Goal: Information Seeking & Learning: Learn about a topic

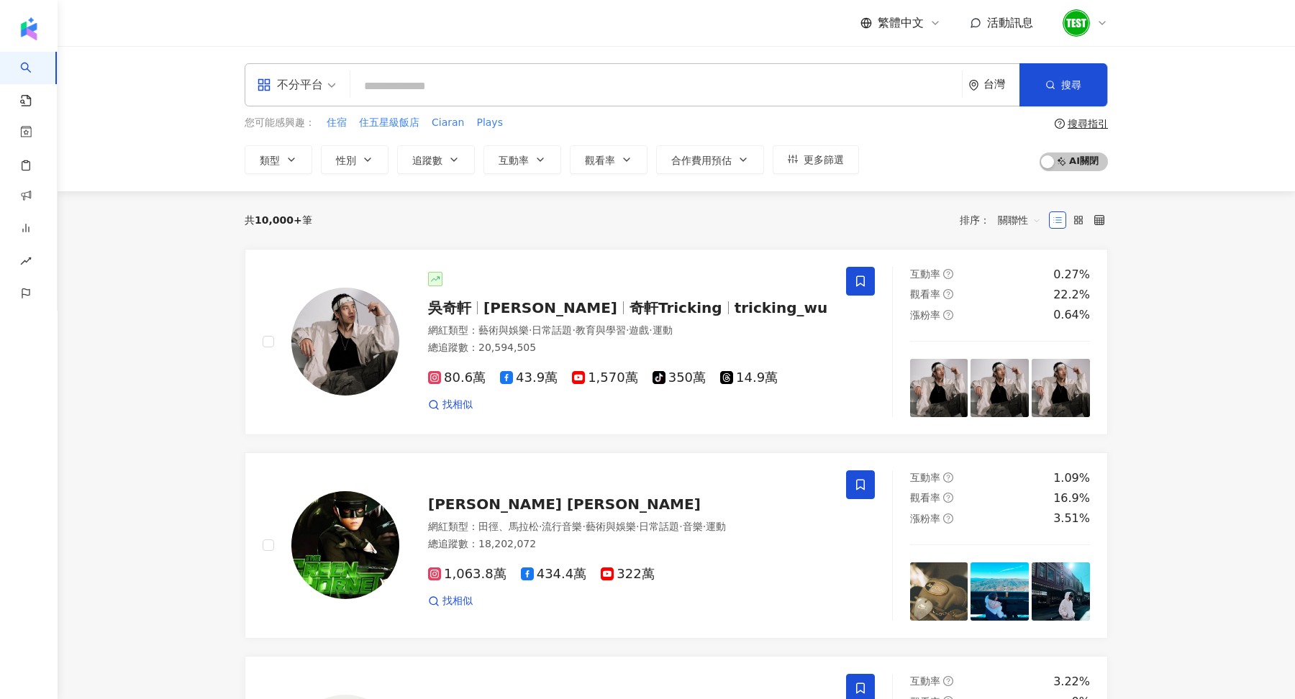
click at [451, 80] on input "search" at bounding box center [656, 86] width 600 height 27
type input "*"
click at [480, 86] on input "search" at bounding box center [656, 86] width 600 height 27
type input "*"
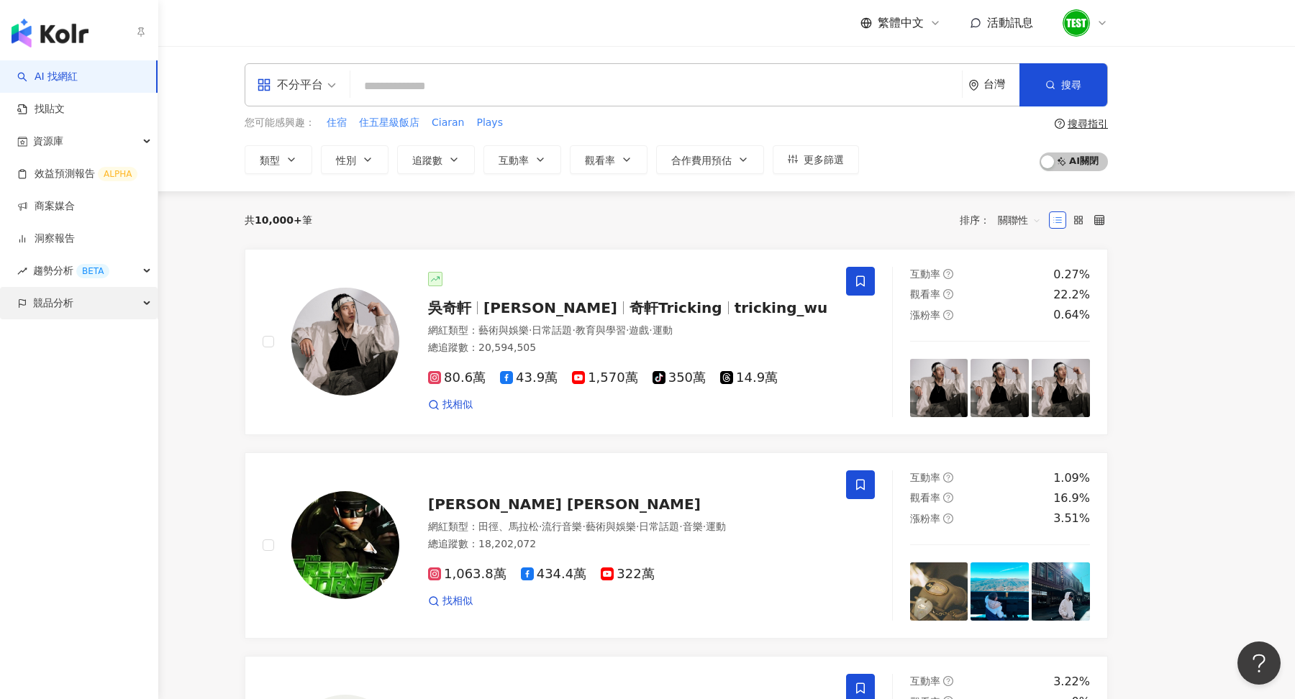
click at [39, 296] on span "競品分析" at bounding box center [53, 303] width 40 height 32
click at [68, 375] on link "關鍵字提及分析" at bounding box center [70, 368] width 70 height 14
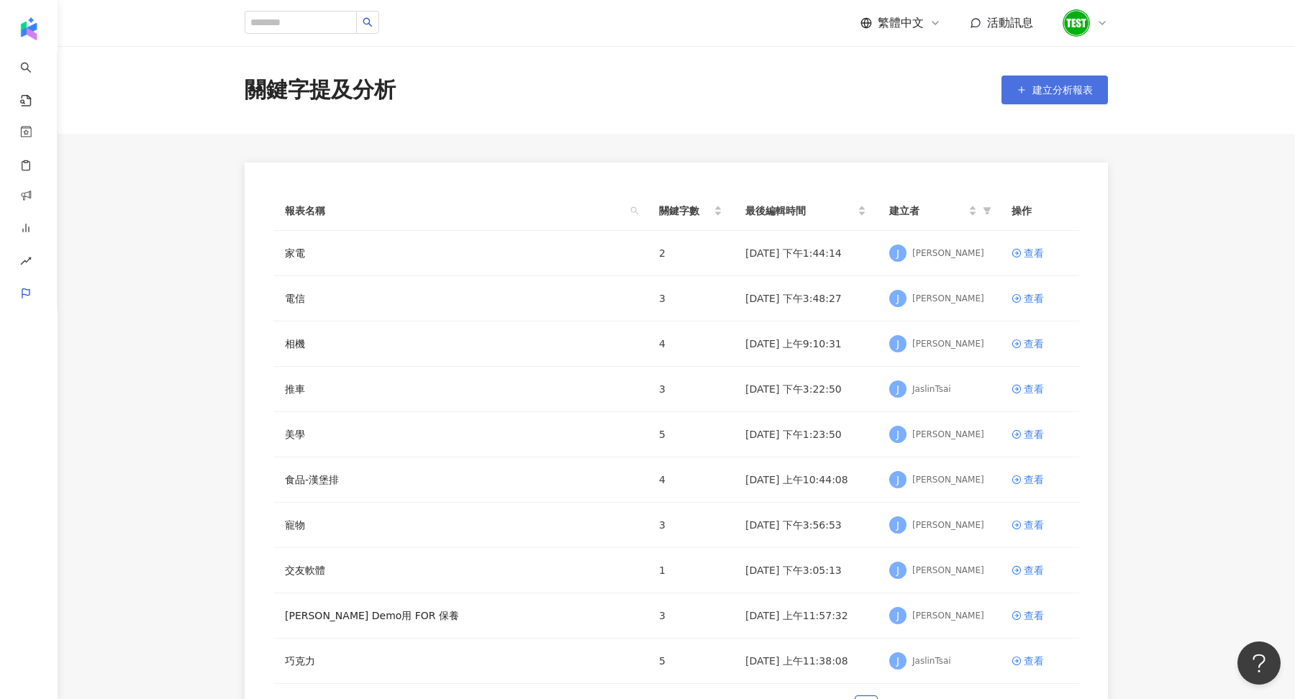
click at [1043, 86] on span "建立分析報表" at bounding box center [1062, 90] width 60 height 12
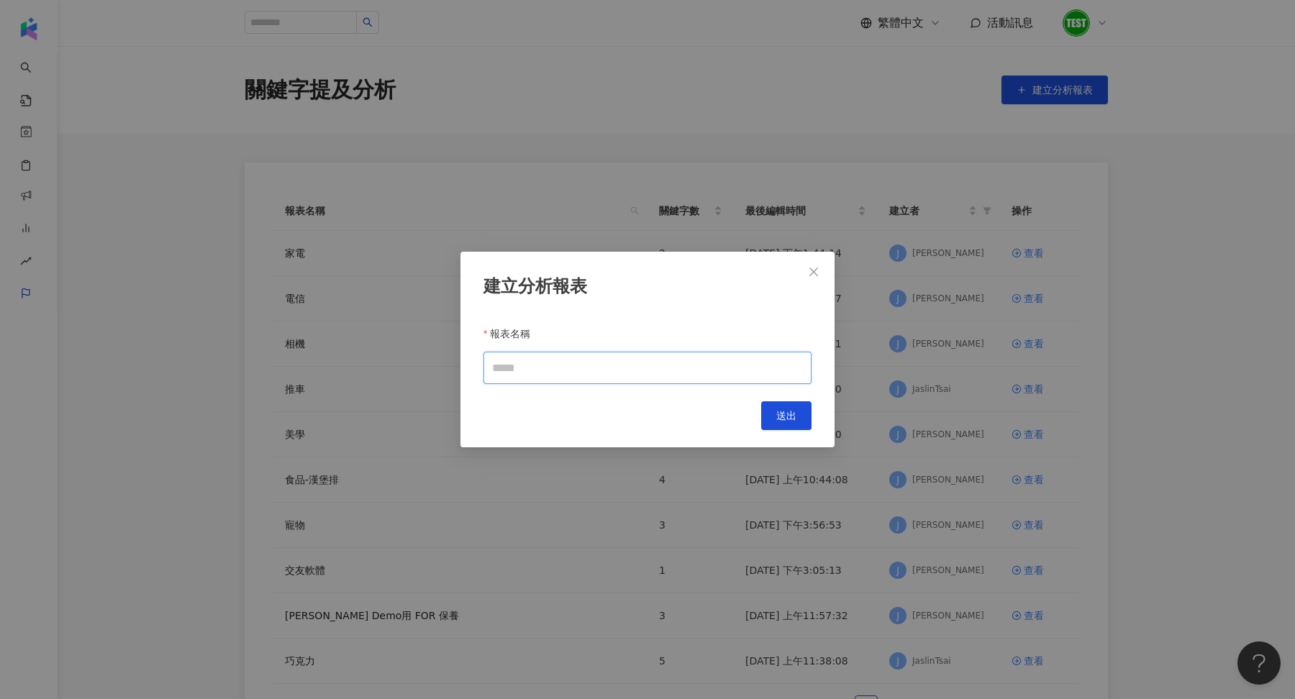
click at [612, 361] on input "報表名稱" at bounding box center [647, 368] width 328 height 32
type input "**"
click at [796, 419] on span "送出" at bounding box center [786, 416] width 20 height 12
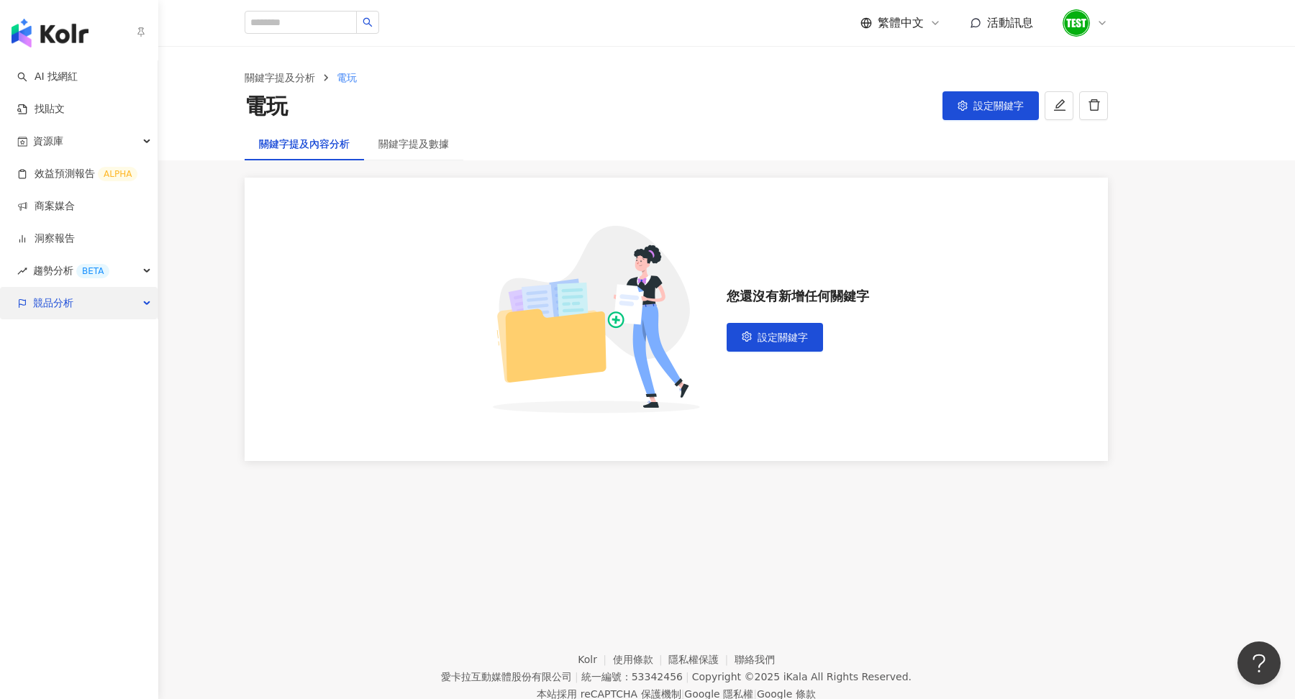
click at [59, 306] on span "競品分析" at bounding box center [53, 303] width 40 height 32
click at [70, 370] on link "關鍵字提及分析" at bounding box center [70, 368] width 70 height 14
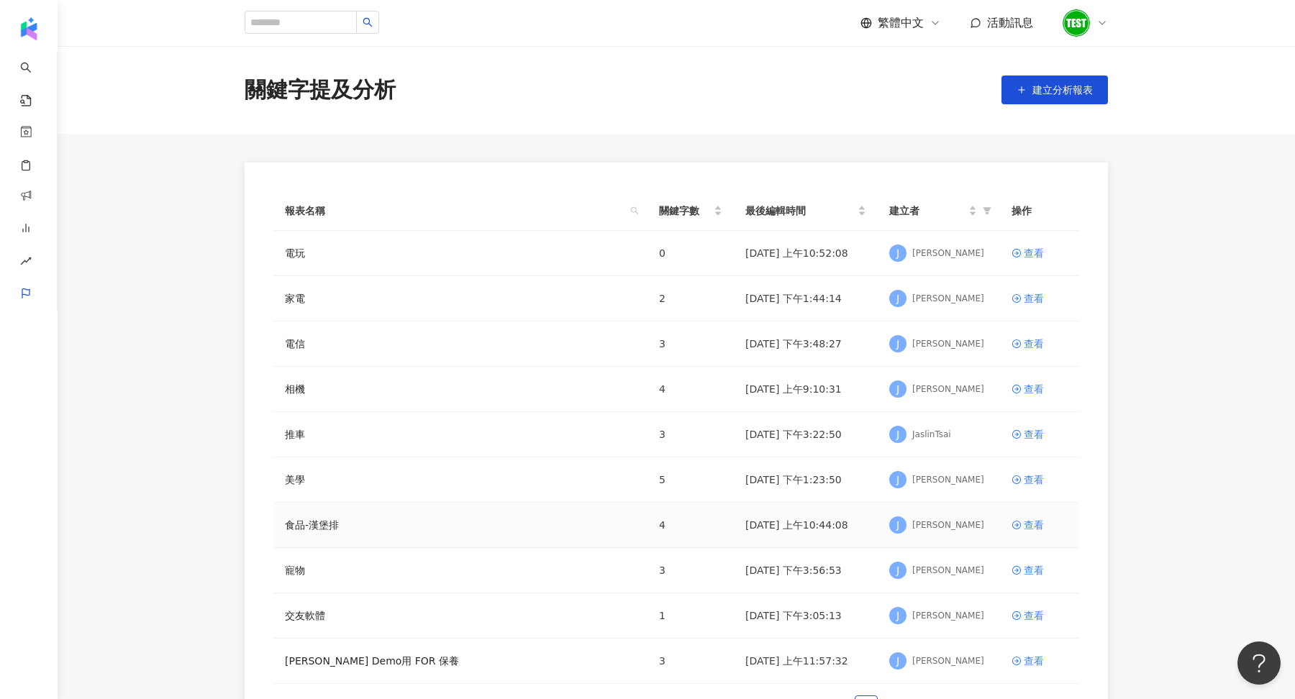
scroll to position [31, 0]
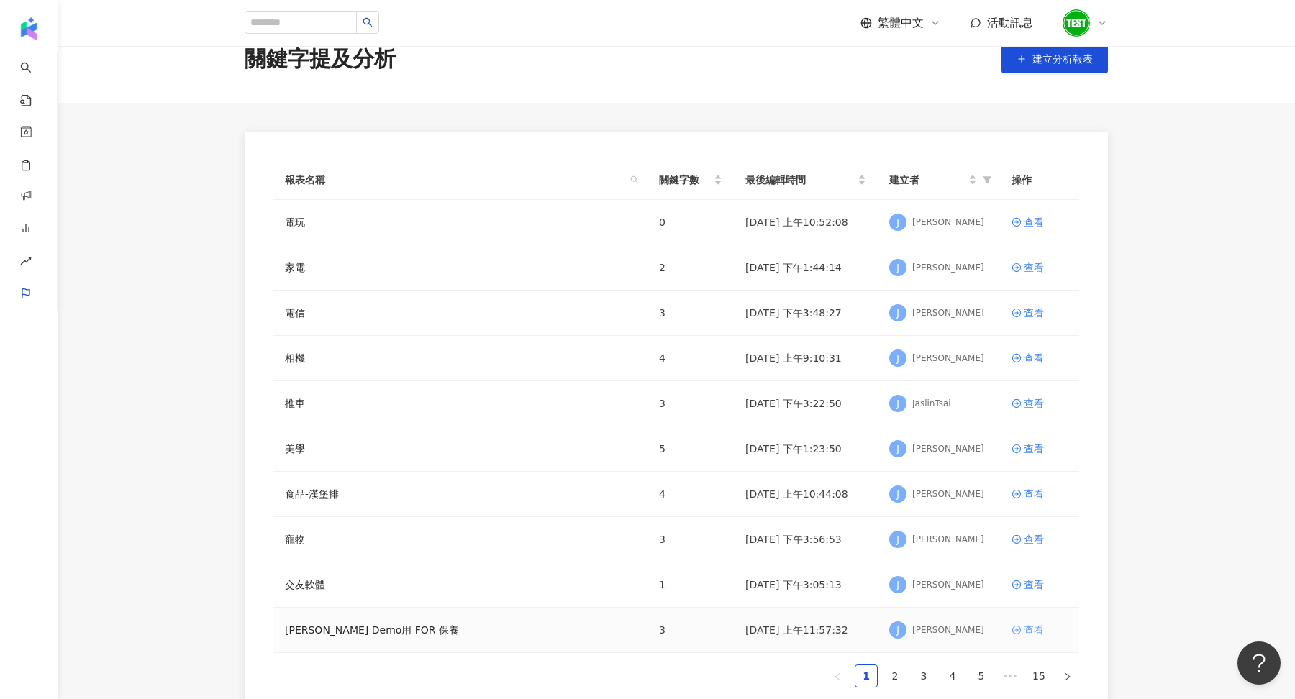
click at [1032, 626] on div "查看" at bounding box center [1033, 630] width 20 height 16
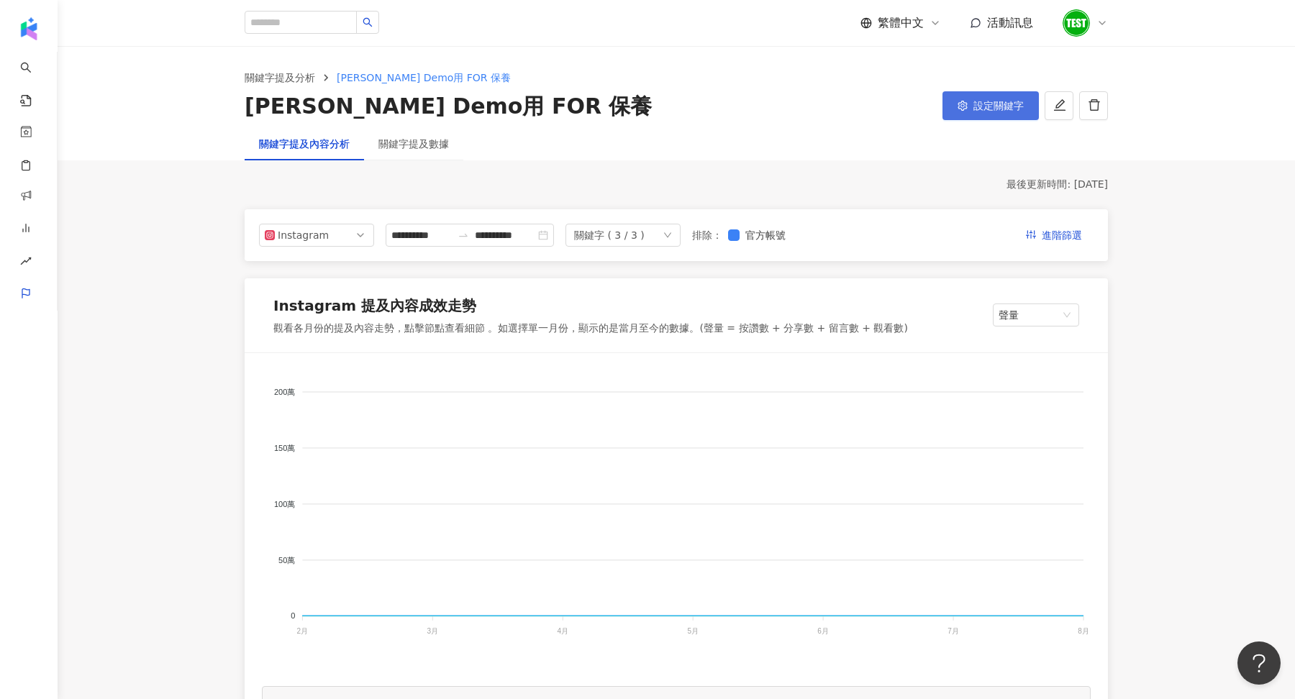
click at [973, 111] on span "設定關鍵字" at bounding box center [998, 106] width 50 height 12
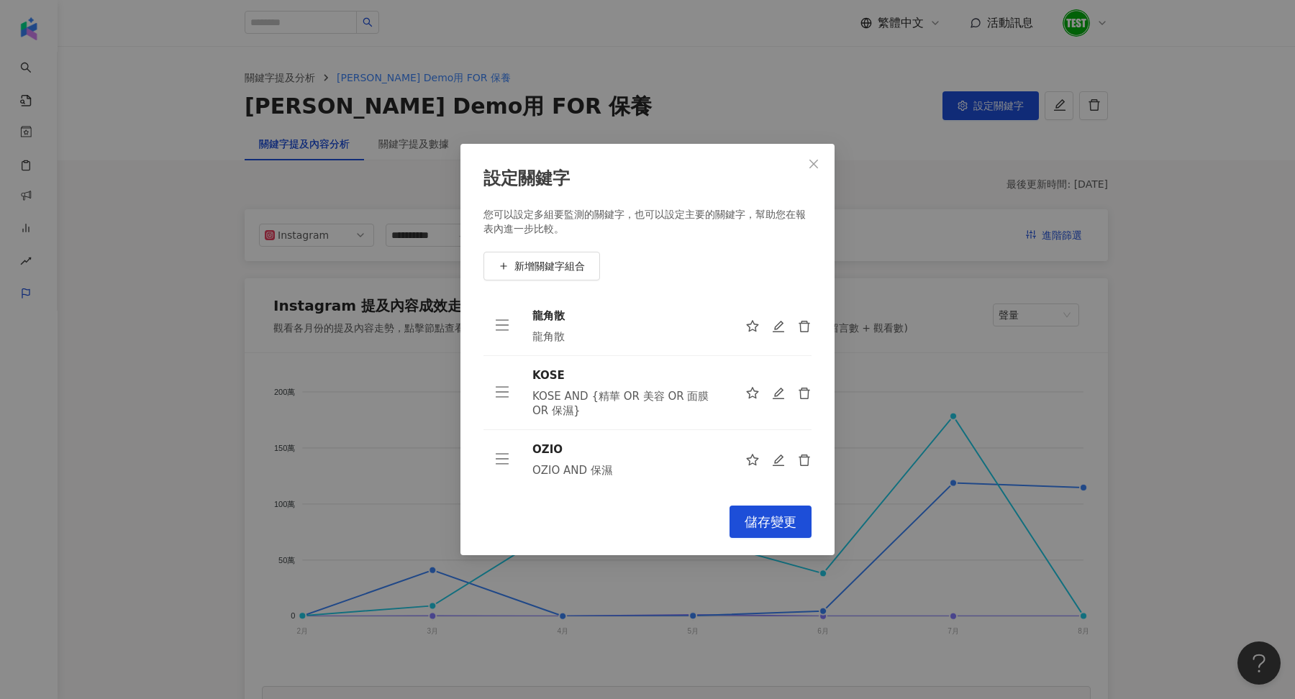
scroll to position [1, 0]
click at [800, 330] on icon "delete" at bounding box center [804, 325] width 12 height 13
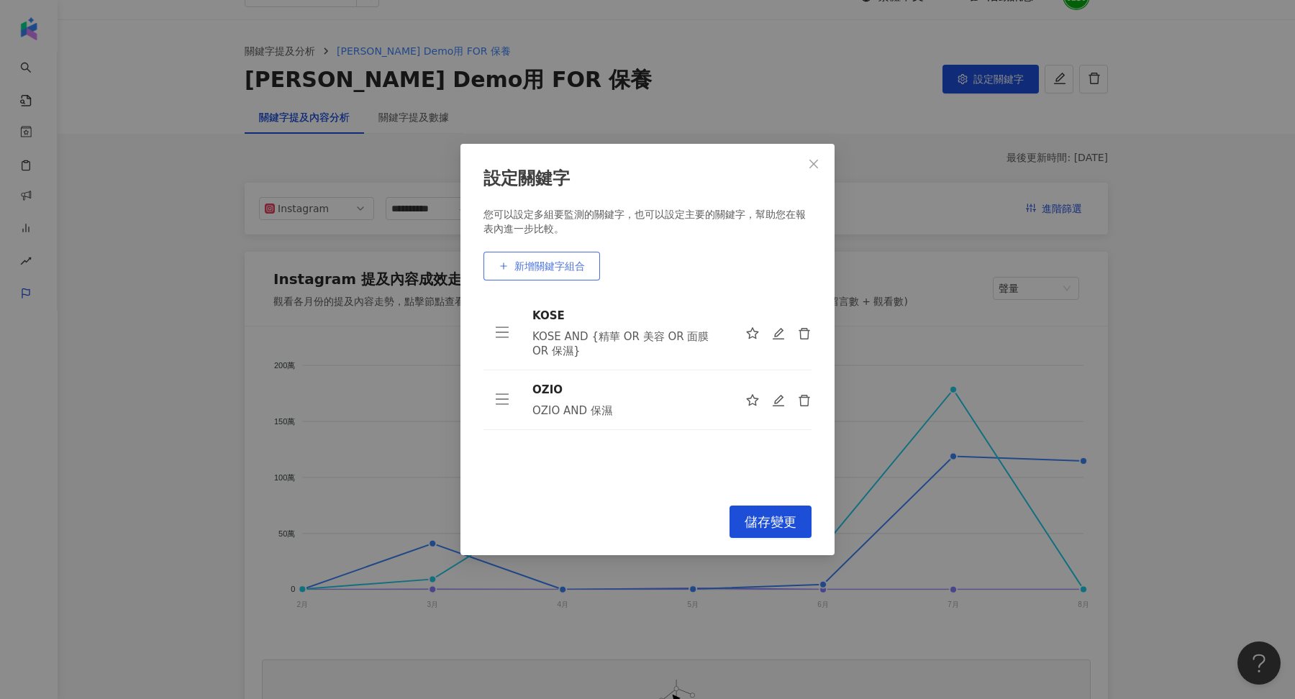
click at [534, 279] on button "新增關鍵字組合" at bounding box center [541, 266] width 117 height 29
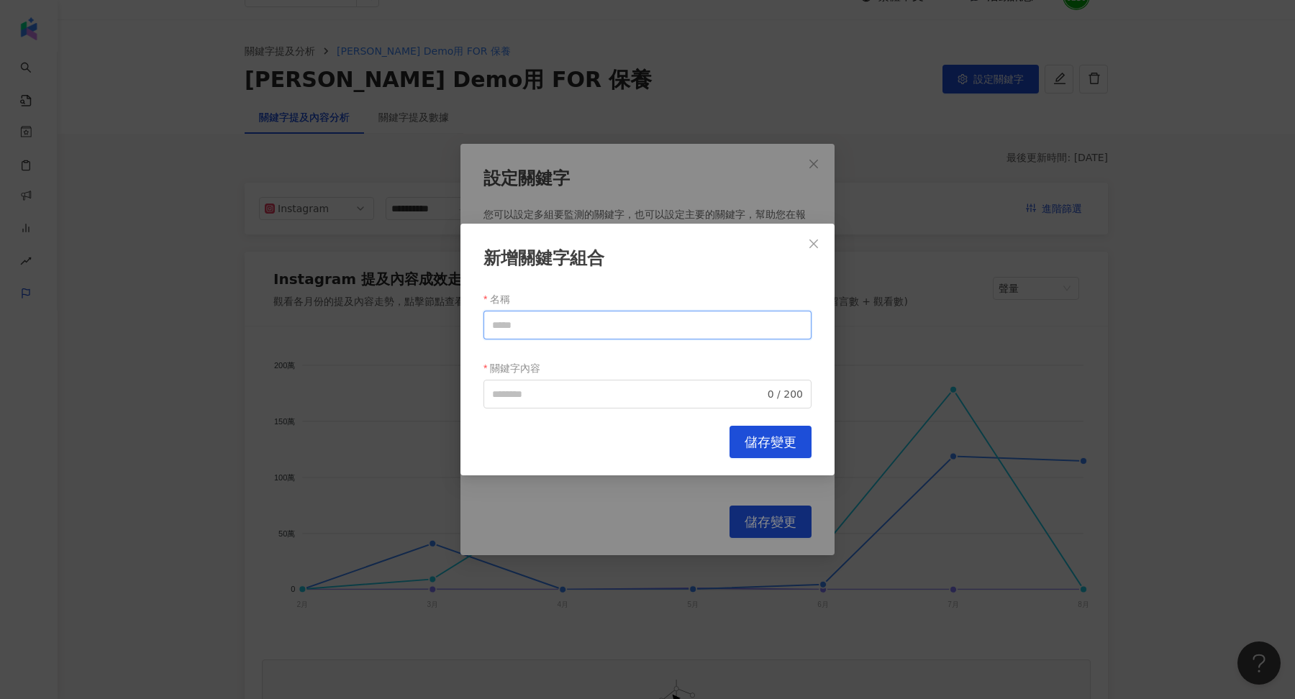
click at [560, 326] on input "名稱" at bounding box center [647, 325] width 328 height 29
click at [636, 173] on div "新增關鍵字組合 名稱 關鍵字內容 0 / 200 Cancel 儲存變更" at bounding box center [647, 349] width 1295 height 699
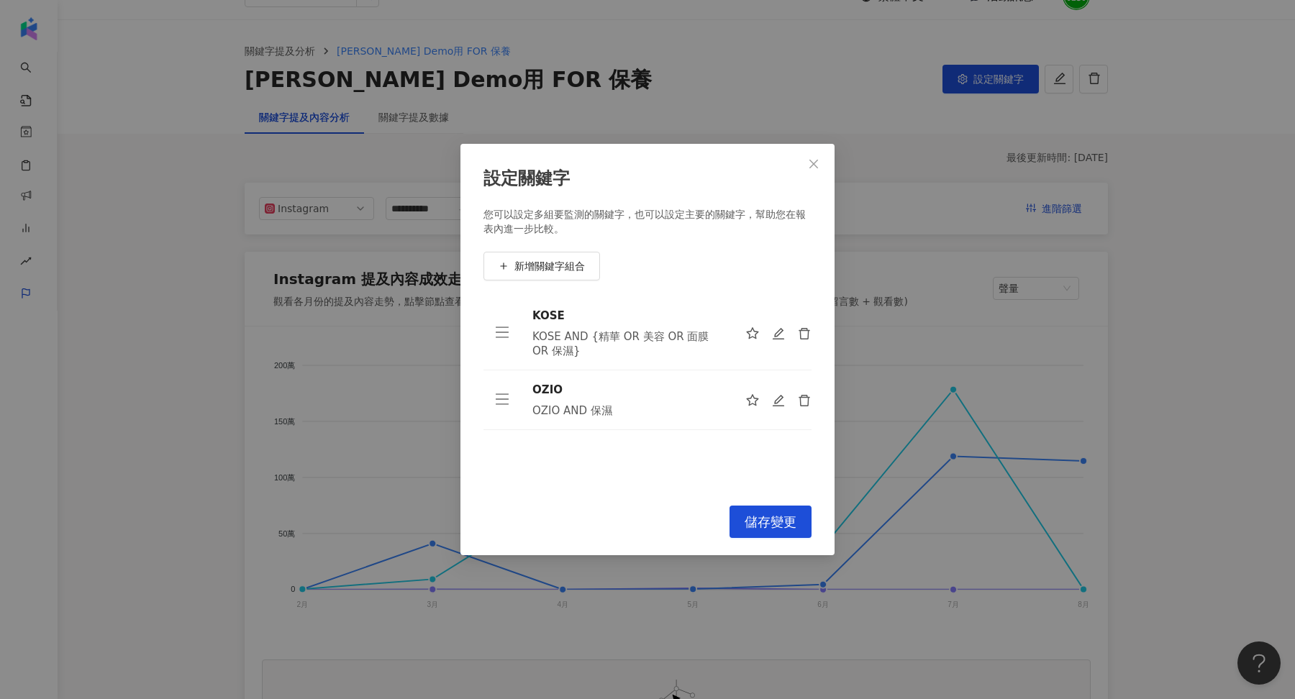
click at [642, 175] on div "設定關鍵字" at bounding box center [647, 179] width 328 height 24
click at [834, 146] on div "設定關鍵字 您可以設定多組要監測的關鍵字，也可以設定主要的關鍵字，幫助您在報表內進一步比較。 新增關鍵字組合 KOSE KOSE AND {精華 OR 美容 …" at bounding box center [647, 349] width 1295 height 699
click at [808, 168] on icon "close" at bounding box center [814, 164] width 12 height 12
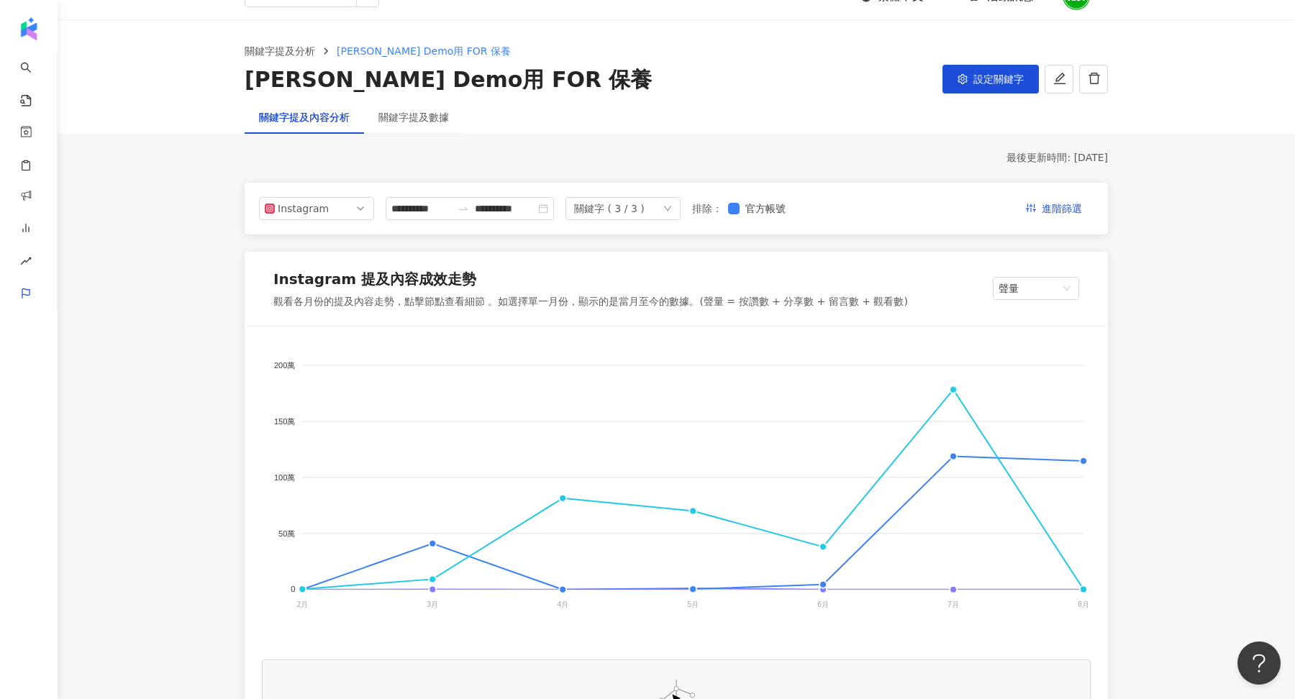
click at [424, 99] on div "關鍵字提及分析 Judy Demo用 FOR 保養 Judy Demo用 FOR 保養 設定關鍵字" at bounding box center [676, 60] width 1237 height 81
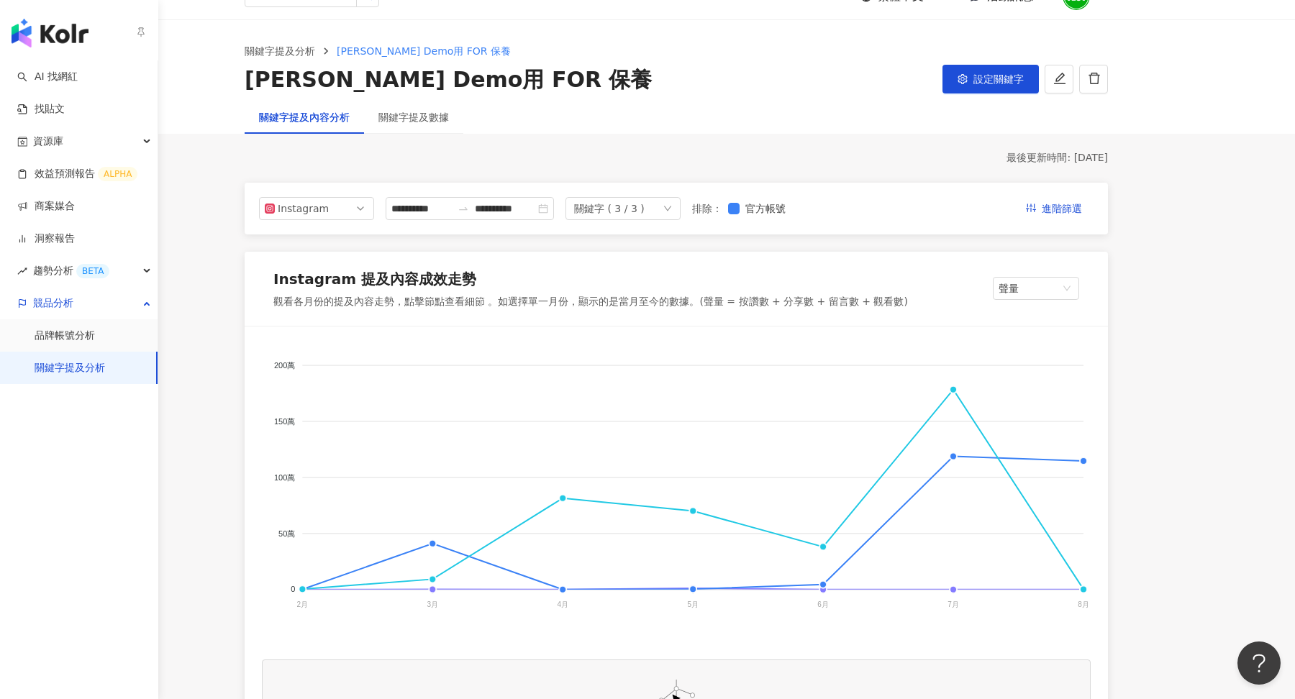
click at [60, 365] on link "關鍵字提及分析" at bounding box center [70, 368] width 70 height 14
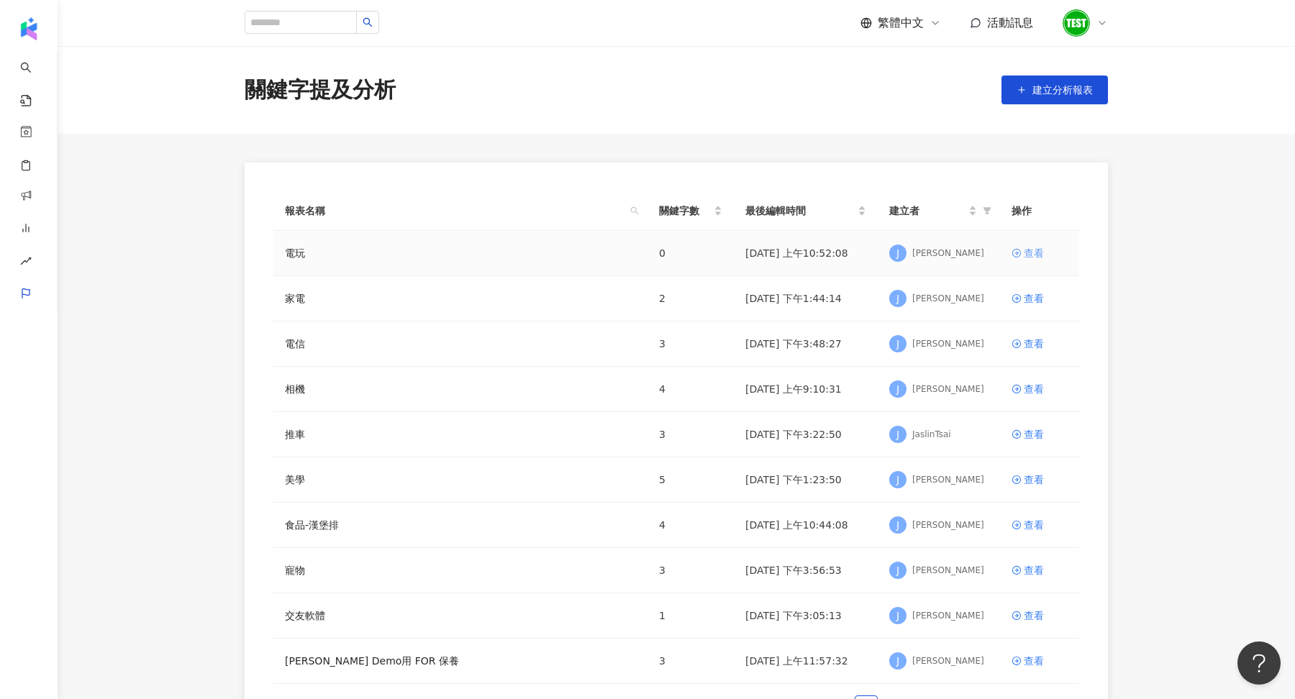
click at [1033, 255] on div "查看" at bounding box center [1033, 253] width 20 height 16
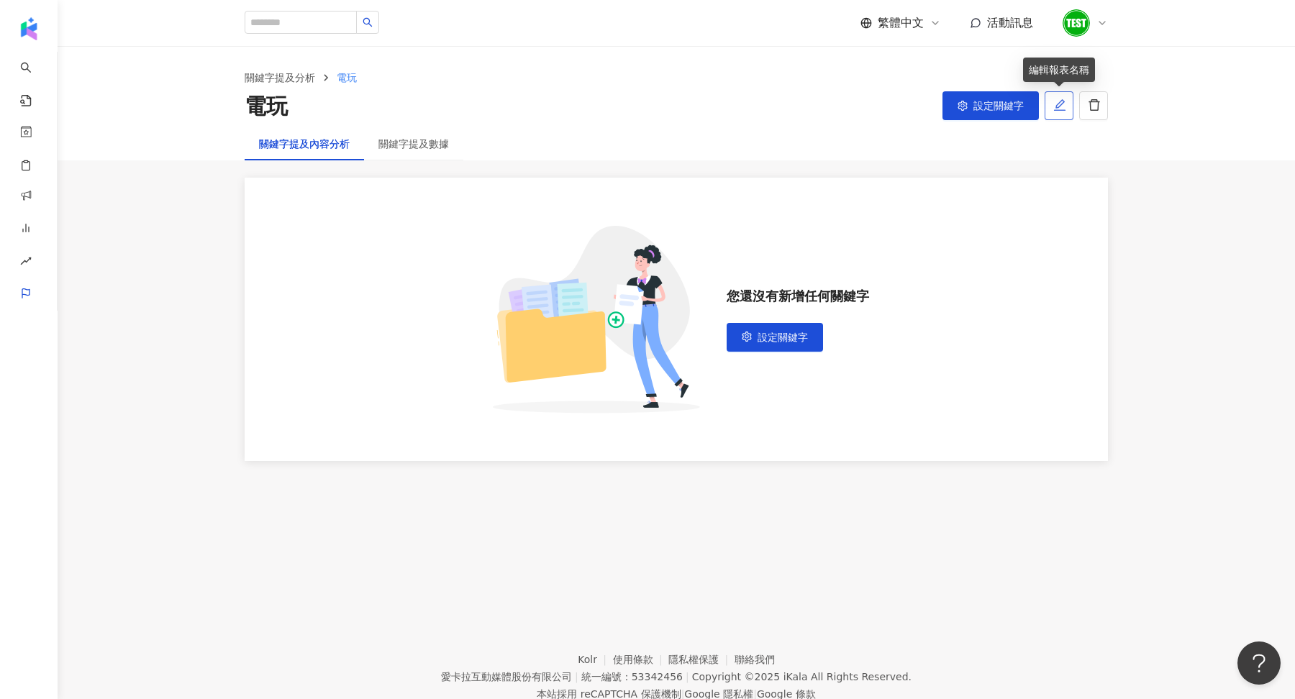
click at [1060, 114] on button "button" at bounding box center [1058, 105] width 29 height 29
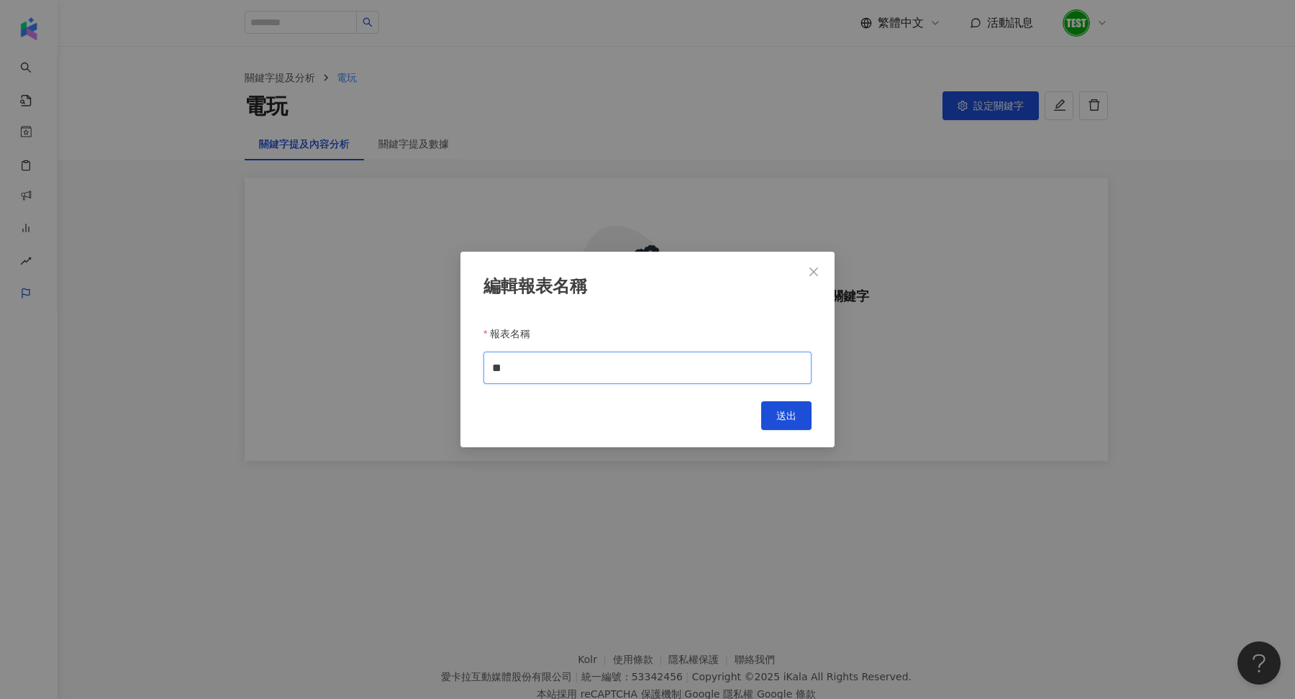
drag, startPoint x: 536, startPoint y: 365, endPoint x: 416, endPoint y: 364, distance: 119.4
click at [416, 364] on div "編輯報表名稱 報表名稱 ** Cancel 送出" at bounding box center [647, 349] width 1295 height 699
type input "*"
type input "****"
click at [779, 411] on span "送出" at bounding box center [786, 416] width 20 height 12
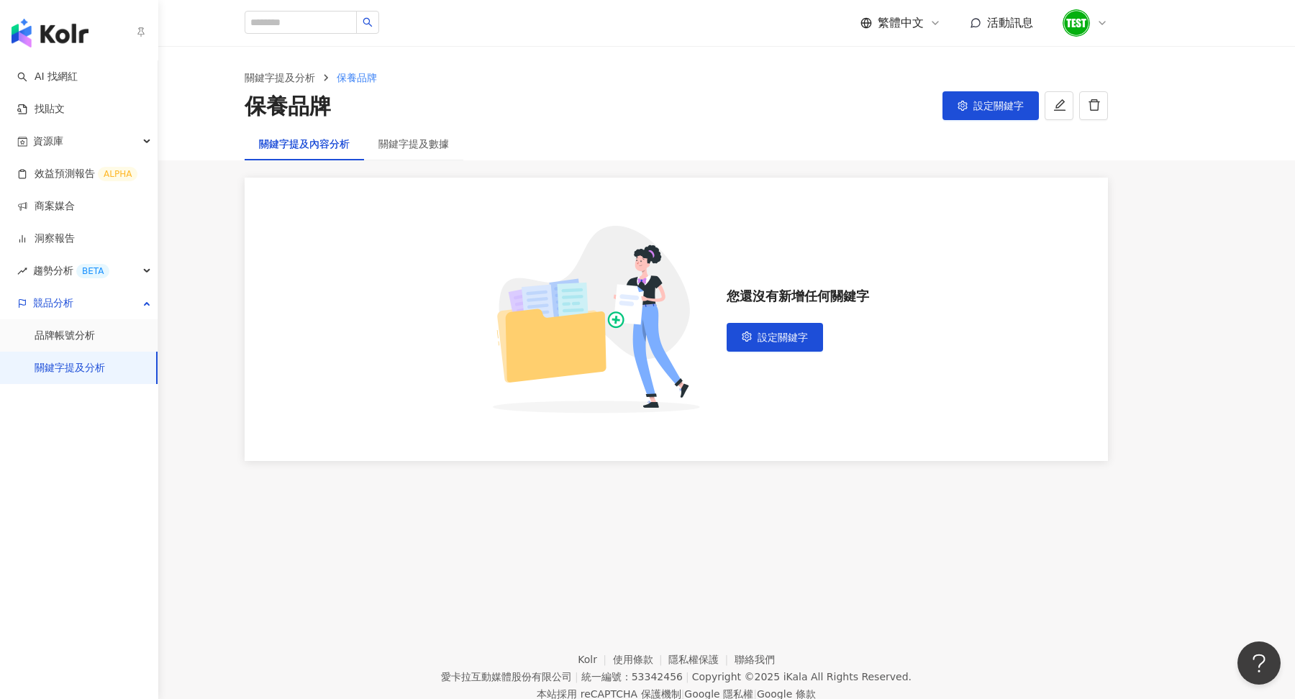
click at [31, 33] on img "button" at bounding box center [50, 33] width 77 height 29
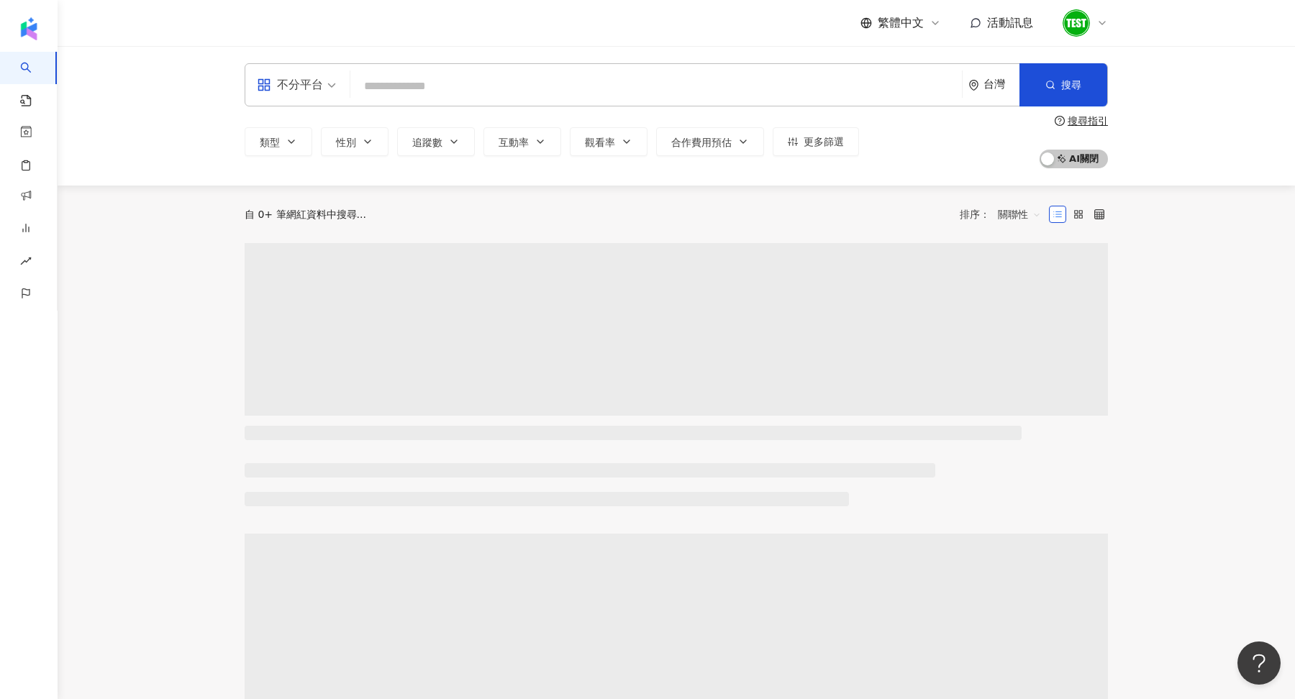
click at [385, 88] on input "search" at bounding box center [656, 86] width 600 height 27
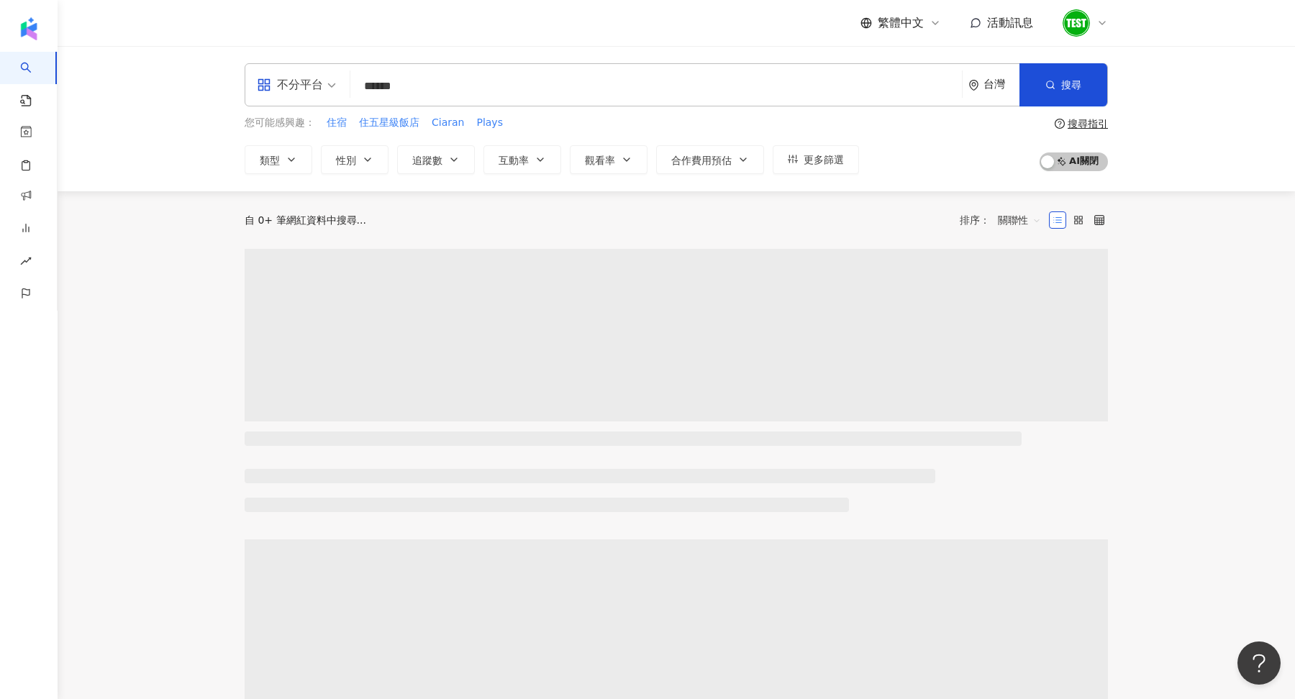
type input "******"
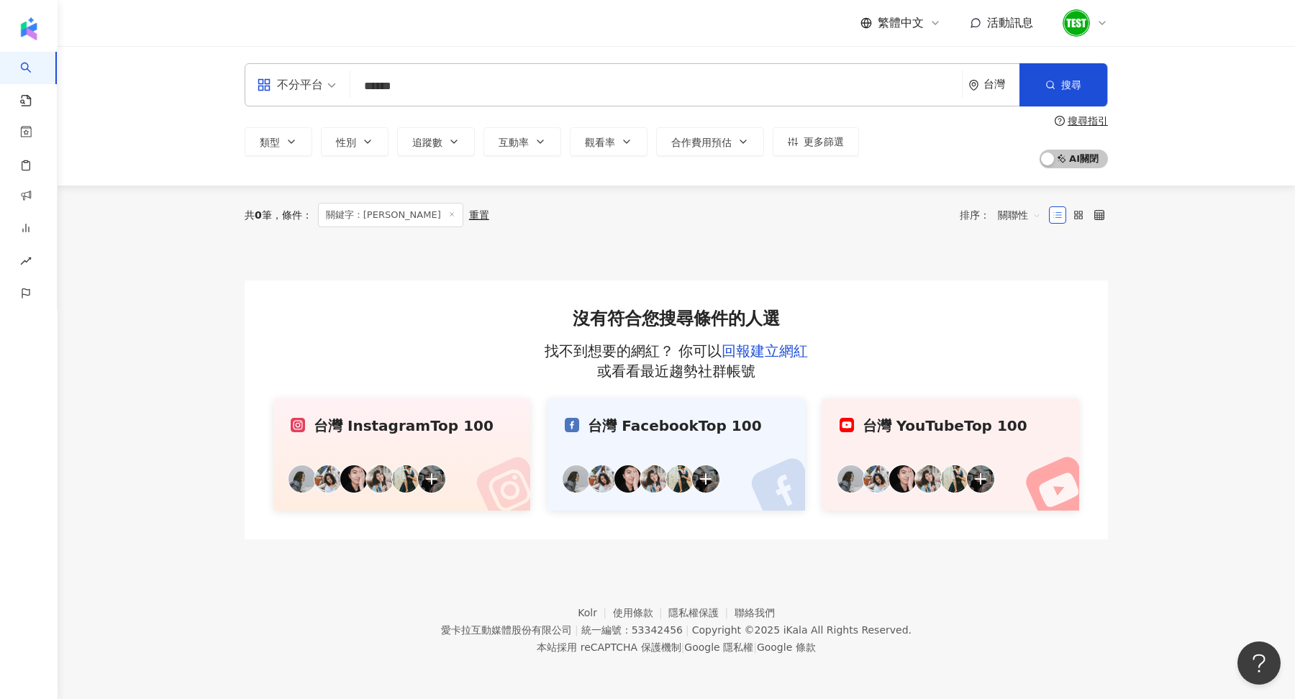
click at [223, 209] on div "共 0 筆 條件 ： 關鍵字：WISCHA 重置 排序： 關聯性 沒有符合您搜尋條件的人選 找不到想要的網紅？ 你可以 回報建立網紅 或看看最近趨勢社群帳號 …" at bounding box center [676, 363] width 921 height 354
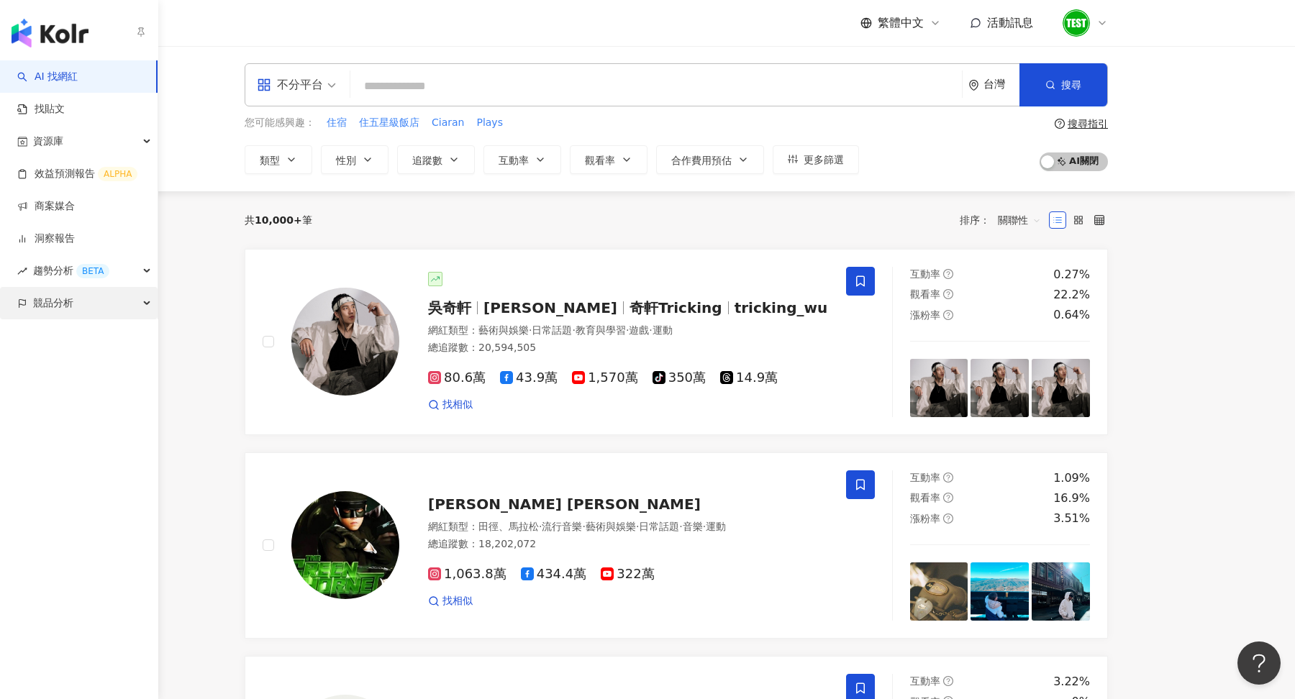
click at [55, 315] on span "競品分析" at bounding box center [53, 303] width 40 height 32
click at [73, 375] on link "關鍵字提及分析" at bounding box center [70, 368] width 70 height 14
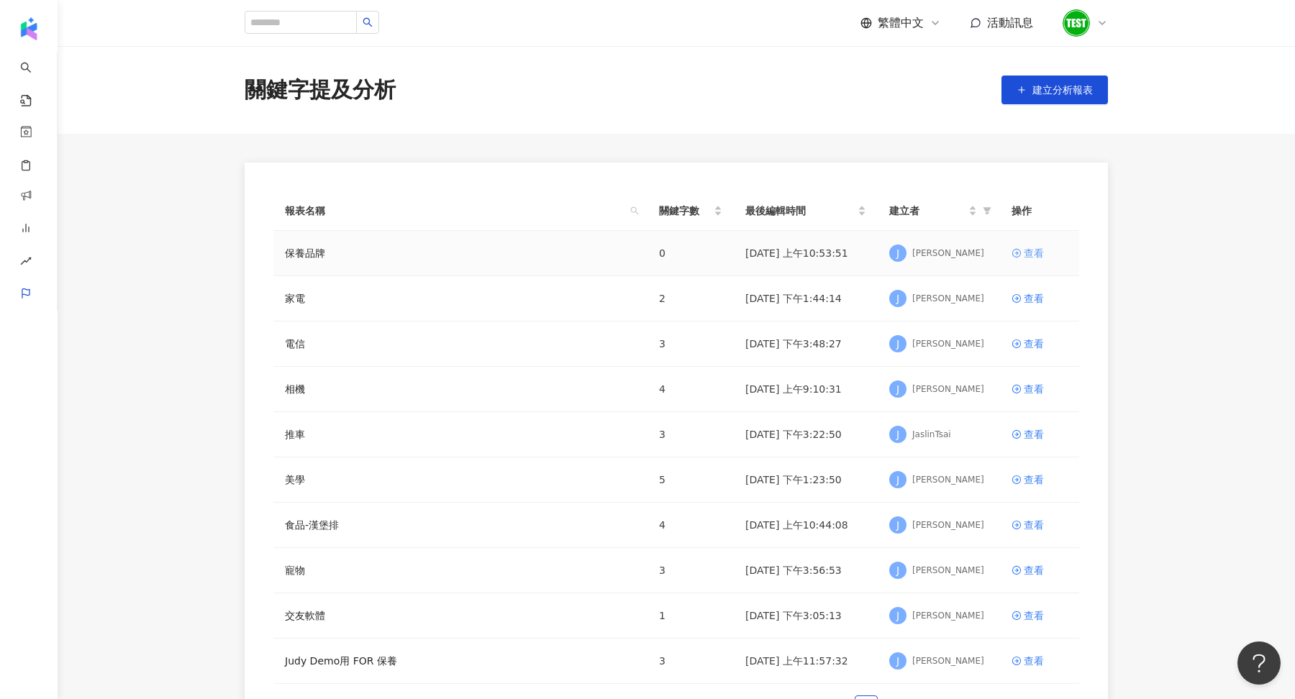
click at [1036, 253] on div "查看" at bounding box center [1033, 253] width 20 height 16
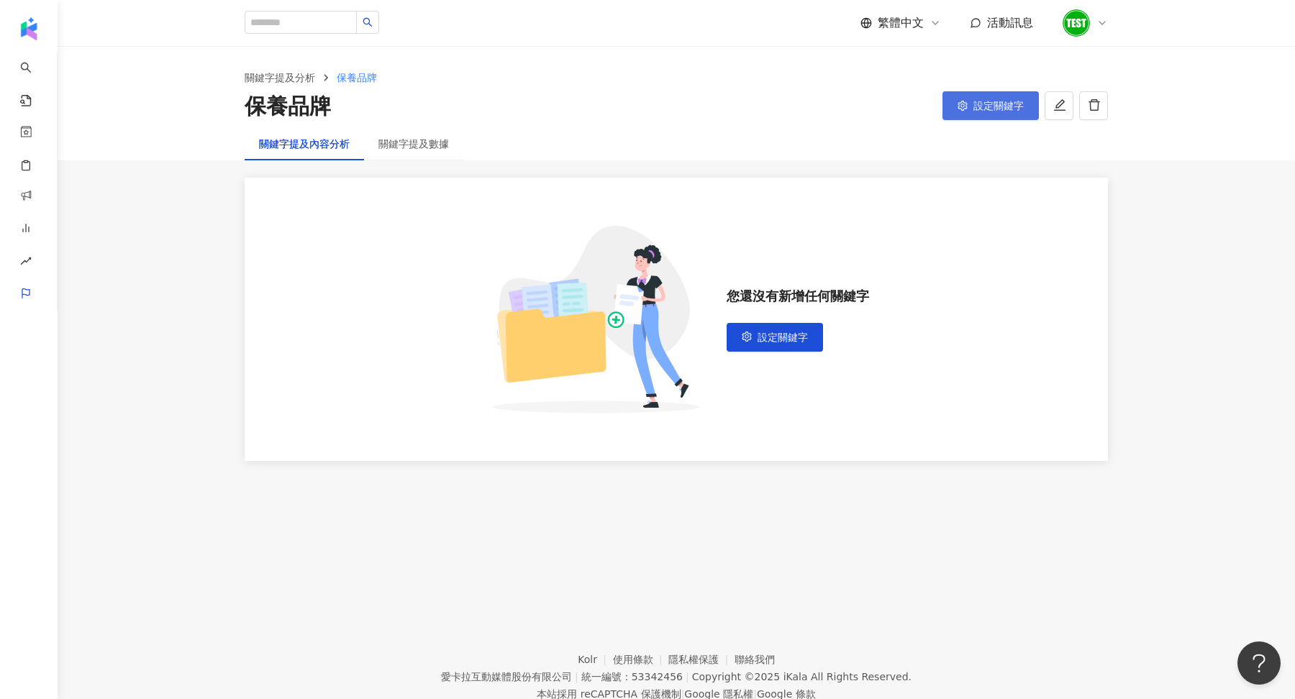
click at [982, 109] on span "設定關鍵字" at bounding box center [998, 106] width 50 height 12
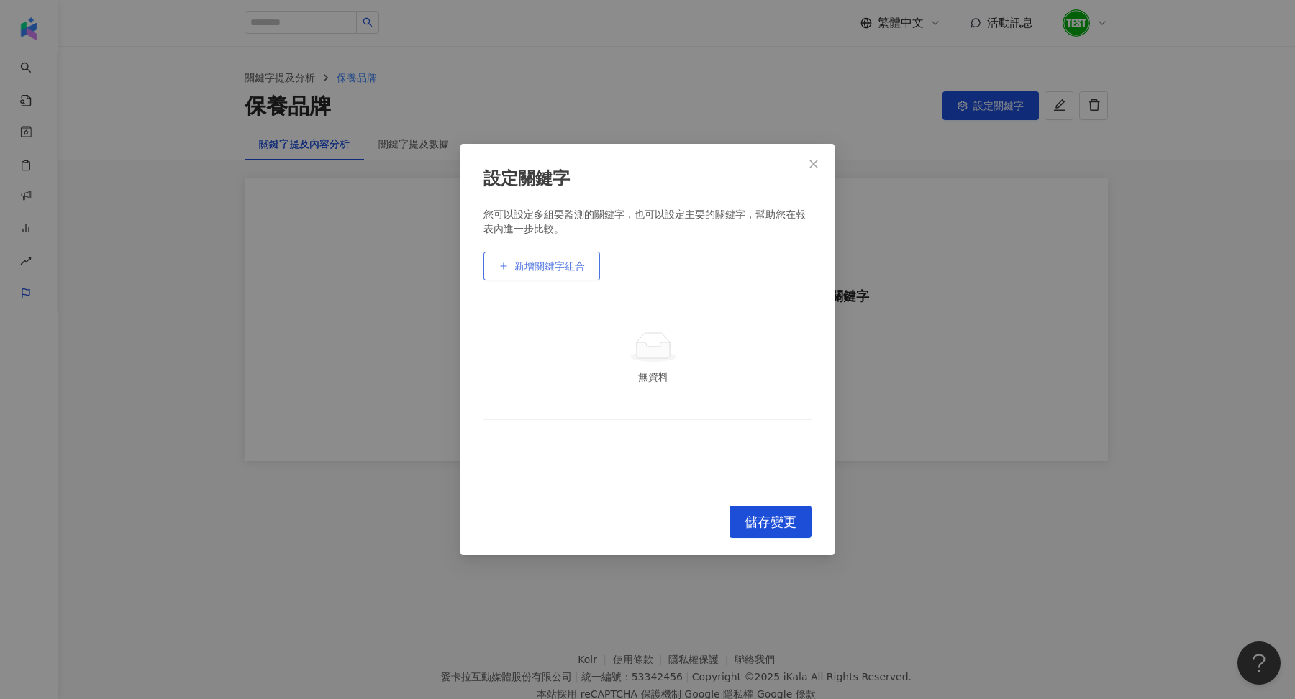
click at [567, 263] on span "新增關鍵字組合" at bounding box center [549, 266] width 70 height 12
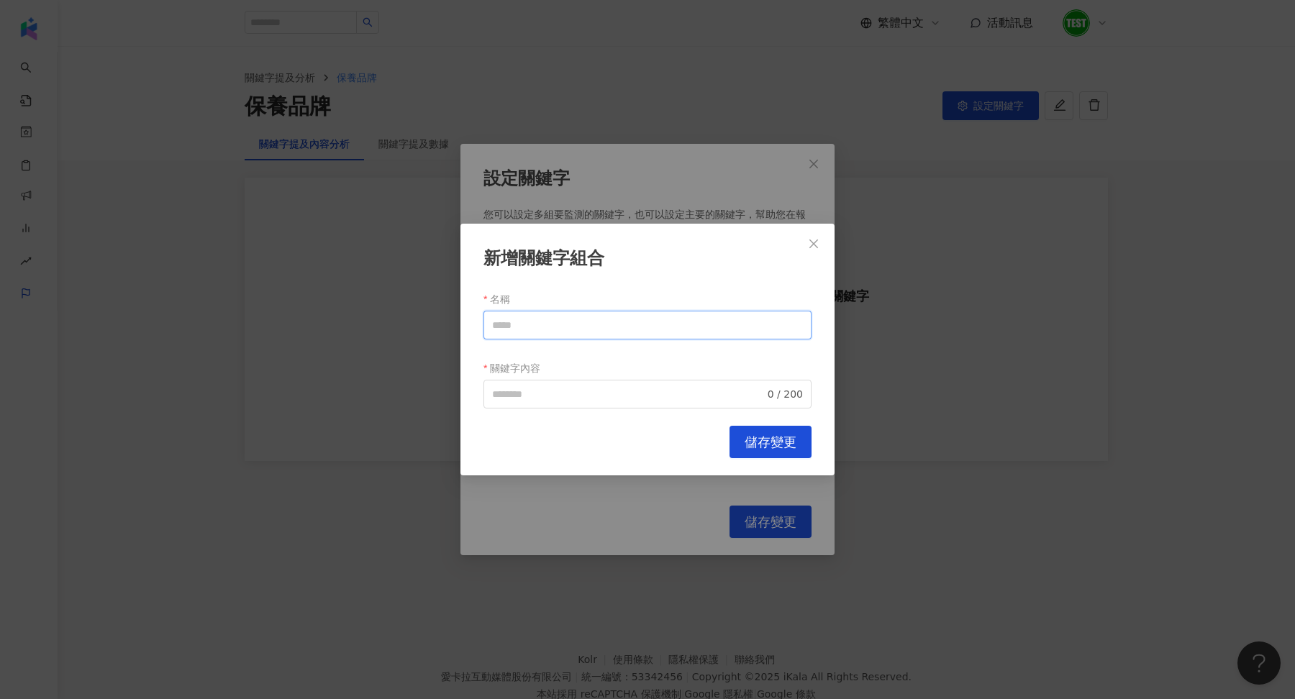
click at [532, 336] on input "名稱" at bounding box center [647, 325] width 328 height 29
paste input "******"
type input "******"
click at [544, 388] on input "關鍵字內容" at bounding box center [628, 394] width 273 height 16
paste input "******"
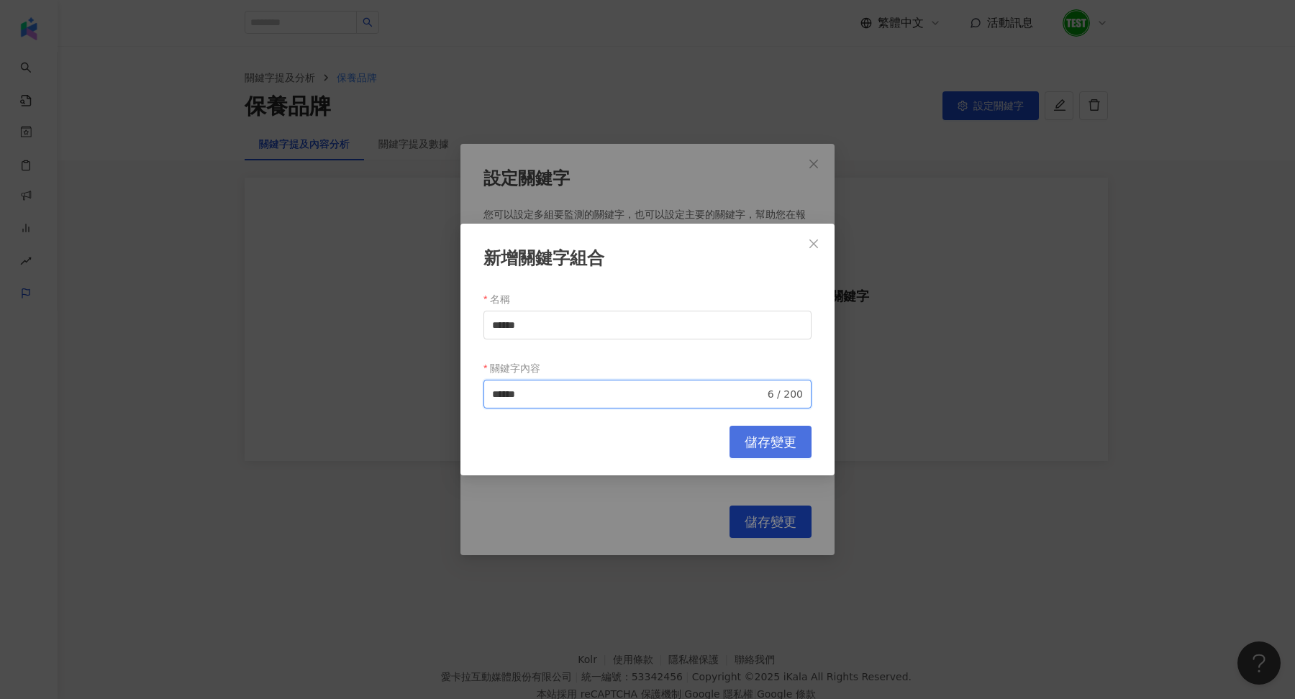
type input "******"
click at [775, 448] on span "儲存變更" at bounding box center [770, 442] width 52 height 16
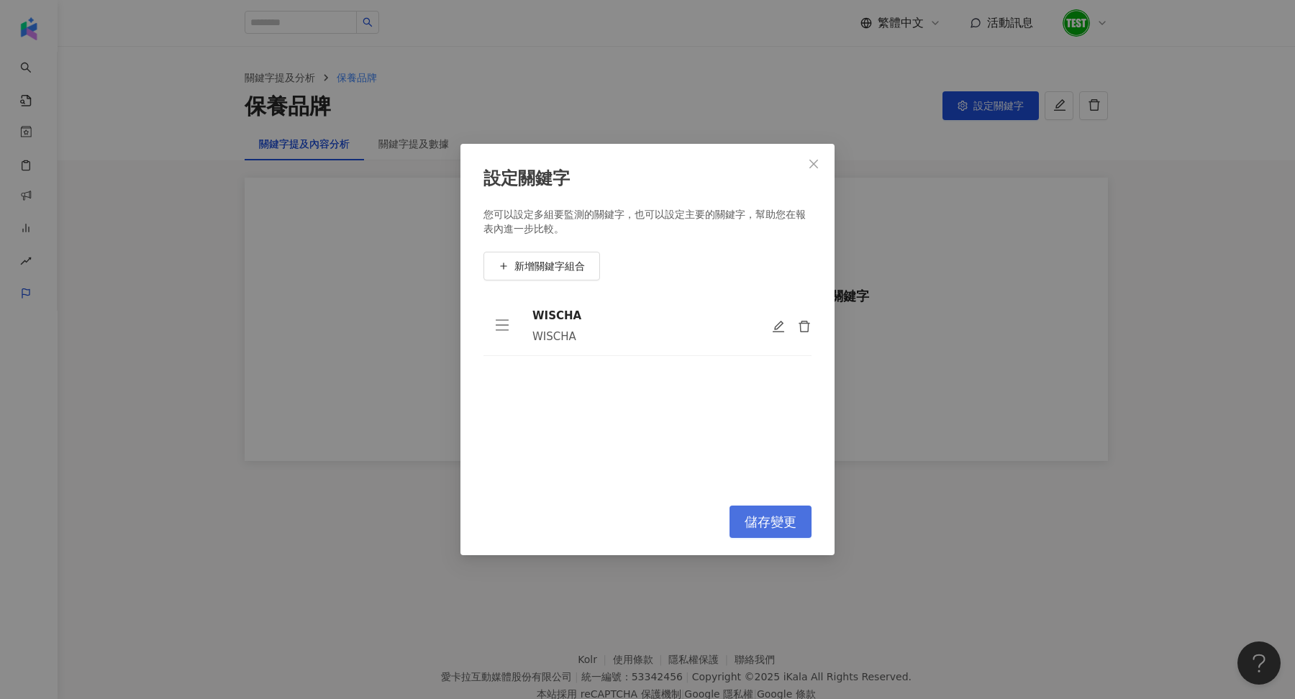
click at [775, 522] on span "儲存變更" at bounding box center [770, 522] width 52 height 16
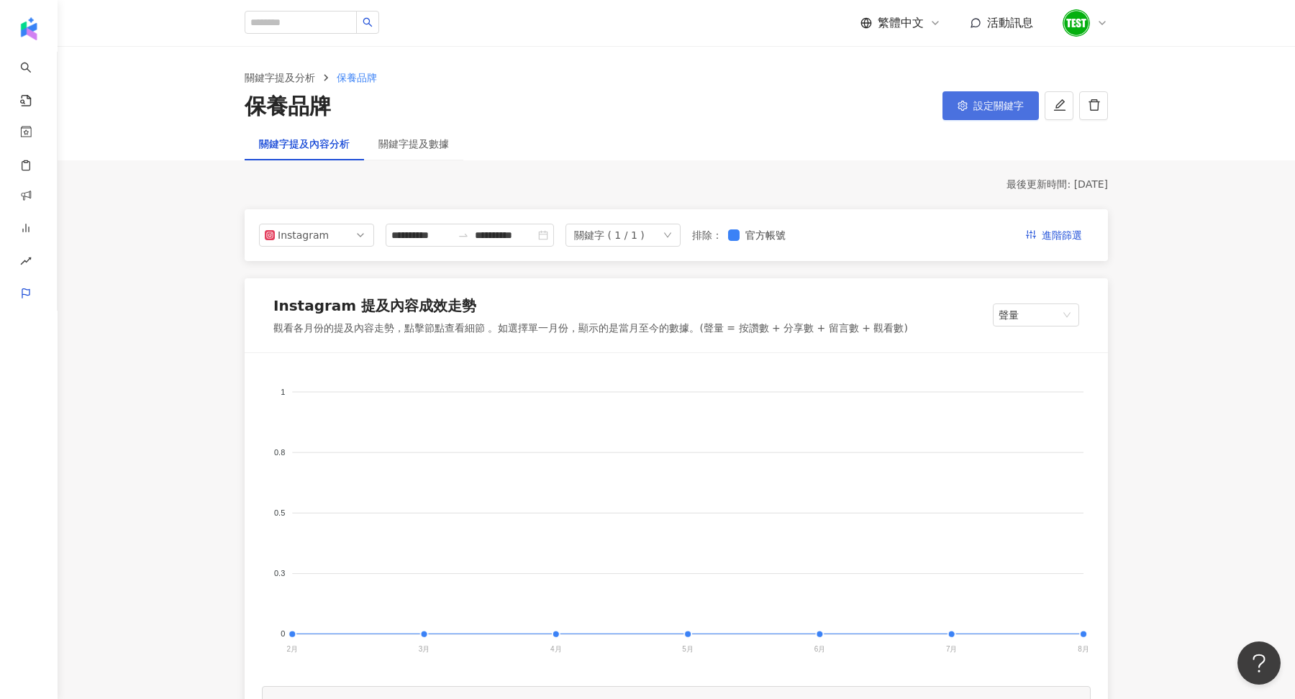
click at [980, 109] on span "設定關鍵字" at bounding box center [998, 106] width 50 height 12
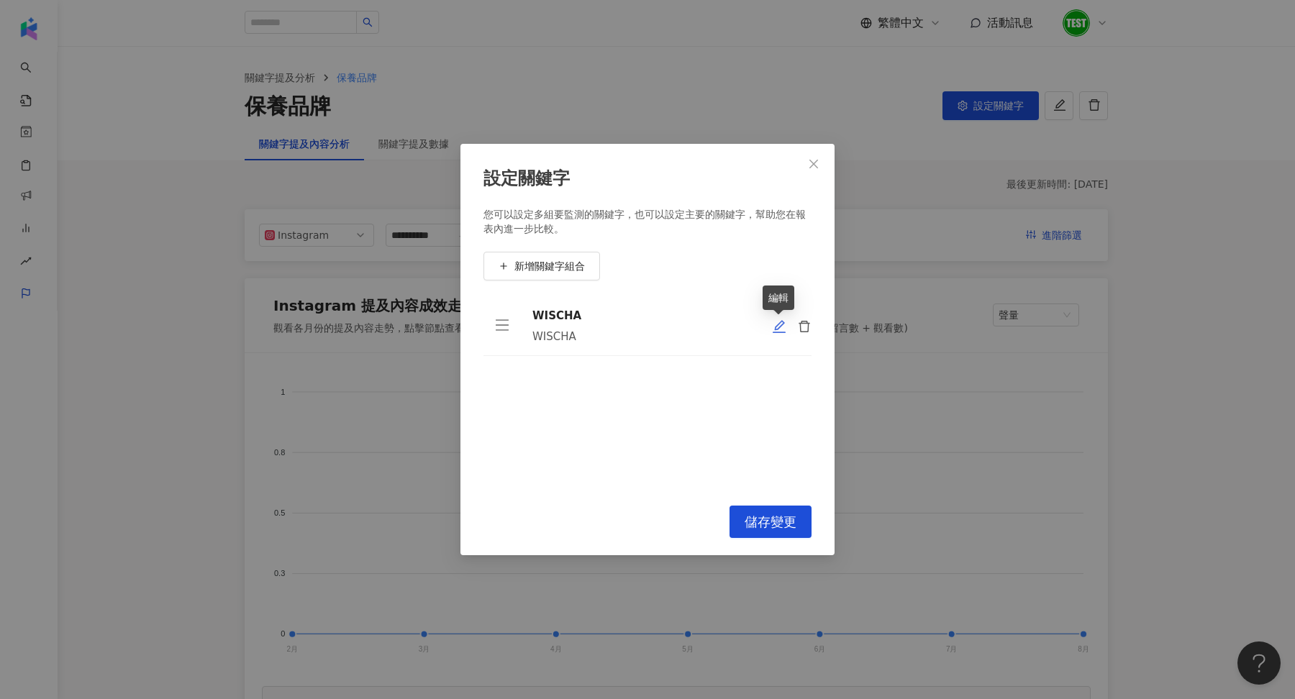
click at [779, 327] on icon "edit" at bounding box center [778, 326] width 13 height 13
type input "******"
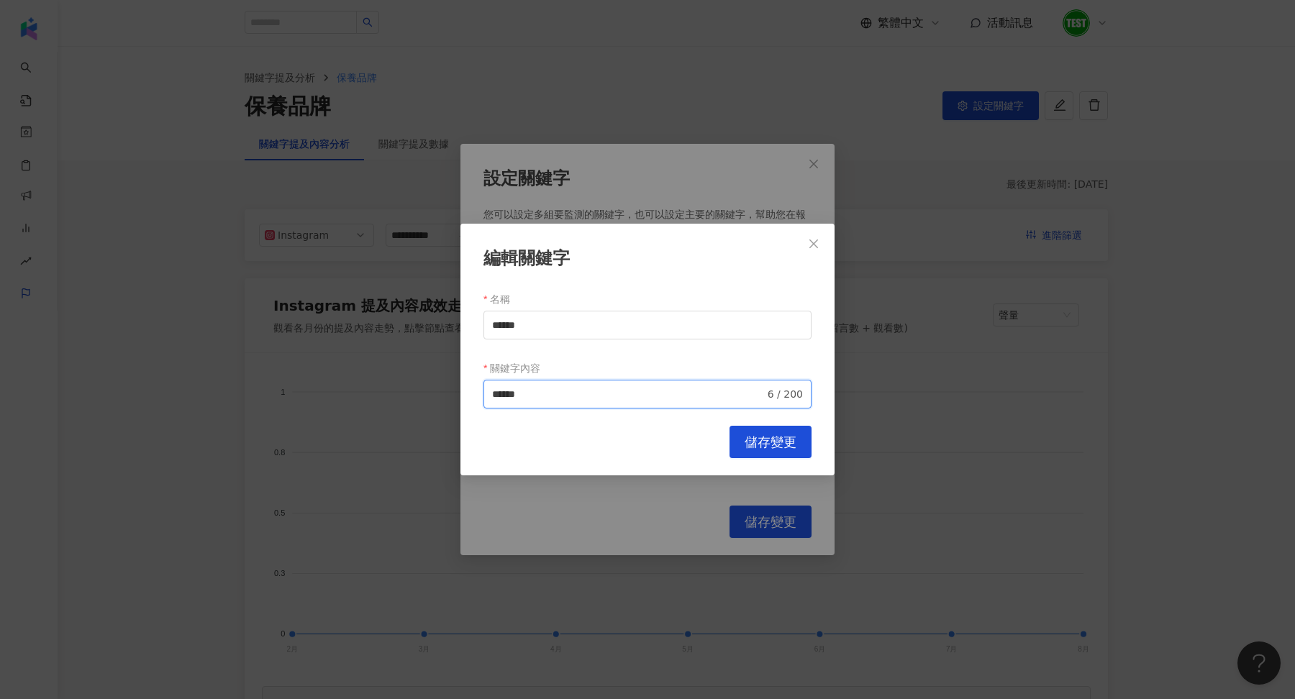
click at [569, 399] on input "******" at bounding box center [628, 394] width 273 height 16
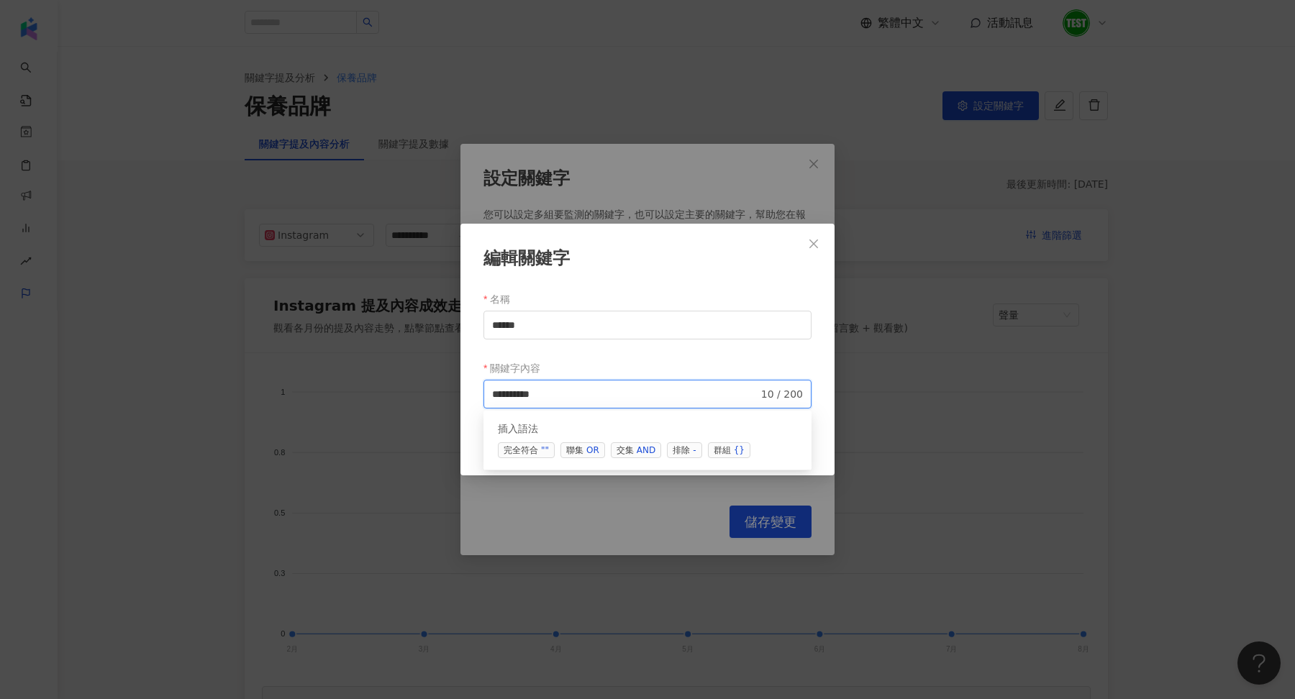
paste input "****"
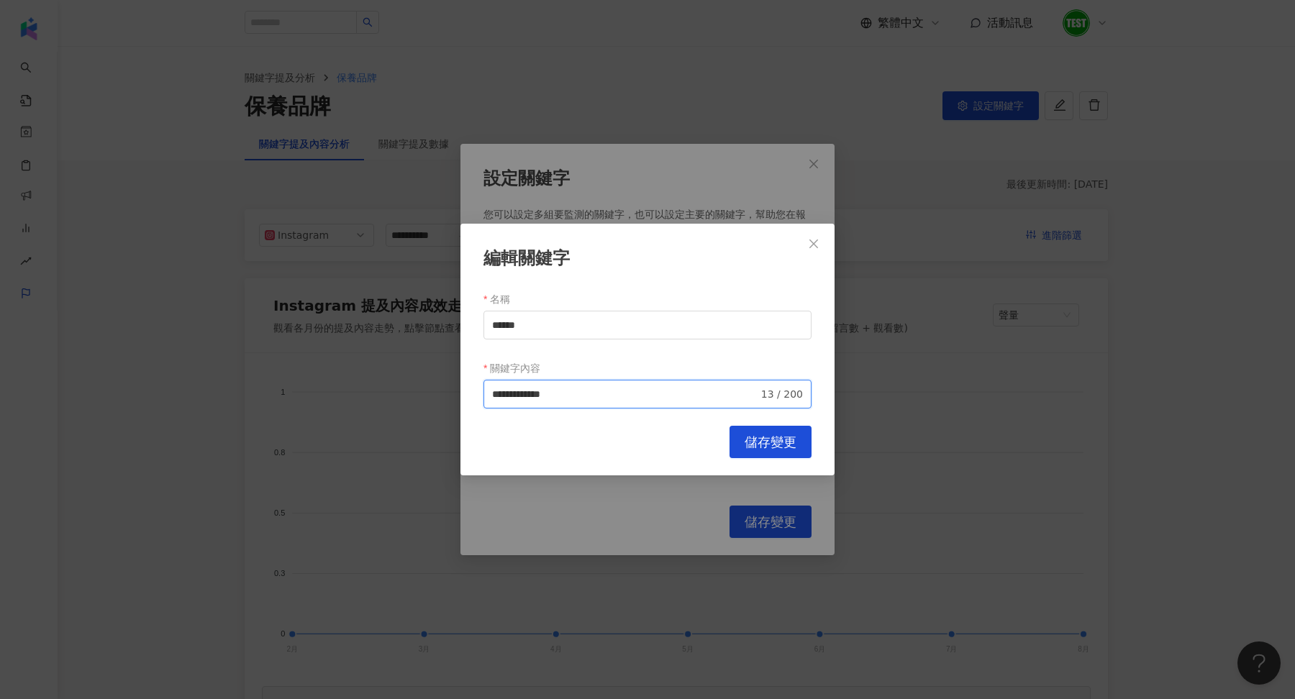
type input "**********"
click at [775, 449] on span "儲存變更" at bounding box center [770, 442] width 52 height 16
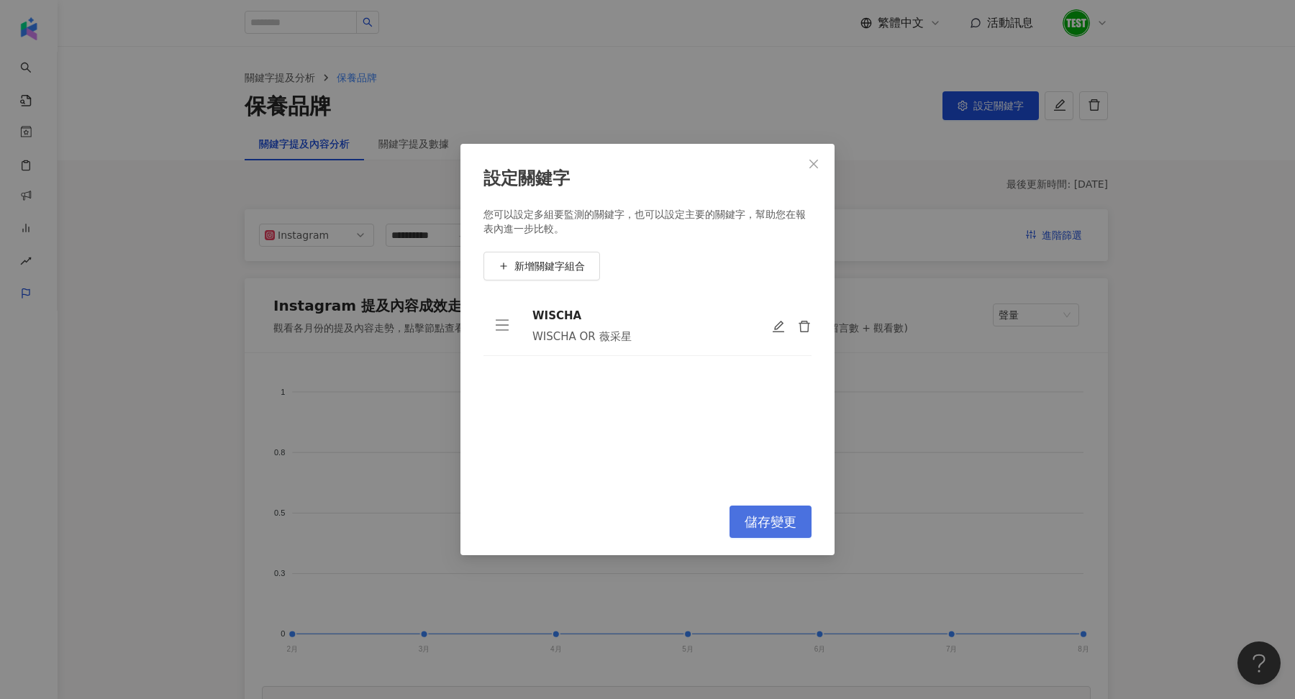
click at [801, 521] on button "儲存變更" at bounding box center [770, 522] width 82 height 32
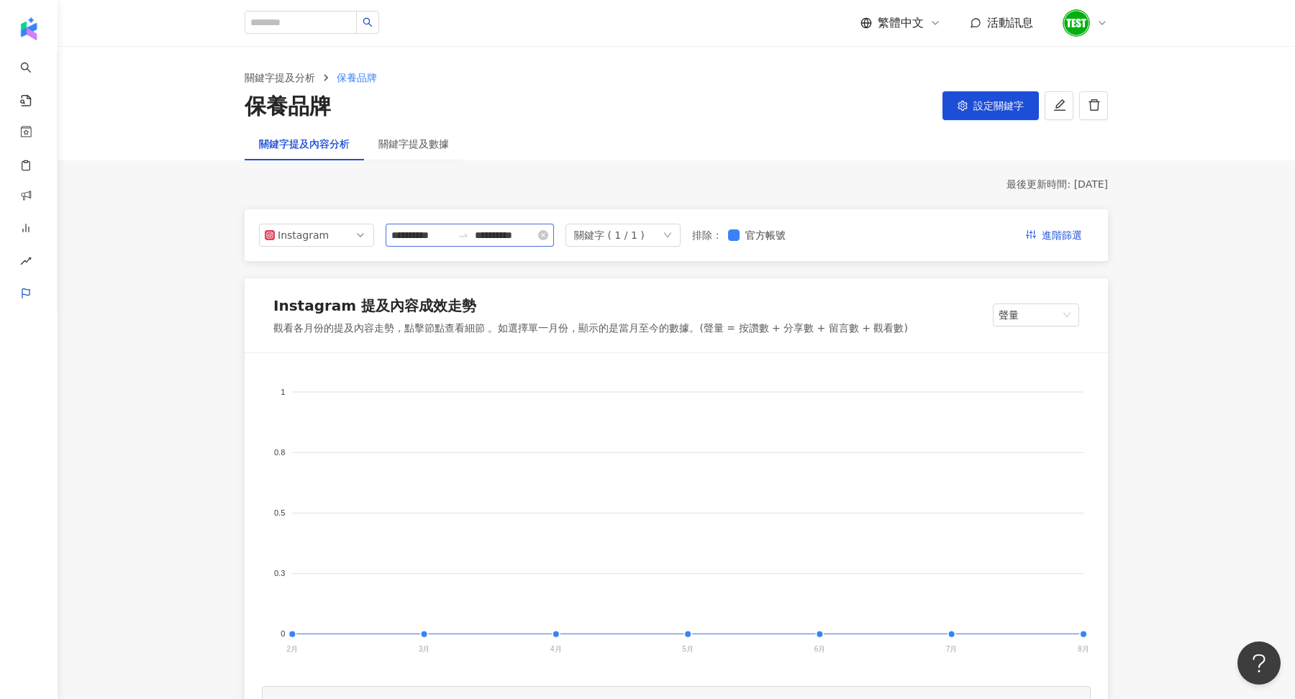
click at [461, 232] on icon "swap-right" at bounding box center [463, 235] width 12 height 12
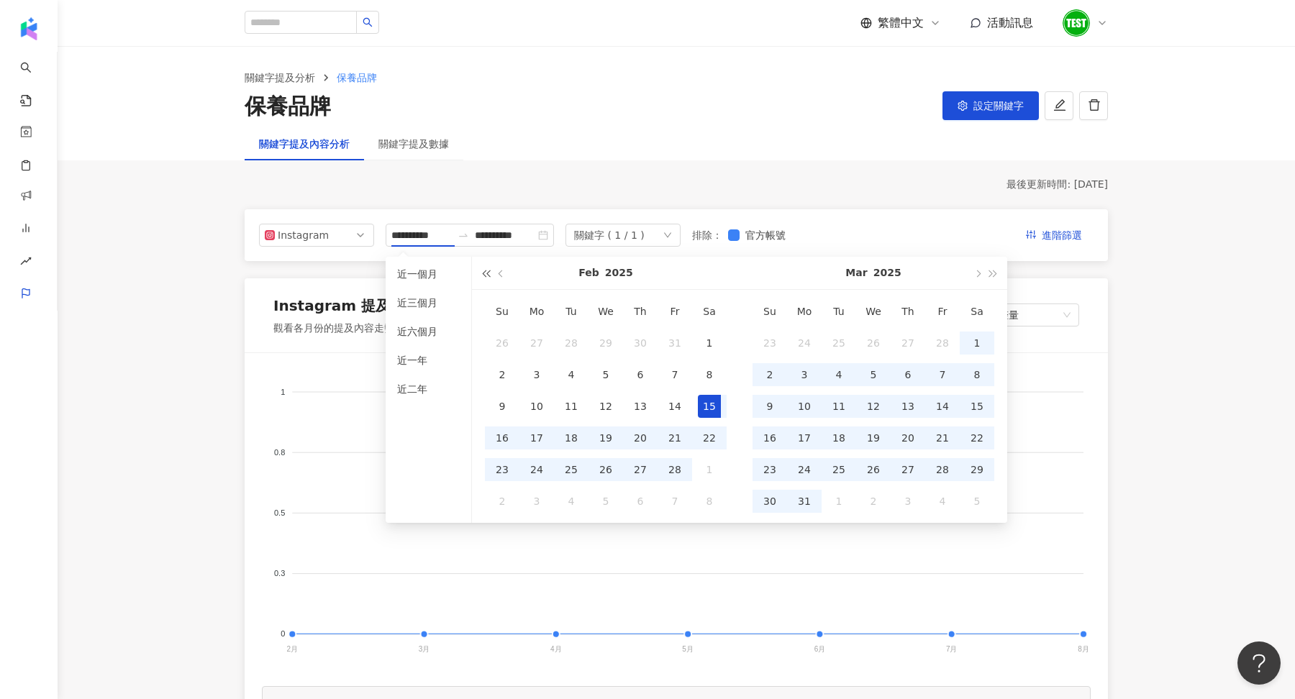
click at [485, 278] on button "button" at bounding box center [486, 273] width 16 height 32
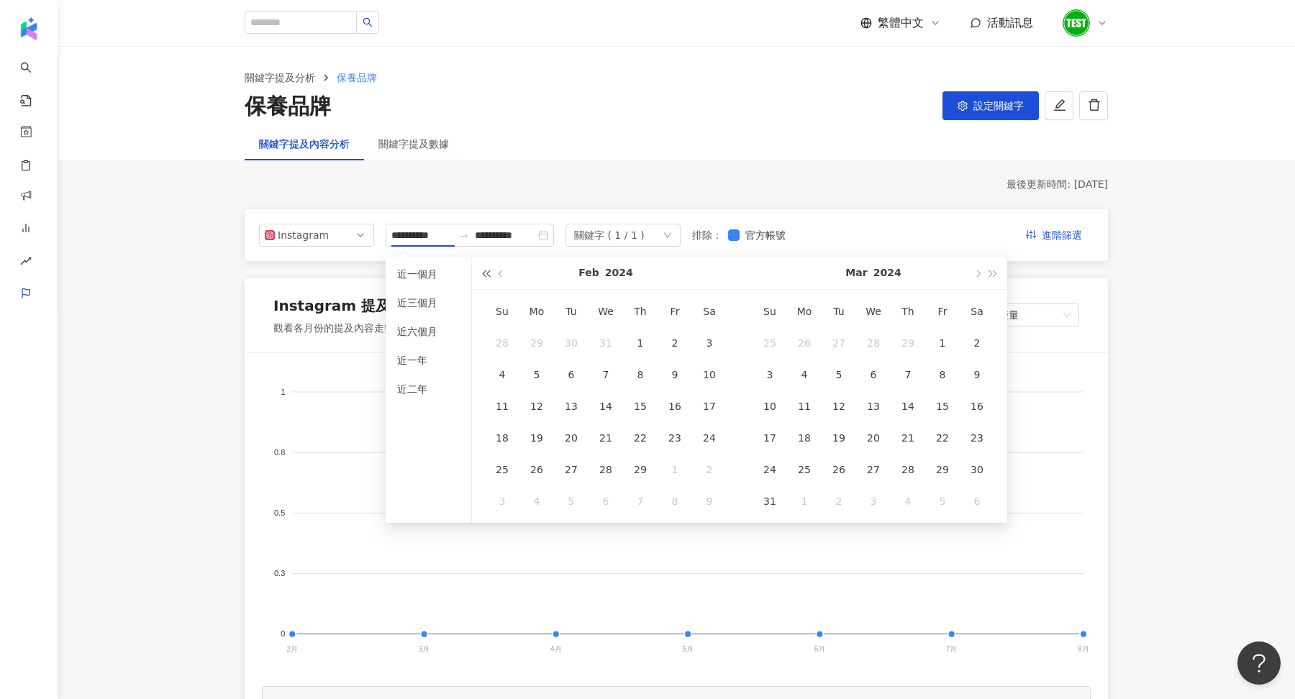
click at [485, 278] on button "button" at bounding box center [486, 273] width 16 height 32
click at [978, 276] on button "button" at bounding box center [977, 273] width 16 height 32
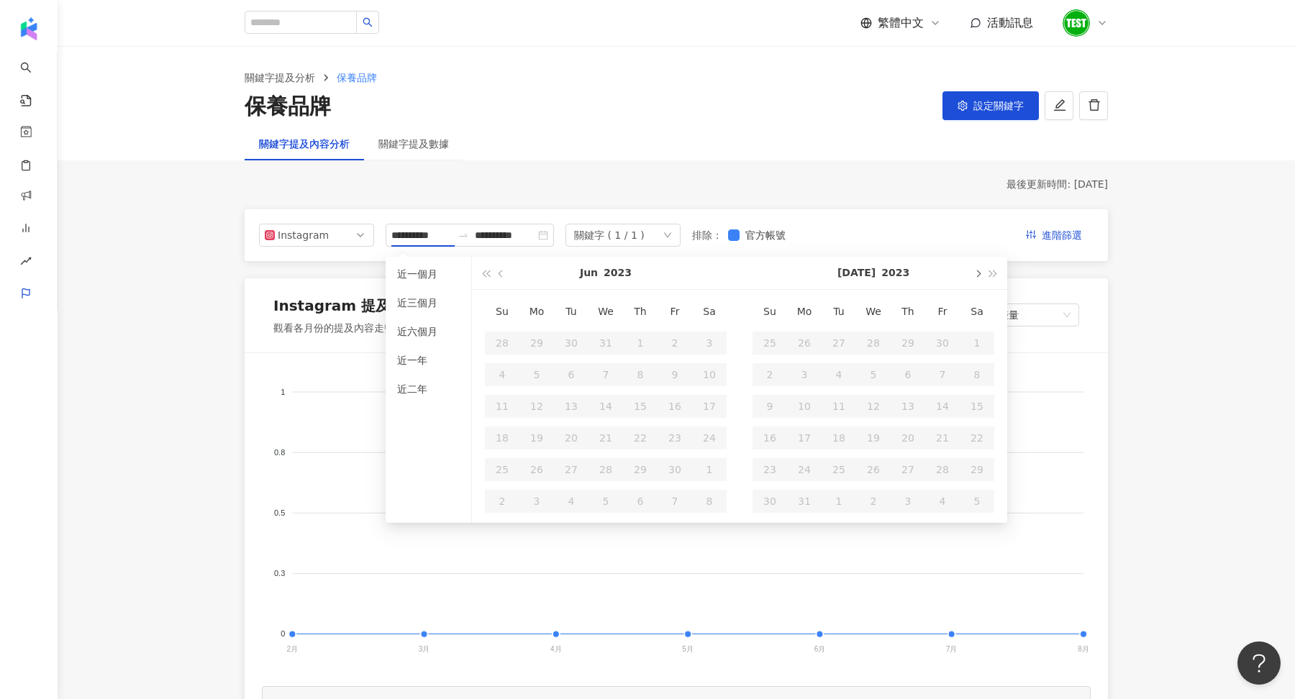
click at [978, 276] on button "button" at bounding box center [977, 273] width 16 height 32
click at [501, 280] on button "button" at bounding box center [501, 273] width 16 height 32
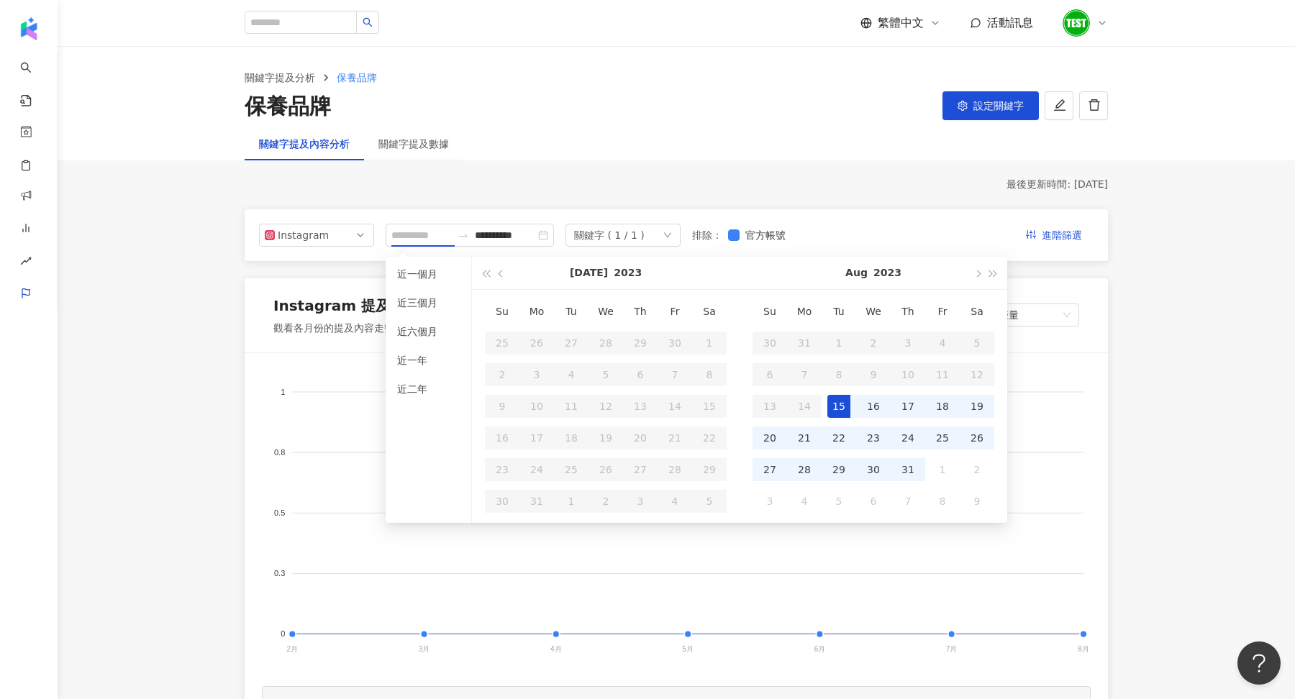
click at [841, 410] on div "15" at bounding box center [838, 406] width 23 height 23
click at [773, 150] on div "關鍵字提及內容分析 關鍵字提及數據" at bounding box center [676, 143] width 921 height 33
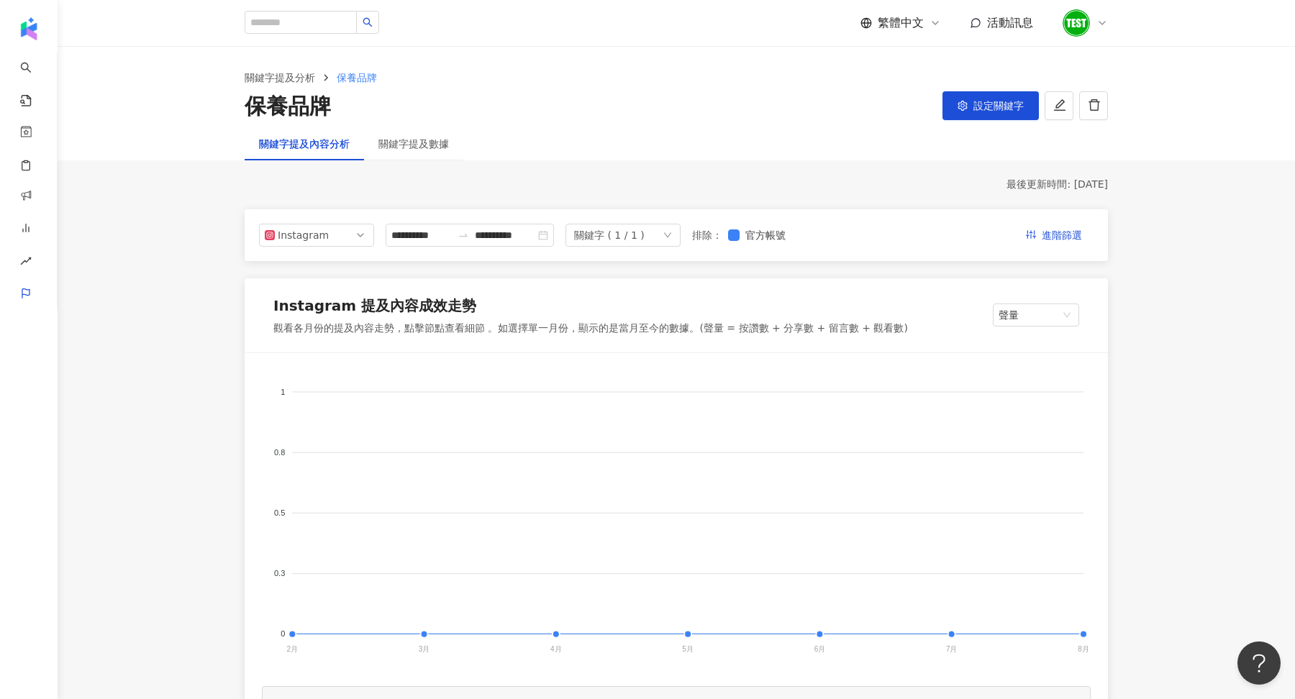
type input "**********"
click at [990, 101] on span "設定關鍵字" at bounding box center [998, 106] width 50 height 12
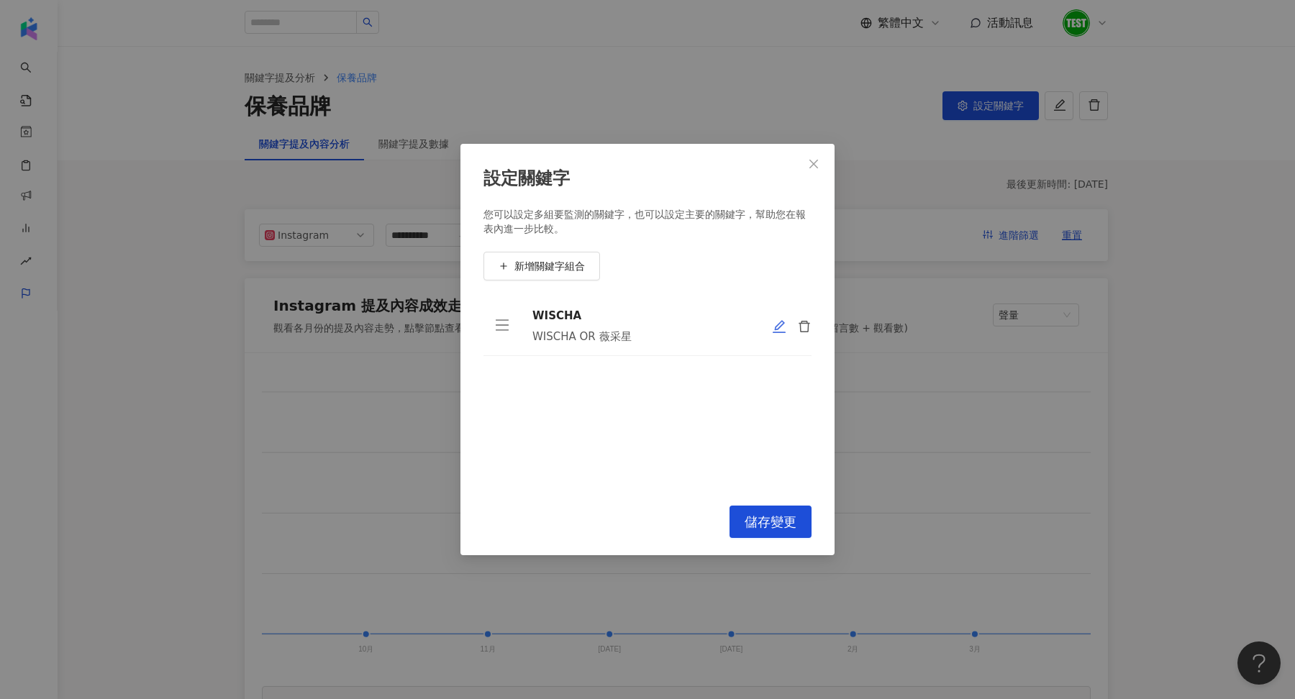
click at [782, 325] on icon "edit" at bounding box center [779, 326] width 14 height 14
type input "******"
type input "**********"
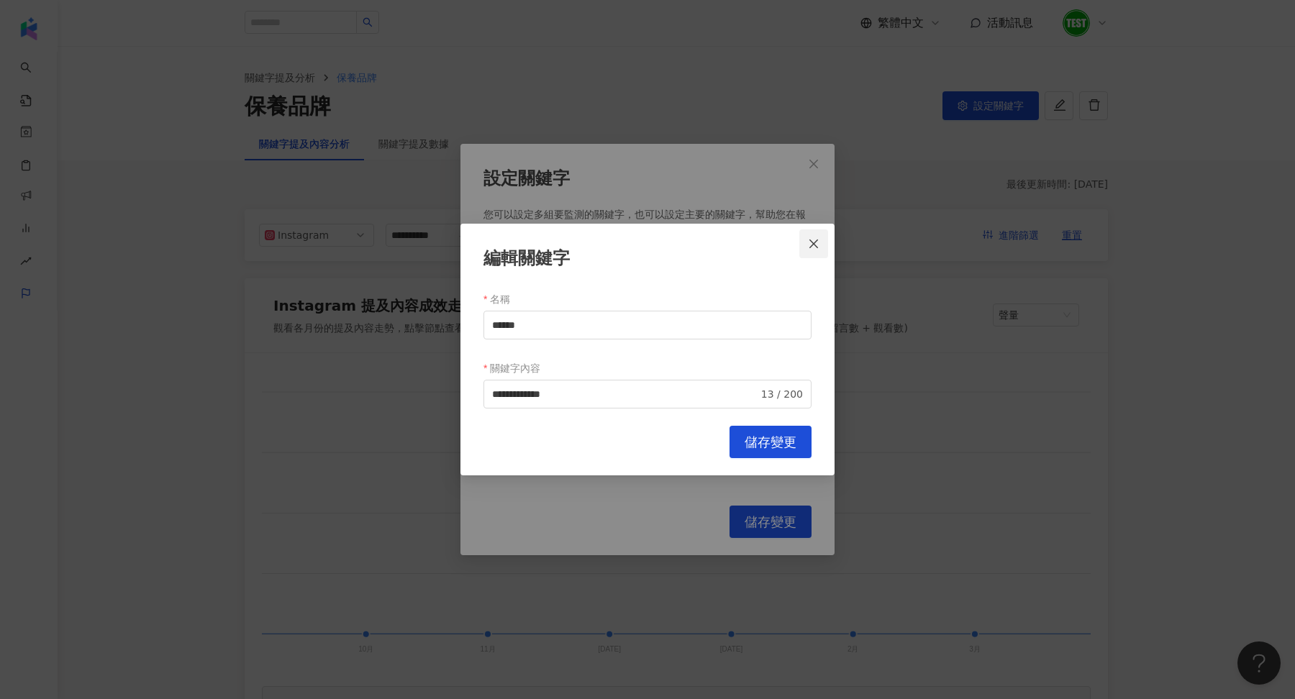
click at [808, 246] on icon "close" at bounding box center [814, 244] width 12 height 12
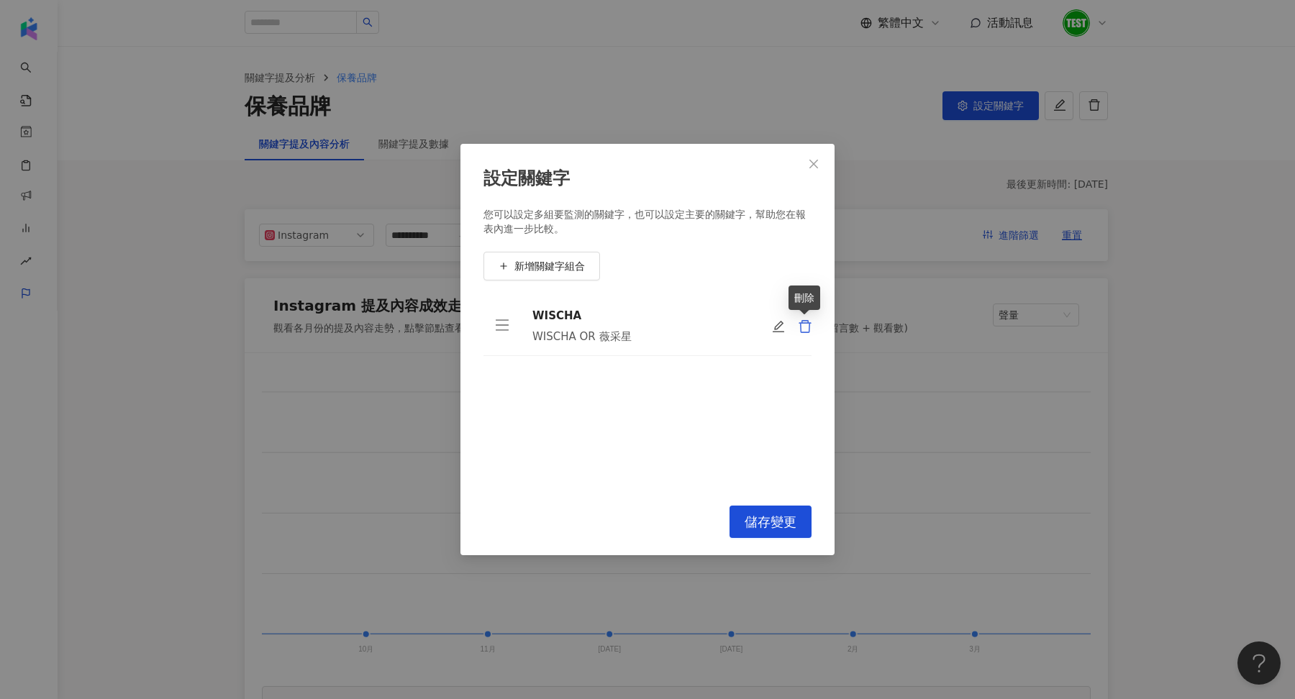
click at [803, 329] on icon "delete" at bounding box center [805, 326] width 14 height 14
click at [813, 160] on icon "close" at bounding box center [814, 164] width 12 height 12
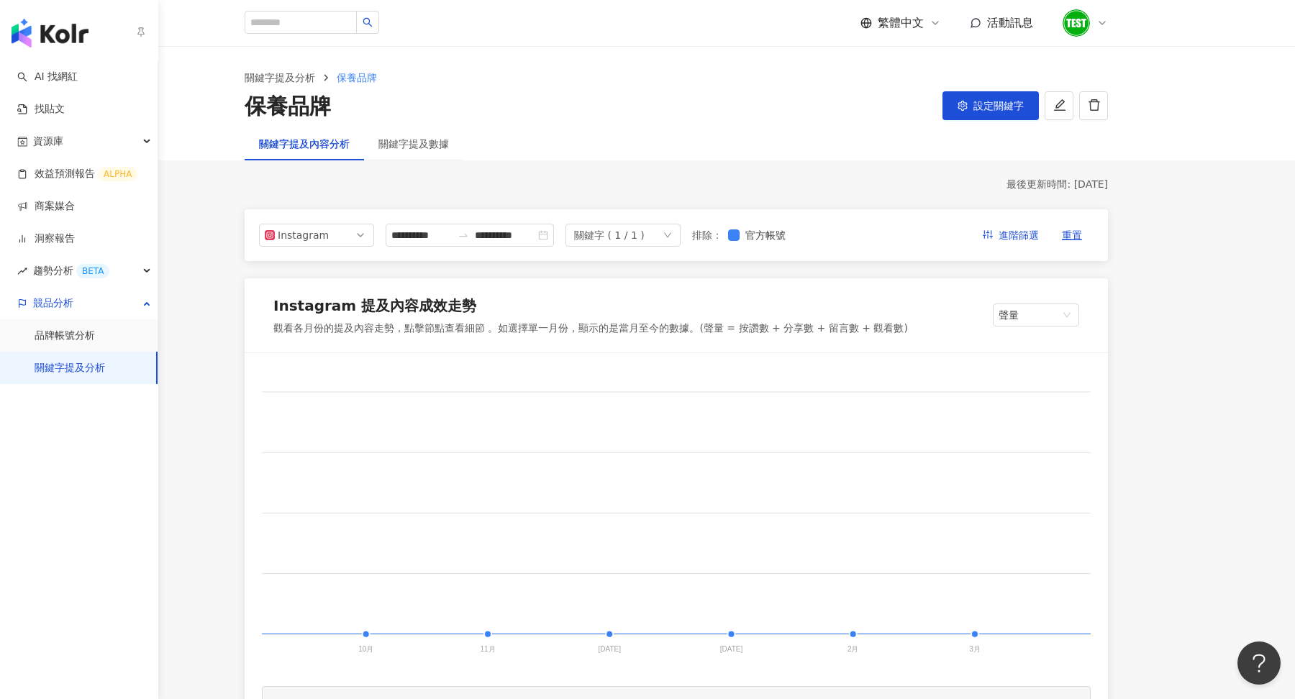
click at [71, 368] on link "關鍵字提及分析" at bounding box center [70, 368] width 70 height 14
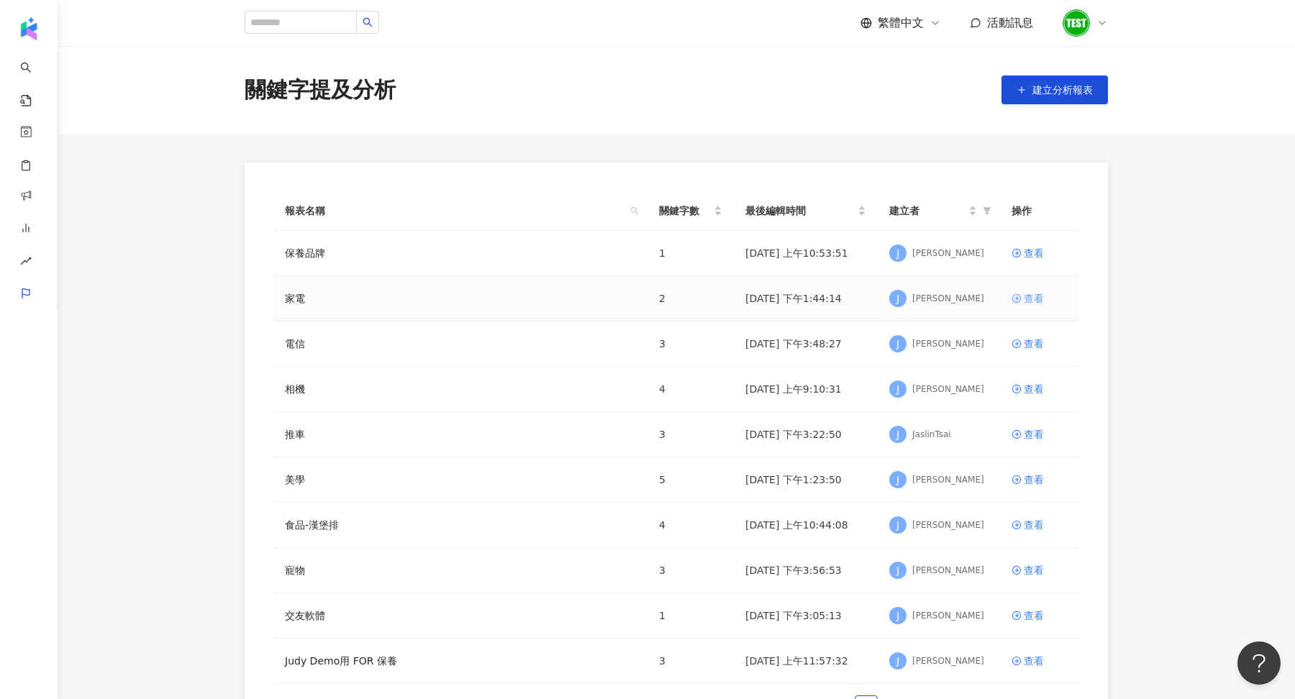
click at [1028, 300] on div "查看" at bounding box center [1033, 299] width 20 height 16
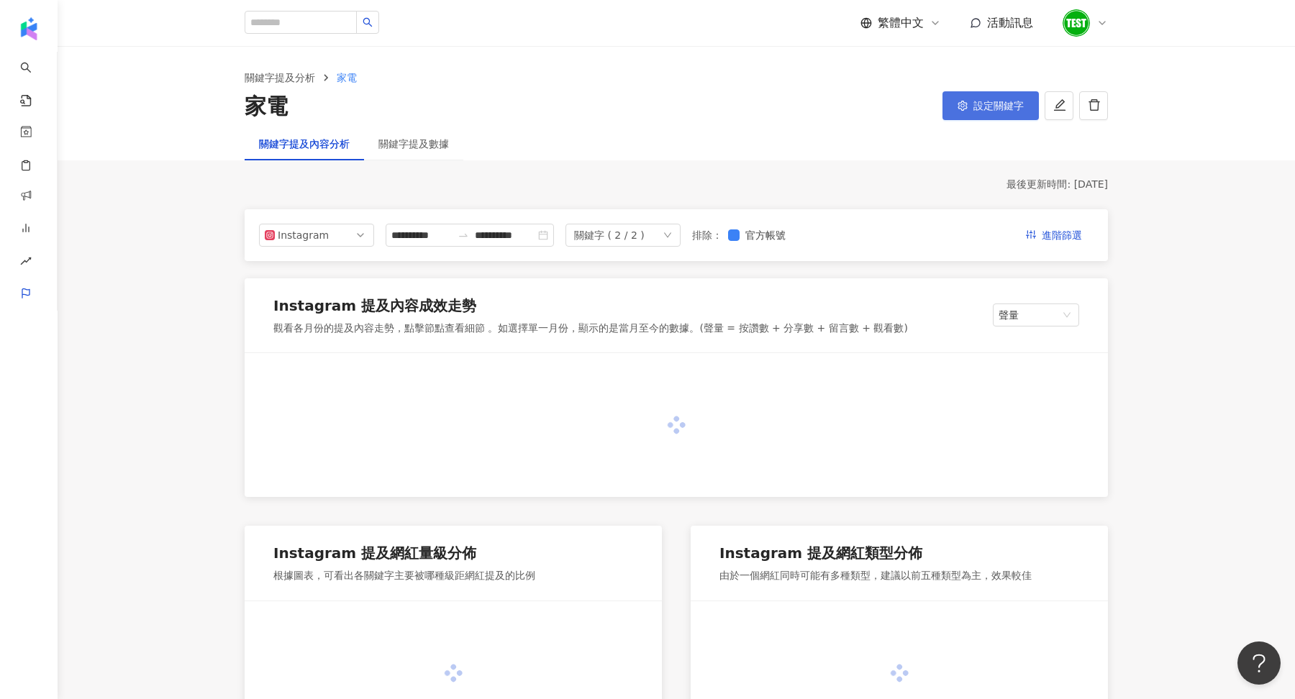
click at [1022, 101] on span "設定關鍵字" at bounding box center [998, 106] width 50 height 12
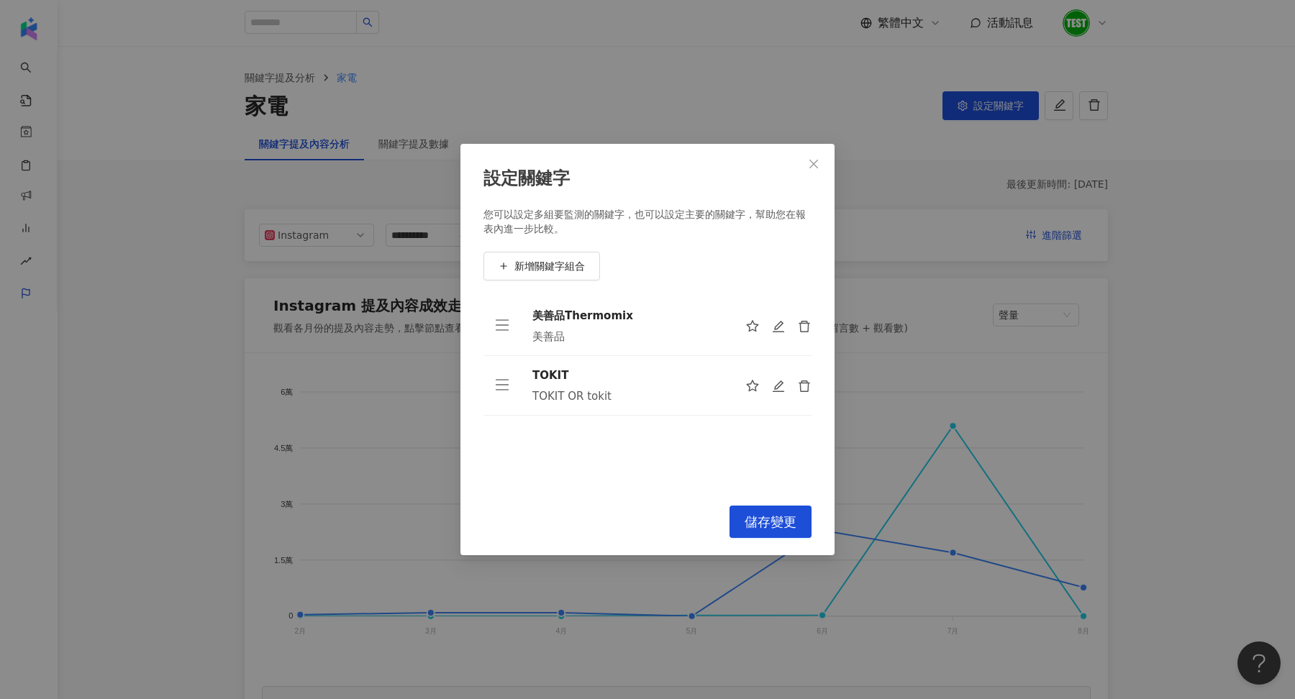
click at [711, 88] on div "設定關鍵字 您可以設定多組要監測的關鍵字，也可以設定主要的關鍵字，幫助您在報表內進一步比較。 新增關鍵字組合 美善品Thermomix 美善品 TOKIT T…" at bounding box center [647, 349] width 1295 height 699
click at [342, 63] on div "設定關鍵字 您可以設定多組要監測的關鍵字，也可以設定主要的關鍵字，幫助您在報表內進一步比較。 新增關鍵字組合 美善品Thermomix 美善品 TOKIT T…" at bounding box center [647, 349] width 1295 height 699
click at [816, 163] on icon "close" at bounding box center [814, 164] width 12 height 12
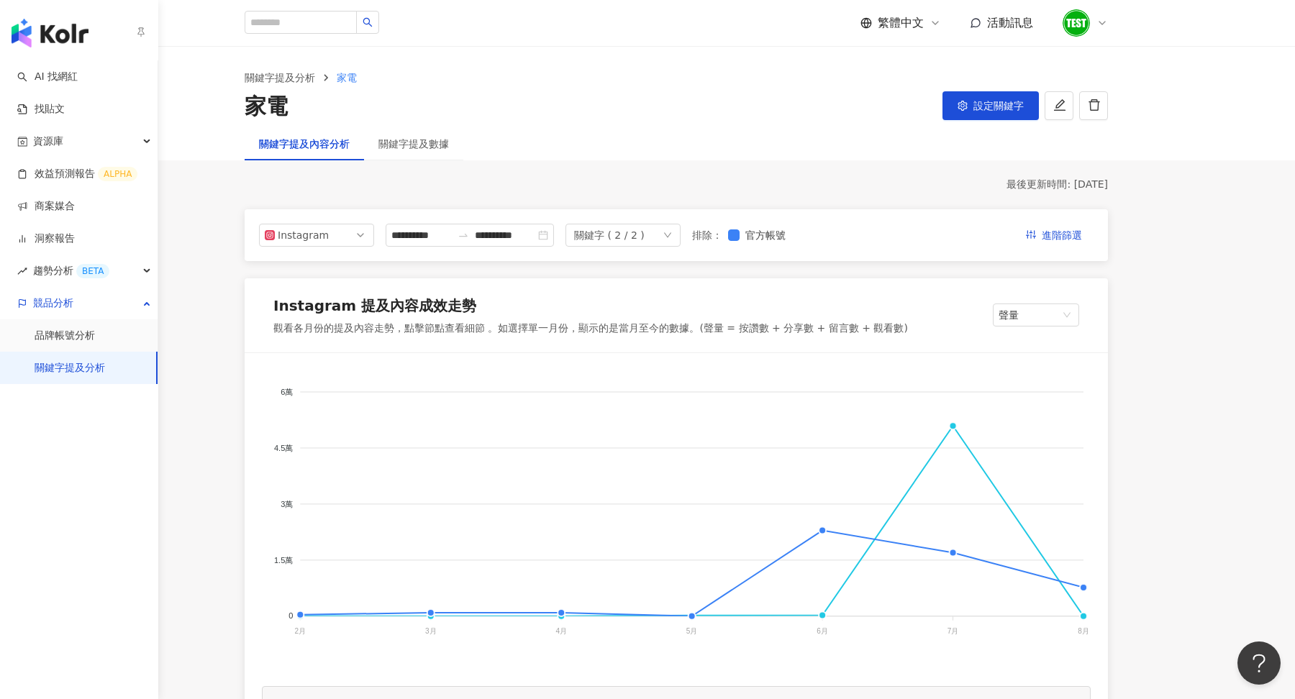
click at [60, 369] on link "關鍵字提及分析" at bounding box center [70, 368] width 70 height 14
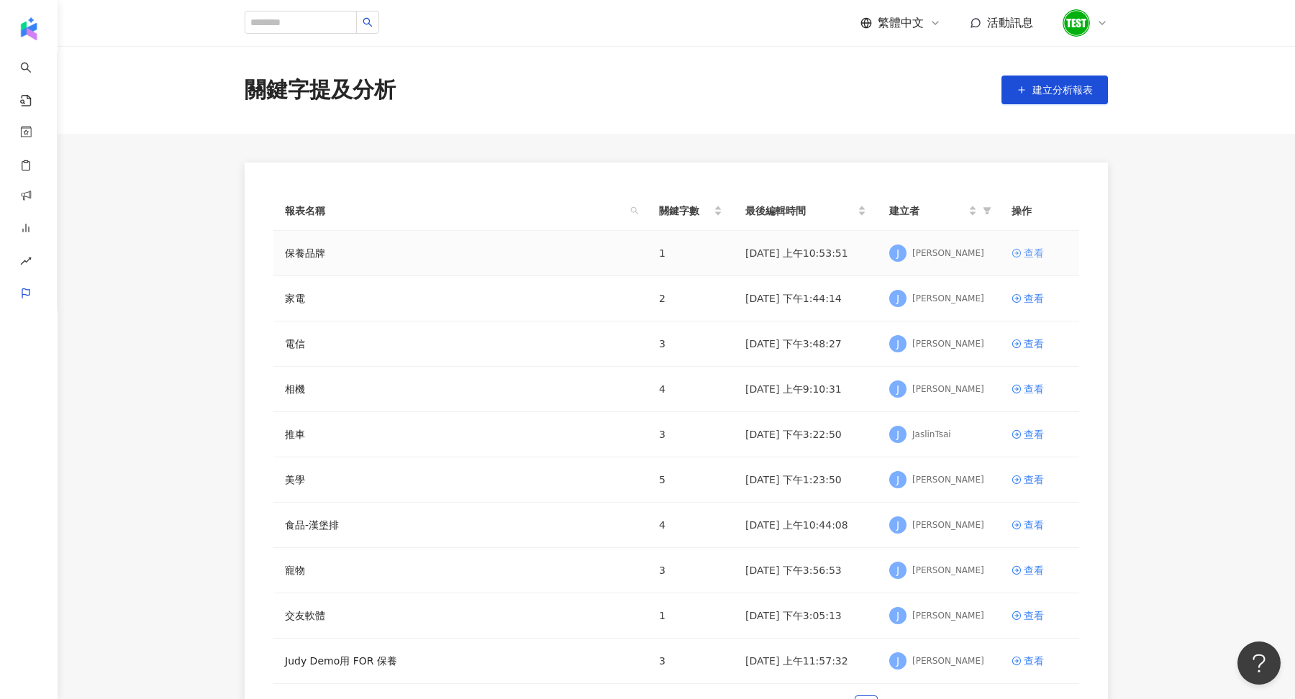
click at [1034, 257] on div "查看" at bounding box center [1033, 253] width 20 height 16
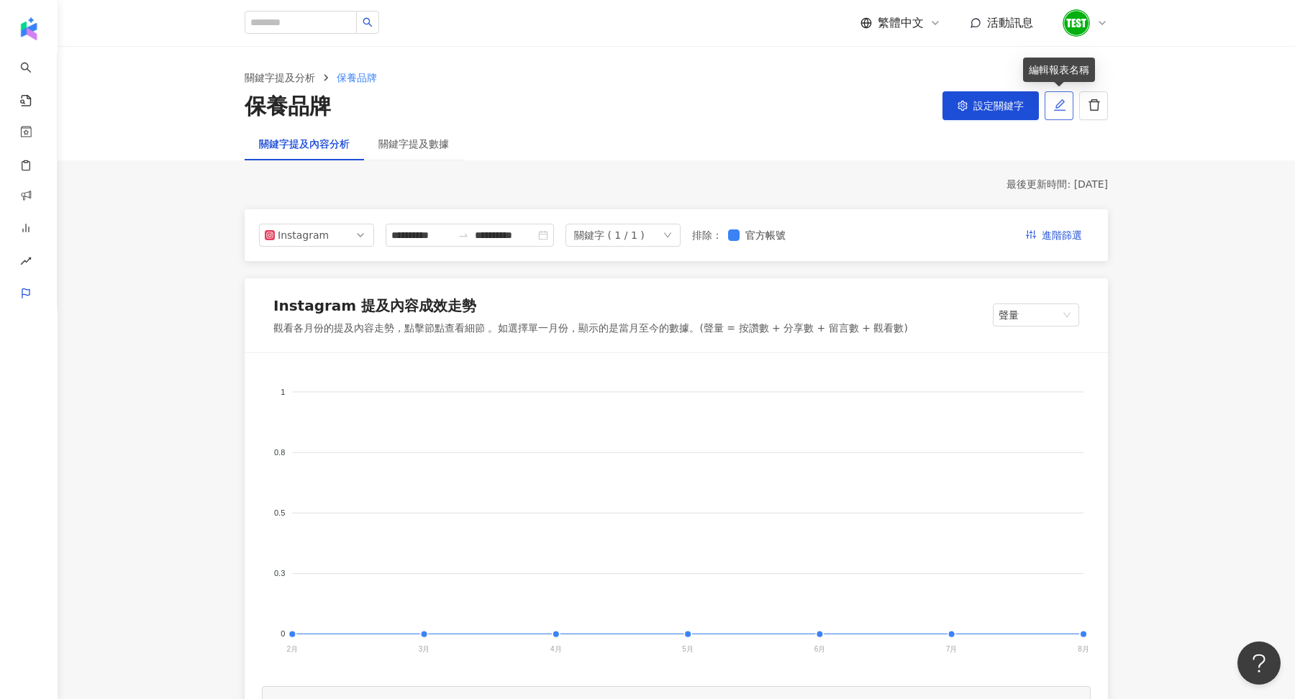
click at [1056, 109] on icon "edit" at bounding box center [1059, 105] width 13 height 13
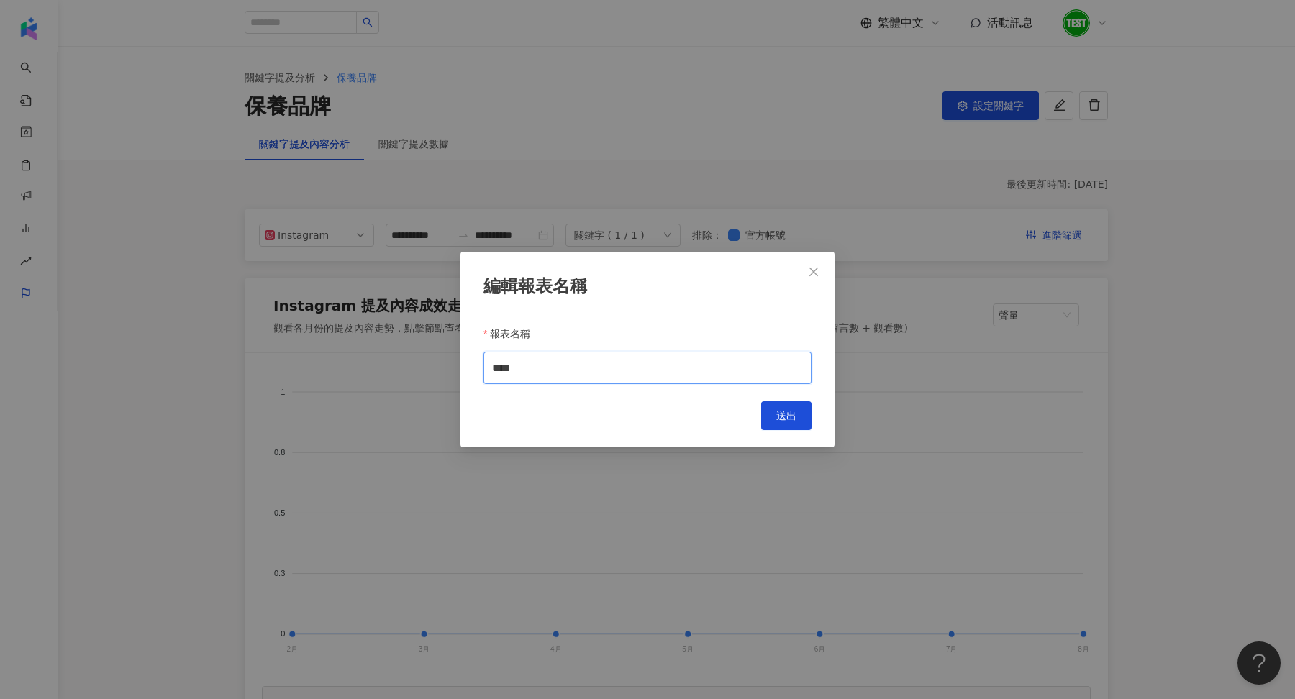
drag, startPoint x: 560, startPoint y: 365, endPoint x: 407, endPoint y: 364, distance: 153.2
click at [407, 364] on div "編輯報表名稱 報表名稱 **** Cancel 送出" at bounding box center [647, 349] width 1295 height 699
type input "*"
type input "**"
click at [769, 414] on button "送出" at bounding box center [786, 415] width 50 height 29
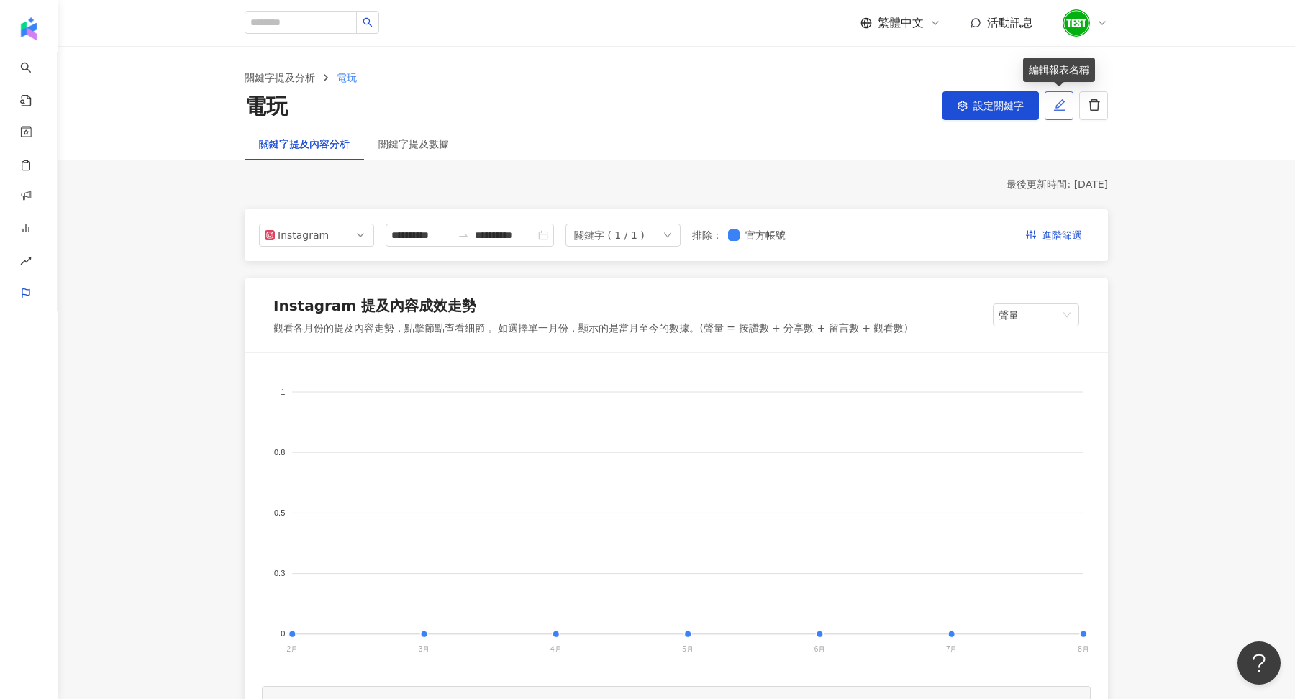
click at [1060, 111] on button "button" at bounding box center [1058, 105] width 29 height 29
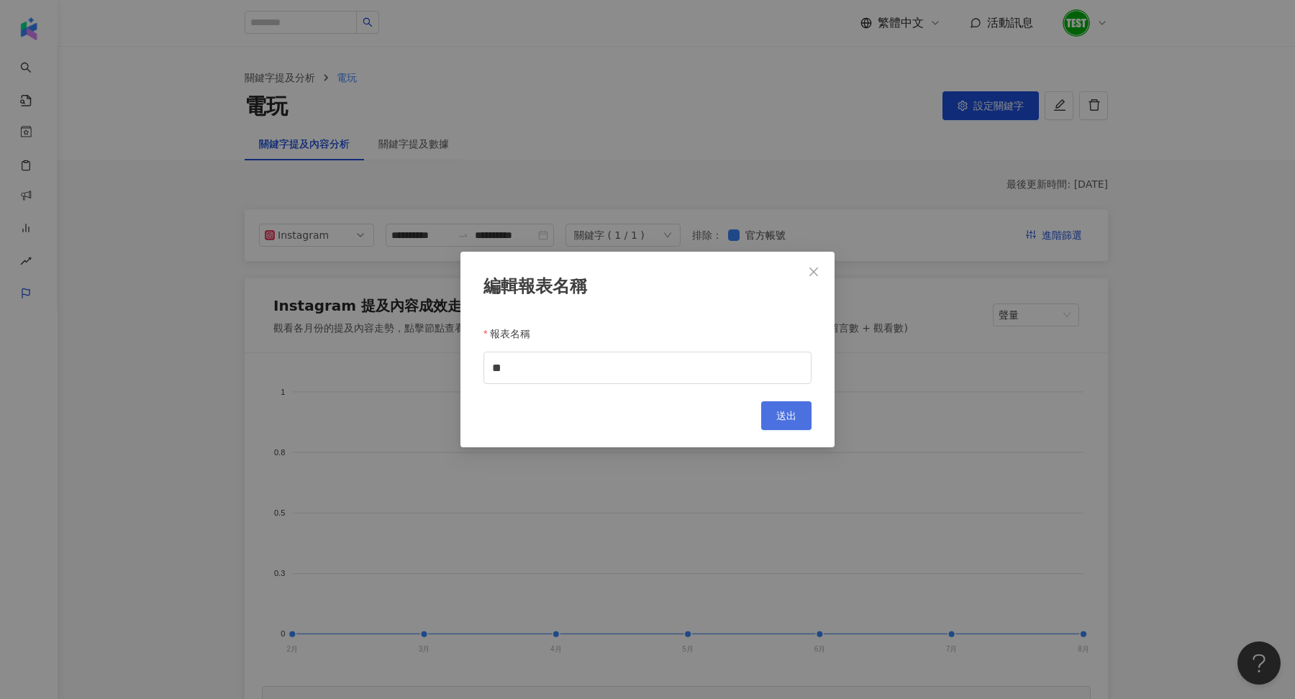
click at [780, 408] on button "送出" at bounding box center [786, 415] width 50 height 29
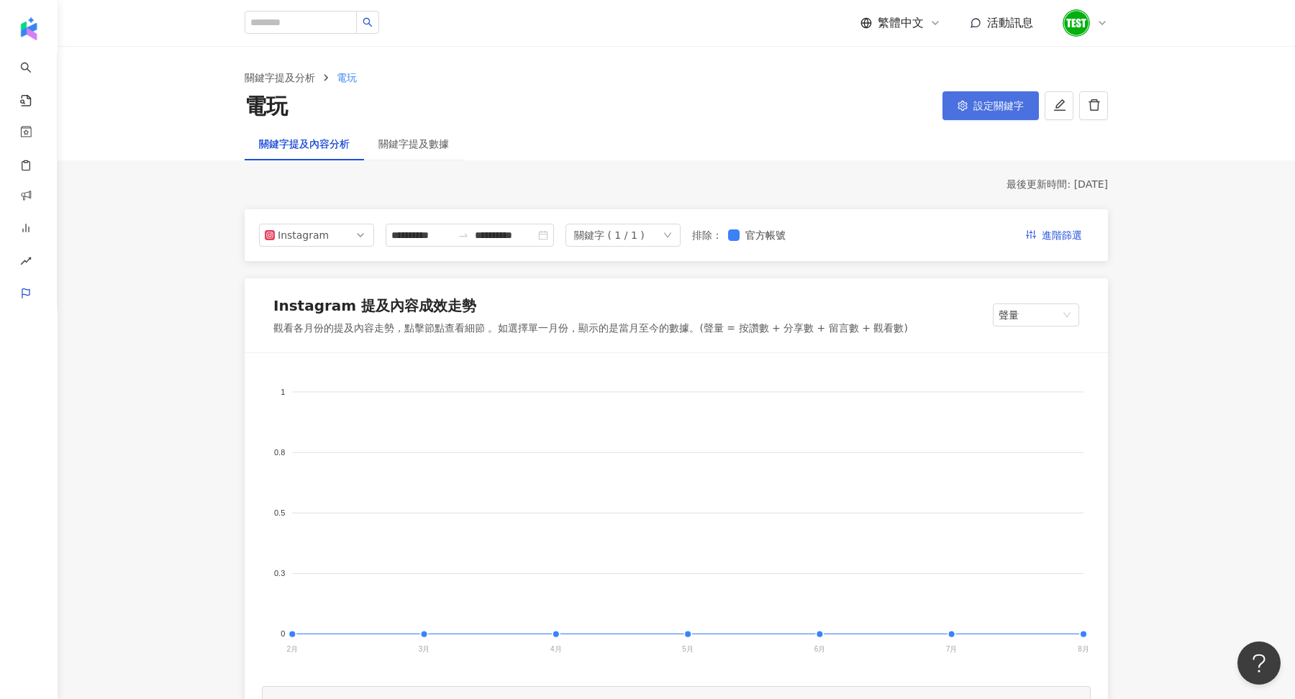
click at [1007, 107] on span "設定關鍵字" at bounding box center [998, 106] width 50 height 12
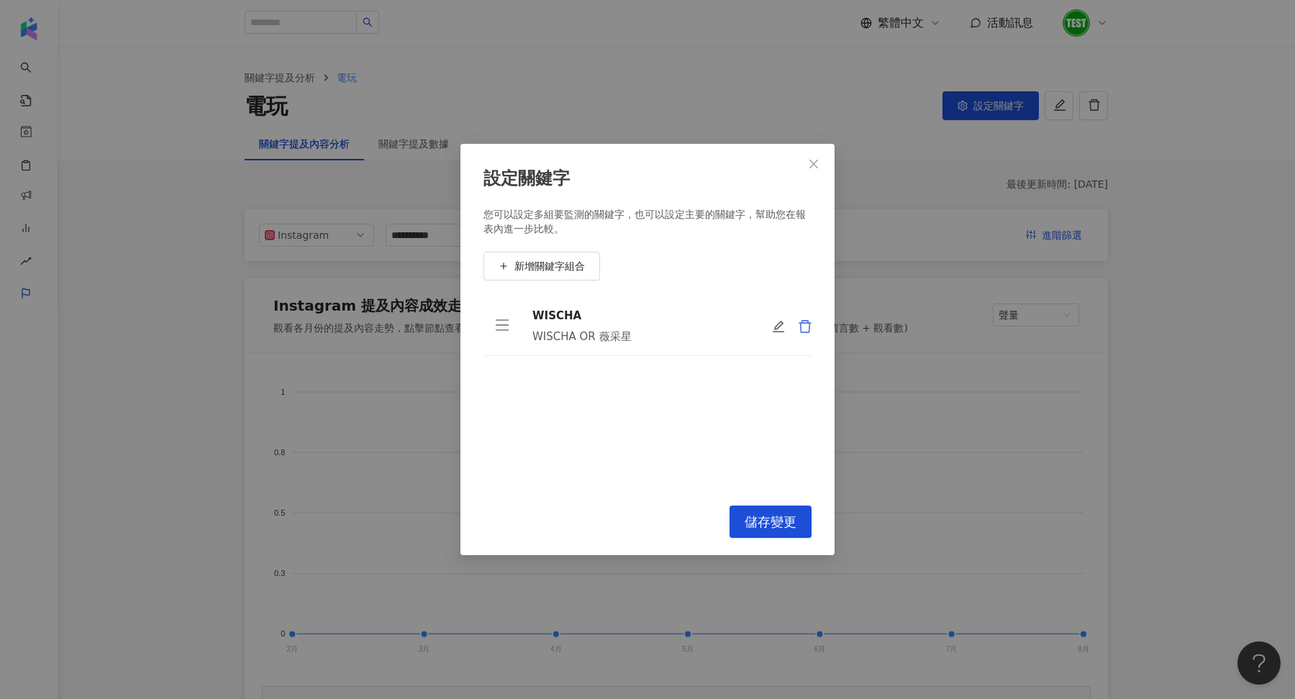
click at [805, 329] on icon "delete" at bounding box center [805, 326] width 14 height 14
click at [578, 255] on button "新增關鍵字組合" at bounding box center [541, 266] width 117 height 29
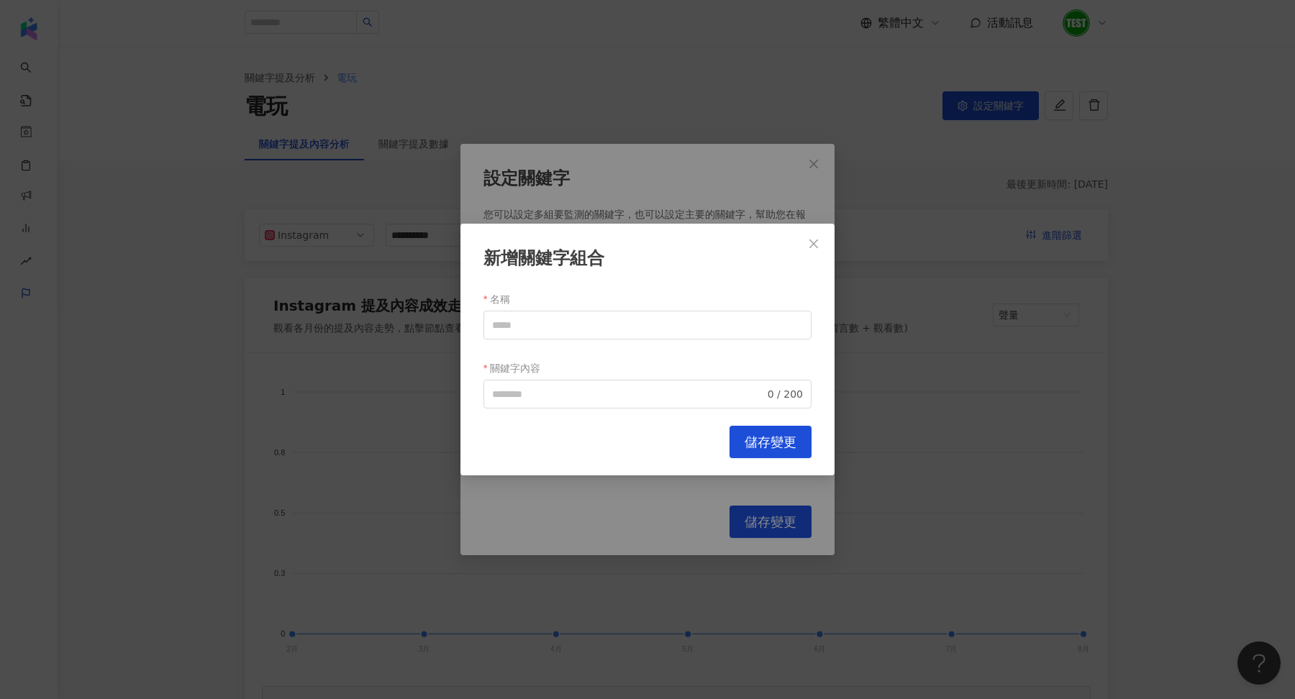
click at [543, 339] on form "名稱 關鍵字內容 0 / 200" at bounding box center [647, 348] width 328 height 121
click at [537, 333] on input "名稱" at bounding box center [647, 325] width 328 height 29
drag, startPoint x: 542, startPoint y: 326, endPoint x: 385, endPoint y: 322, distance: 156.1
click at [385, 322] on div "新增關鍵字組合 名稱 **** 關鍵字內容 0 / 200 Cancel 儲存變更" at bounding box center [647, 349] width 1295 height 699
type input "****"
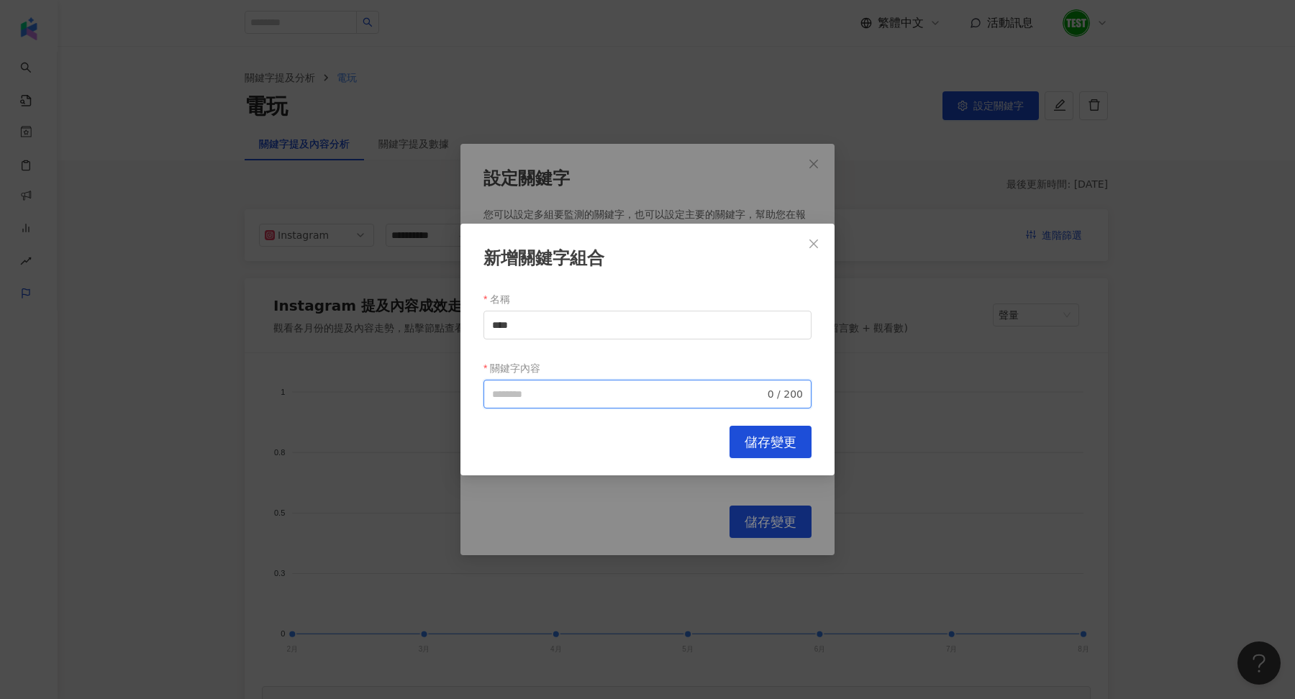
click at [511, 395] on input "關鍵字內容" at bounding box center [628, 394] width 273 height 16
paste input "****"
type input "****"
click at [805, 437] on button "儲存變更" at bounding box center [770, 442] width 82 height 32
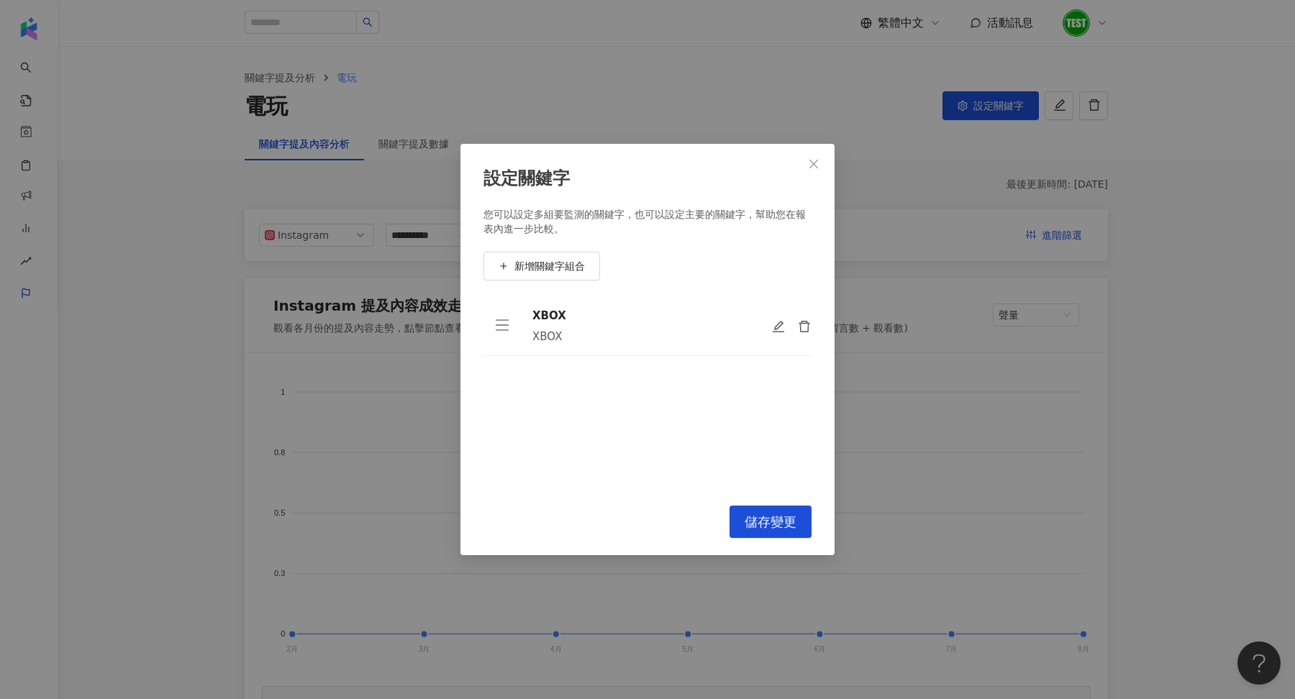
click at [560, 251] on div "您可以設定多組要監測的關鍵字，也可以設定主要的關鍵字，幫助您在報表內進一步比較。 新增關鍵字組合 XBOX XBOX To pick up a draggab…" at bounding box center [647, 348] width 328 height 280
click at [560, 275] on button "新增關鍵字組合" at bounding box center [541, 266] width 117 height 29
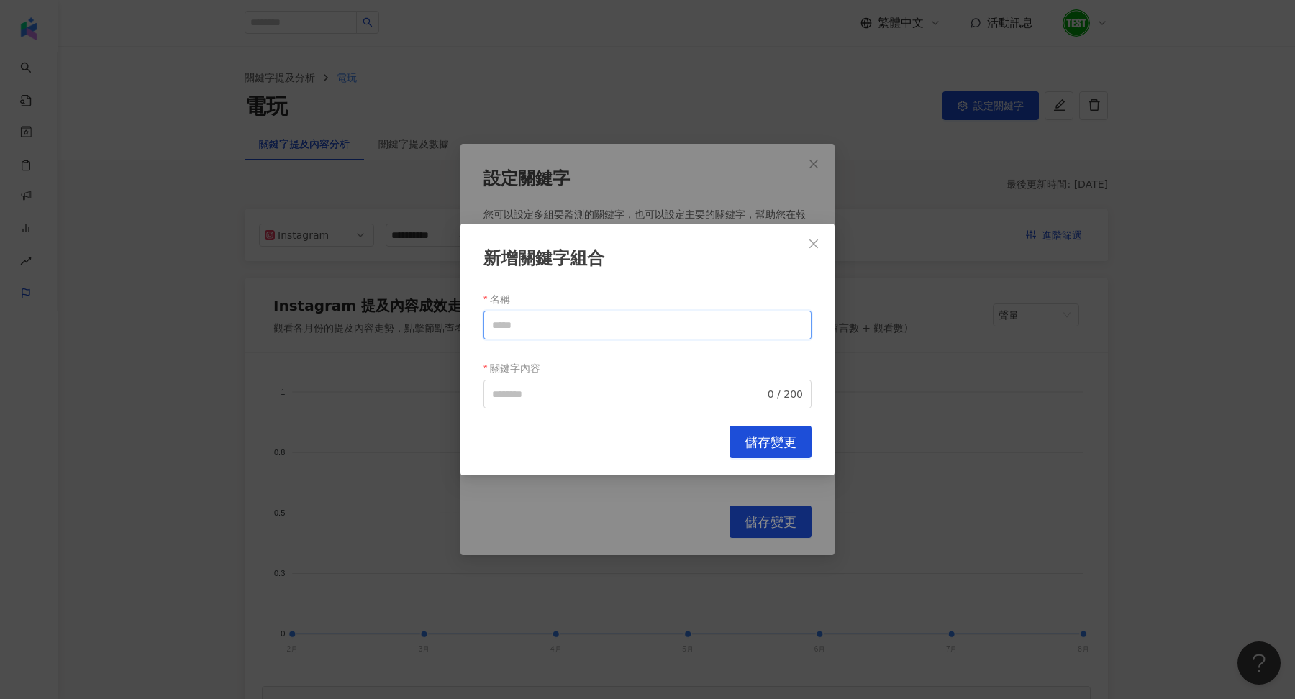
click at [542, 334] on input "名稱" at bounding box center [647, 325] width 328 height 29
drag, startPoint x: 534, startPoint y: 325, endPoint x: 404, endPoint y: 324, distance: 130.2
click at [404, 324] on div "新增關鍵字組合 名稱 ****** 關鍵字內容 0 / 200 Cancel 儲存變更" at bounding box center [647, 349] width 1295 height 699
type input "******"
click at [511, 401] on input "關鍵字內容" at bounding box center [628, 394] width 273 height 16
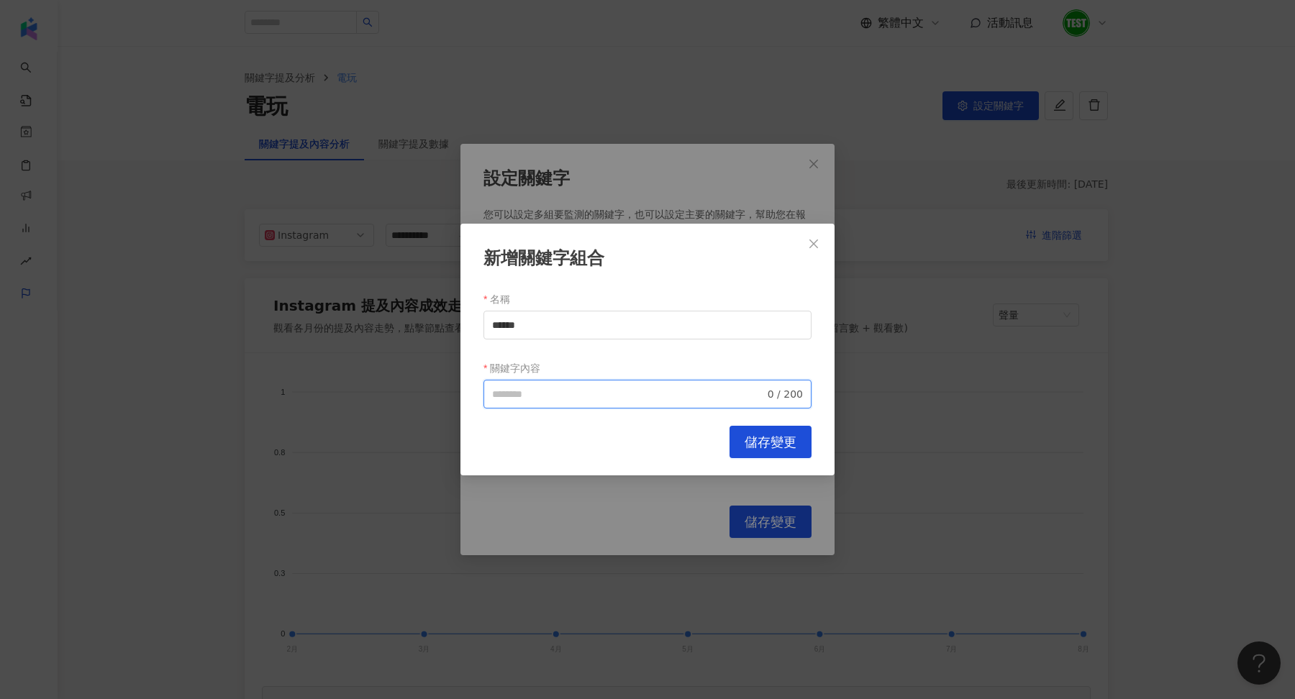
paste input "******"
type input "**********"
click at [809, 443] on button "儲存變更" at bounding box center [770, 442] width 82 height 32
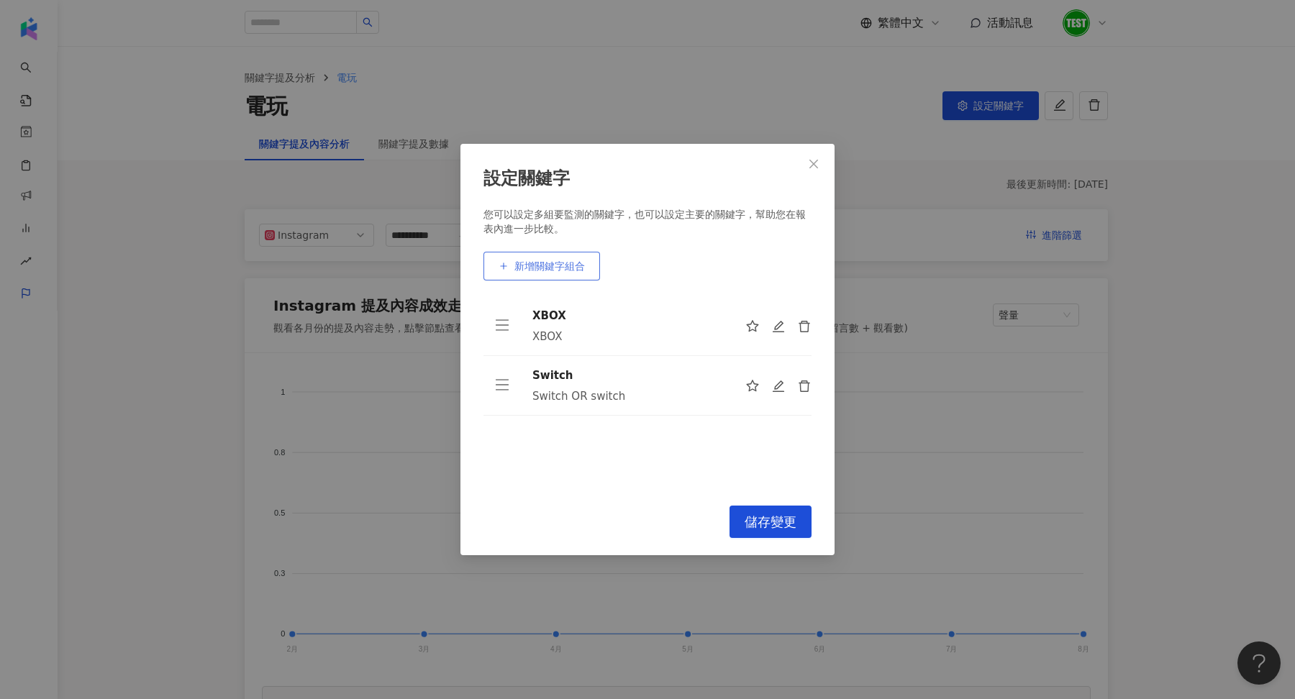
click at [554, 274] on button "新增關鍵字組合" at bounding box center [541, 266] width 117 height 29
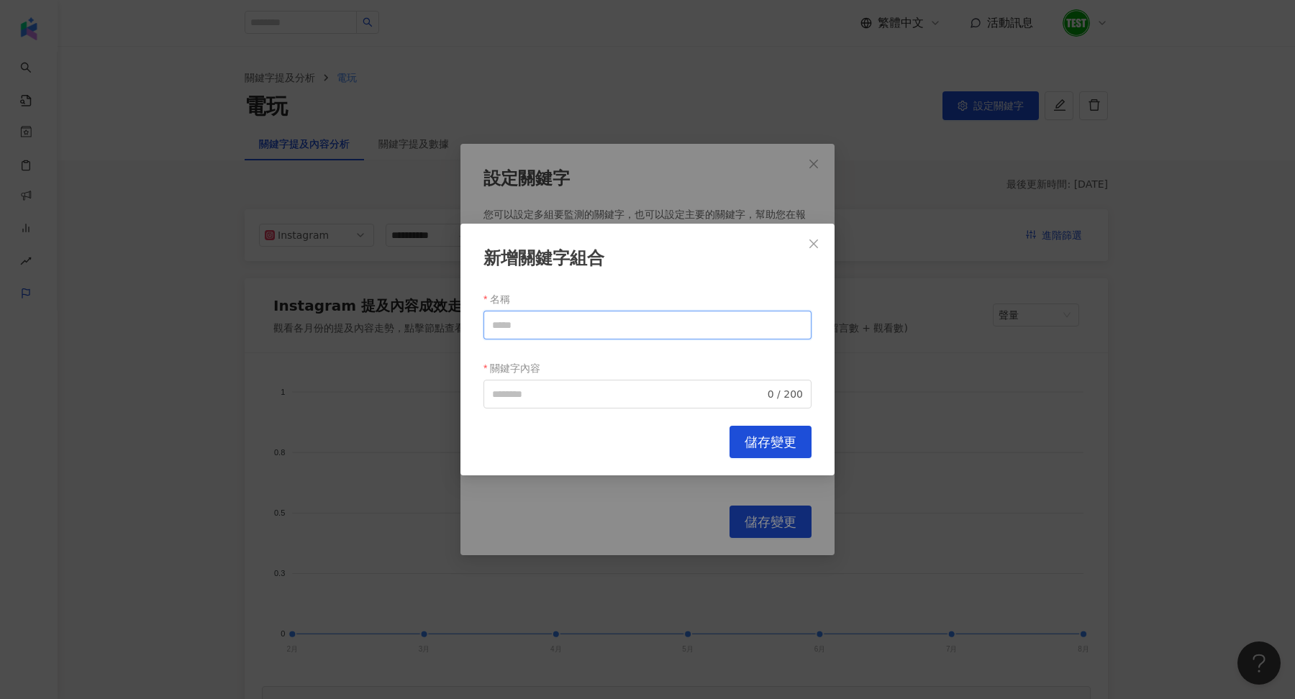
click at [567, 326] on input "名稱" at bounding box center [647, 325] width 328 height 29
type input "***"
click at [567, 387] on input "關鍵字內容" at bounding box center [628, 394] width 273 height 16
type input "**********"
click at [759, 452] on button "儲存變更" at bounding box center [770, 442] width 82 height 32
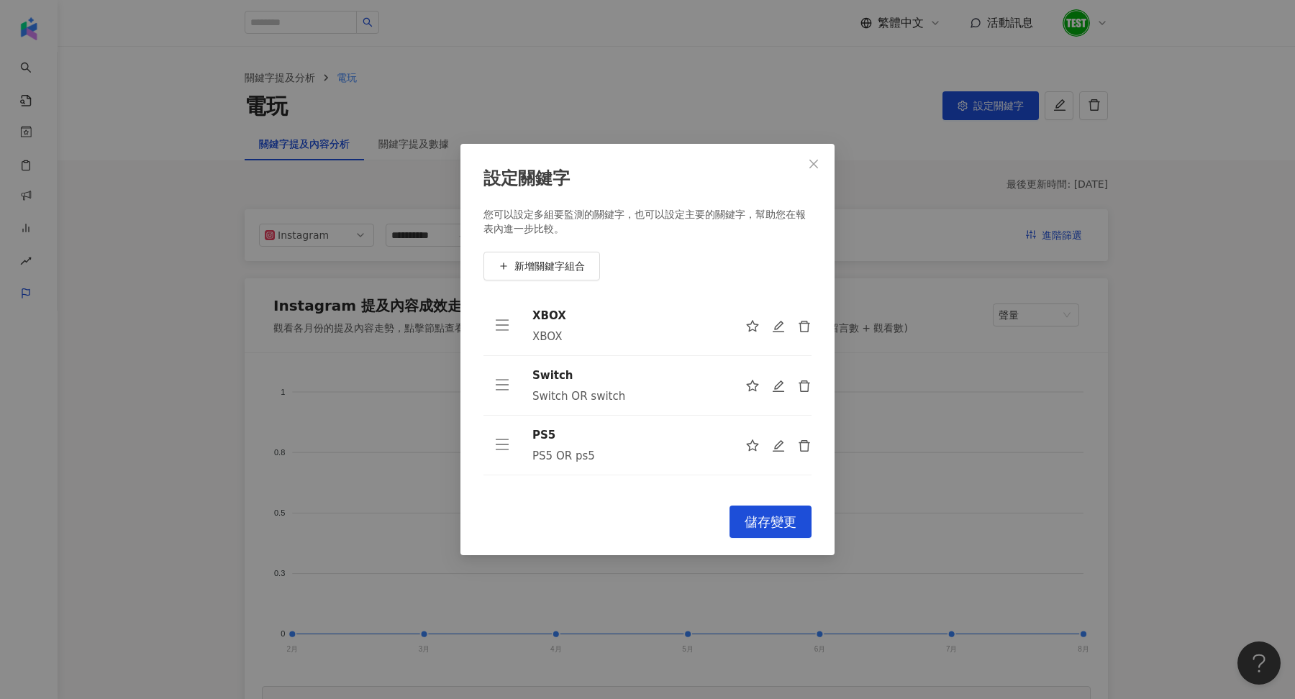
click at [767, 548] on div "設定關鍵字 您可以設定多組要監測的關鍵字，也可以設定主要的關鍵字，幫助您在報表內進一步比較。 新增關鍵字組合 XBOX XBOX Switch Switch …" at bounding box center [647, 350] width 374 height 412
click at [762, 534] on button "儲存變更" at bounding box center [770, 522] width 82 height 32
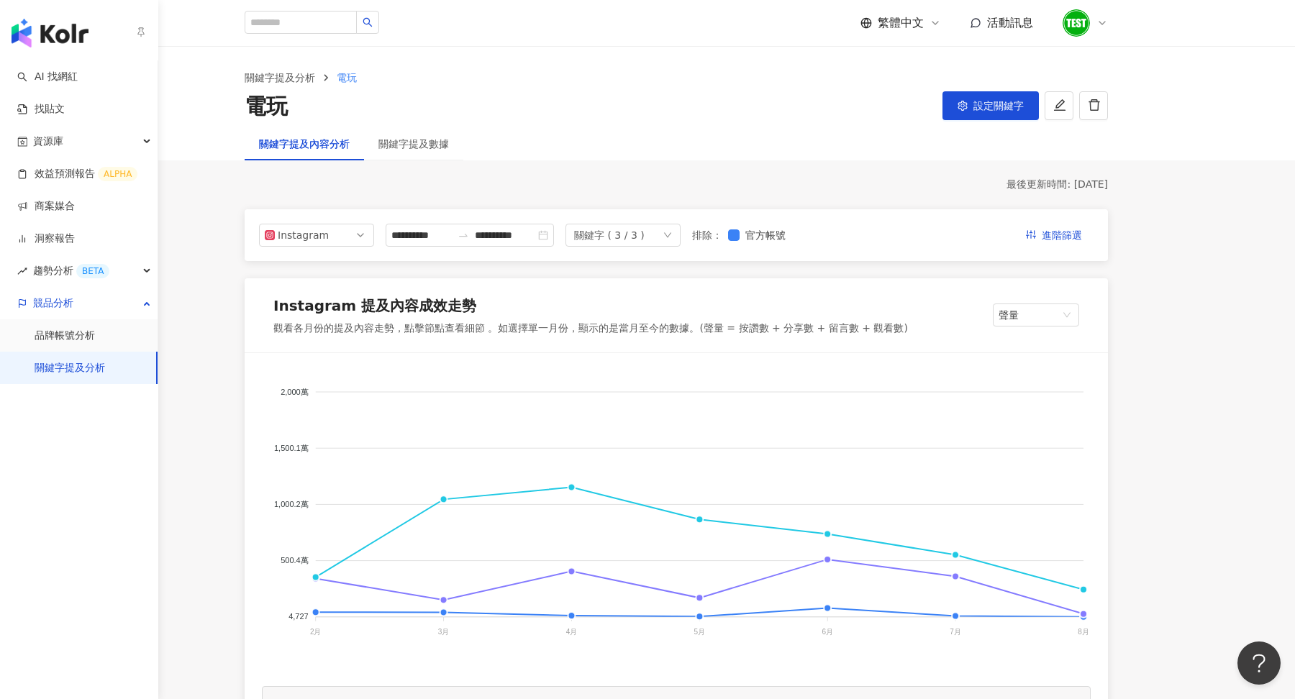
click at [76, 367] on link "關鍵字提及分析" at bounding box center [70, 368] width 70 height 14
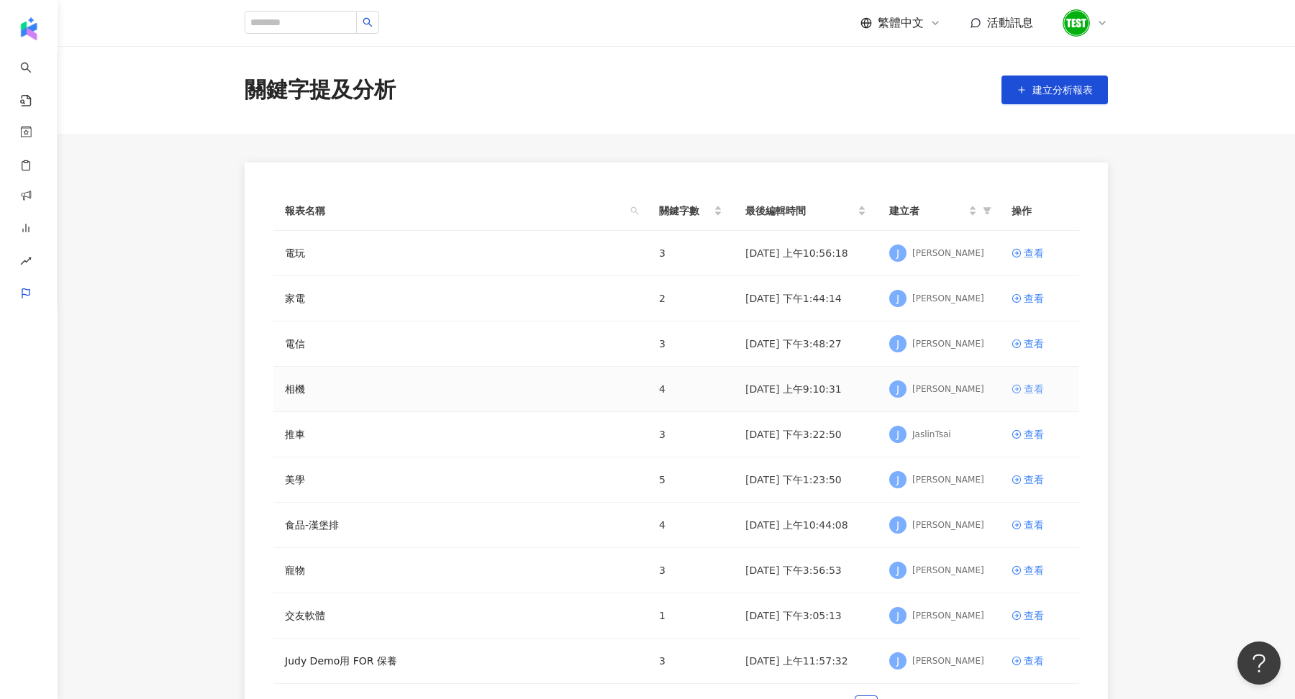
click at [1030, 385] on div "查看" at bounding box center [1033, 389] width 20 height 16
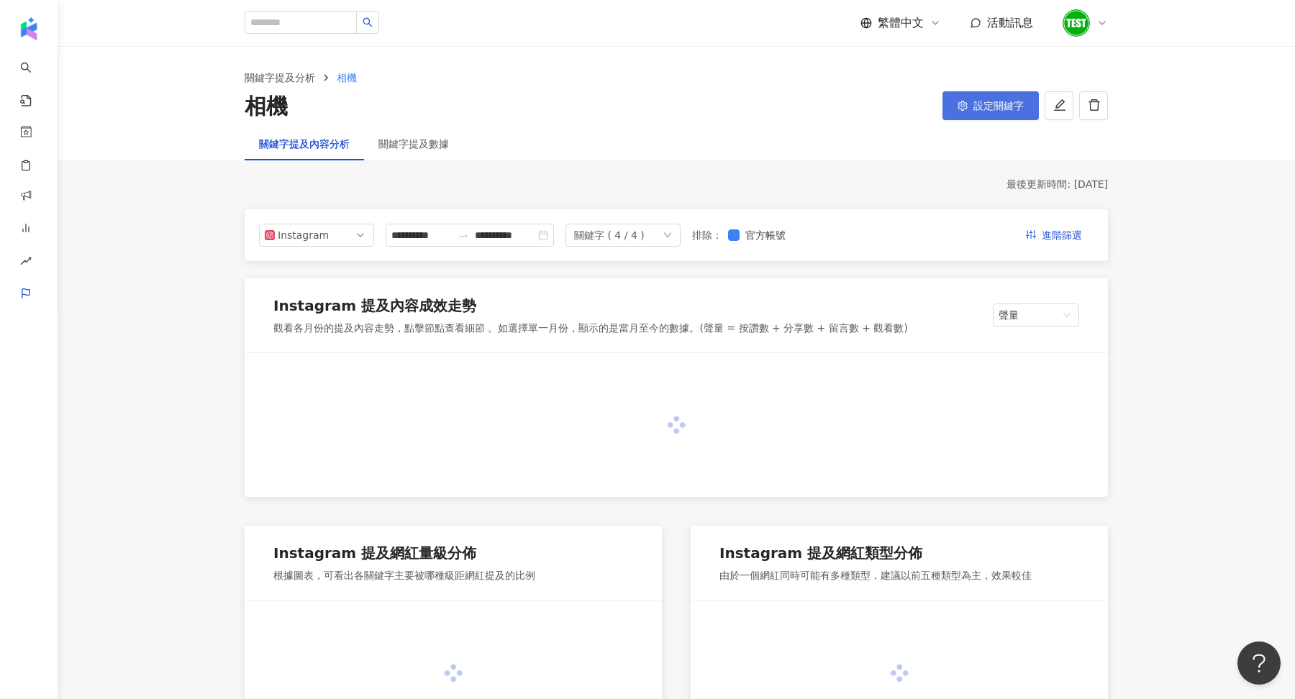
click at [987, 99] on button "設定關鍵字" at bounding box center [990, 105] width 96 height 29
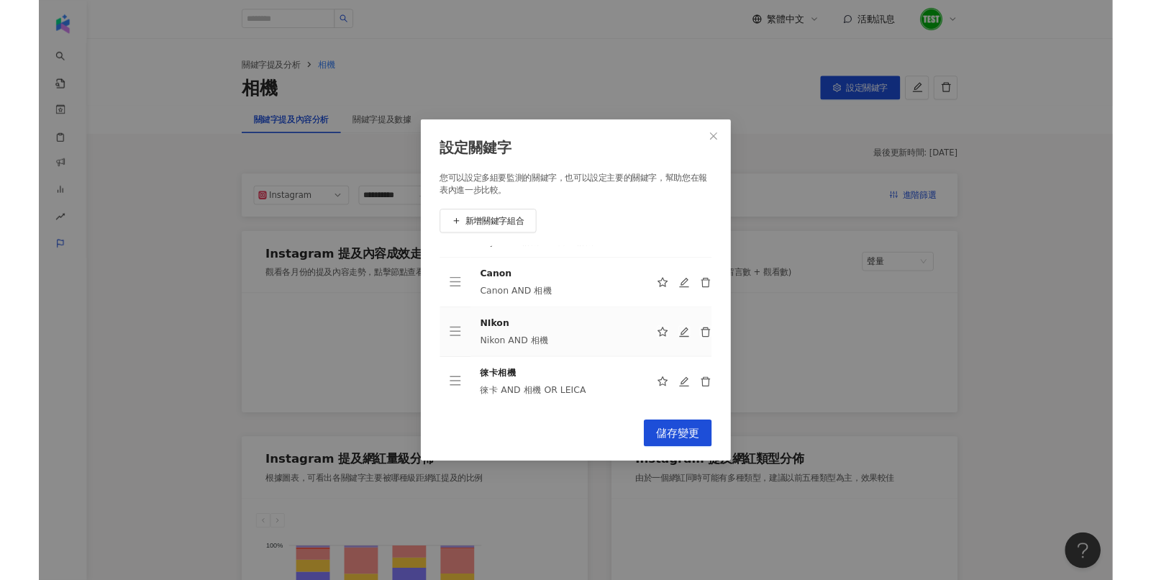
scroll to position [45, 0]
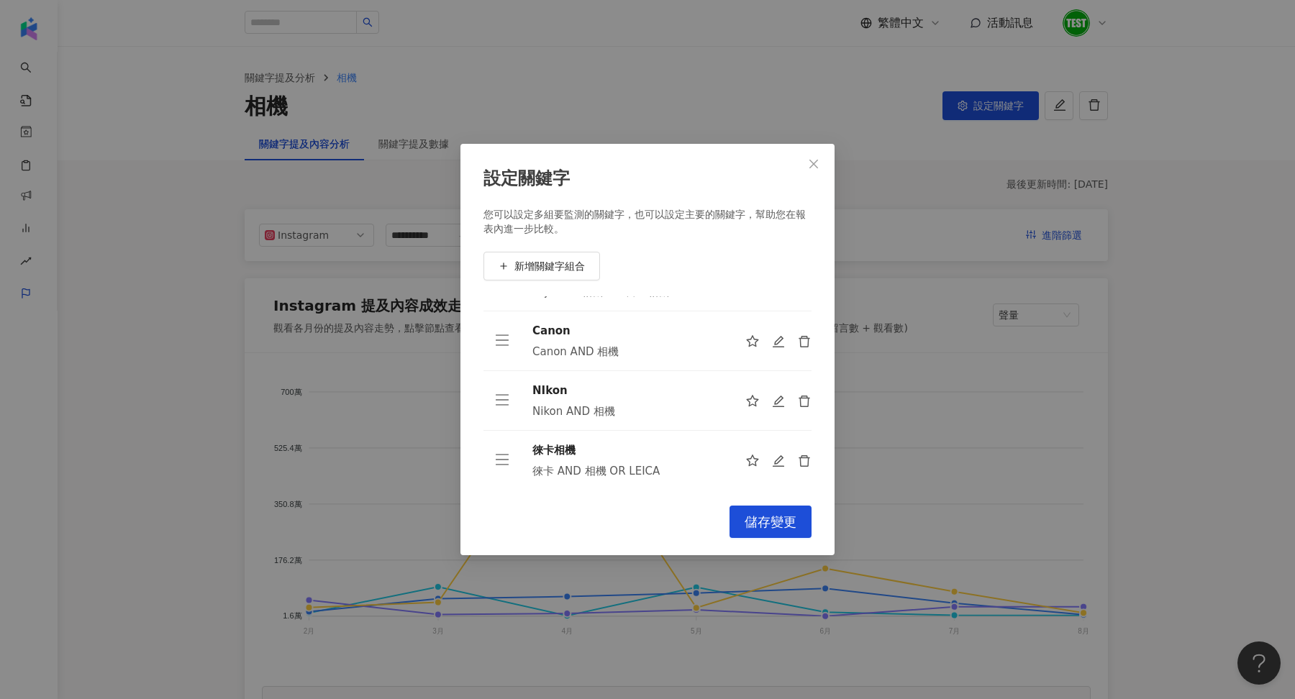
click at [570, 122] on div "設定關鍵字 您可以設定多組要監測的關鍵字，也可以設定主要的關鍵字，幫助您在報表內進一步比較。 新增關鍵字組合 Fuji Fuji AND 相機 OR 富士相機…" at bounding box center [647, 349] width 1295 height 699
click at [36, 314] on div "設定關鍵字 您可以設定多組要監測的關鍵字，也可以設定主要的關鍵字，幫助您在報表內進一步比較。 新增關鍵字組合 Fuji Fuji AND 相機 OR 富士相機…" at bounding box center [647, 349] width 1295 height 699
click at [822, 158] on span "Close" at bounding box center [813, 164] width 29 height 12
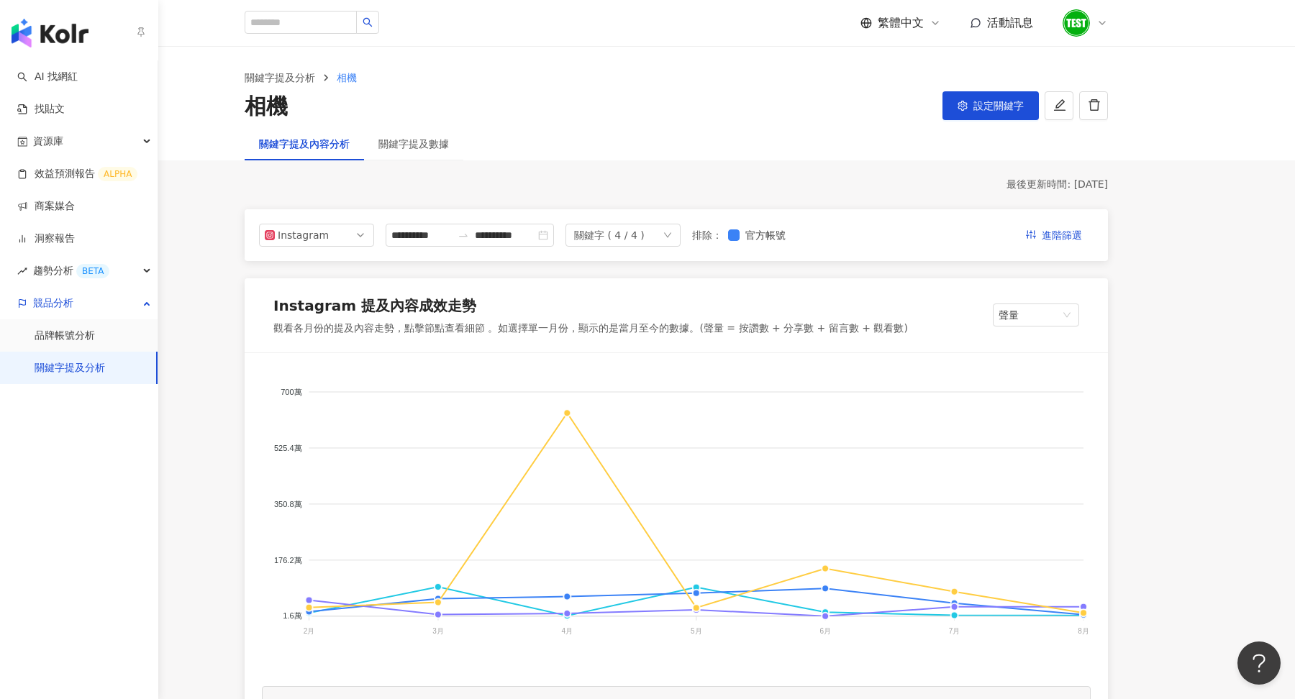
click at [43, 37] on img "button" at bounding box center [50, 33] width 77 height 29
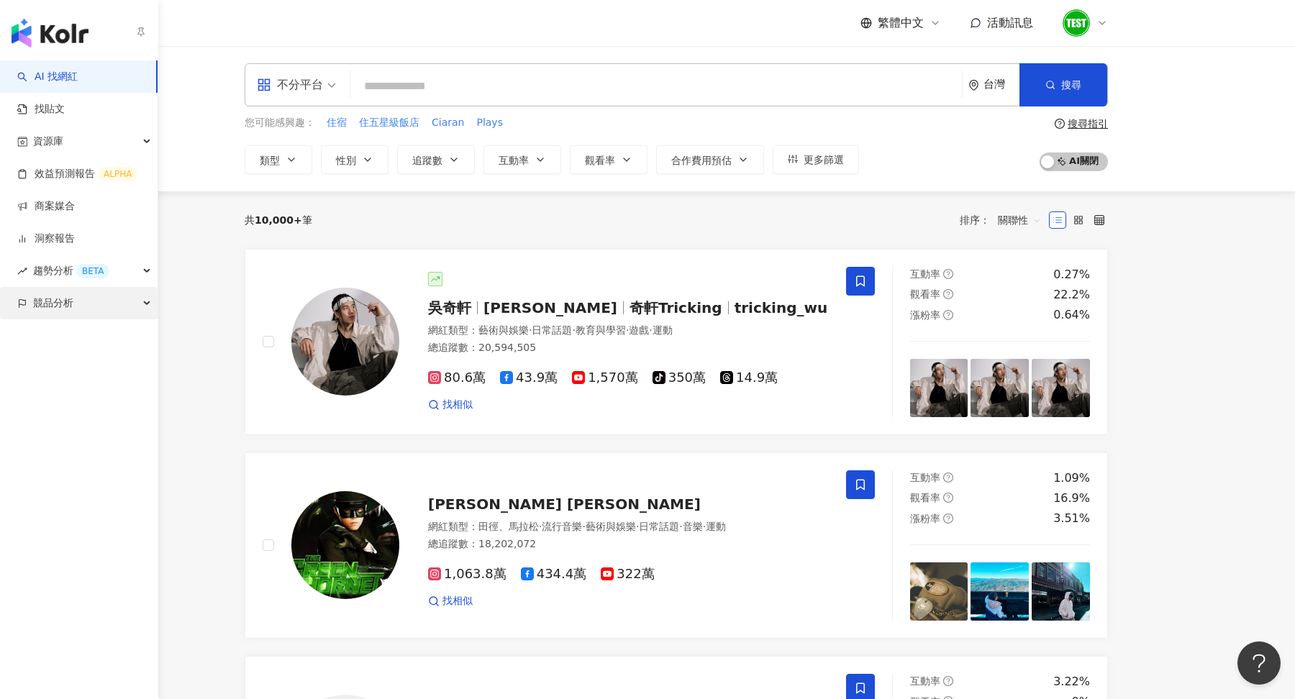
click at [119, 294] on div "競品分析" at bounding box center [79, 303] width 158 height 32
click at [101, 375] on link "關鍵字提及分析" at bounding box center [70, 368] width 70 height 14
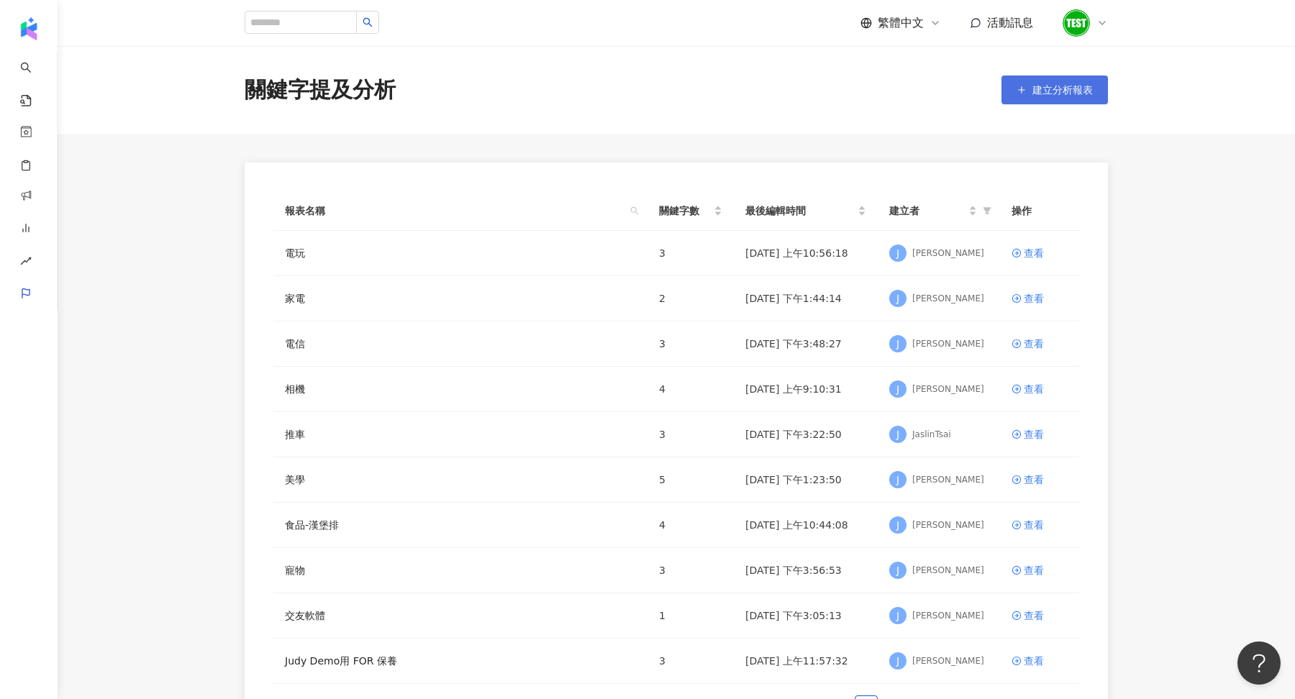
click at [1038, 101] on button "建立分析報表" at bounding box center [1054, 90] width 106 height 29
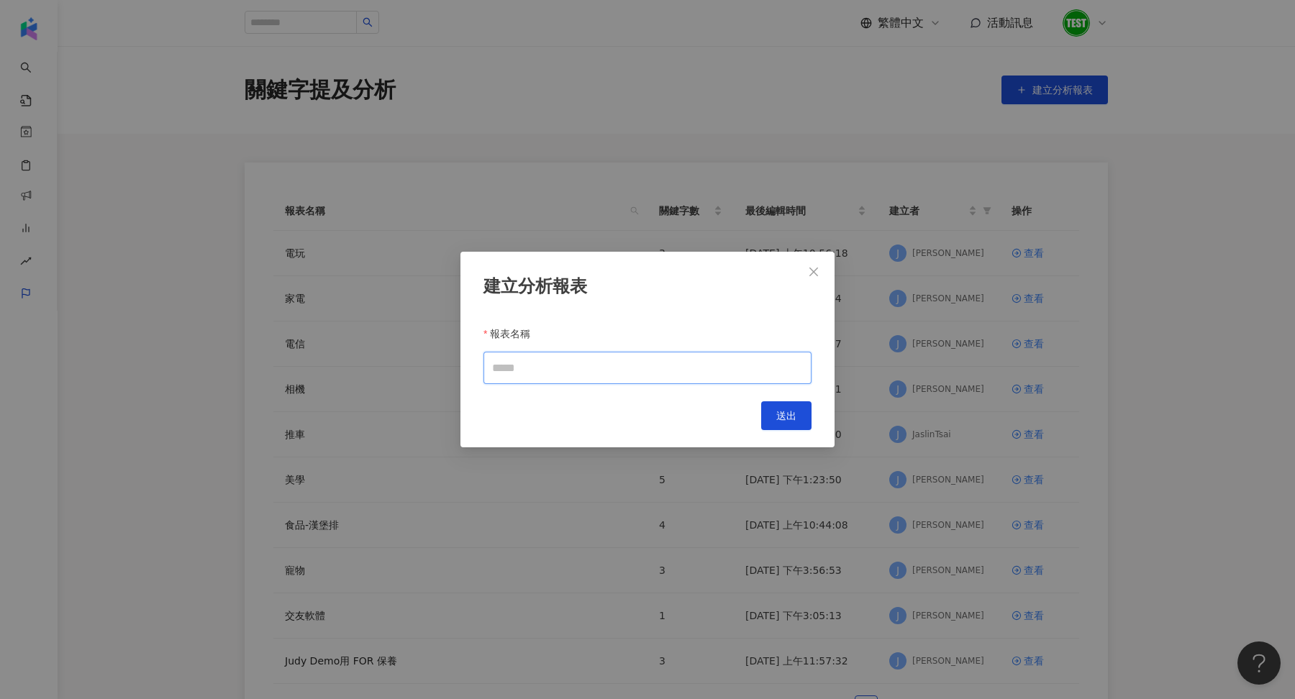
click at [557, 360] on input "報表名稱" at bounding box center [647, 368] width 328 height 32
type input "*"
type input "***"
click at [785, 426] on button "送出" at bounding box center [786, 415] width 50 height 29
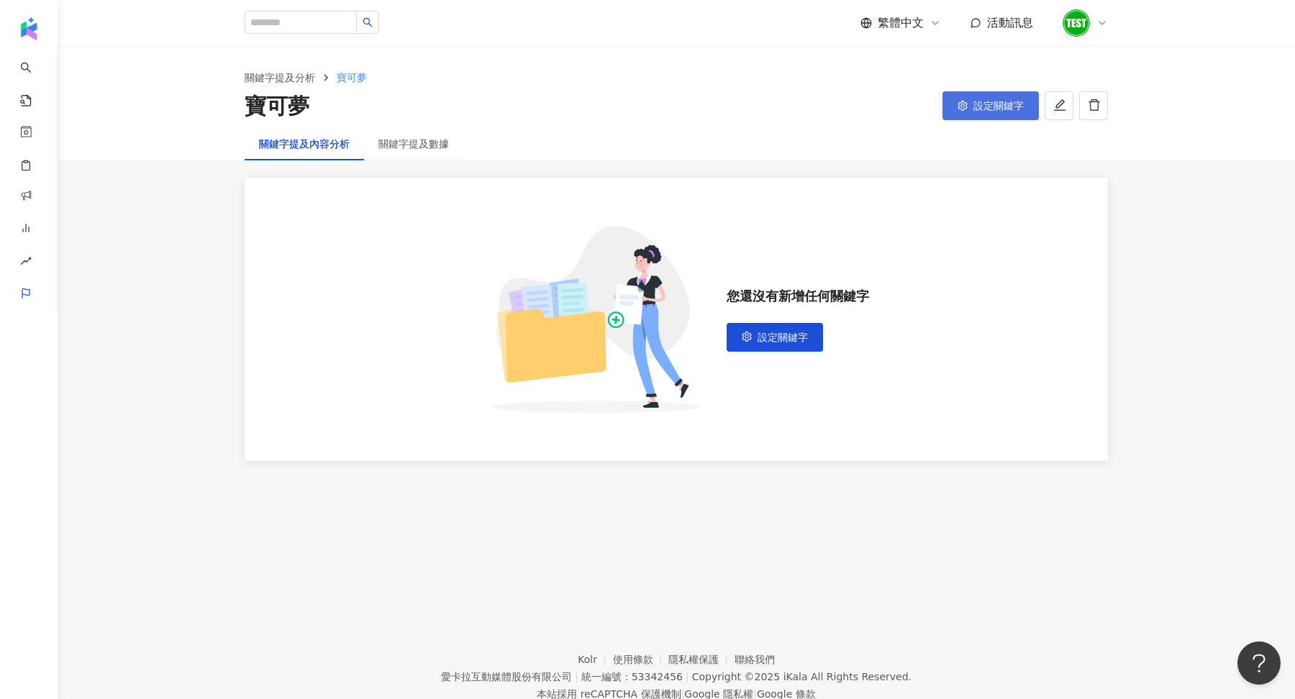
click at [982, 109] on span "設定關鍵字" at bounding box center [998, 106] width 50 height 12
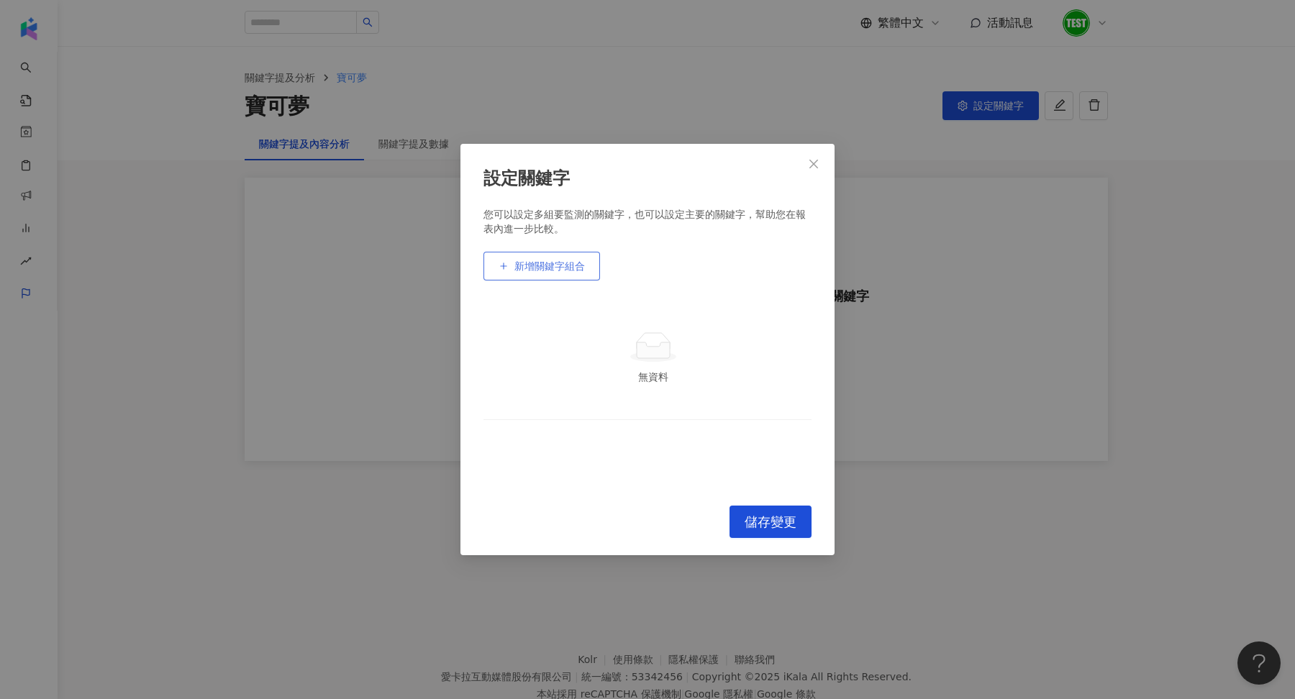
click at [545, 264] on span "新增關鍵字組合" at bounding box center [549, 266] width 70 height 12
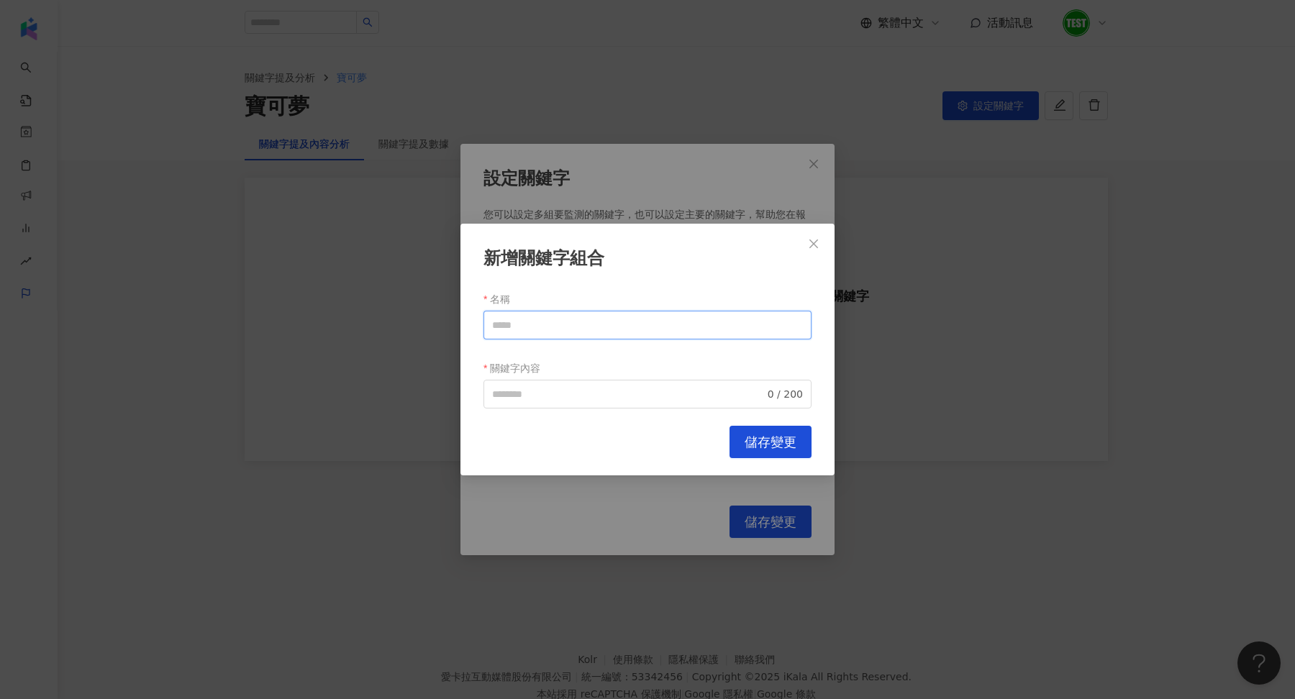
click at [547, 328] on input "名稱" at bounding box center [647, 325] width 328 height 29
drag, startPoint x: 530, startPoint y: 326, endPoint x: 453, endPoint y: 324, distance: 77.0
click at [453, 324] on div "新增關鍵字組合 名稱 *** 關鍵字內容 0 / 200 Cancel 儲存變更" at bounding box center [647, 349] width 1295 height 699
type input "***"
click at [532, 391] on input "關鍵字內容" at bounding box center [628, 394] width 273 height 16
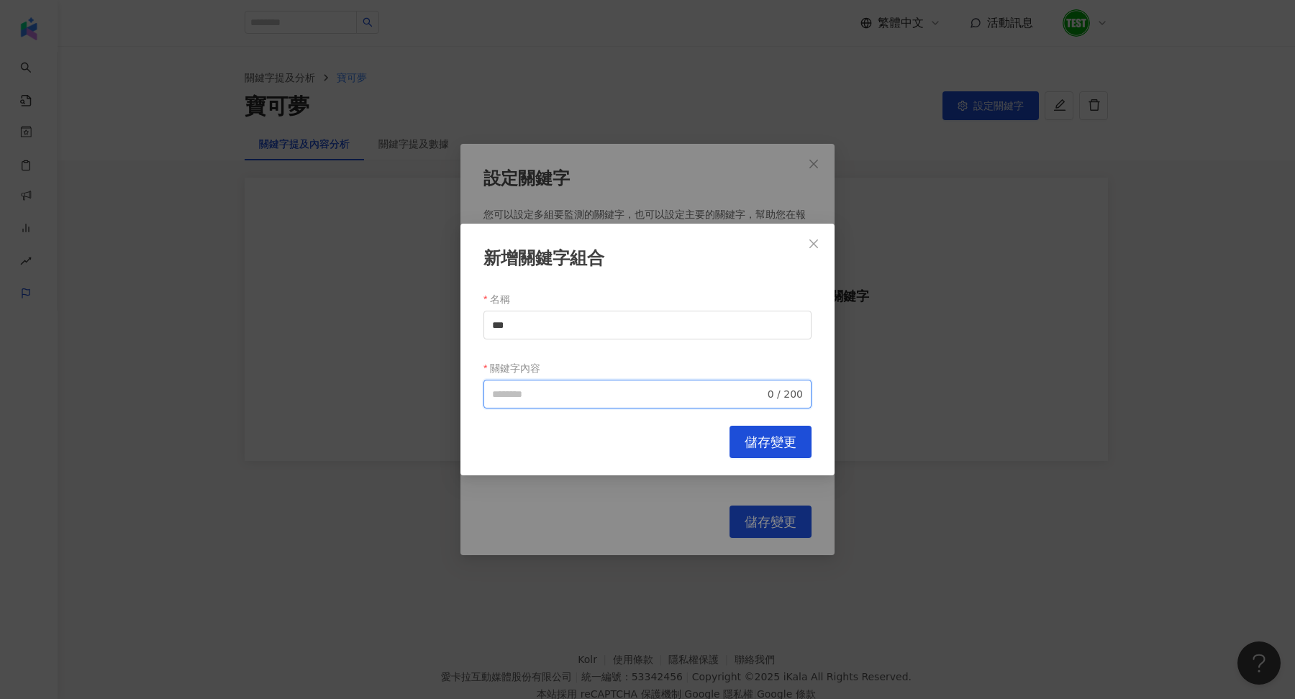
paste input "***"
type input "***"
click at [788, 442] on span "儲存變更" at bounding box center [770, 442] width 52 height 16
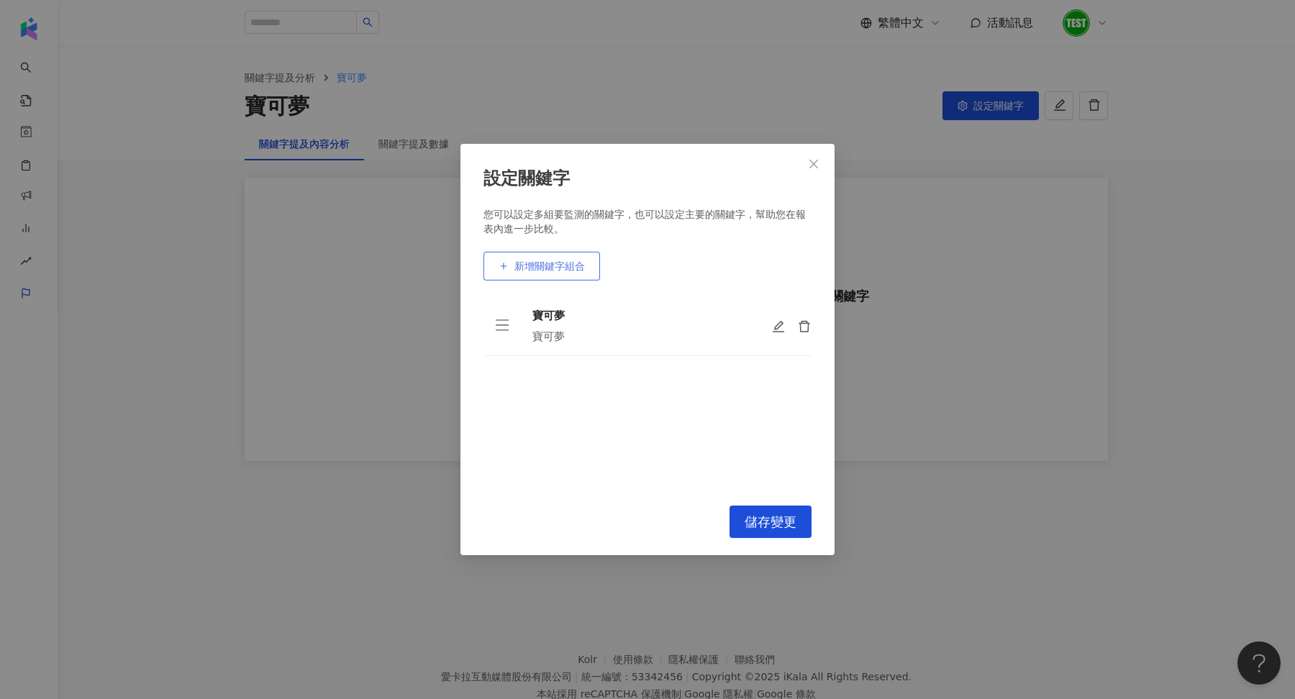
click at [537, 261] on span "新增關鍵字組合" at bounding box center [549, 266] width 70 height 12
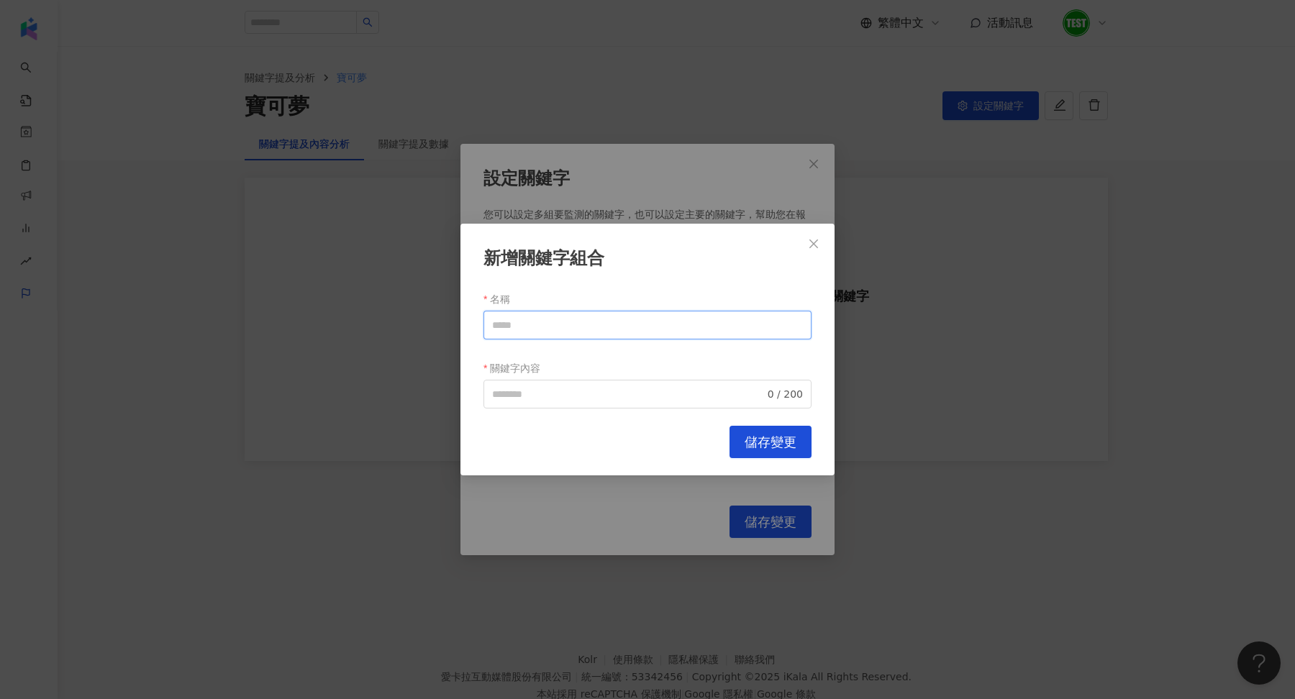
click at [547, 321] on input "名稱" at bounding box center [647, 325] width 328 height 29
drag, startPoint x: 531, startPoint y: 333, endPoint x: 481, endPoint y: 327, distance: 50.0
click at [481, 327] on div "新增關鍵字組合 名稱 **** 關鍵字內容 0 / 200 Cancel 儲存變更" at bounding box center [647, 350] width 374 height 252
type input "****"
click at [543, 400] on input "關鍵字內容" at bounding box center [628, 394] width 273 height 16
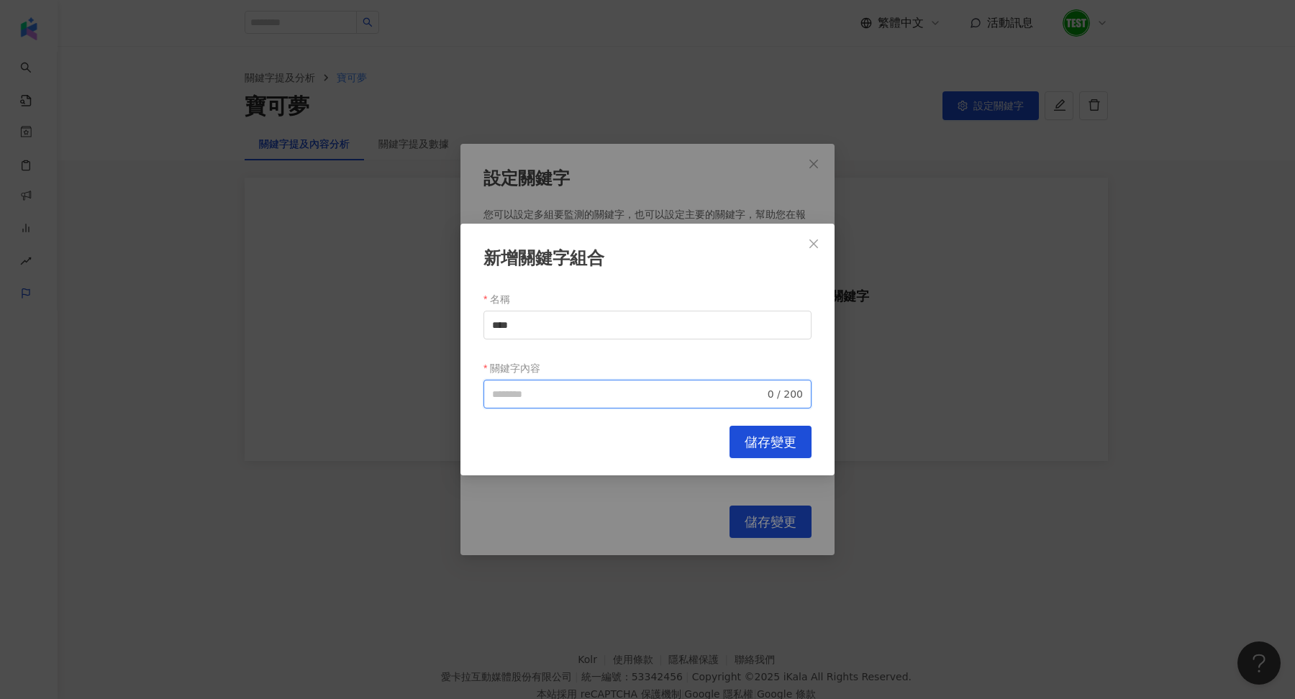
paste input "****"
type input "****"
click at [748, 441] on span "儲存變更" at bounding box center [770, 442] width 52 height 16
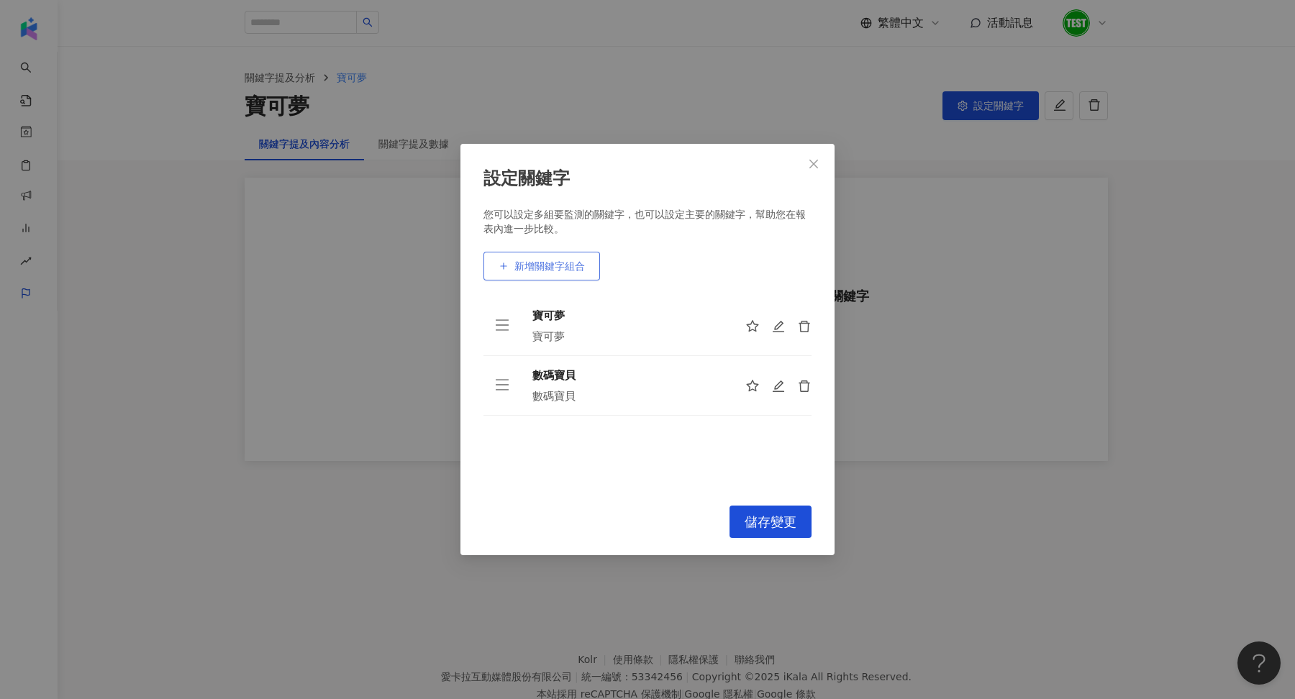
click at [549, 268] on span "新增關鍵字組合" at bounding box center [549, 266] width 70 height 12
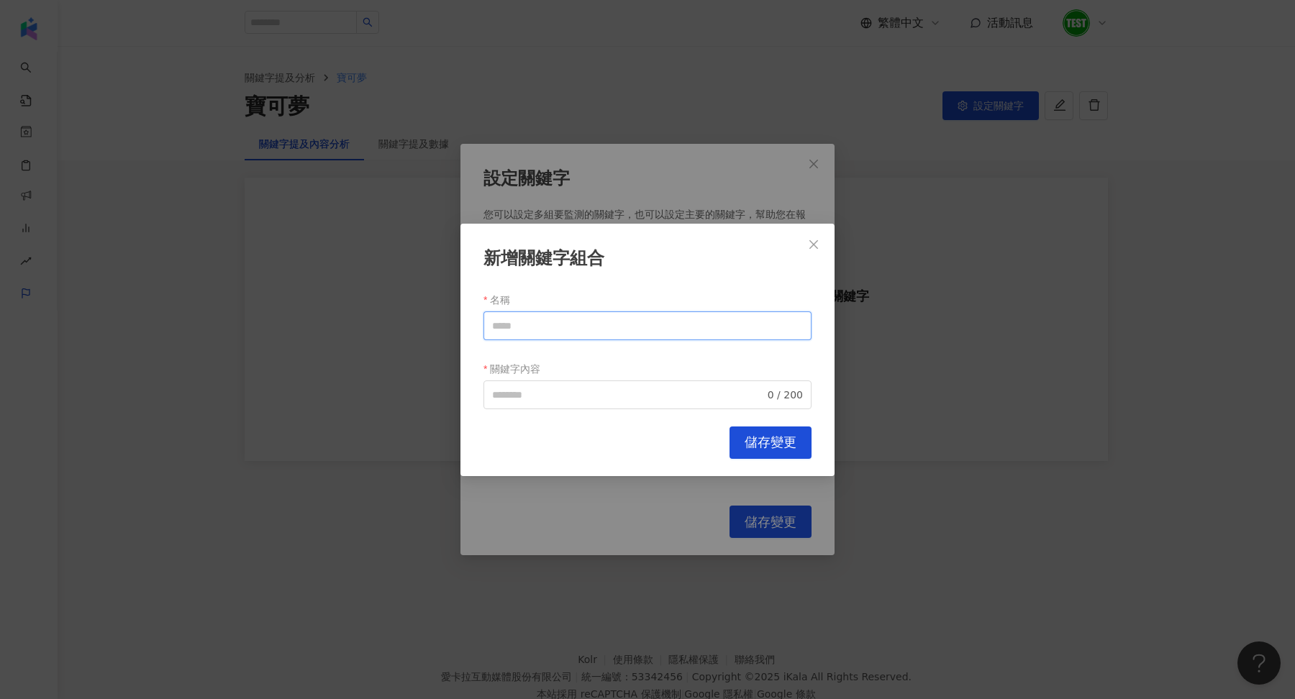
click at [554, 326] on input "名稱" at bounding box center [647, 325] width 328 height 29
drag, startPoint x: 554, startPoint y: 326, endPoint x: 469, endPoint y: 326, distance: 85.6
click at [469, 326] on div "新增關鍵字組合 名稱 **** 關鍵字內容 0 / 200 Cancel 儲存變更" at bounding box center [647, 350] width 374 height 252
paste input "text"
type input "****"
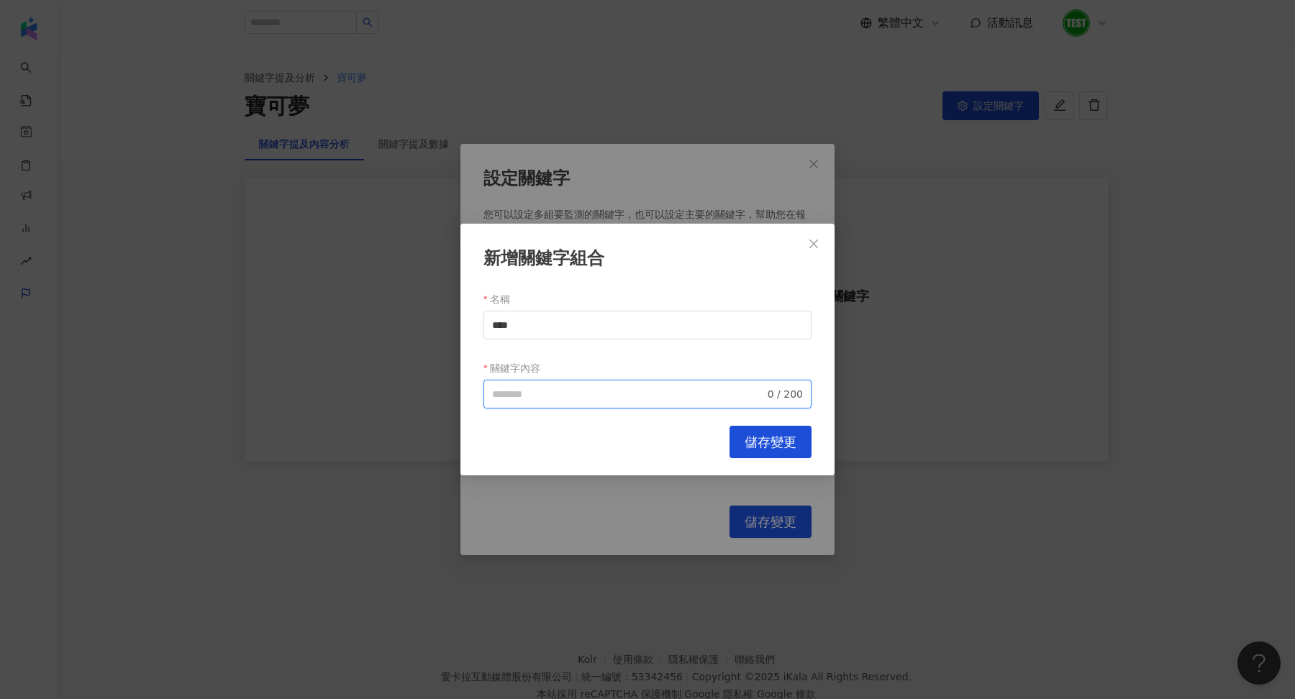
click at [526, 391] on input "關鍵字內容" at bounding box center [628, 394] width 273 height 16
paste input "****"
type input "****"
click at [754, 450] on button "儲存變更" at bounding box center [770, 442] width 82 height 32
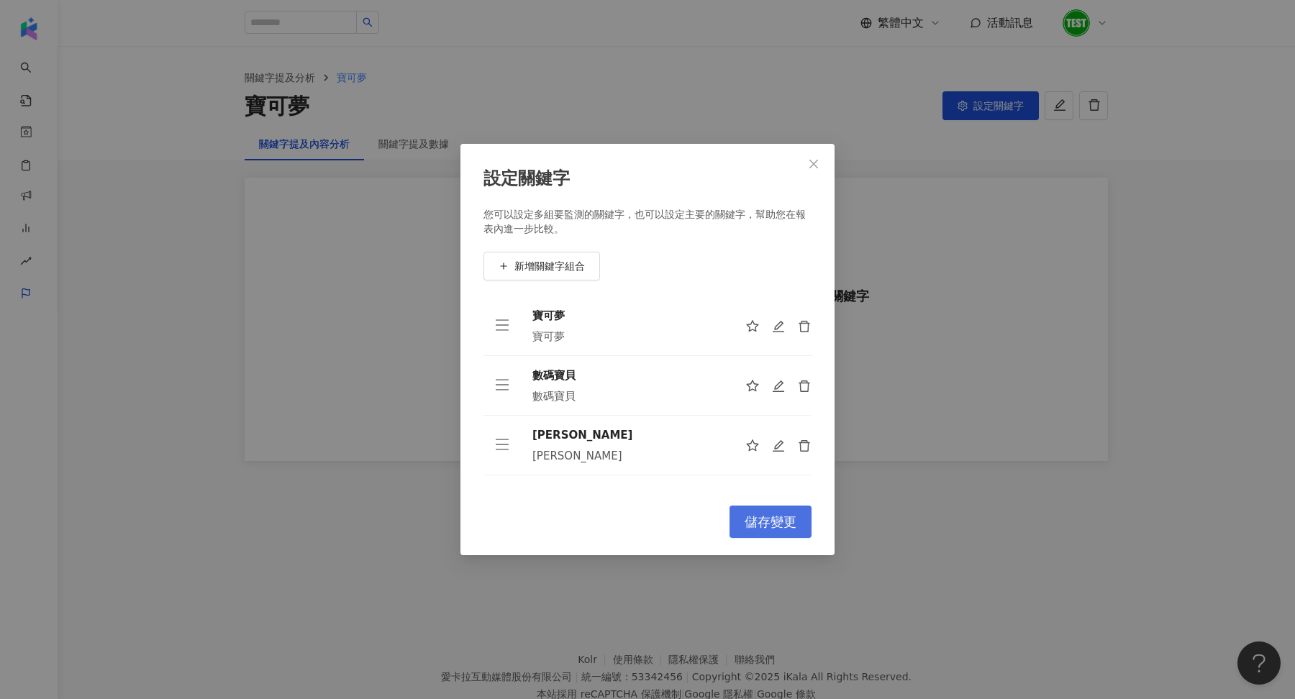
click at [782, 511] on button "儲存變更" at bounding box center [770, 522] width 82 height 32
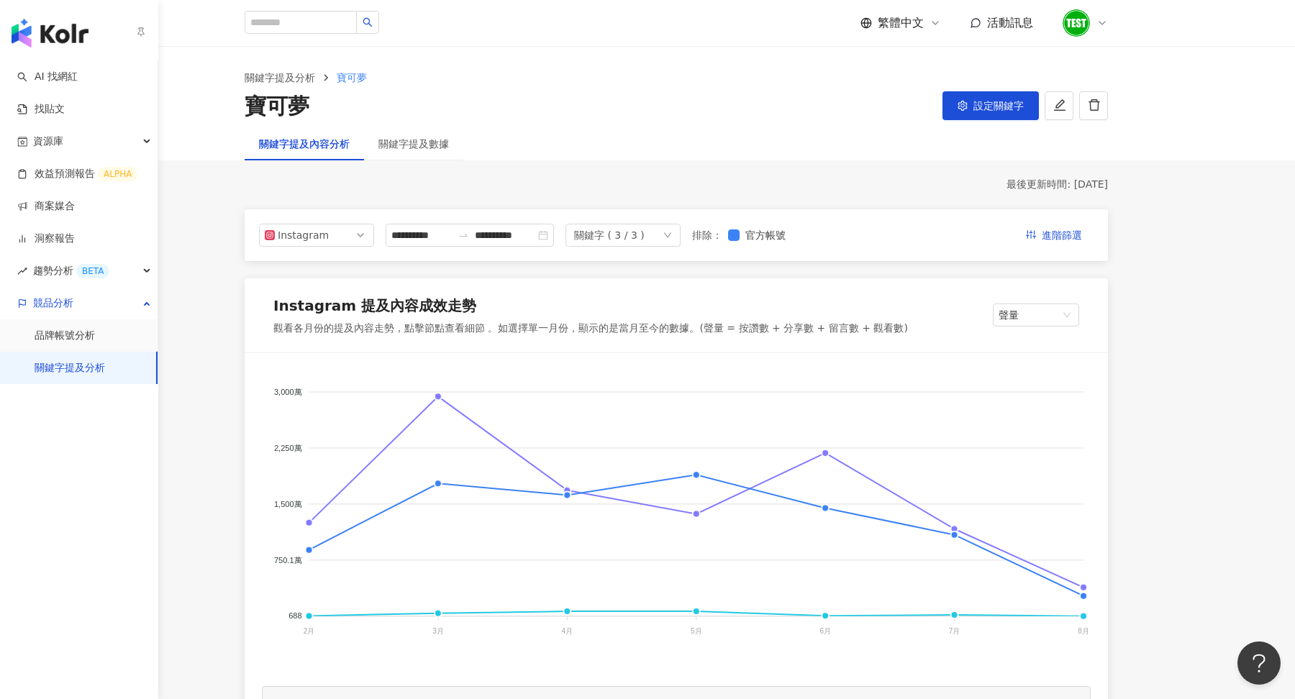
click at [77, 32] on img "button" at bounding box center [50, 33] width 77 height 29
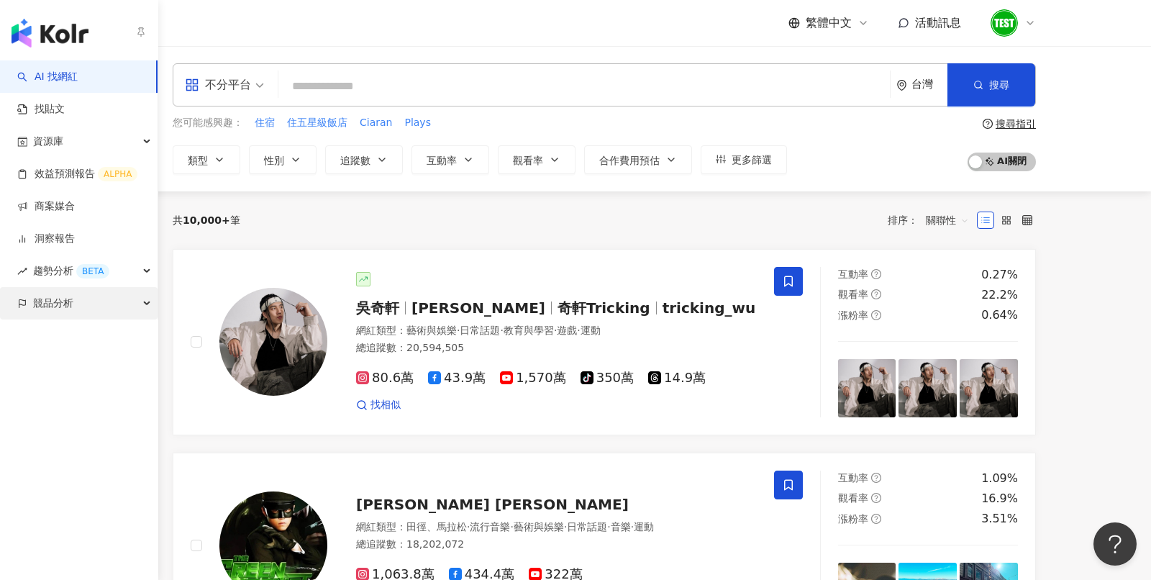
click at [48, 305] on span "競品分析" at bounding box center [53, 303] width 40 height 32
click at [63, 340] on link "品牌帳號分析" at bounding box center [65, 336] width 60 height 14
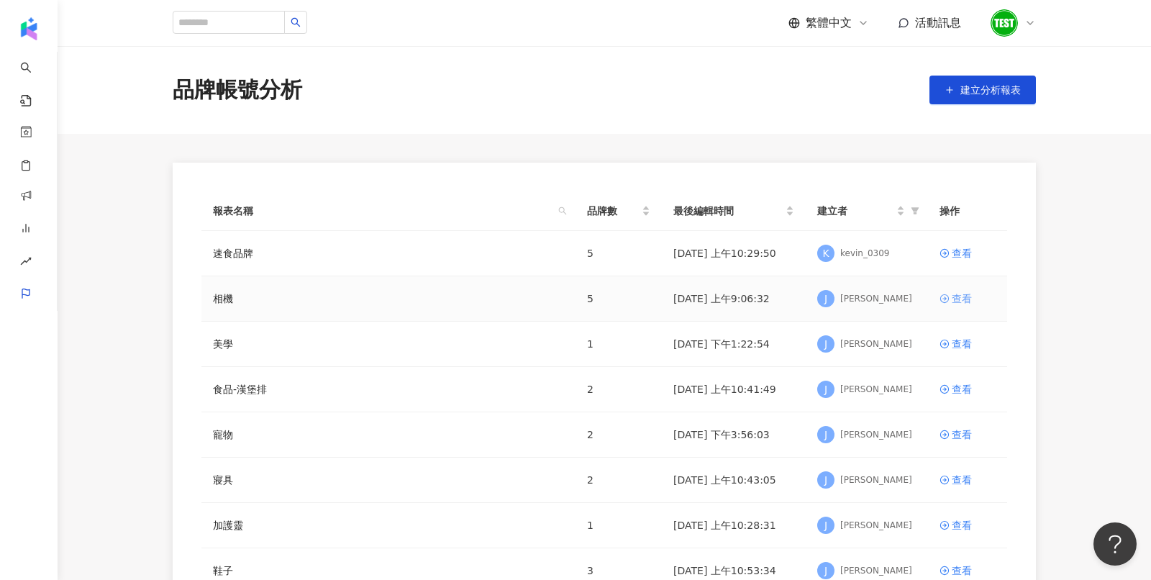
click at [967, 298] on div "查看" at bounding box center [961, 299] width 20 height 16
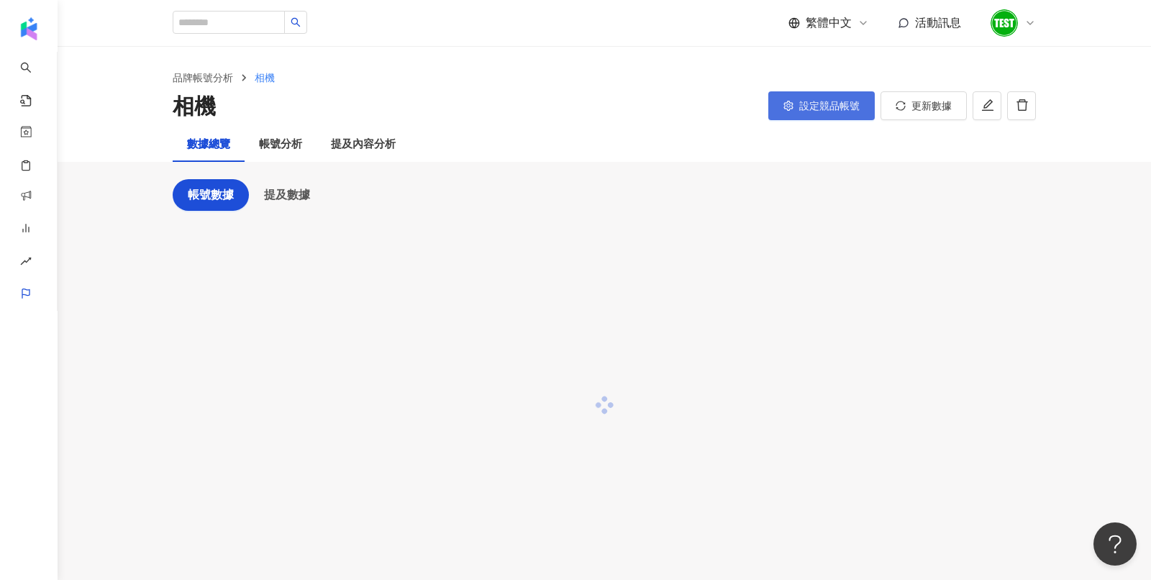
click at [832, 105] on span "設定競品帳號" at bounding box center [829, 106] width 60 height 12
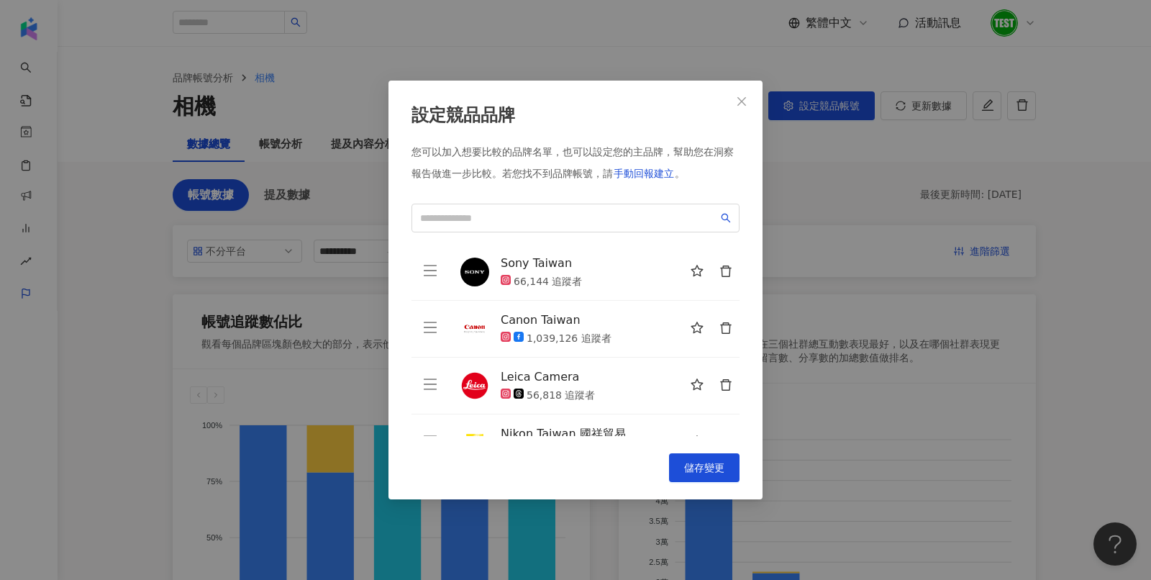
scroll to position [90, 0]
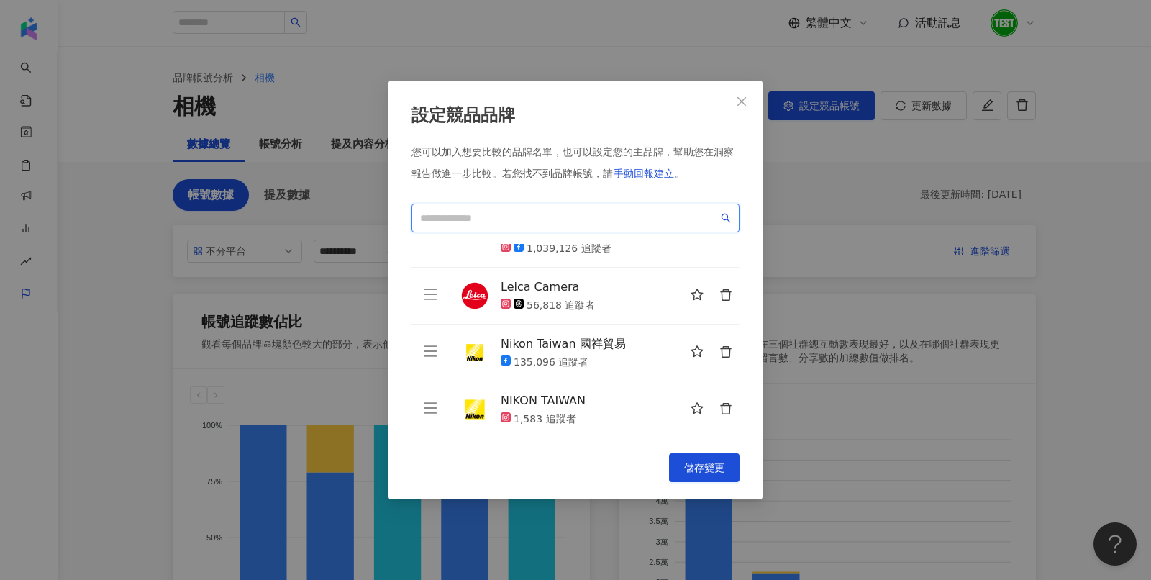
click at [501, 217] on input "search" at bounding box center [569, 218] width 298 height 16
click at [720, 465] on span "儲存變更" at bounding box center [704, 468] width 40 height 12
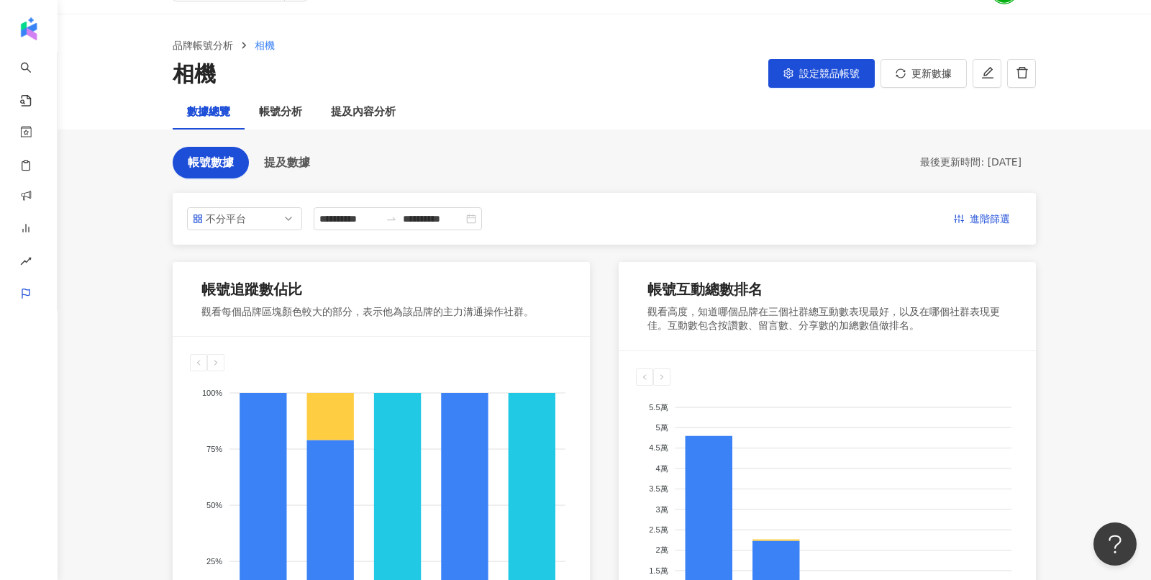
scroll to position [37, 0]
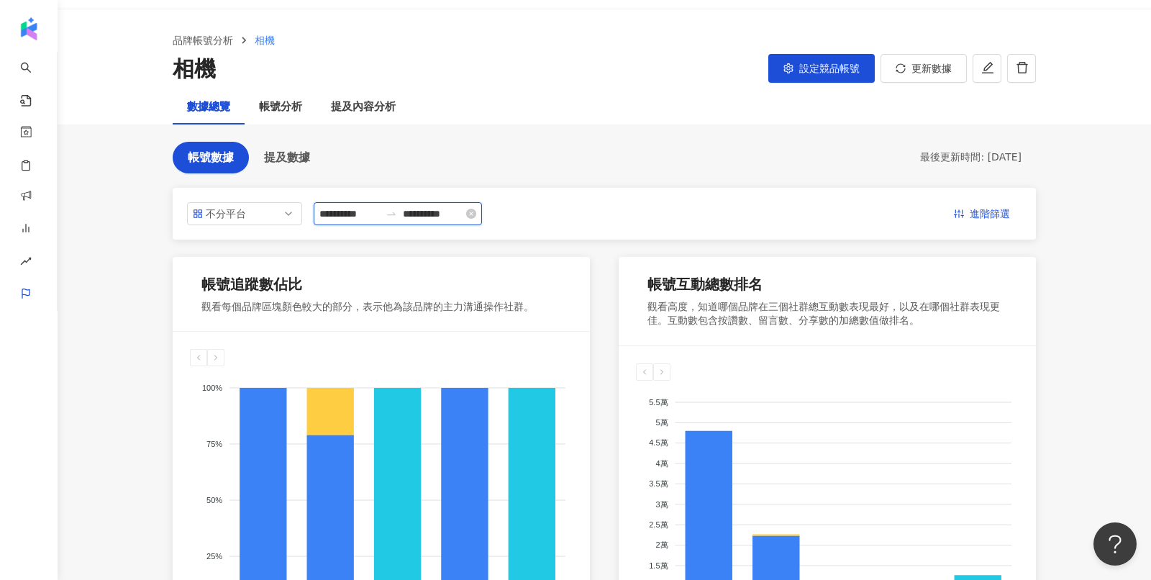
click at [352, 213] on input "**********" at bounding box center [349, 214] width 60 height 16
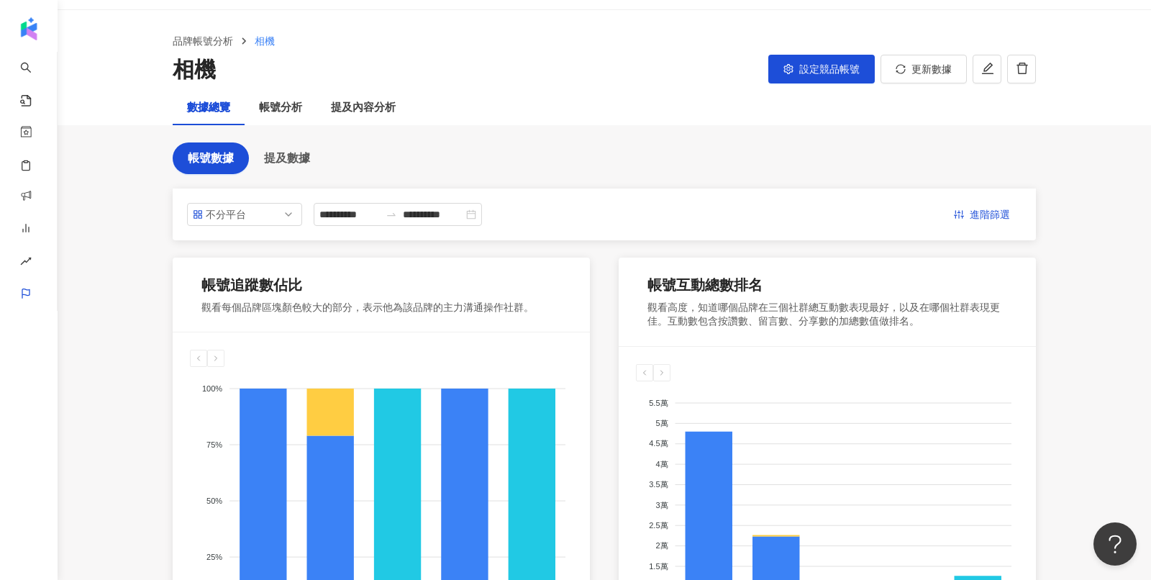
scroll to position [0, 0]
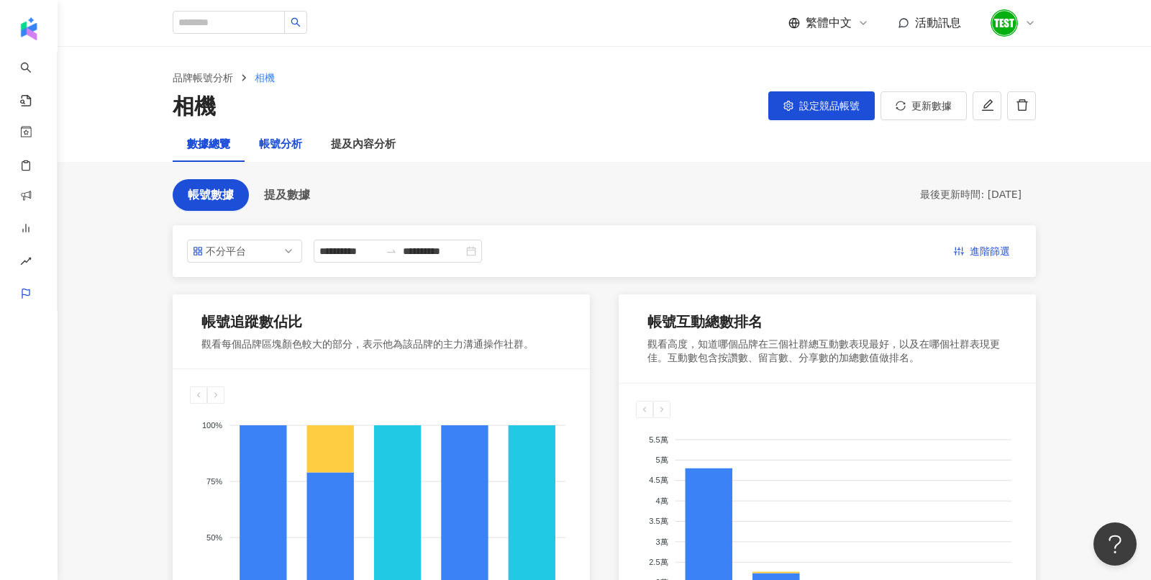
click at [283, 139] on div "帳號分析" at bounding box center [280, 144] width 43 height 17
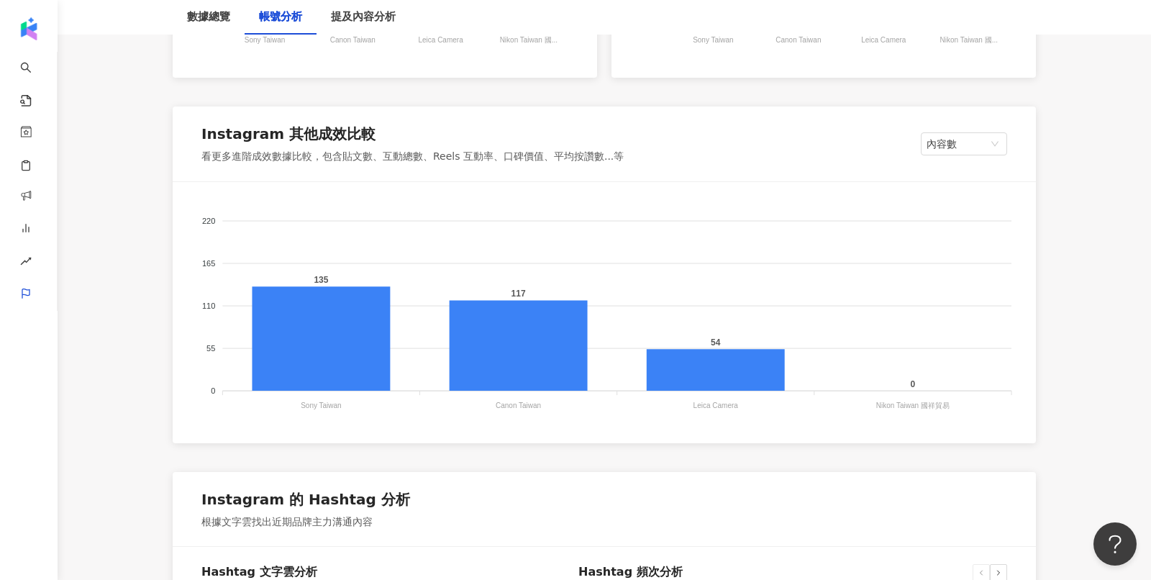
scroll to position [1345, 0]
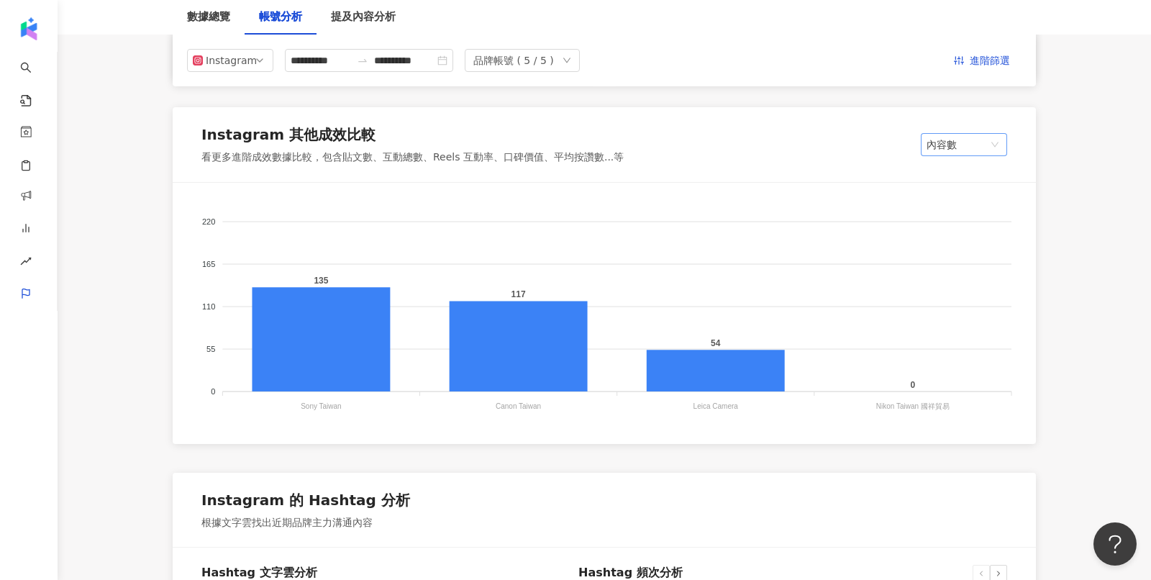
click at [954, 149] on span "內容數" at bounding box center [963, 145] width 75 height 22
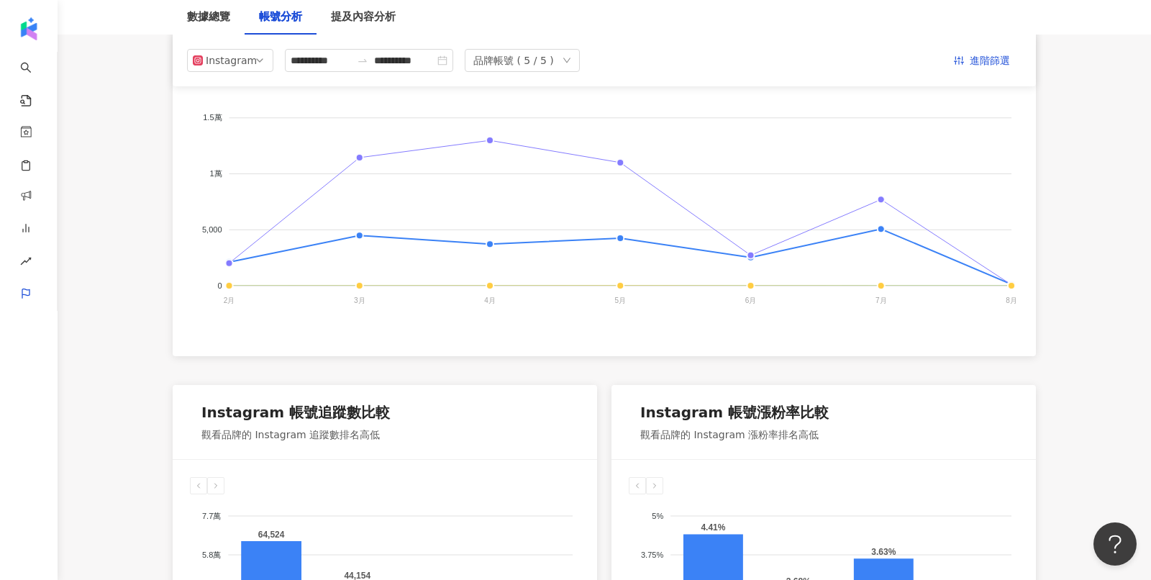
scroll to position [0, 0]
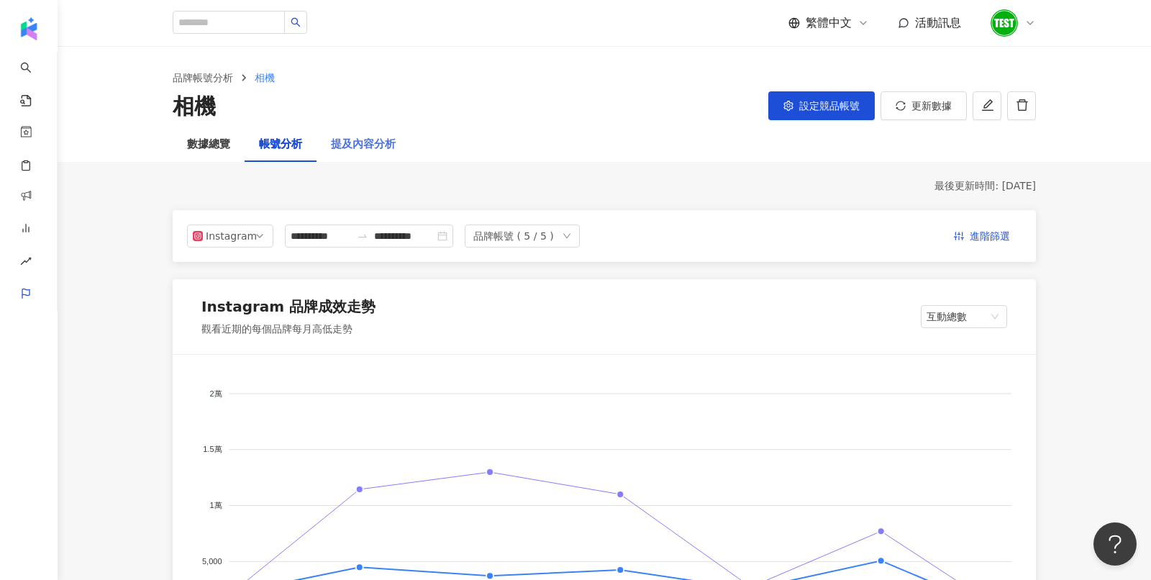
click at [371, 153] on div "提及內容分析" at bounding box center [362, 144] width 93 height 35
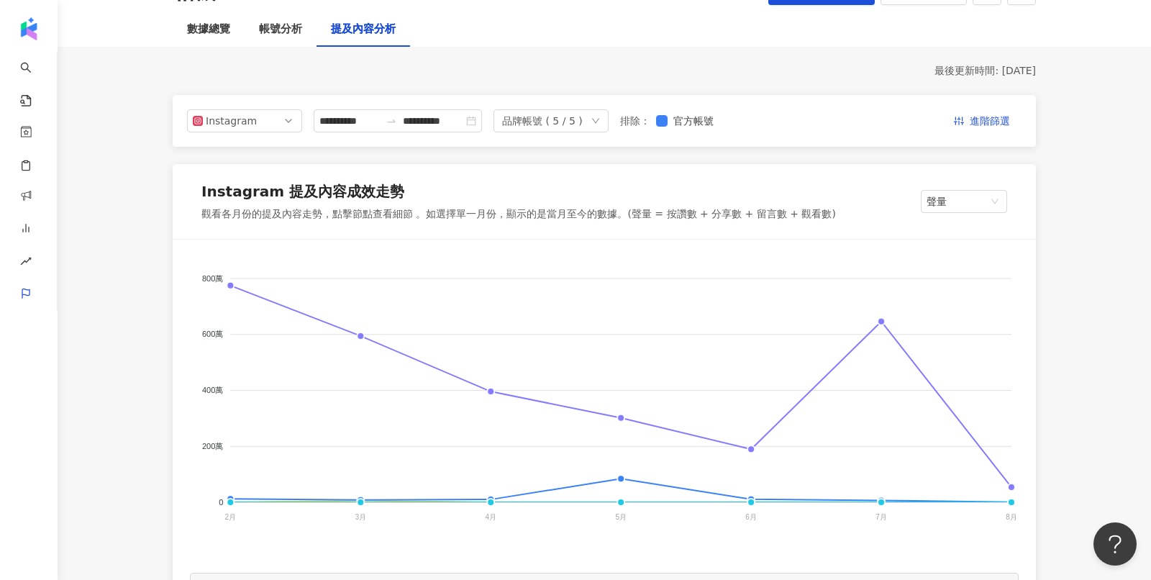
scroll to position [45, 0]
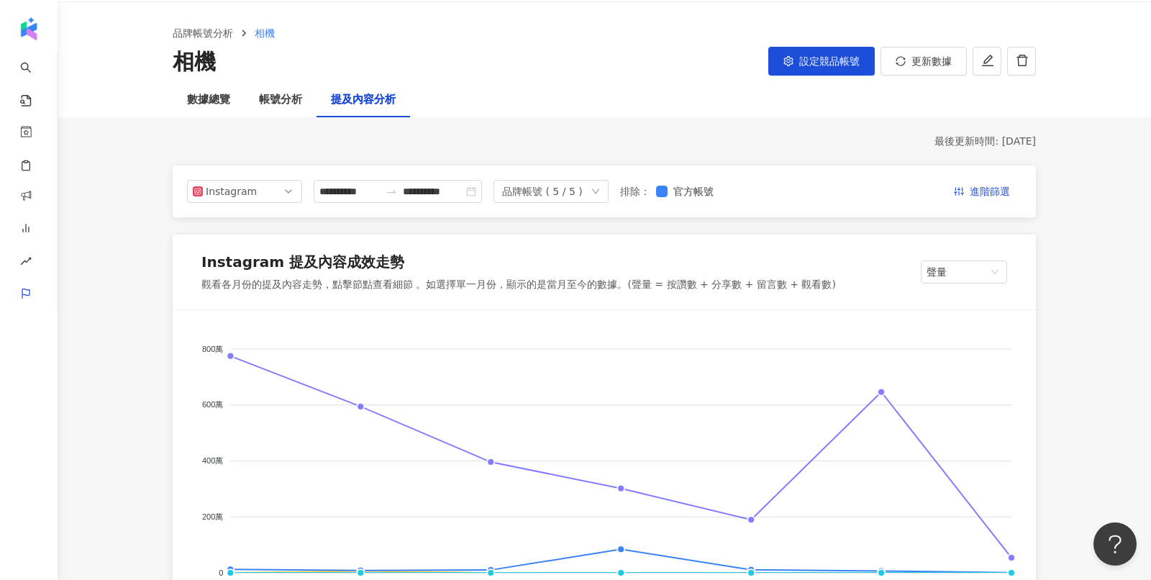
click at [358, 8] on div "品牌帳號分析 相機 相機 設定競品帳號 更新數據" at bounding box center [604, 42] width 1093 height 81
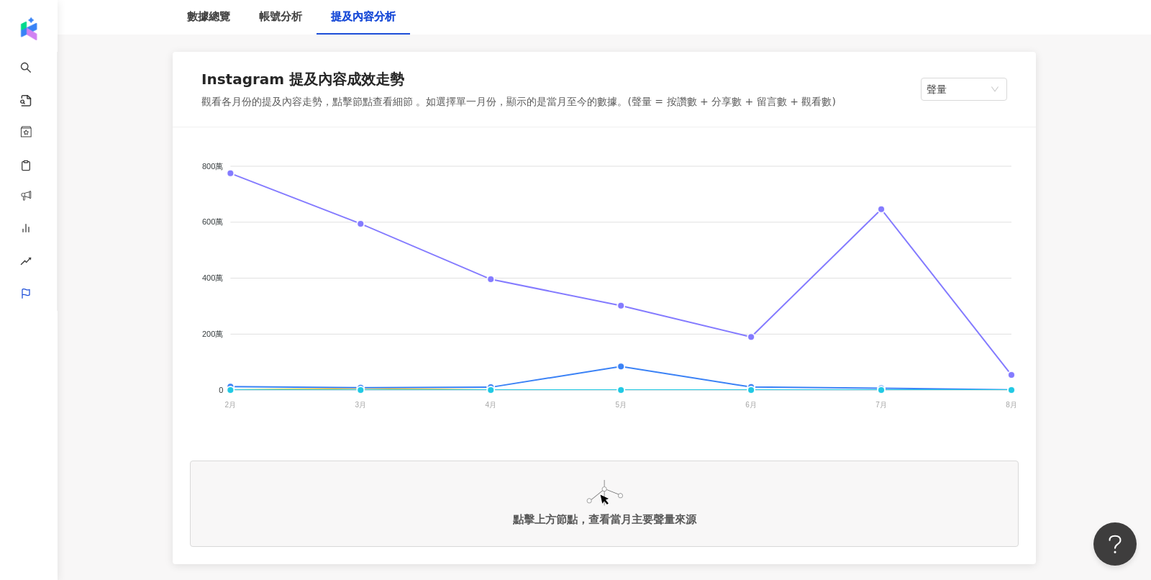
scroll to position [230, 0]
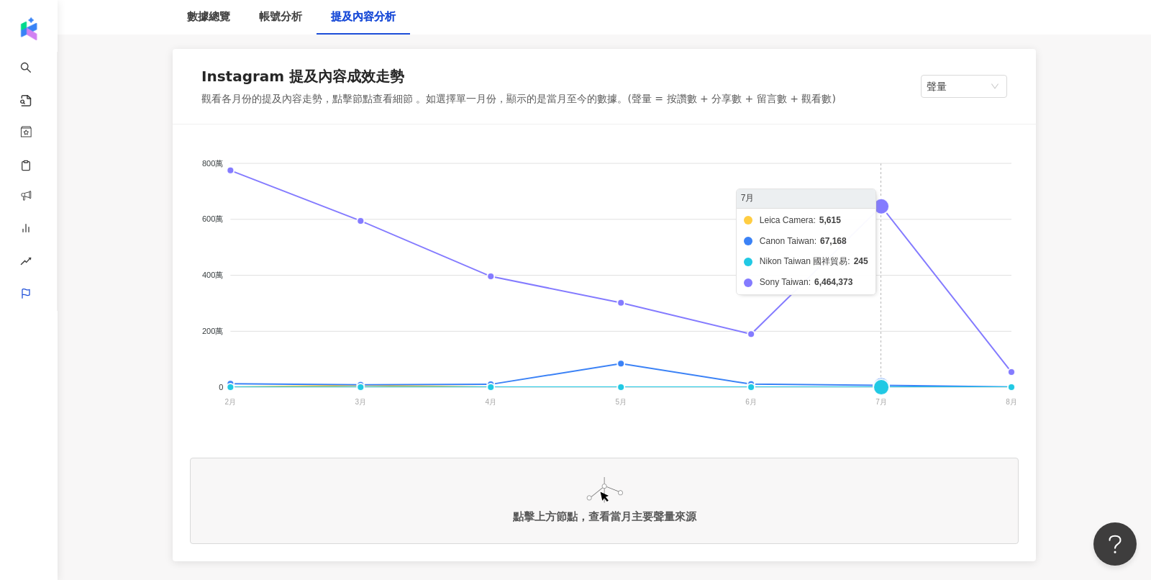
click at [879, 206] on foreignobject "Leica Camera Canon Taiwan Nikon Taiwan 國祥貿易 Sony Taiwan" at bounding box center [604, 286] width 828 height 288
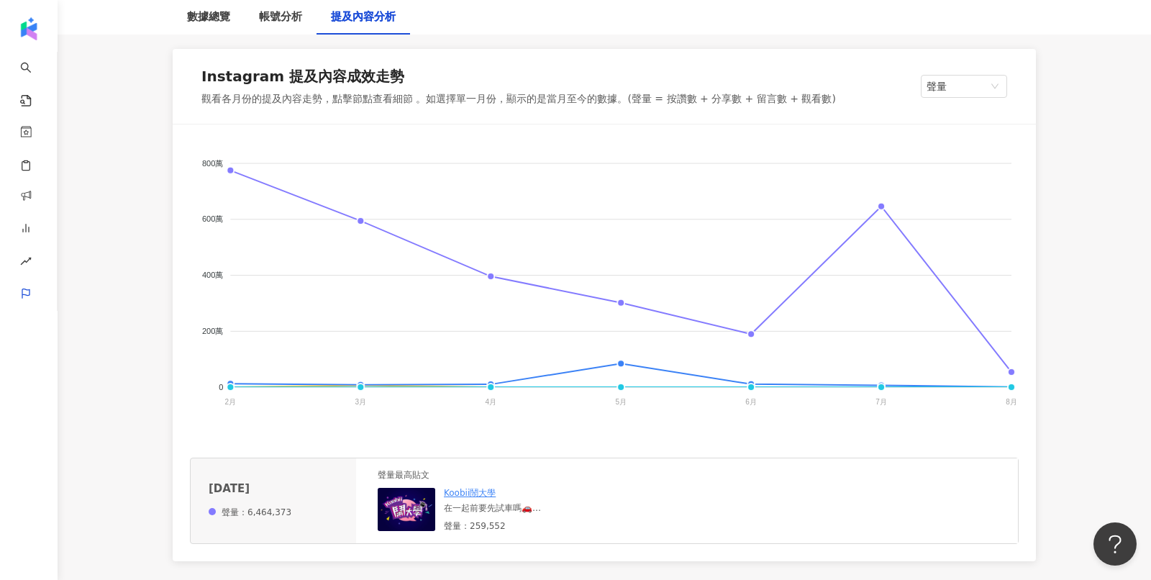
click at [421, 504] on img at bounding box center [407, 509] width 58 height 43
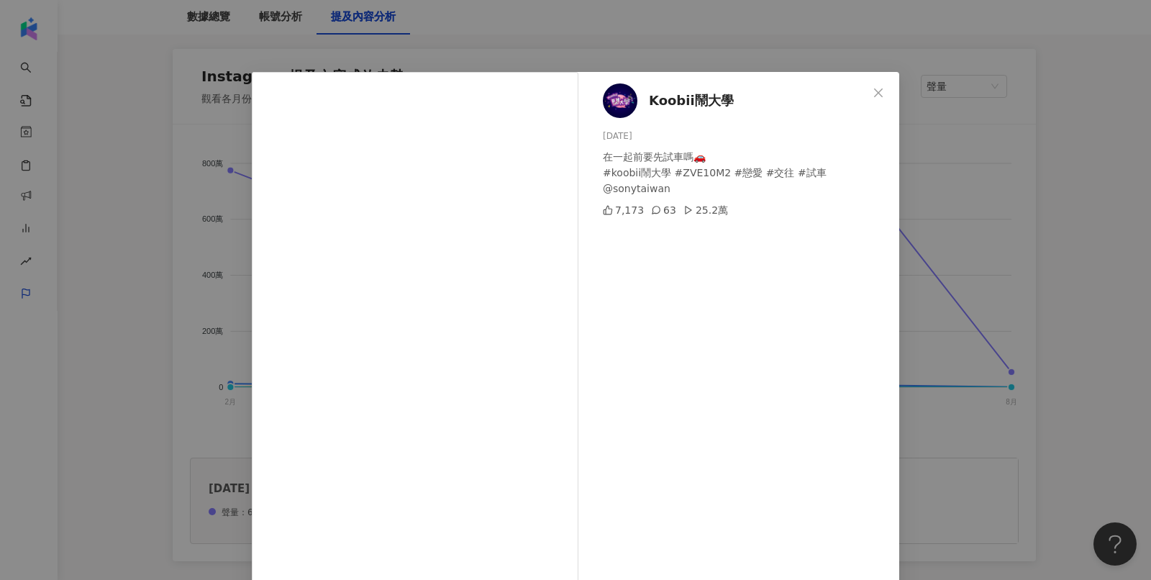
click at [974, 284] on div "Koobii鬧大學 2025/7/16 在一起前要先試車嗎🚗 #koobii鬧大學 #ZVE10M2 #戀愛 #交往 #試車 @sonytaiwan 7,17…" at bounding box center [575, 290] width 1151 height 580
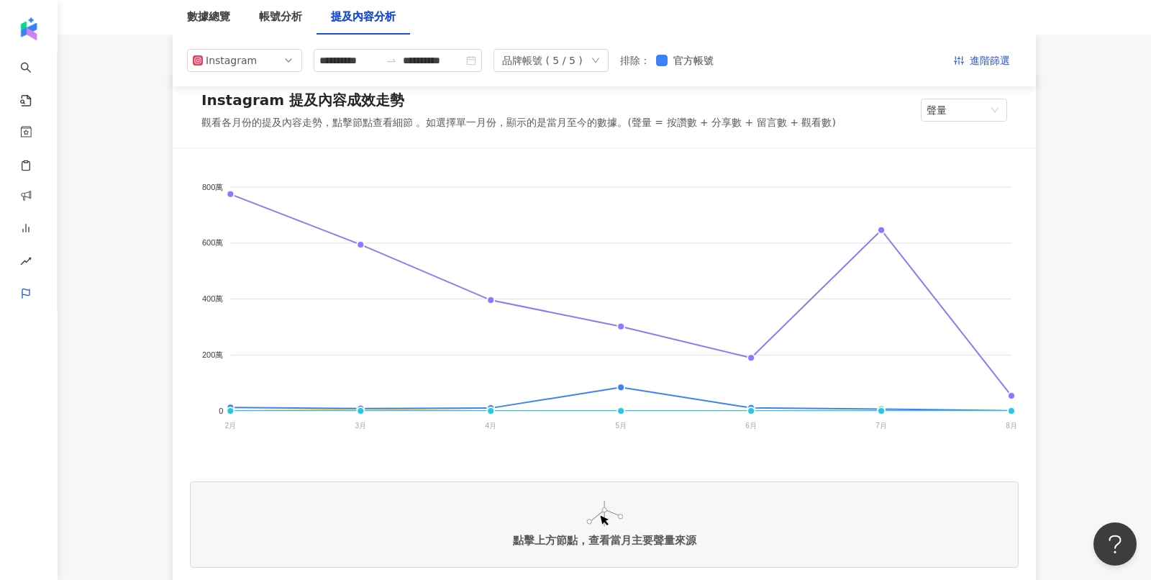
scroll to position [205, 0]
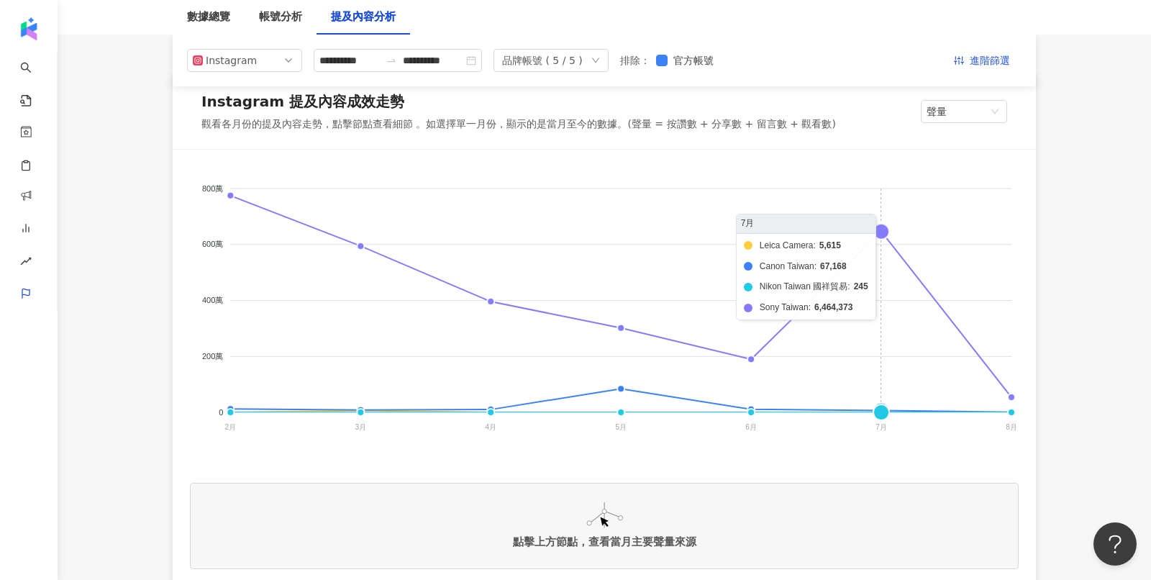
click at [877, 231] on foreignobject "Leica Camera Canon Taiwan Nikon Taiwan 國祥貿易 Sony Taiwan" at bounding box center [604, 311] width 828 height 288
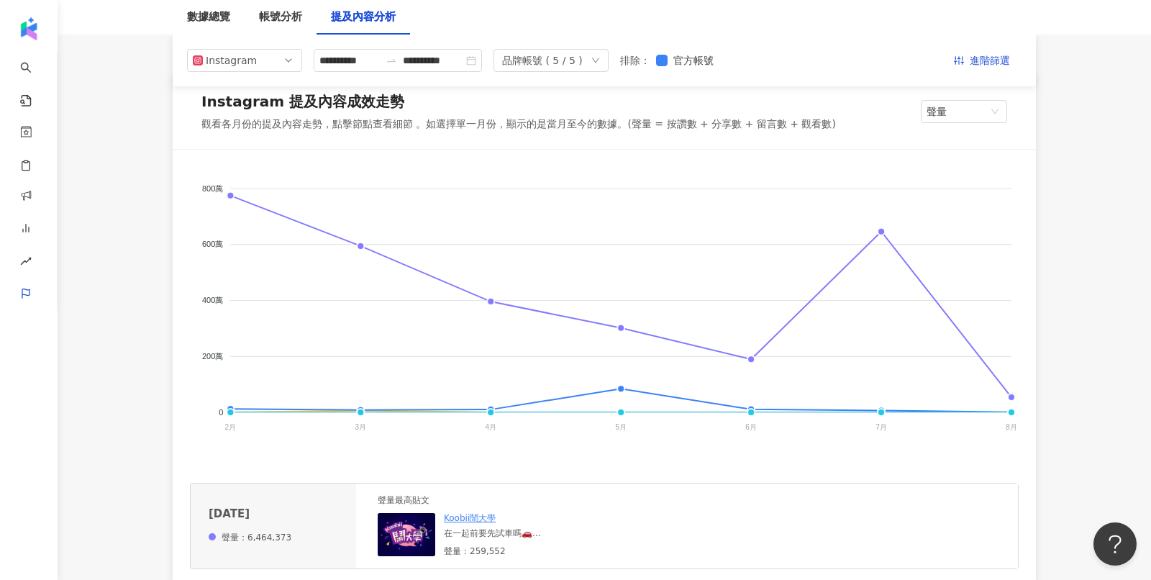
click at [393, 521] on img at bounding box center [407, 534] width 58 height 43
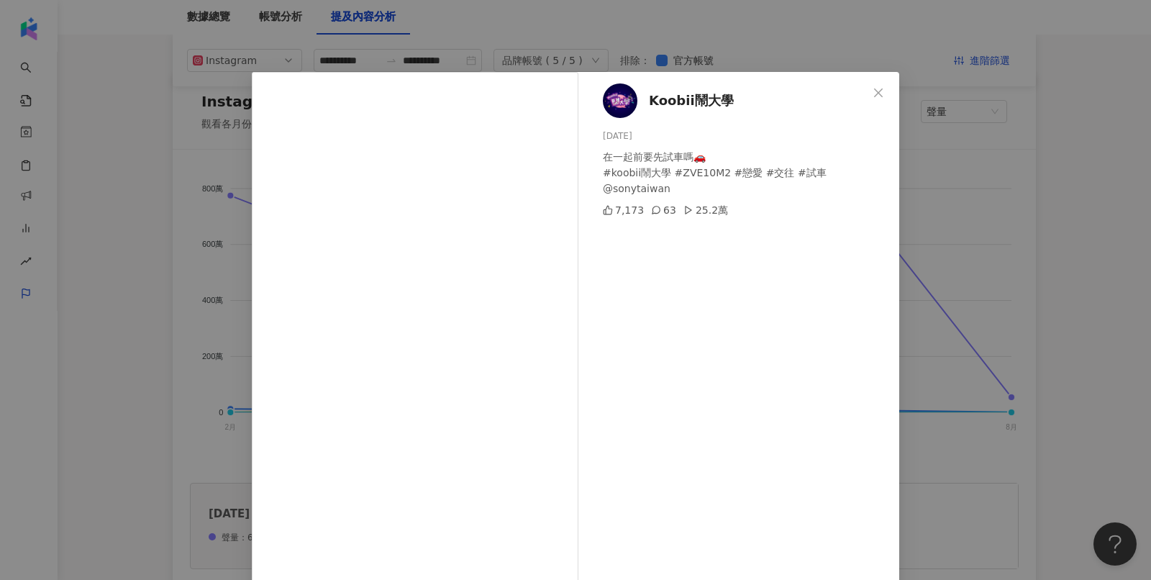
scroll to position [65, 0]
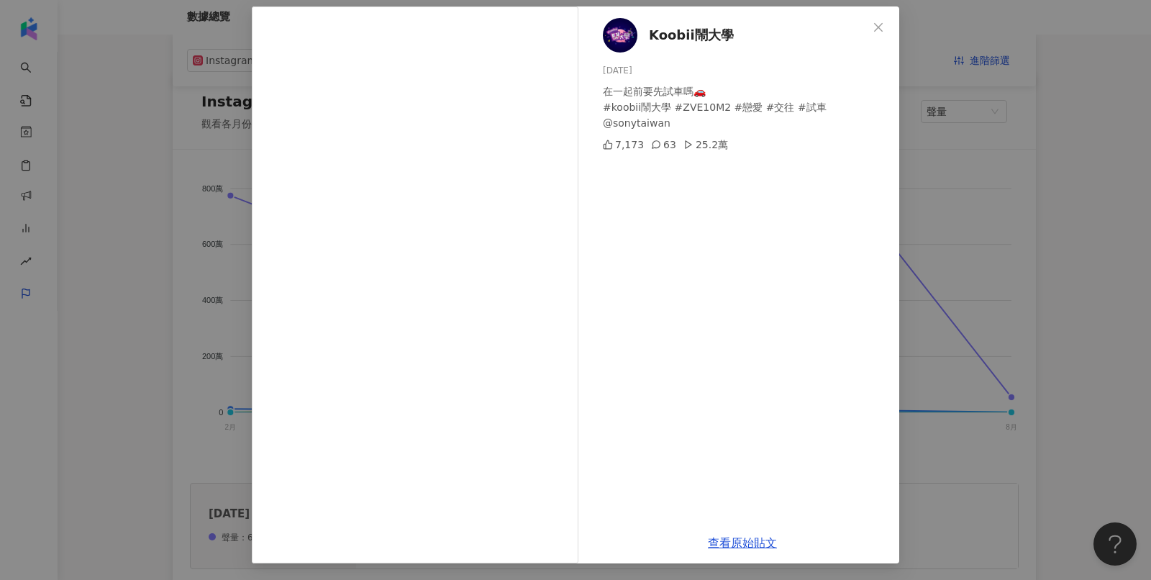
click at [1141, 319] on div "Koobii鬧大學 2025/7/16 在一起前要先試車嗎🚗 #koobii鬧大學 #ZVE10M2 #戀愛 #交往 #試車 @sonytaiwan 7,17…" at bounding box center [575, 290] width 1151 height 580
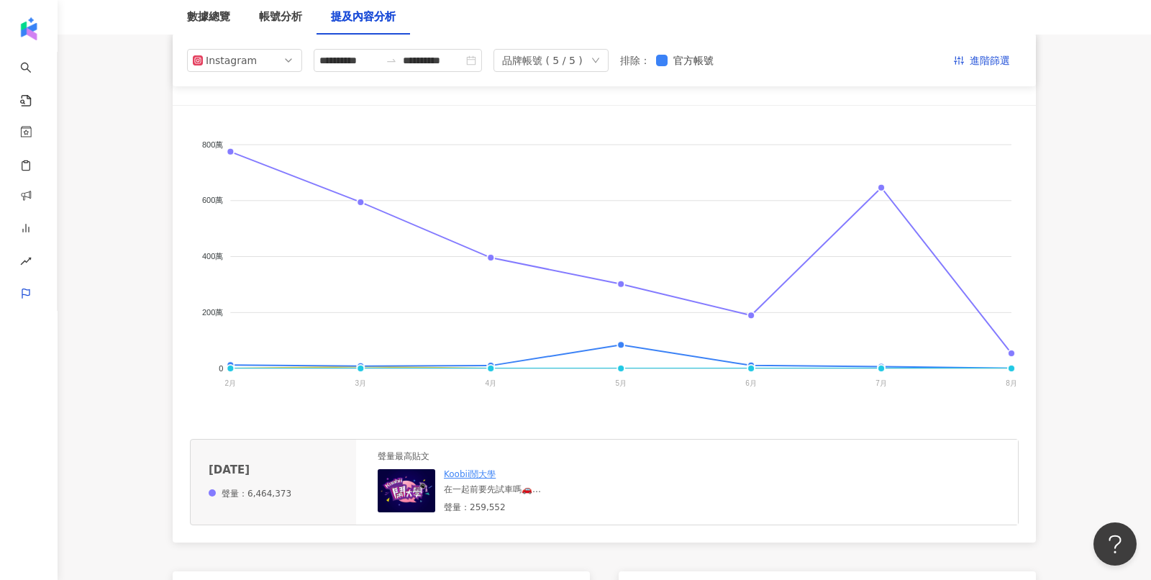
scroll to position [0, 0]
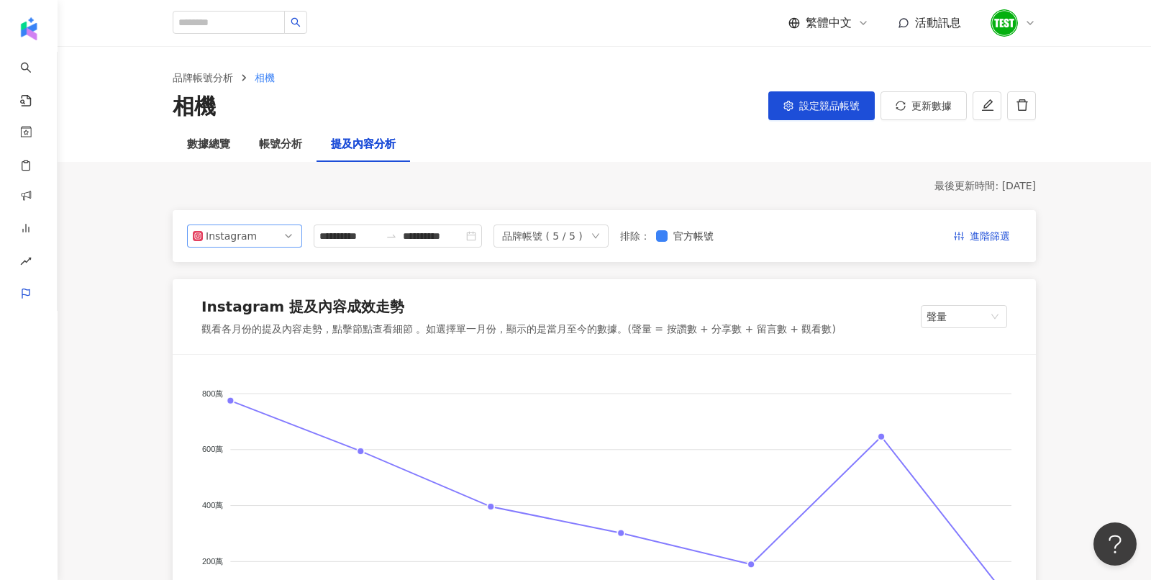
click at [240, 228] on div "Instagram" at bounding box center [229, 236] width 47 height 22
click at [231, 273] on div "Instagram" at bounding box center [234, 269] width 47 height 16
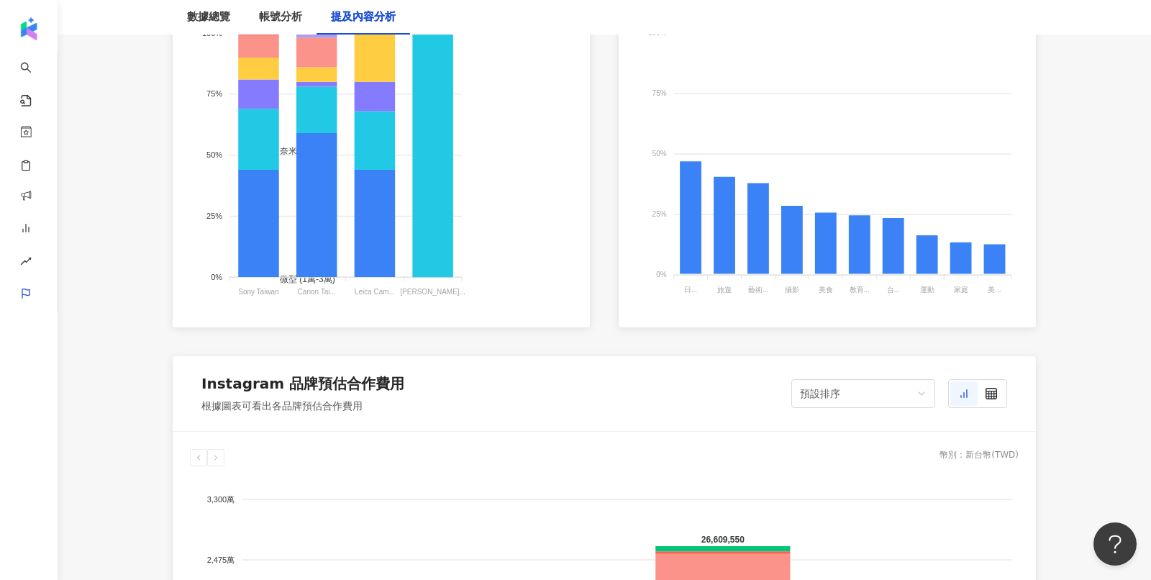
scroll to position [1062, 0]
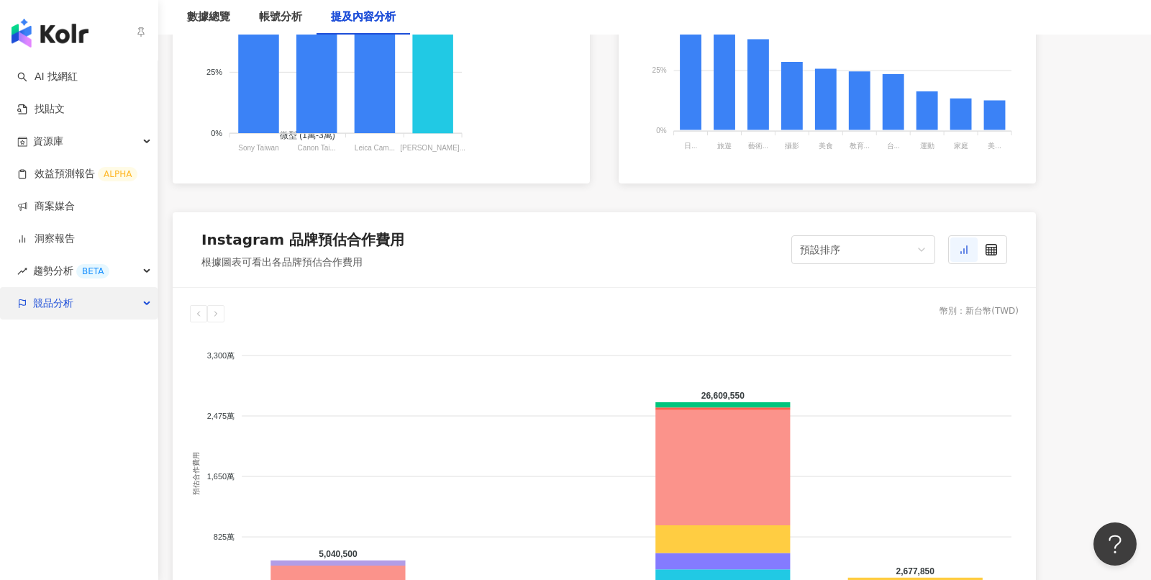
click at [62, 315] on span "競品分析" at bounding box center [53, 303] width 40 height 32
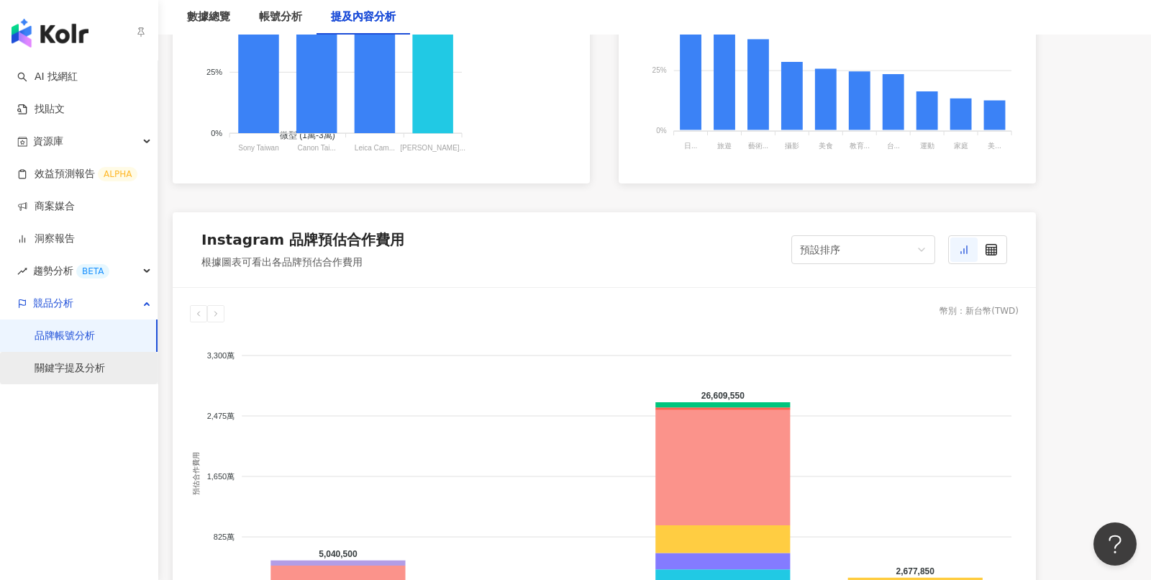
click at [67, 371] on link "關鍵字提及分析" at bounding box center [70, 368] width 70 height 14
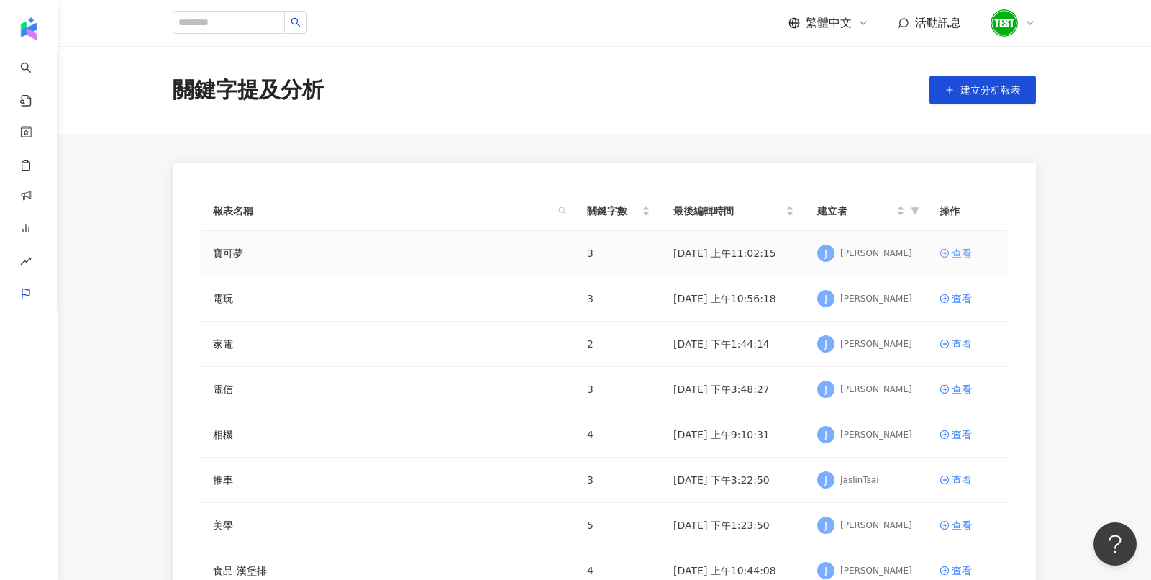
click at [965, 255] on div "查看" at bounding box center [961, 253] width 20 height 16
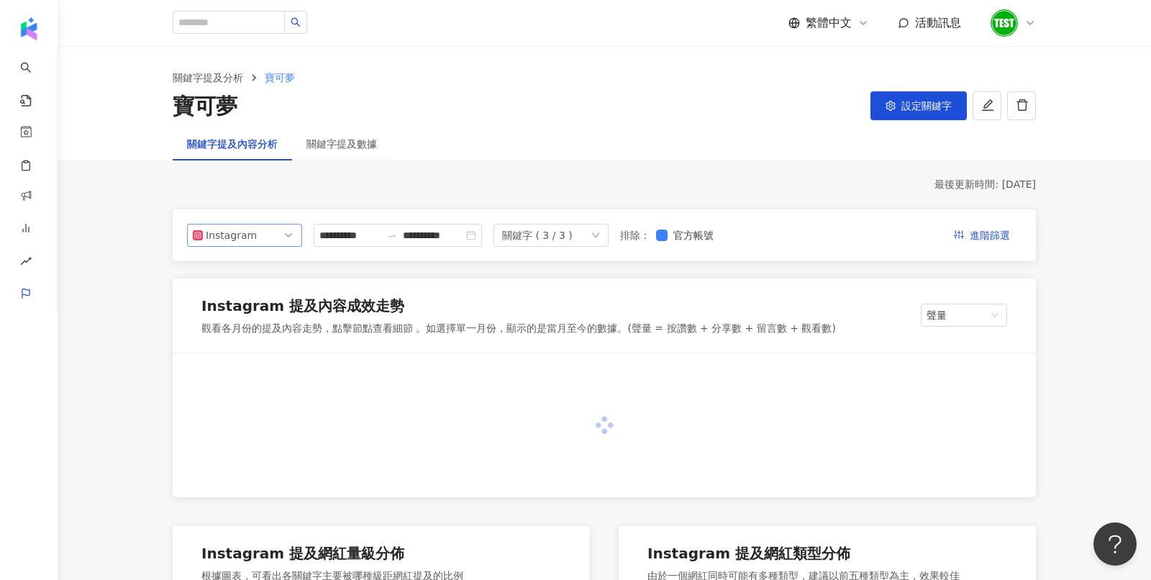
click at [239, 236] on div "Instagram" at bounding box center [229, 235] width 47 height 22
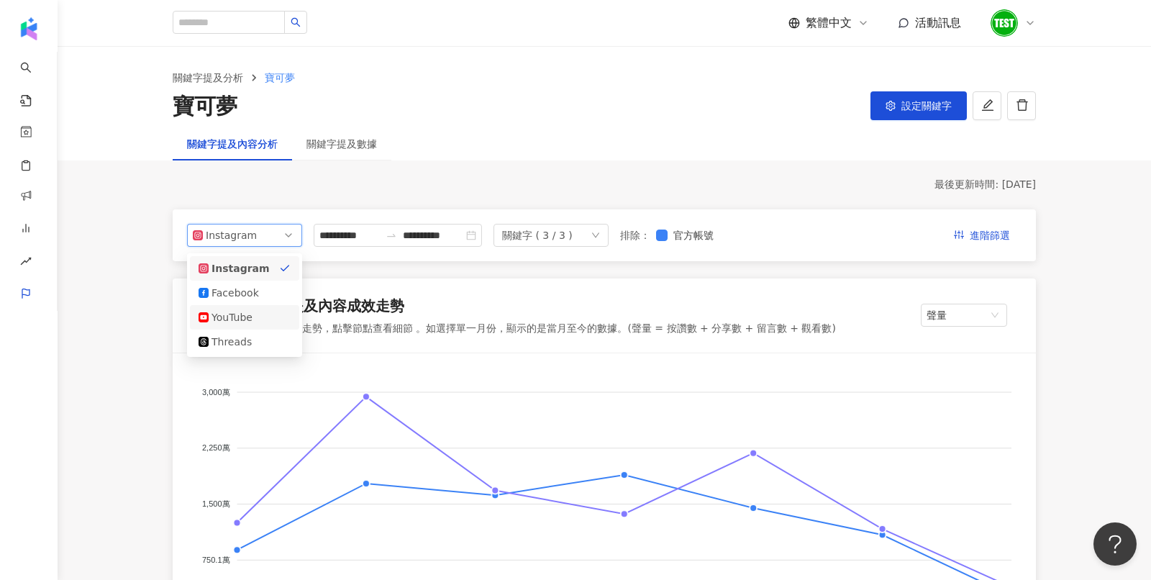
click at [232, 316] on div "YouTube" at bounding box center [234, 317] width 47 height 16
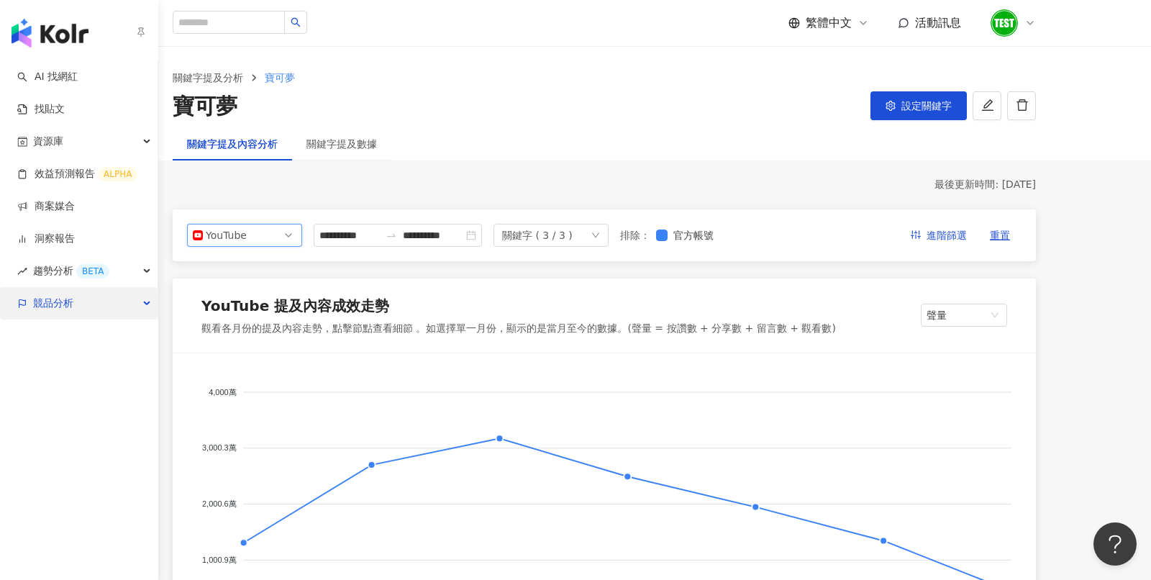
click at [50, 297] on span "競品分析" at bounding box center [53, 303] width 40 height 32
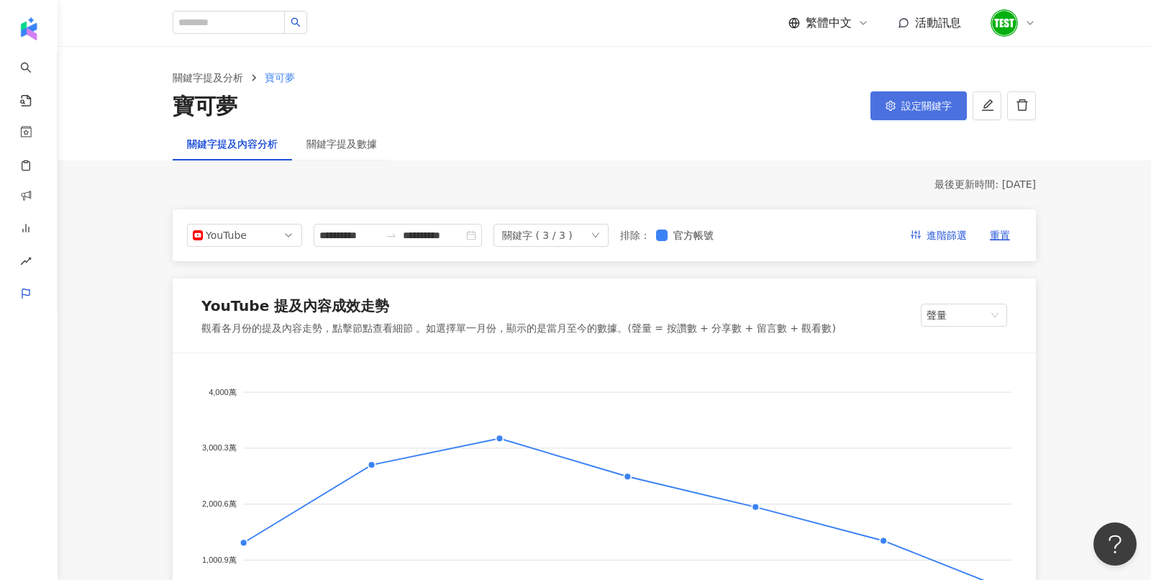
click at [939, 98] on button "設定關鍵字" at bounding box center [918, 105] width 96 height 29
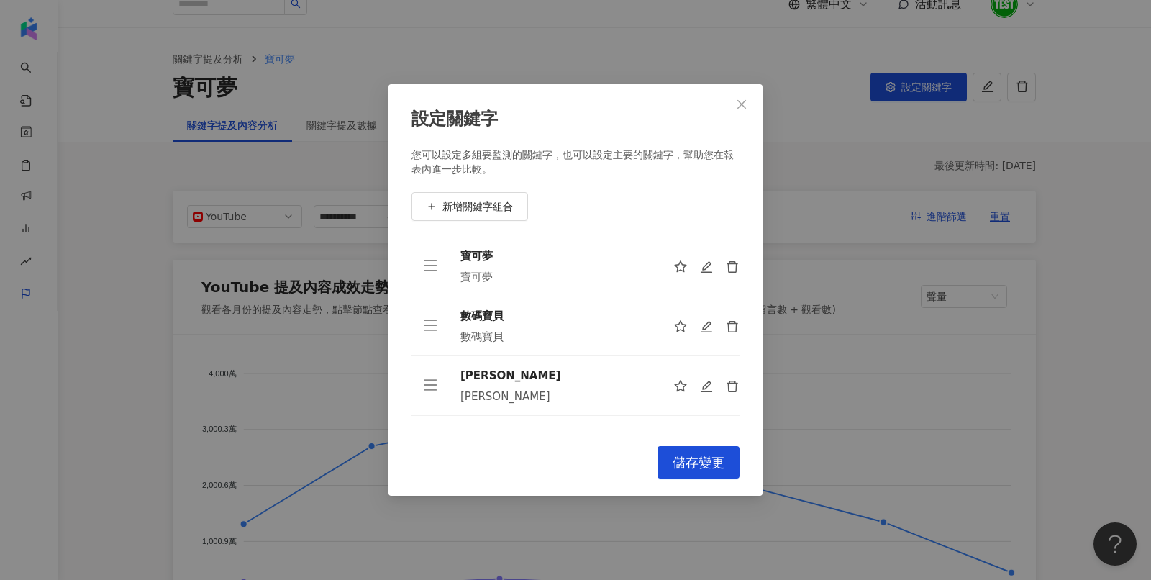
scroll to position [19, 0]
click at [700, 268] on icon "edit" at bounding box center [707, 267] width 14 height 14
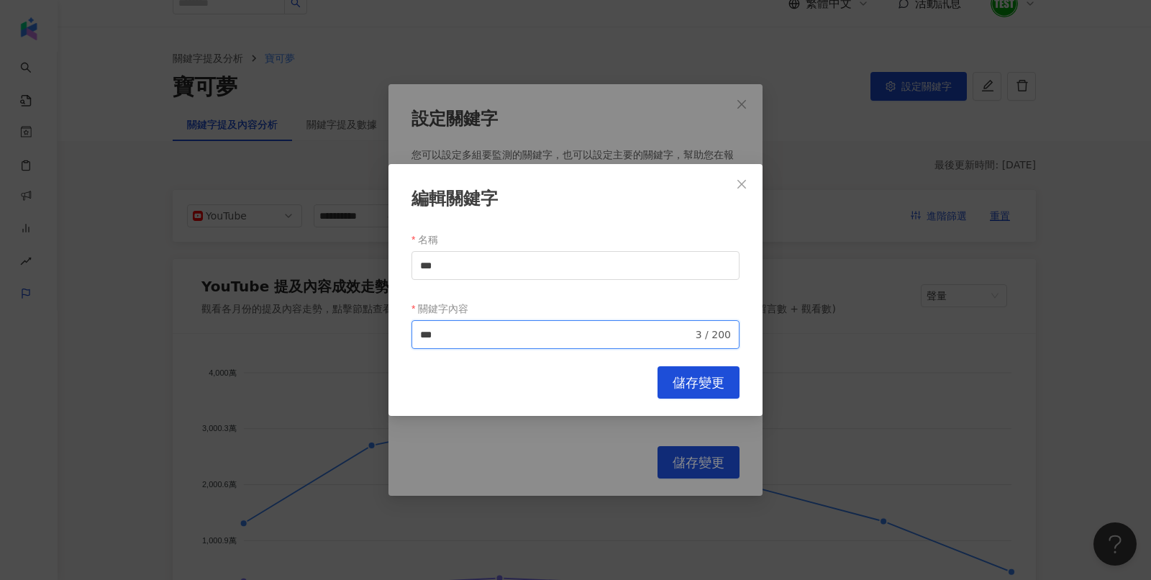
click at [493, 339] on input "***" at bounding box center [556, 335] width 273 height 16
type input "**********"
click at [698, 385] on span "儲存變更" at bounding box center [698, 383] width 52 height 16
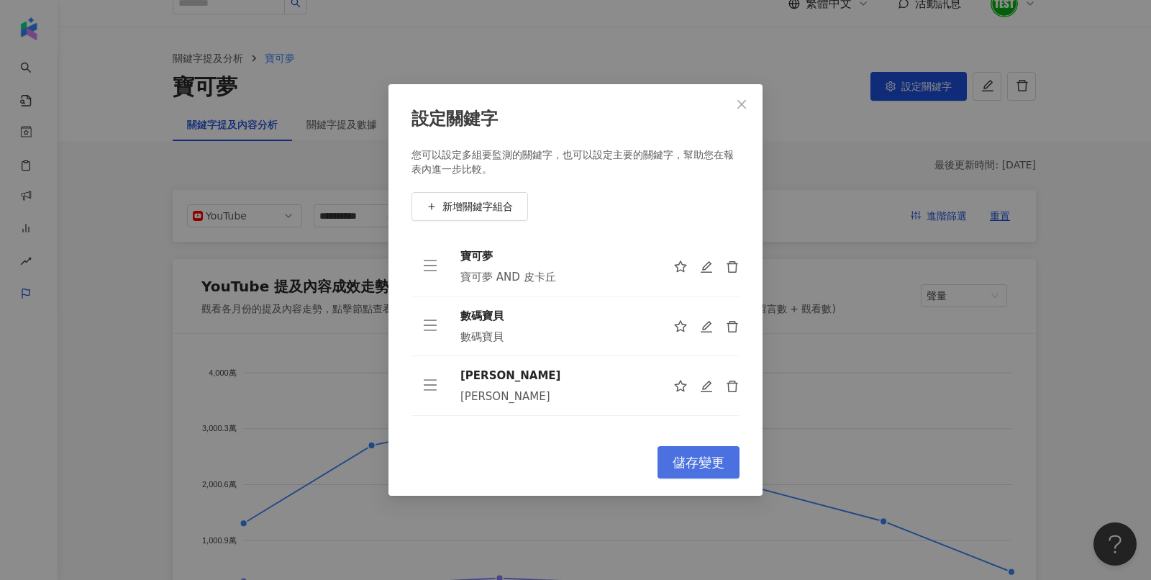
click at [719, 461] on span "儲存變更" at bounding box center [698, 463] width 52 height 16
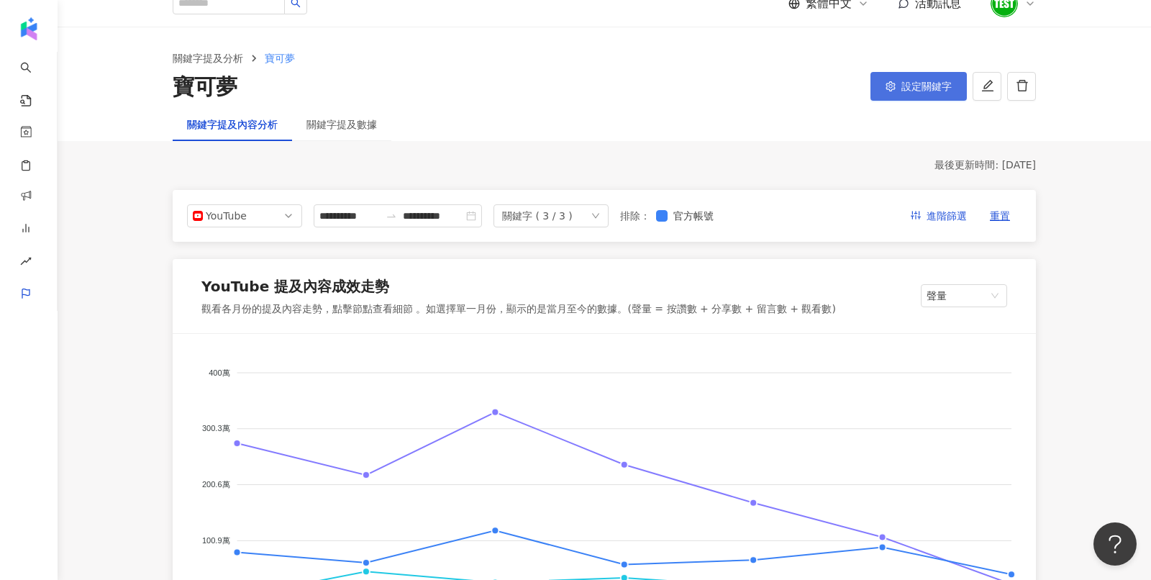
click at [916, 86] on span "設定關鍵字" at bounding box center [926, 87] width 50 height 12
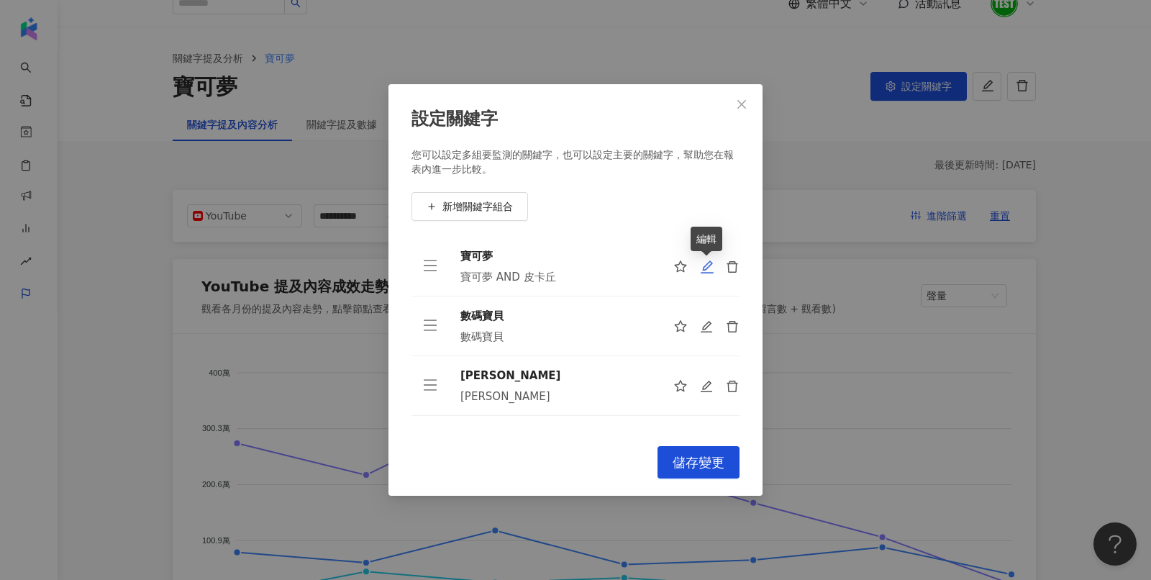
click at [707, 266] on icon "edit" at bounding box center [707, 267] width 14 height 14
type input "***"
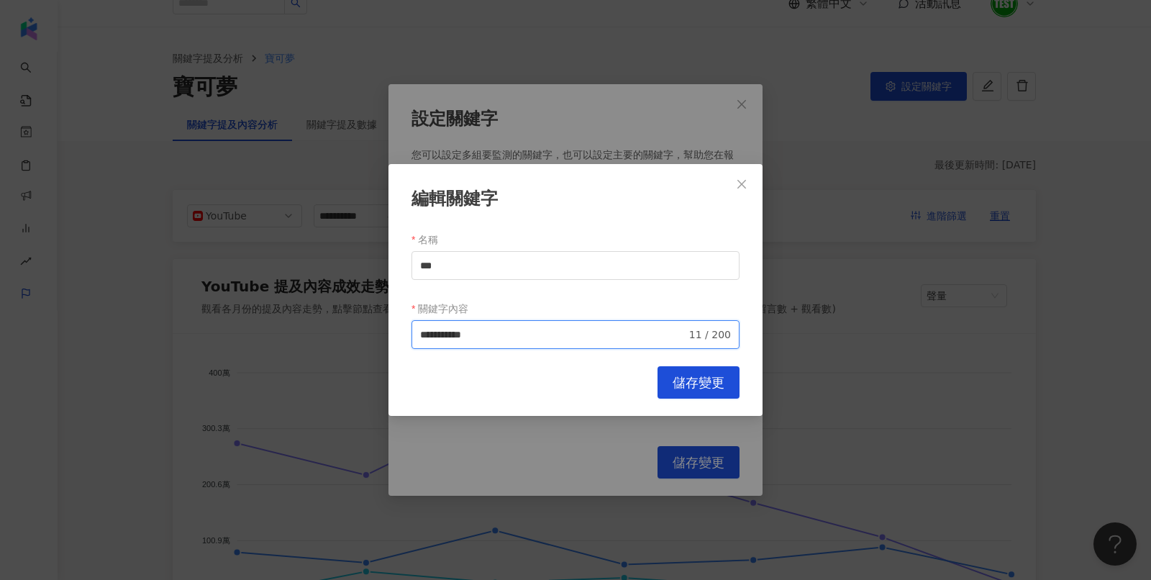
click at [518, 337] on input "**********" at bounding box center [553, 335] width 266 height 16
drag, startPoint x: 453, startPoint y: 337, endPoint x: 562, endPoint y: 337, distance: 109.3
click at [562, 337] on input "**********" at bounding box center [553, 335] width 266 height 16
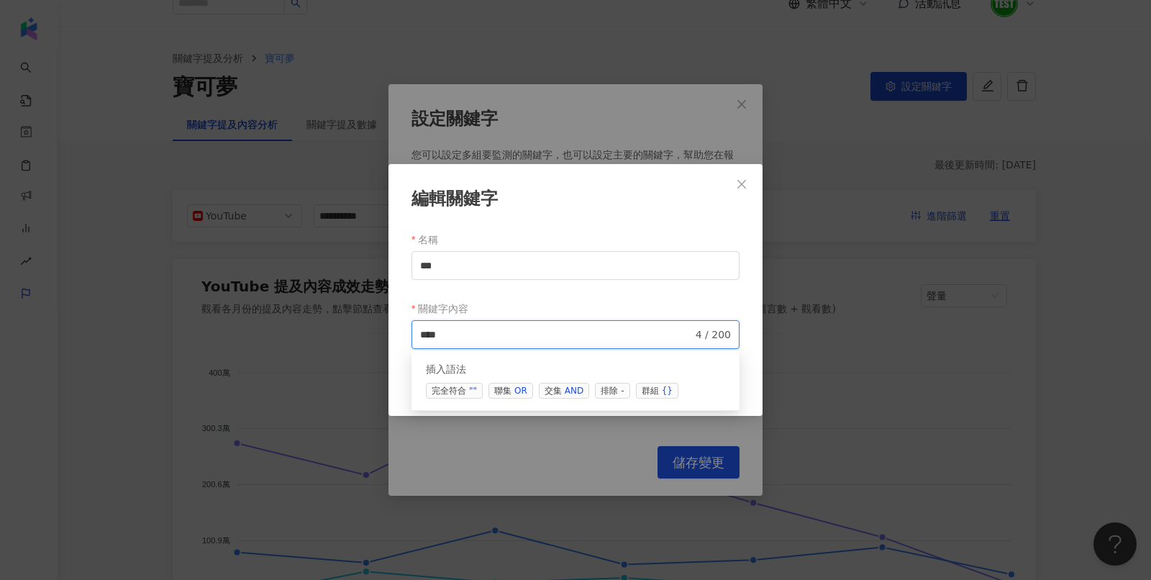
type input "***"
click at [611, 299] on div "關鍵字內容" at bounding box center [575, 308] width 328 height 23
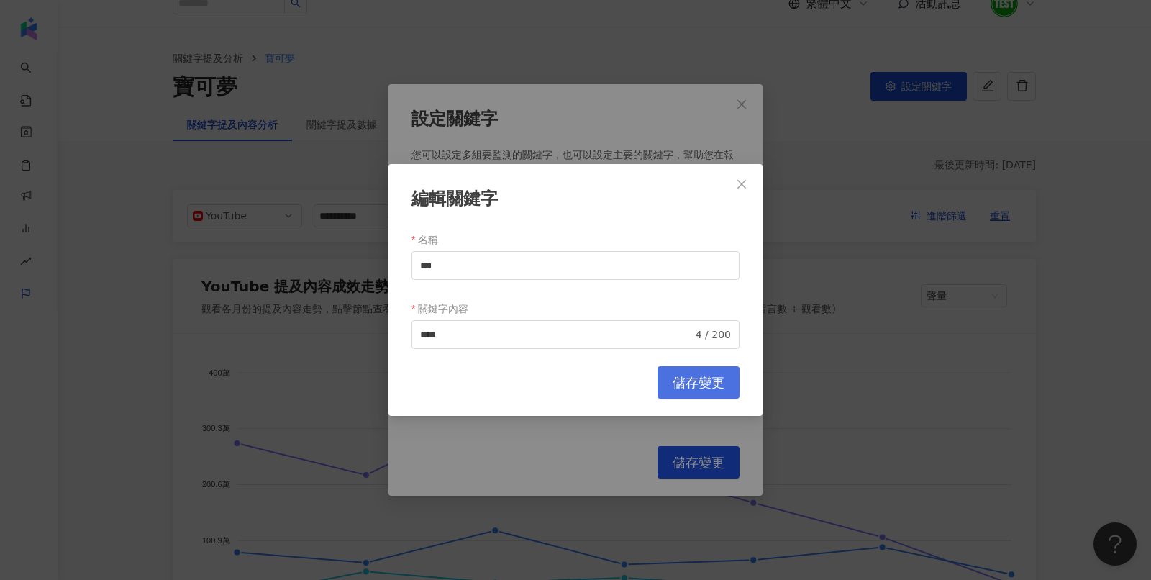
click at [677, 374] on button "儲存變更" at bounding box center [698, 382] width 82 height 32
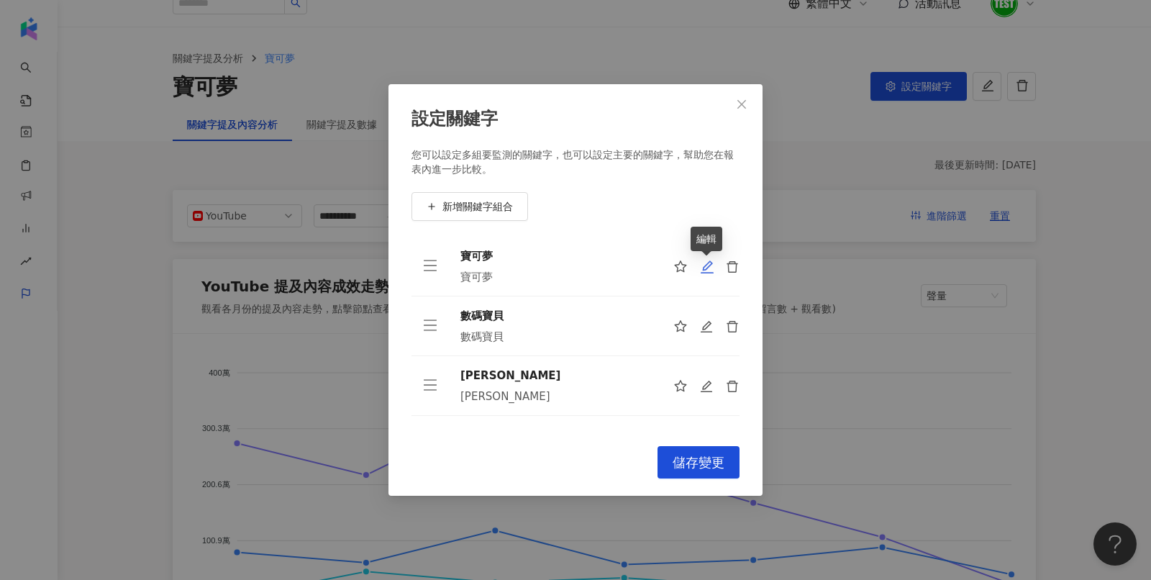
click at [706, 269] on icon "edit" at bounding box center [706, 266] width 13 height 13
type input "***"
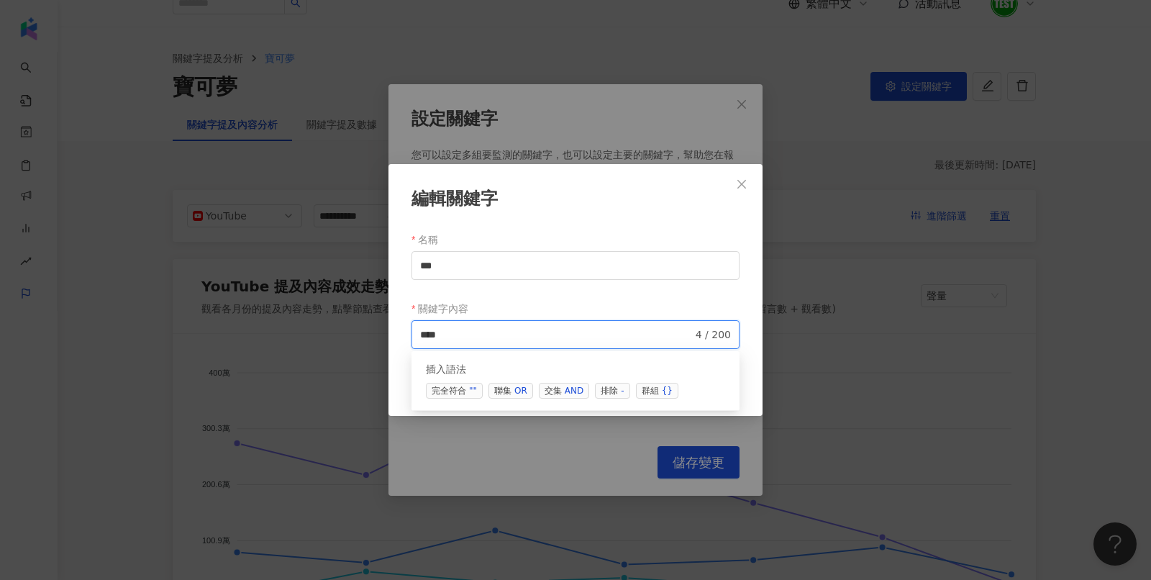
click at [521, 340] on input "***" at bounding box center [556, 335] width 273 height 16
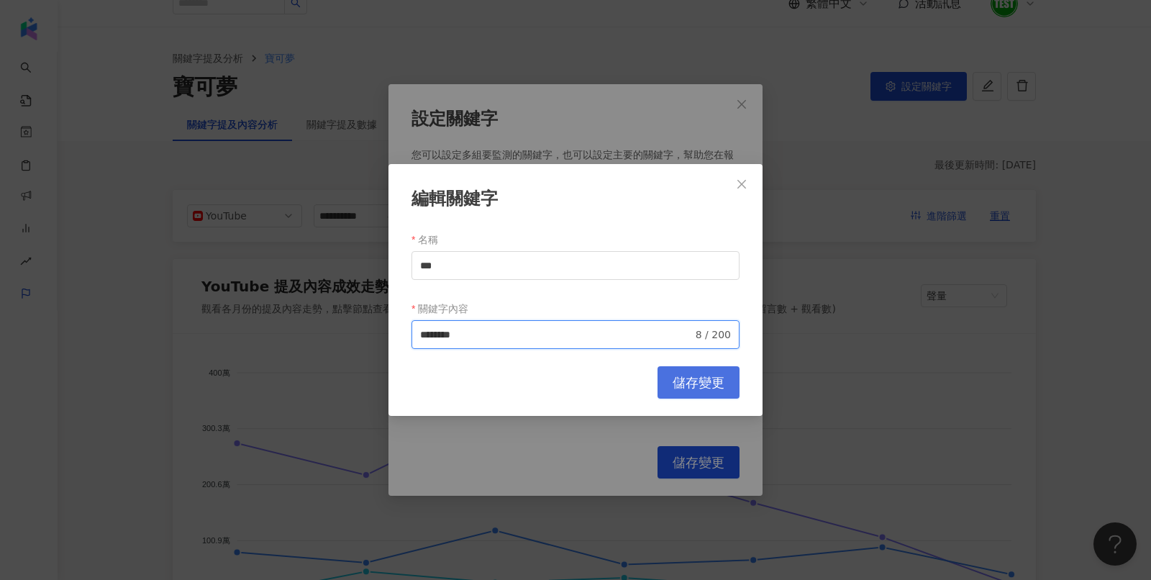
type input "********"
click at [698, 380] on span "儲存變更" at bounding box center [698, 383] width 52 height 16
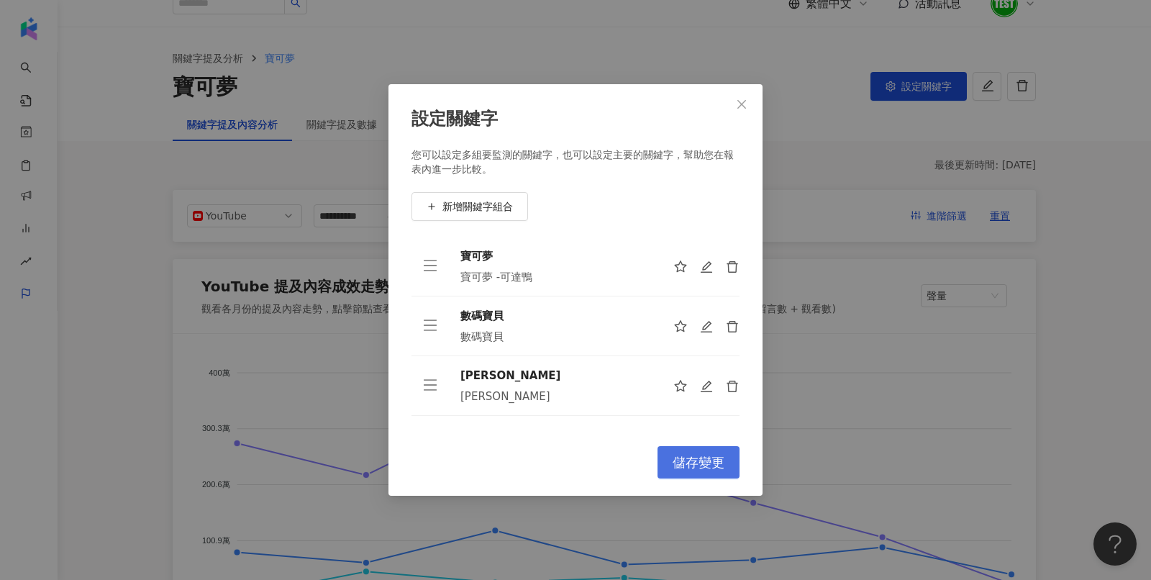
click at [708, 448] on button "儲存變更" at bounding box center [698, 462] width 82 height 32
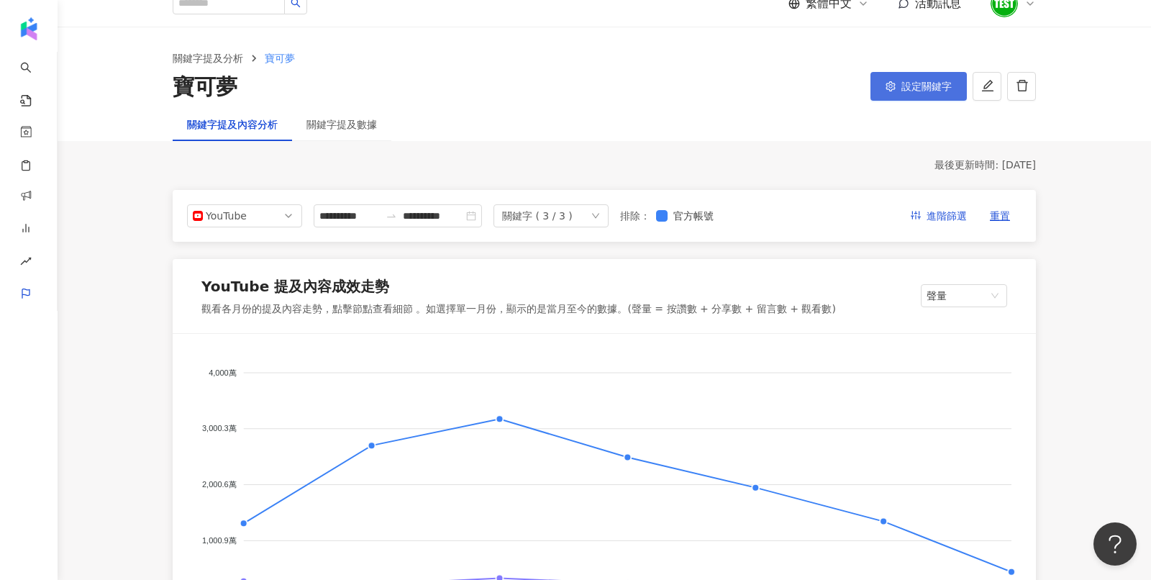
click at [933, 88] on span "設定關鍵字" at bounding box center [926, 87] width 50 height 12
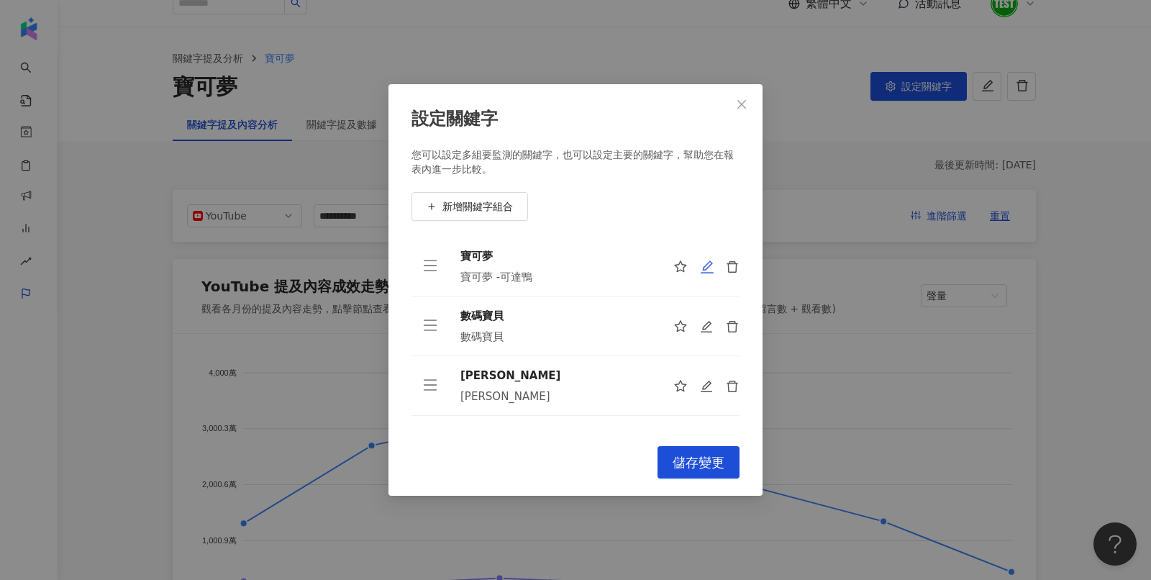
click at [704, 265] on icon "edit" at bounding box center [706, 266] width 13 height 13
type input "***"
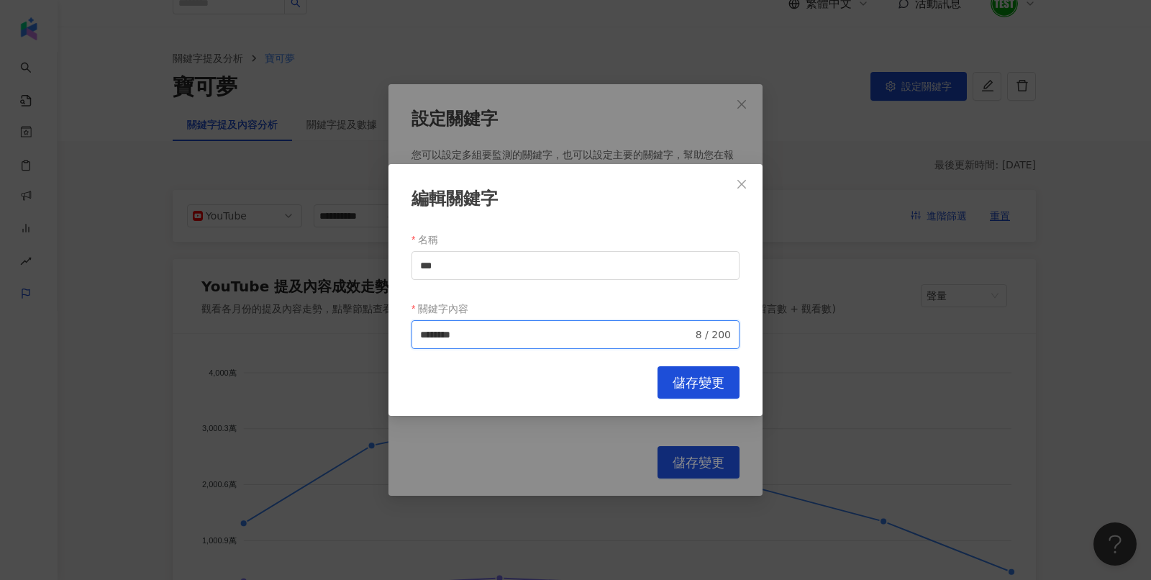
drag, startPoint x: 454, startPoint y: 332, endPoint x: 558, endPoint y: 340, distance: 104.6
click at [558, 340] on input "********" at bounding box center [556, 335] width 273 height 16
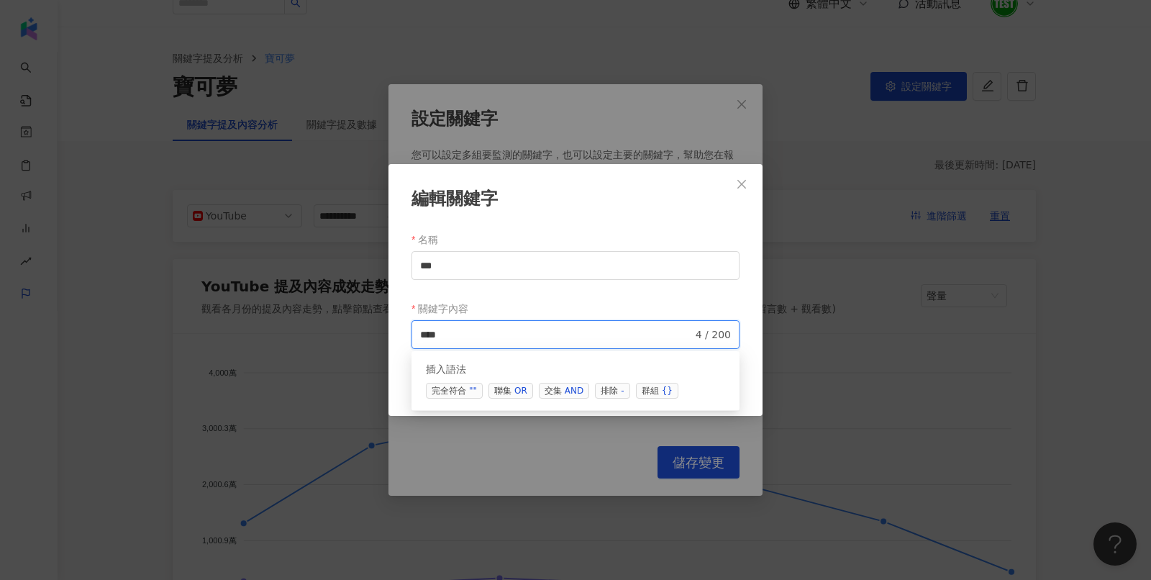
type input "***"
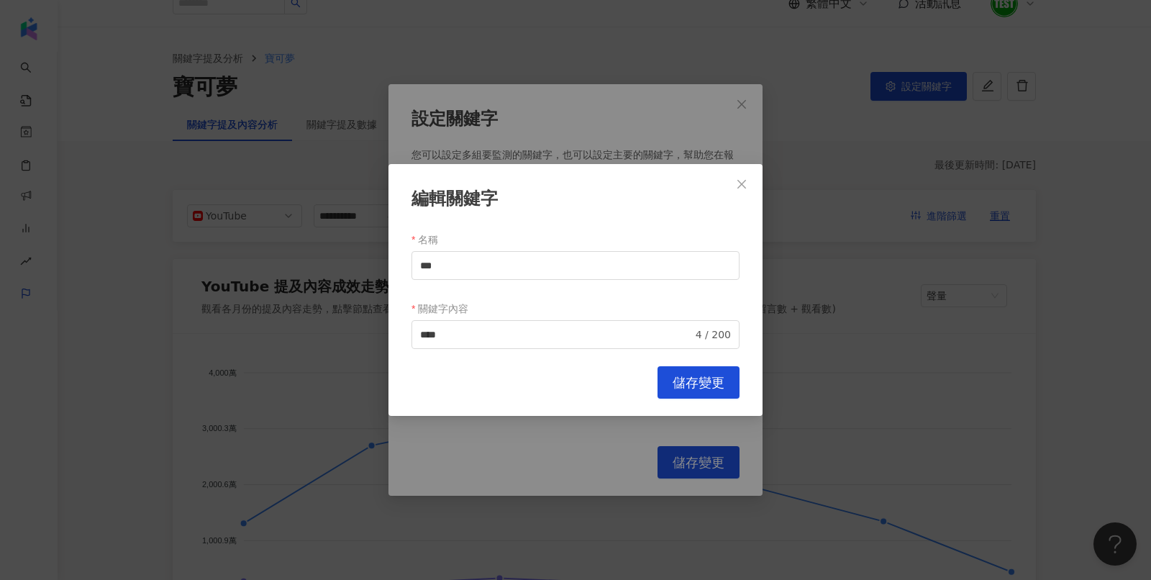
click at [575, 300] on div "關鍵字內容" at bounding box center [575, 308] width 328 height 23
click at [694, 381] on span "儲存變更" at bounding box center [698, 383] width 52 height 16
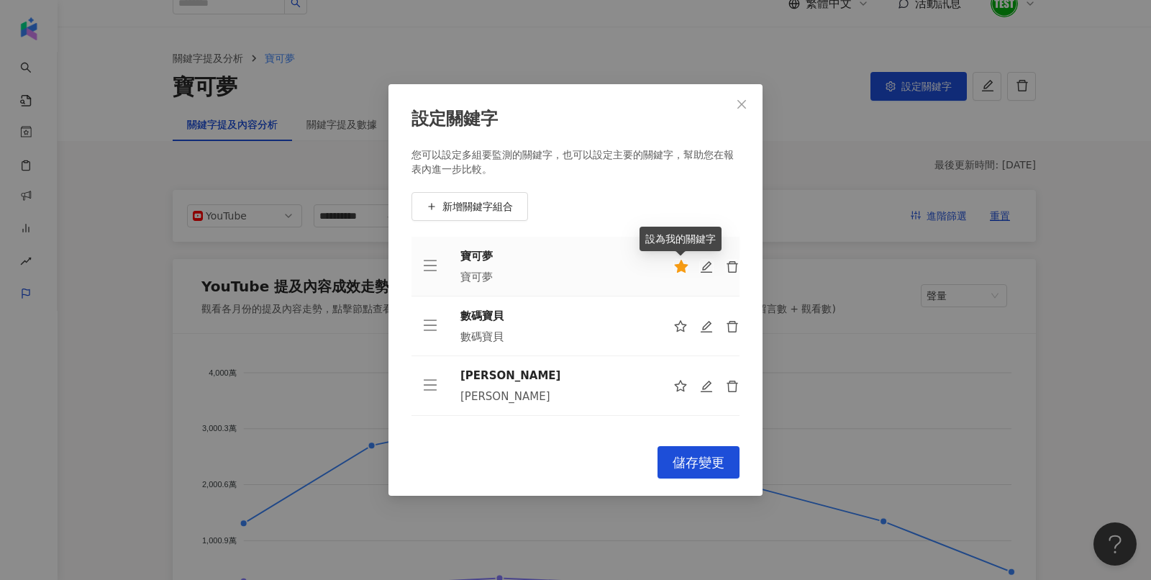
click at [682, 266] on icon "star" at bounding box center [682, 266] width 14 height 13
click at [694, 452] on button "儲存變更" at bounding box center [698, 462] width 82 height 32
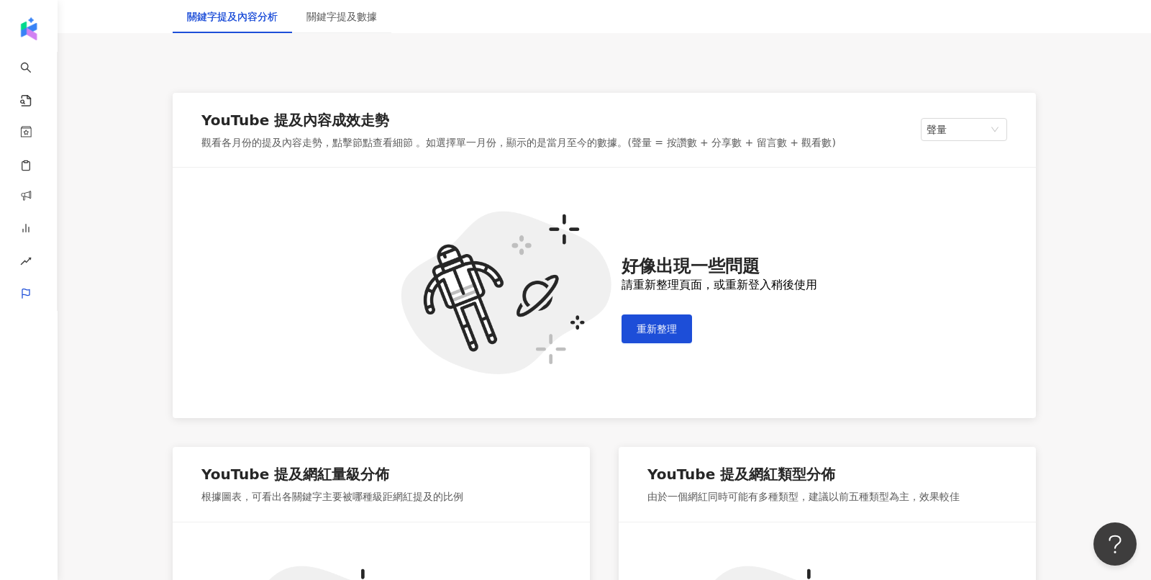
scroll to position [206, 0]
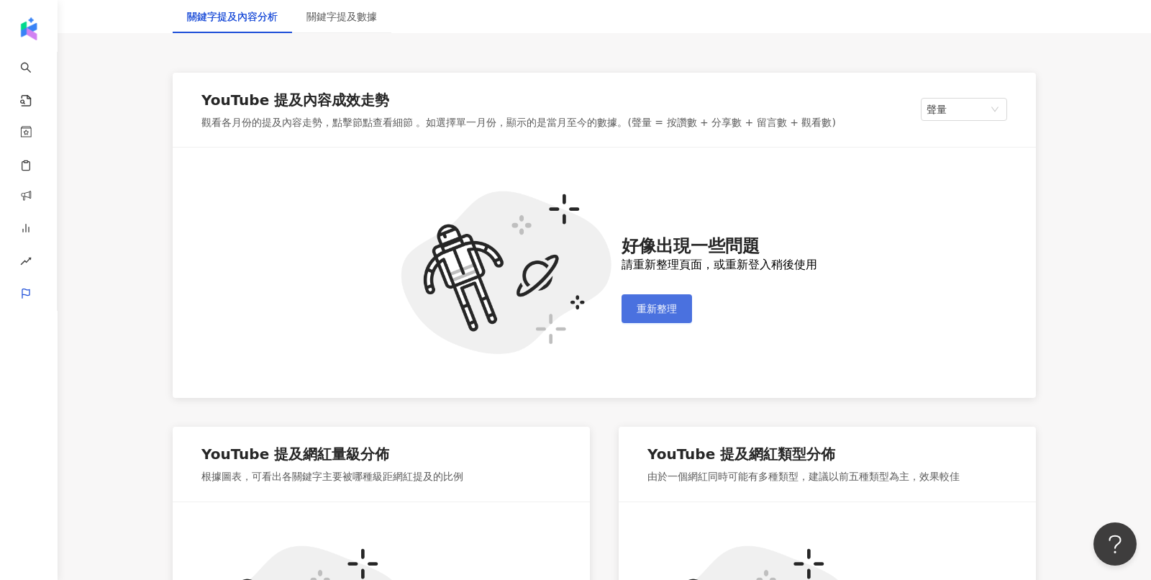
click at [656, 312] on span "重新整理" at bounding box center [656, 309] width 40 height 12
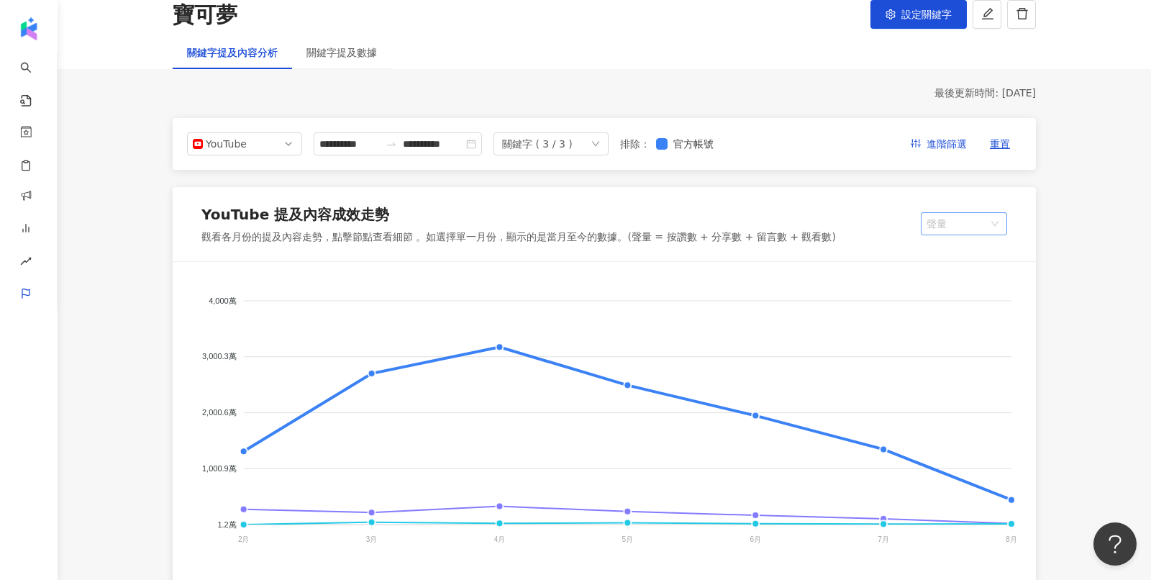
click at [994, 213] on span "聲量" at bounding box center [963, 224] width 75 height 22
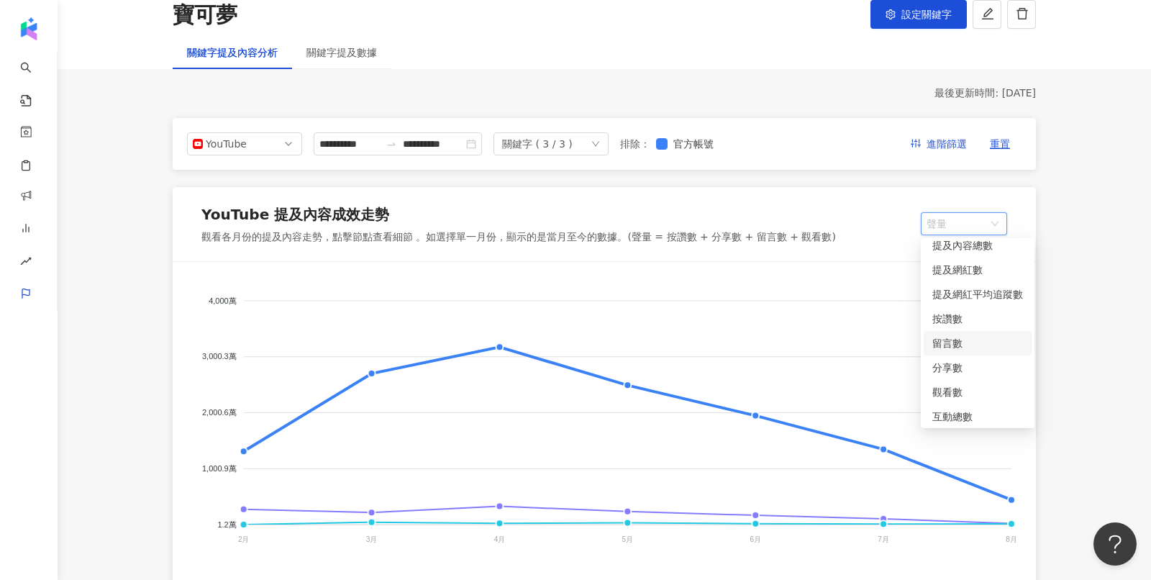
scroll to position [36, 0]
click at [953, 393] on div "觀看數" at bounding box center [977, 388] width 91 height 16
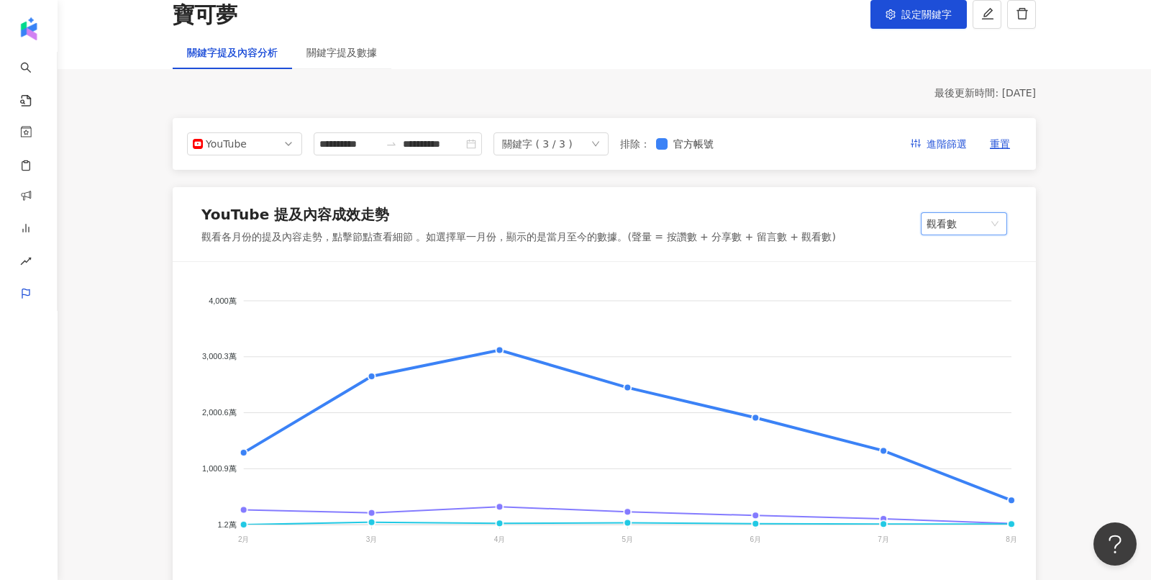
click at [960, 227] on span "觀看數" at bounding box center [963, 224] width 75 height 22
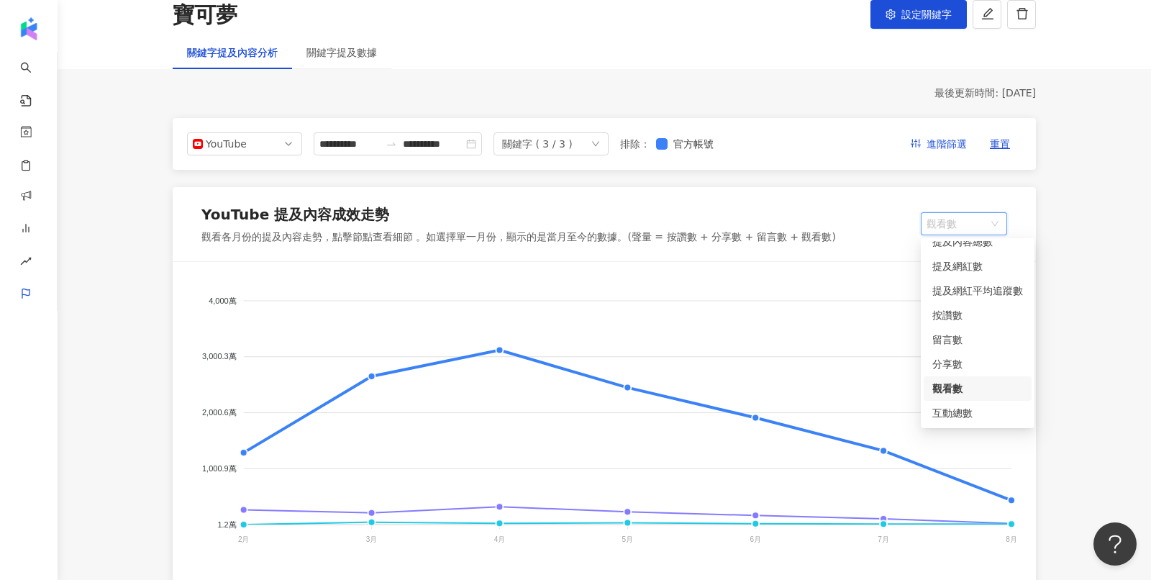
scroll to position [106, 0]
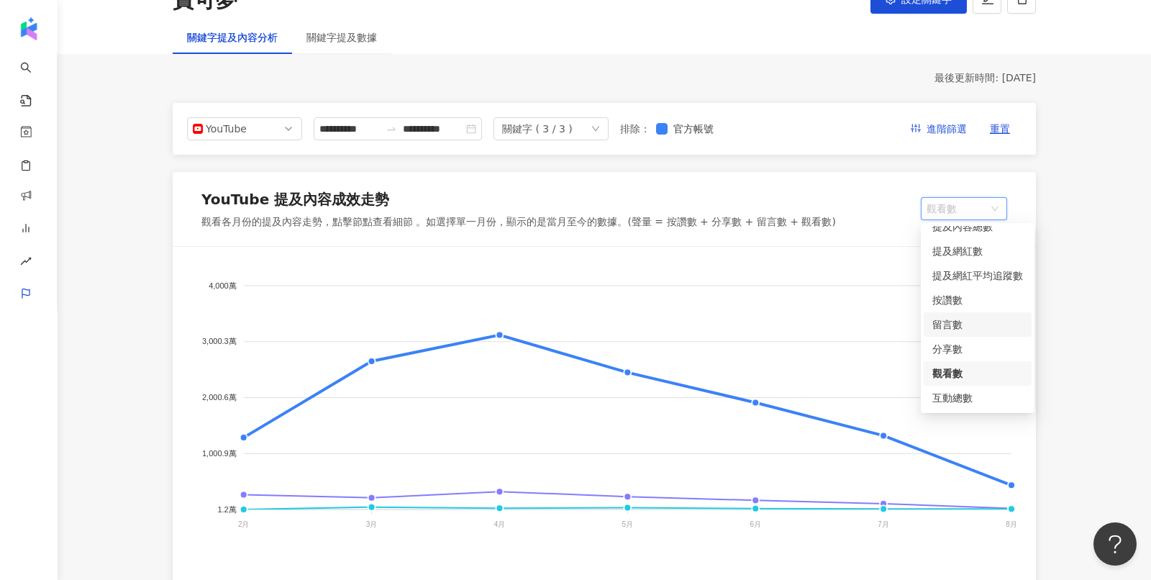
click at [954, 321] on div "留言數" at bounding box center [977, 324] width 91 height 16
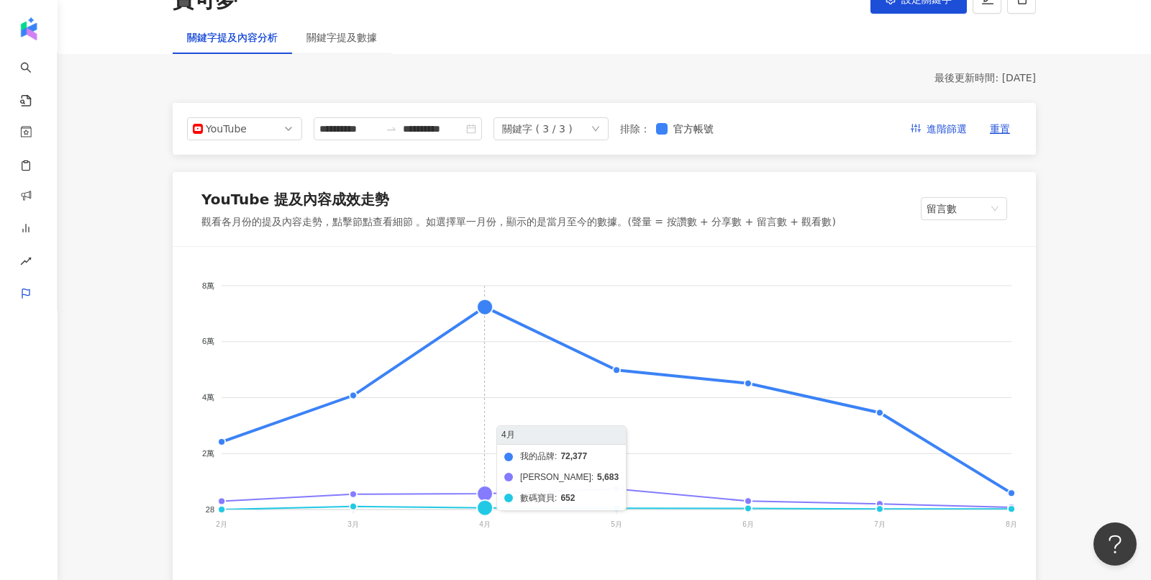
click at [480, 304] on foreignobject "我的品牌 吉伊卡哇 數碼寶貝" at bounding box center [604, 408] width 828 height 288
click at [482, 309] on foreignobject "我的品牌 吉伊卡哇 數碼寶貝" at bounding box center [604, 408] width 828 height 288
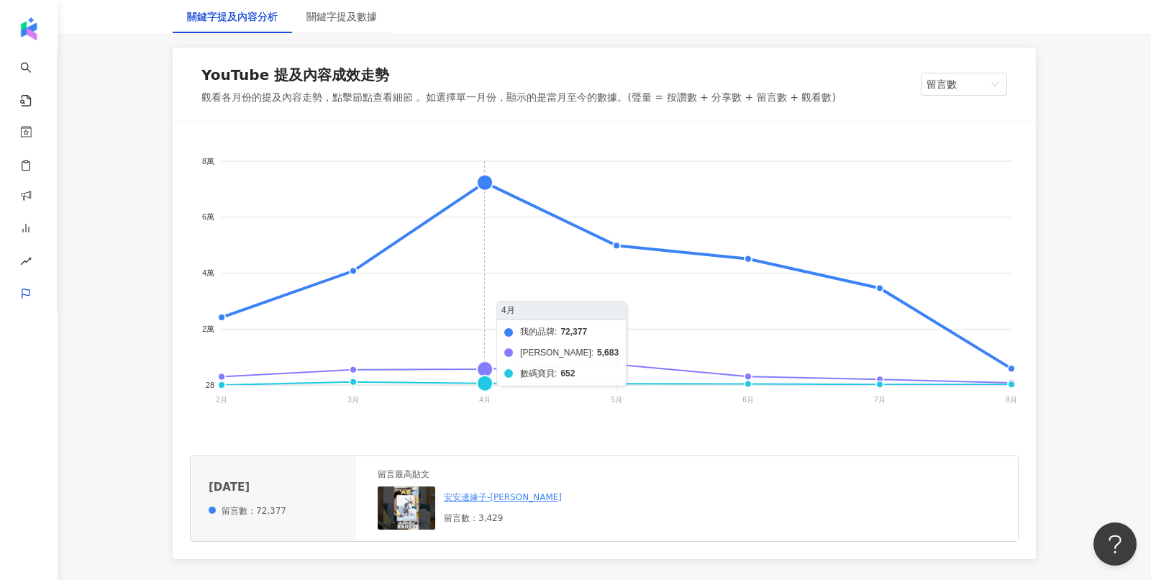
scroll to position [296, 0]
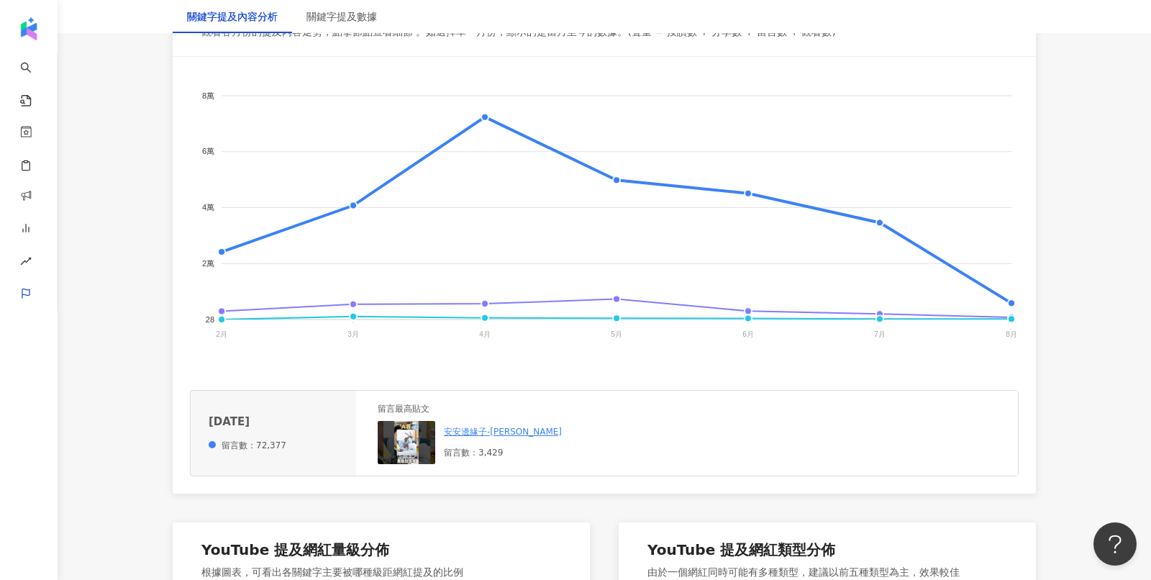
click at [403, 433] on img at bounding box center [407, 442] width 58 height 43
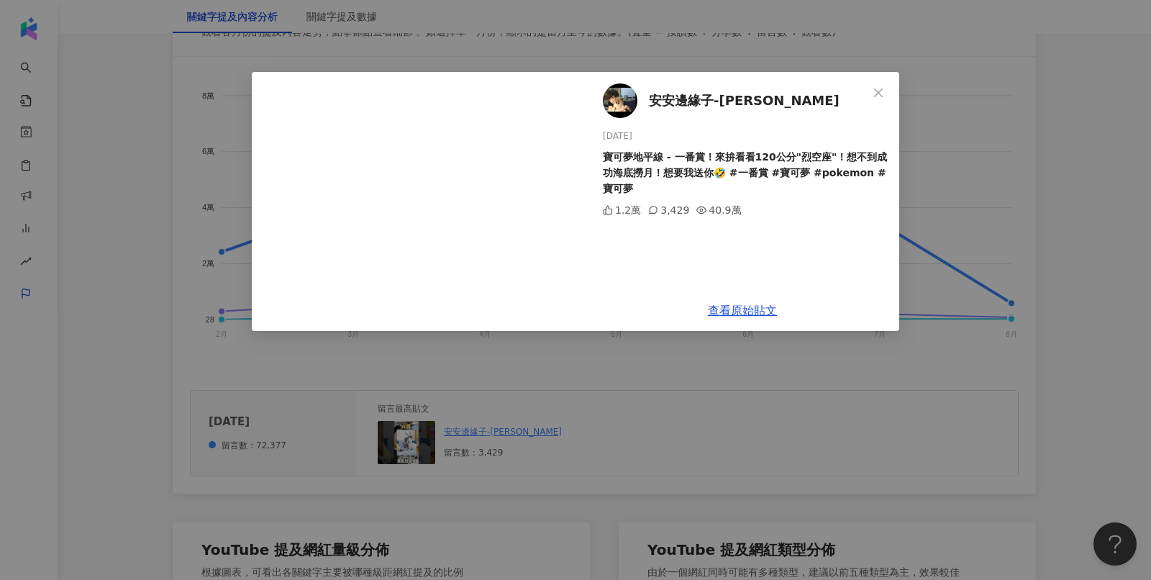
click at [960, 168] on div "安安邊緣子-阿憲 2025/4/20 寶可夢地平線 - 一番賞！來拚看看120公分"烈空座"！想不到成功海底撈月！想要我送你🤣 #一番賞 #寶可夢 #poke…" at bounding box center [575, 290] width 1151 height 580
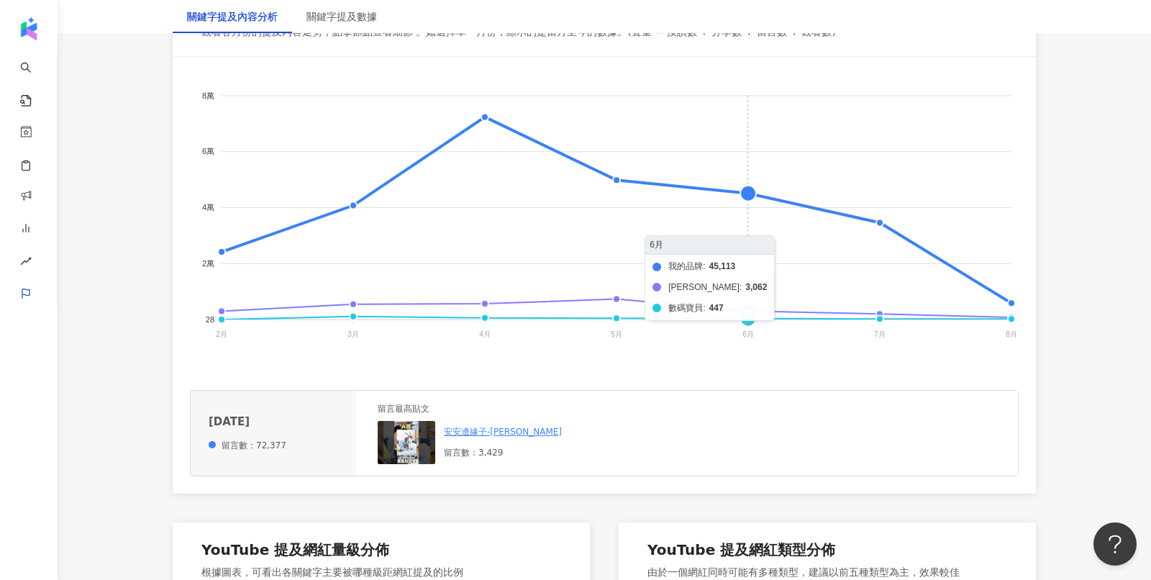
click at [757, 195] on foreignobject "我的品牌 吉伊卡哇 數碼寶貝" at bounding box center [604, 218] width 828 height 288
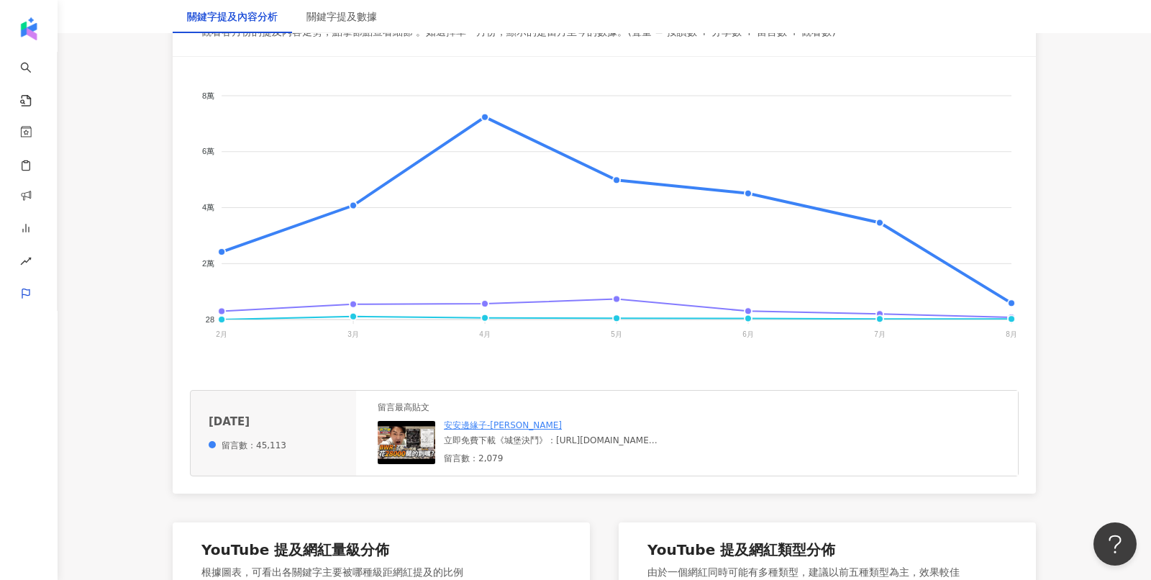
click at [396, 449] on img at bounding box center [407, 442] width 58 height 43
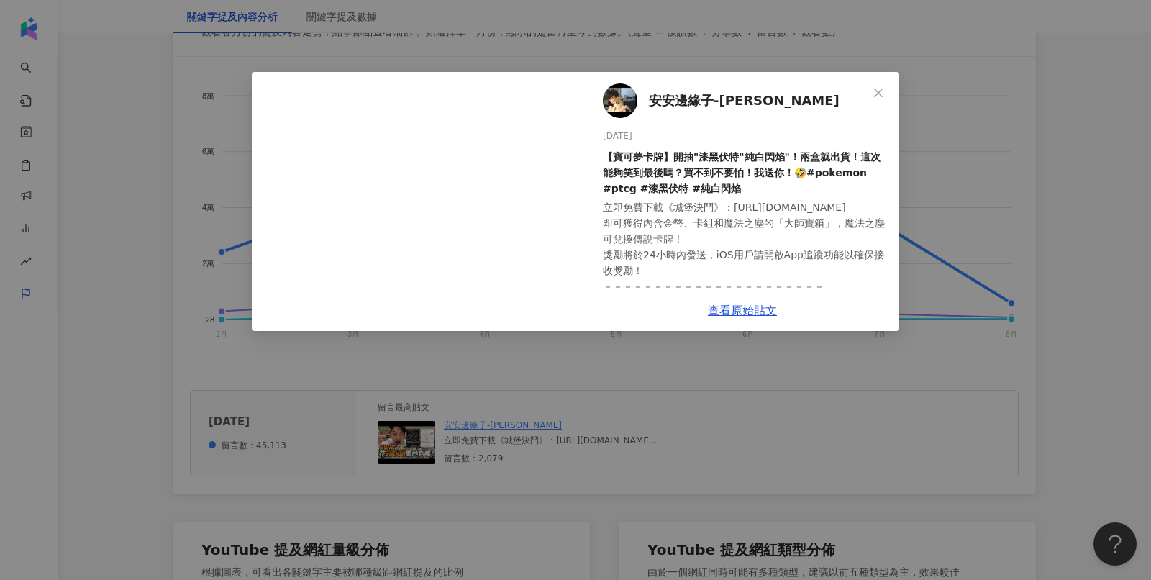
click at [962, 350] on div "安安邊緣子-阿憲 2025/6/21 【寶可夢卡牌】開抽"漆黑伏特"純白閃焰"！兩盒就出貨！這次能夠笑到最後嗎？買不到不要怕！我送你！🤣#pokemon #p…" at bounding box center [575, 290] width 1151 height 580
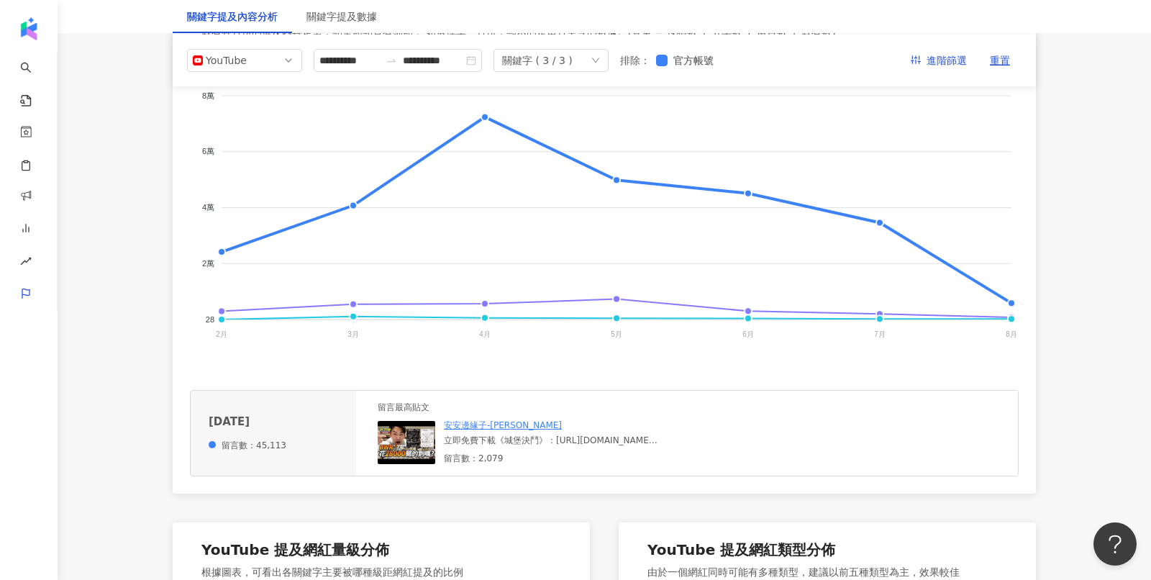
scroll to position [0, 0]
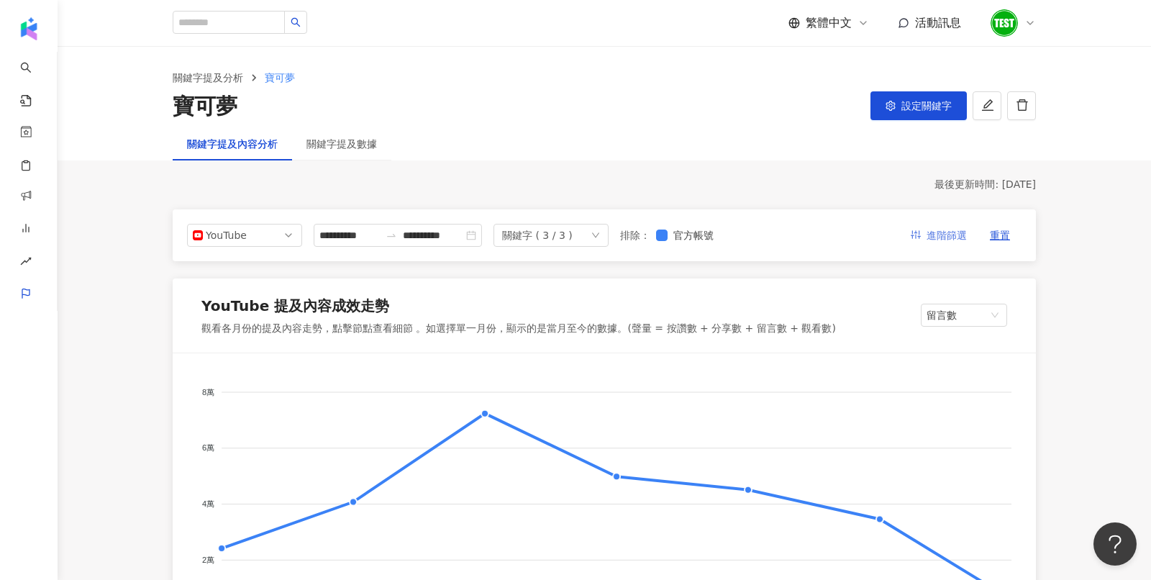
click at [960, 232] on span "進階篩選" at bounding box center [946, 235] width 40 height 23
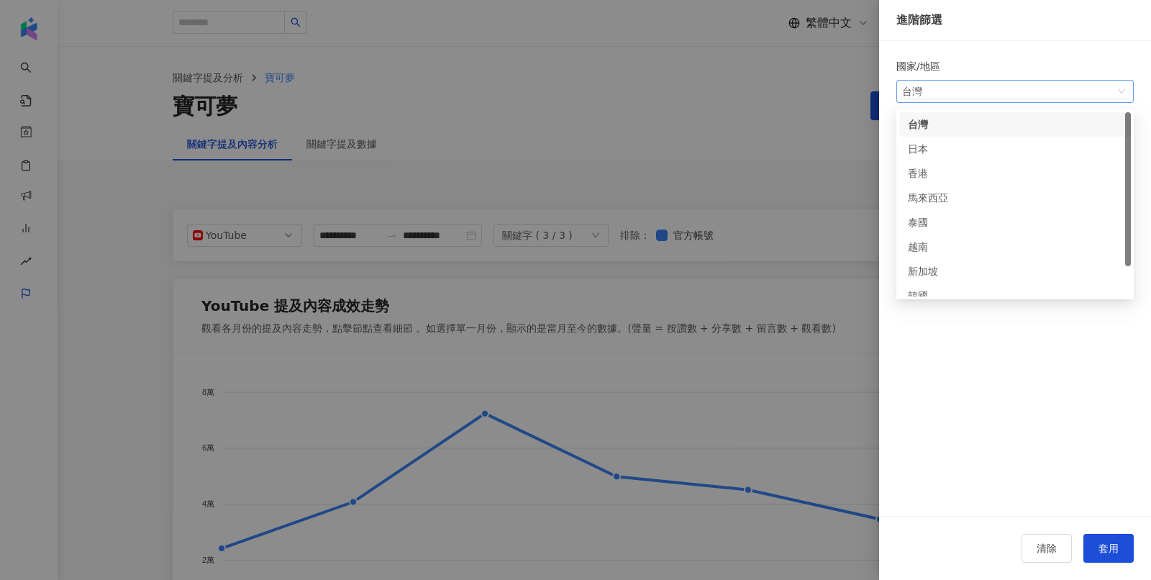
click at [941, 88] on div "台灣" at bounding box center [925, 92] width 47 height 22
click at [912, 288] on div "美國" at bounding box center [931, 284] width 47 height 16
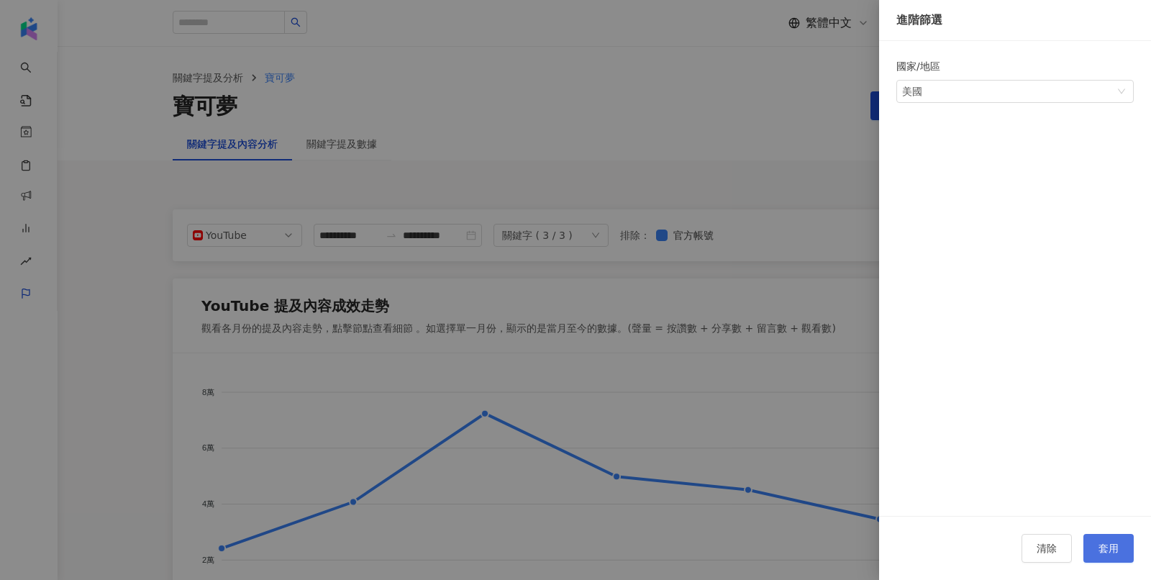
click at [1114, 543] on span "套用" at bounding box center [1108, 548] width 20 height 12
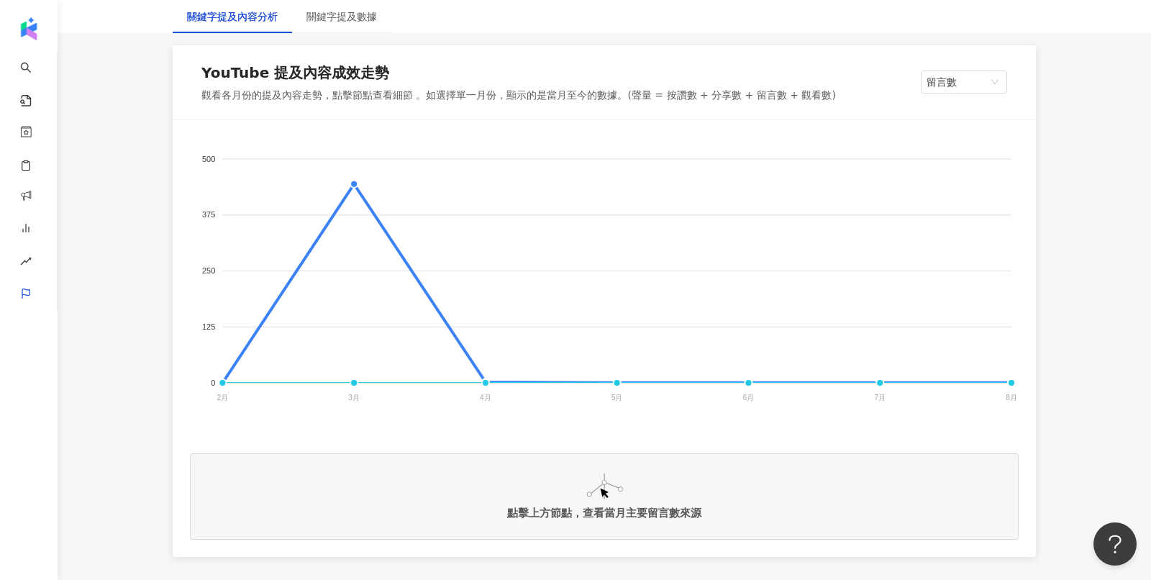
scroll to position [250, 0]
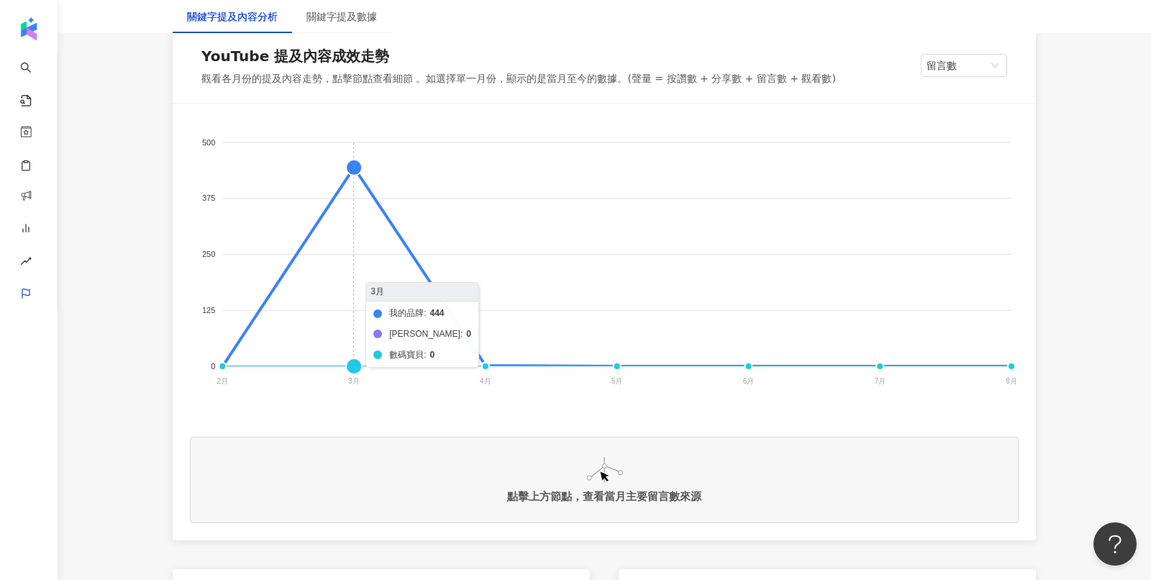
click at [350, 168] on foreignobject "我的品牌 吉伊卡哇 數碼寶貝" at bounding box center [604, 265] width 828 height 288
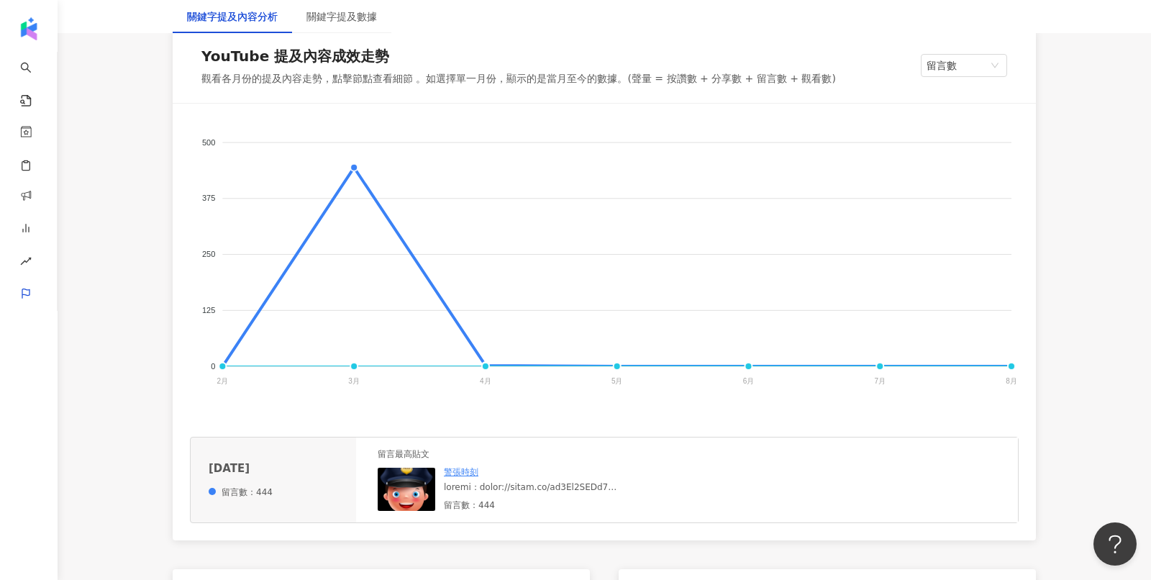
click at [414, 488] on img at bounding box center [407, 488] width 58 height 43
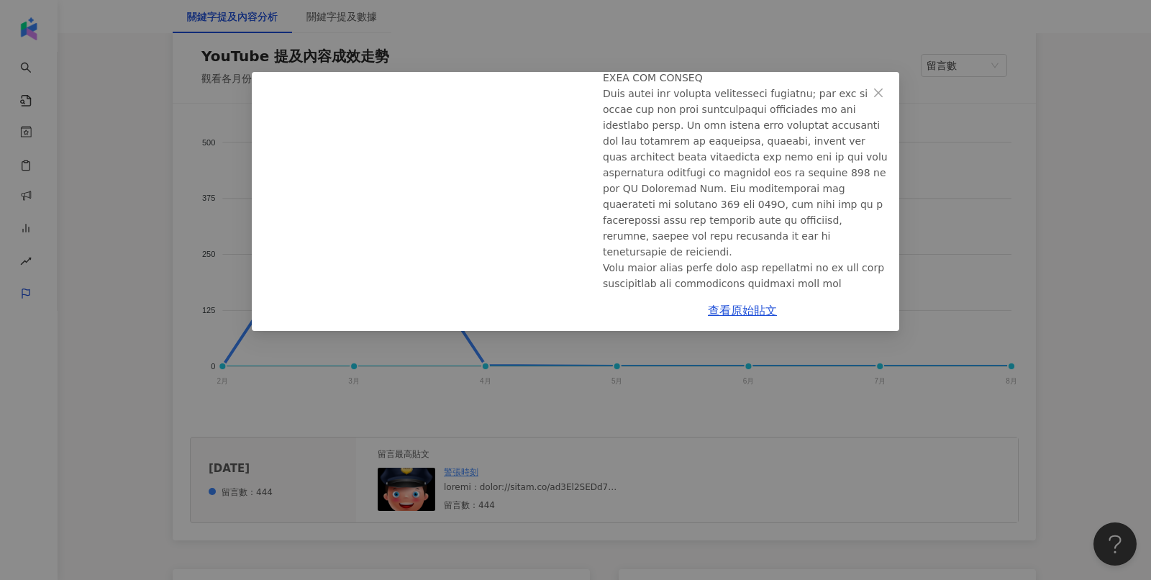
scroll to position [504, 0]
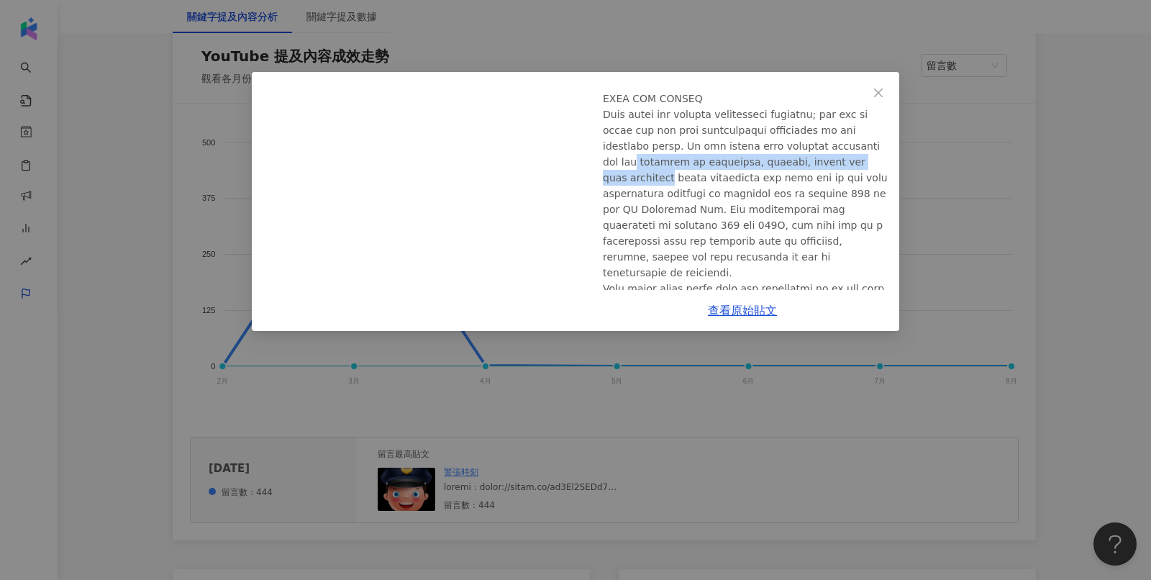
click at [967, 185] on div "警張時刻 2025/3/28 中國留學生二進宮，只為偷寶可夢卡片！ 1,199 444 8.4萬 查看原始貼文" at bounding box center [575, 290] width 1151 height 580
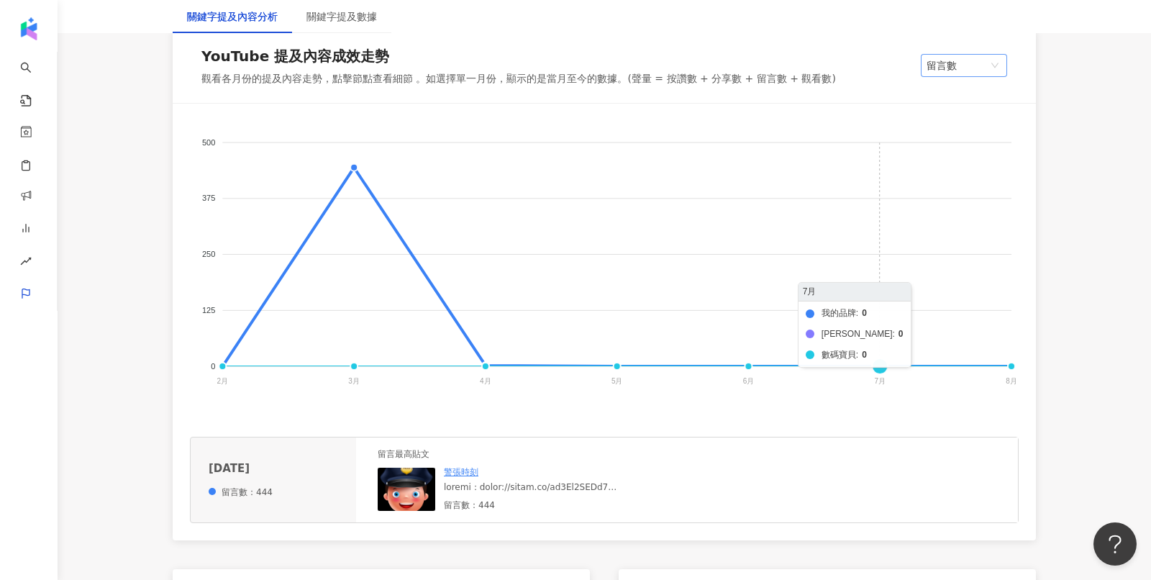
click at [943, 63] on span "留言數" at bounding box center [963, 66] width 75 height 22
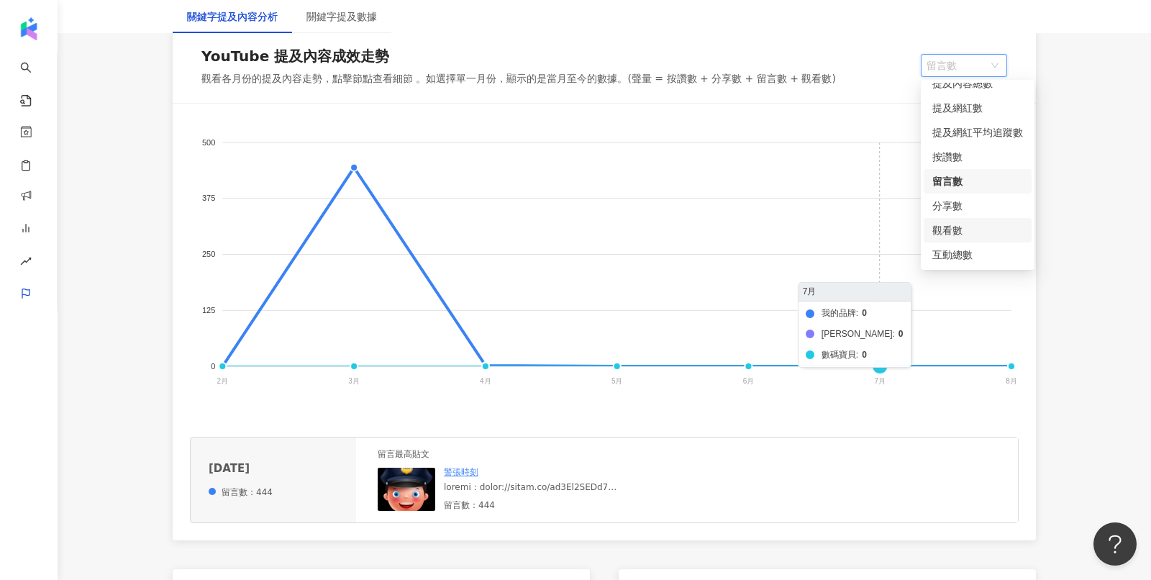
click at [946, 229] on div "觀看數" at bounding box center [977, 230] width 91 height 16
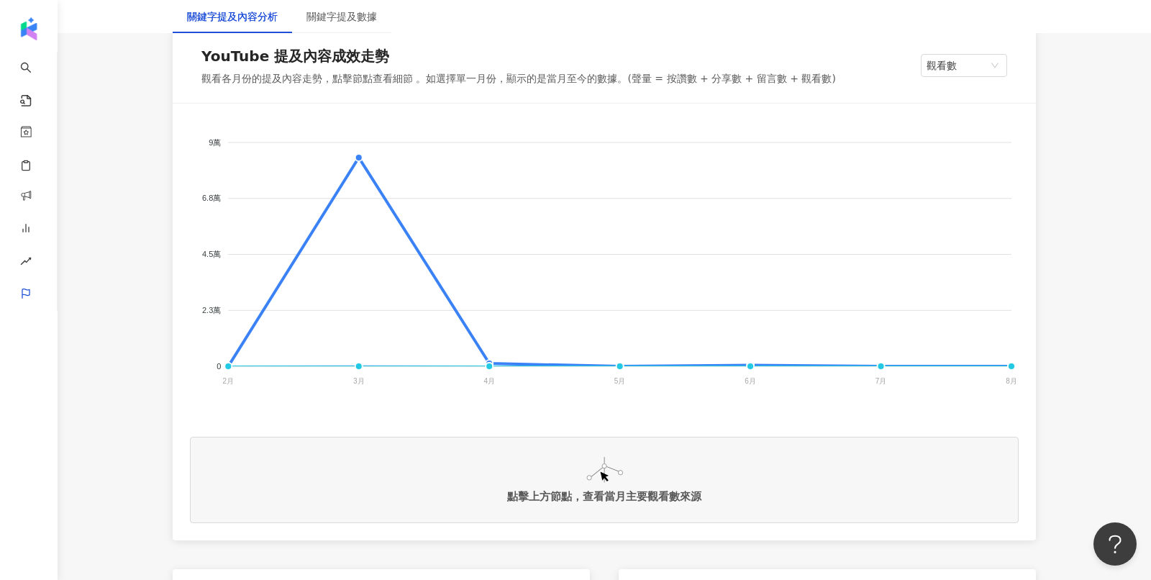
click at [359, 366] on line at bounding box center [359, 368] width 0 height 4
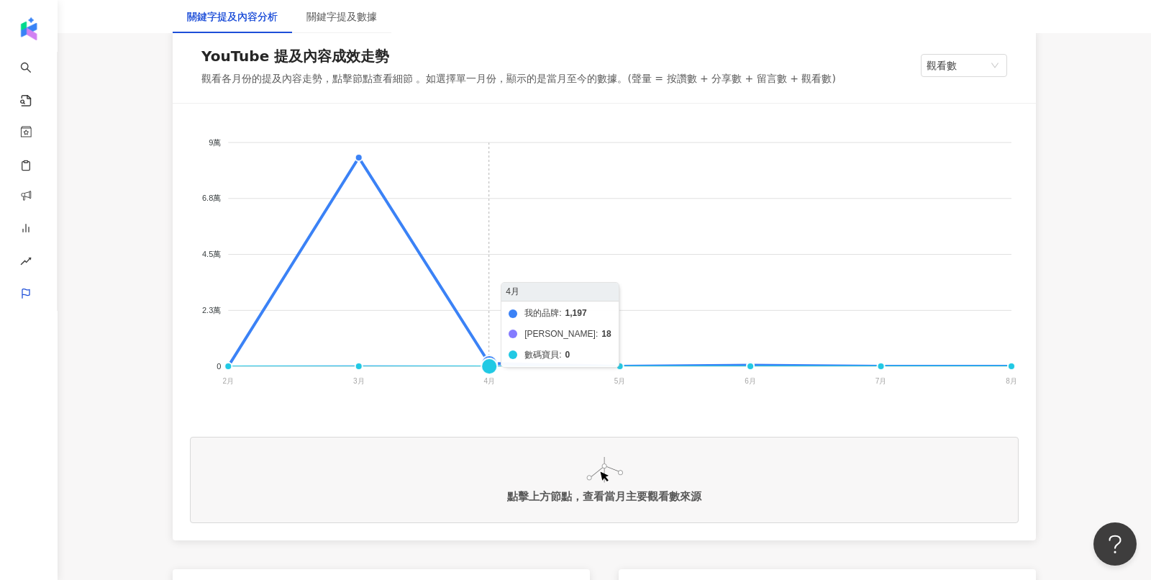
click at [485, 355] on foreignobject "我的品牌 吉伊卡哇 數碼寶貝" at bounding box center [604, 265] width 828 height 288
click at [486, 355] on foreignobject "我的品牌 吉伊卡哇 數碼寶貝" at bounding box center [604, 265] width 828 height 288
click at [490, 357] on foreignobject "我的品牌 吉伊卡哇 數碼寶貝" at bounding box center [604, 265] width 828 height 288
click at [492, 363] on foreignobject "我的品牌 吉伊卡哇 數碼寶貝" at bounding box center [604, 265] width 828 height 288
click at [490, 354] on foreignobject "我的品牌 吉伊卡哇 數碼寶貝" at bounding box center [604, 265] width 828 height 288
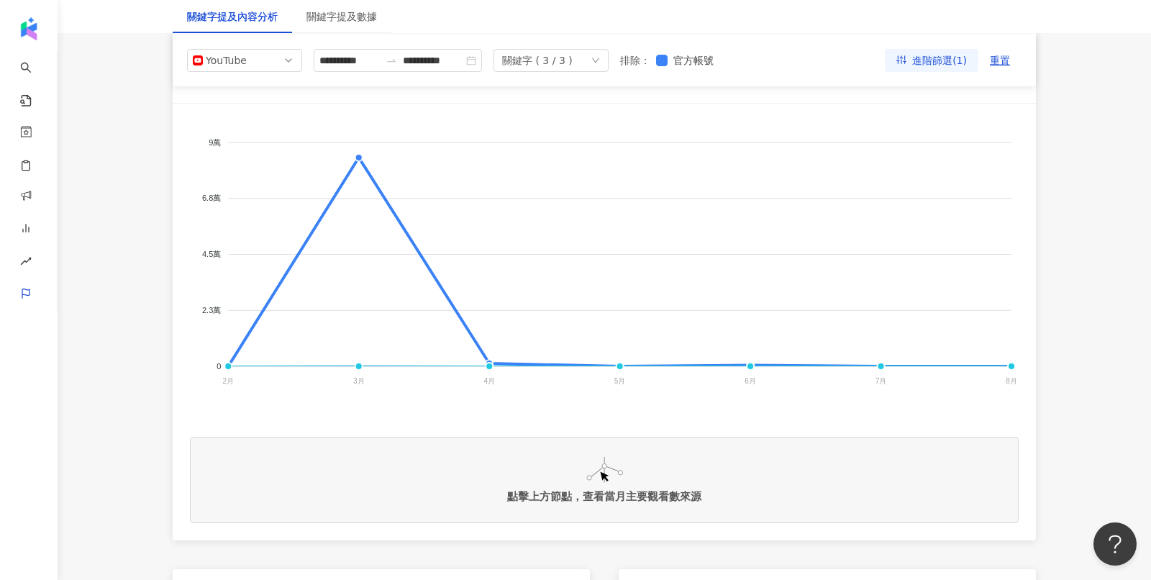
scroll to position [81, 0]
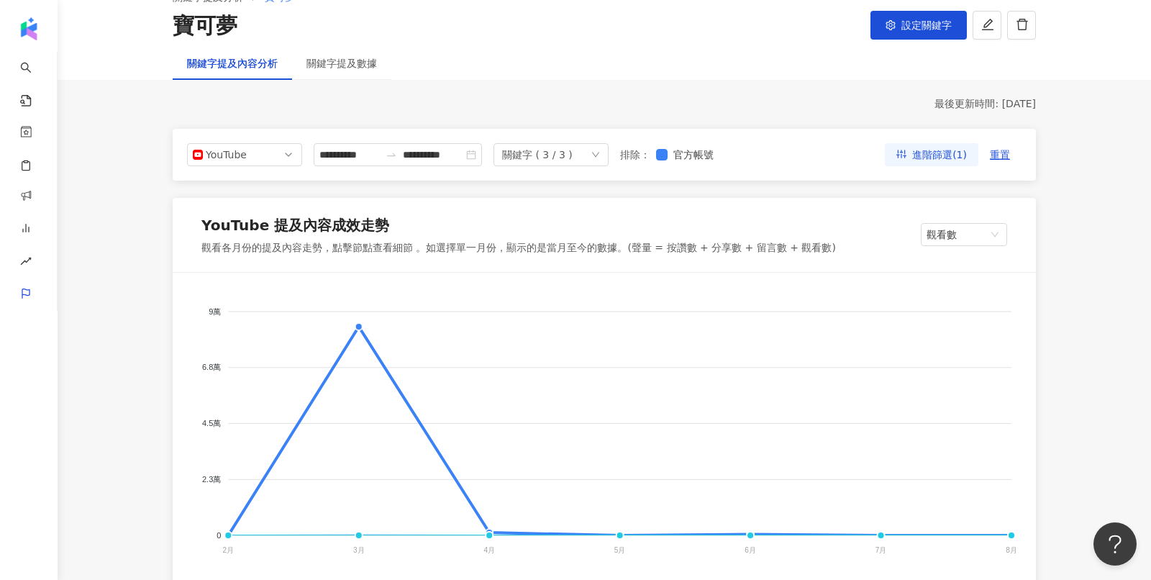
click at [515, 158] on div "關鍵字 ( 3 / 3 )" at bounding box center [537, 155] width 70 height 22
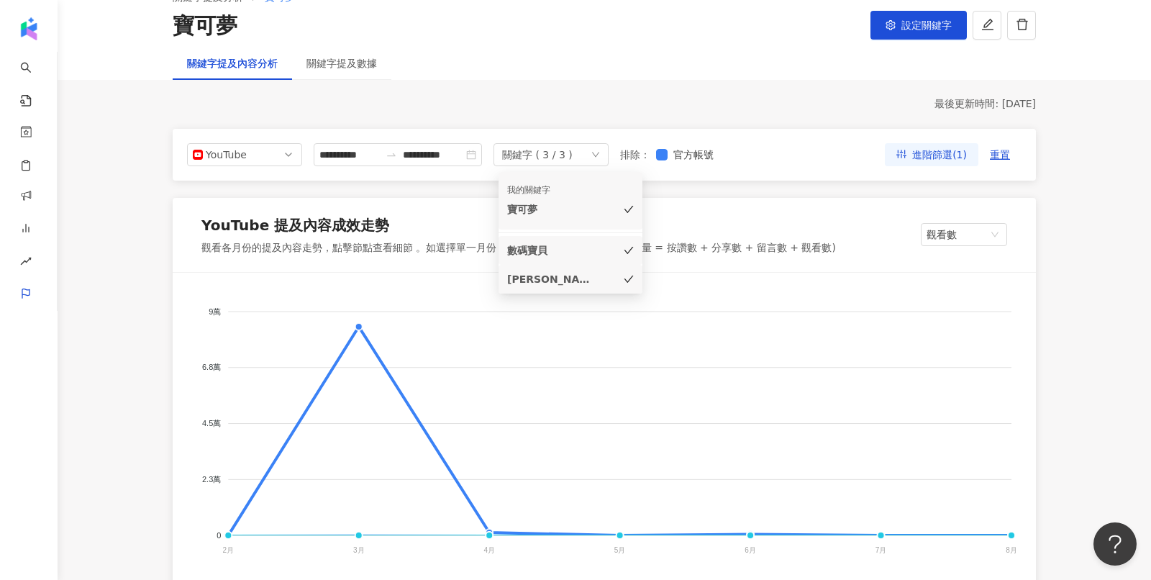
click at [538, 252] on div "數碼寶貝" at bounding box center [550, 250] width 86 height 16
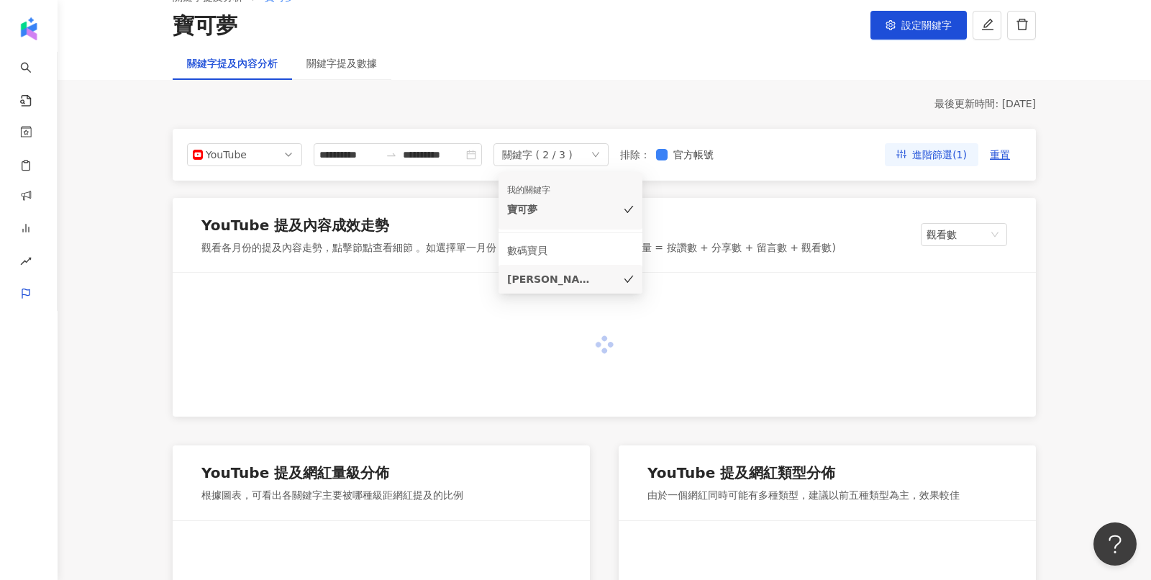
click at [544, 278] on div "吉伊卡哇" at bounding box center [550, 279] width 86 height 16
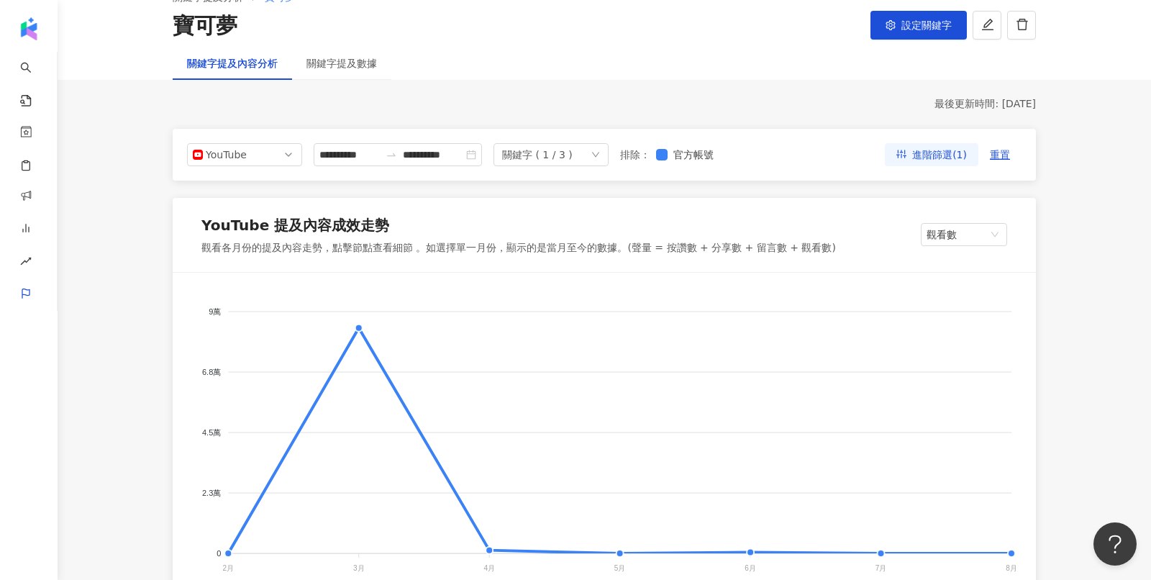
click at [488, 553] on foreignobject at bounding box center [604, 434] width 828 height 288
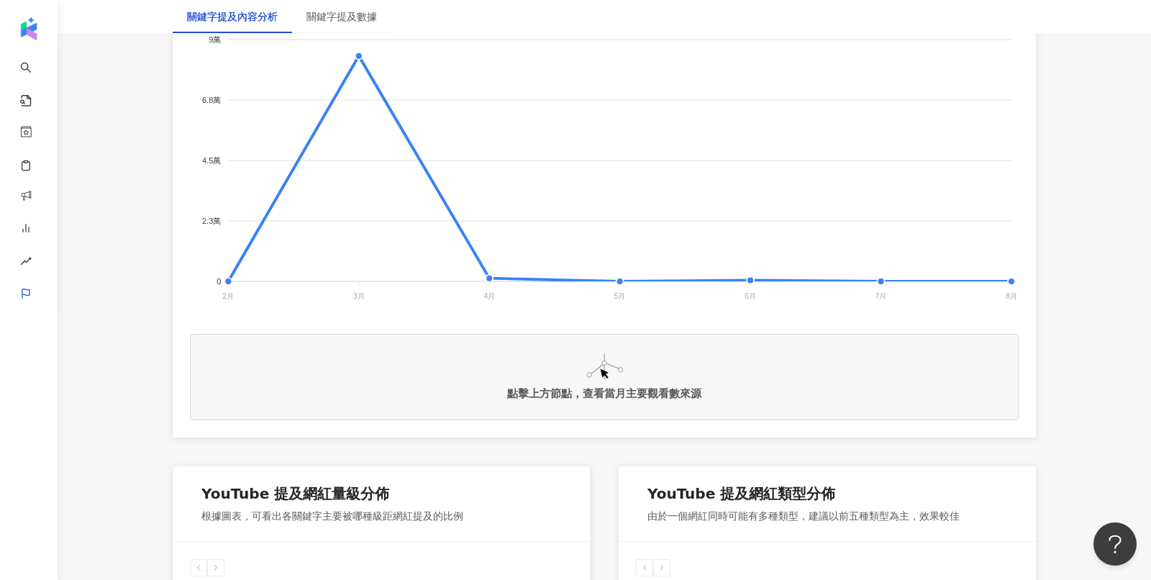
scroll to position [354, 0]
click at [488, 275] on foreignobject at bounding box center [604, 161] width 828 height 288
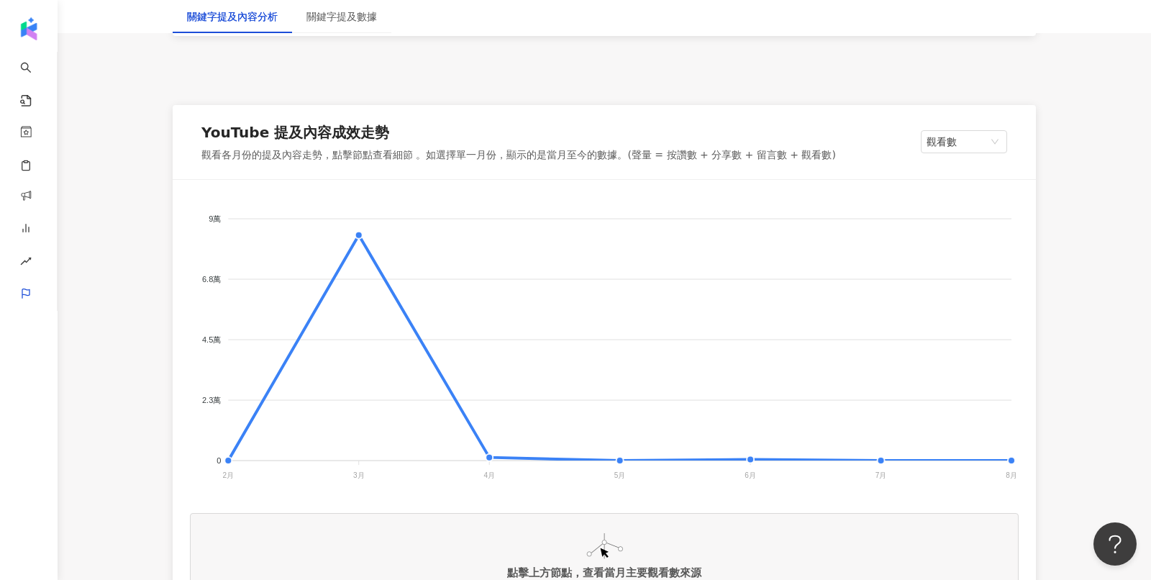
scroll to position [0, 0]
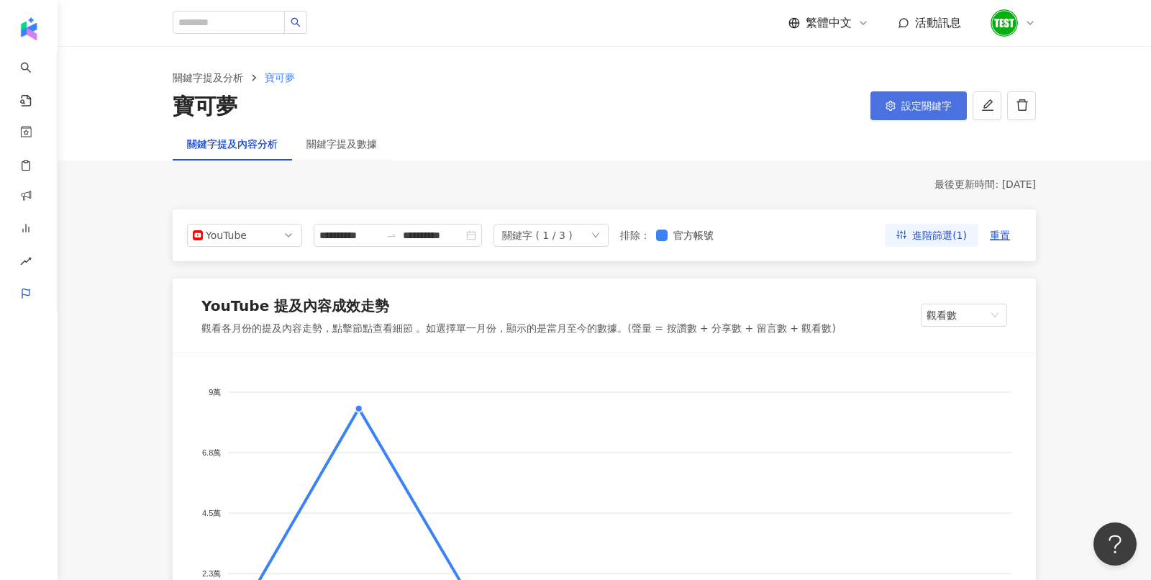
click at [934, 116] on button "設定關鍵字" at bounding box center [918, 105] width 96 height 29
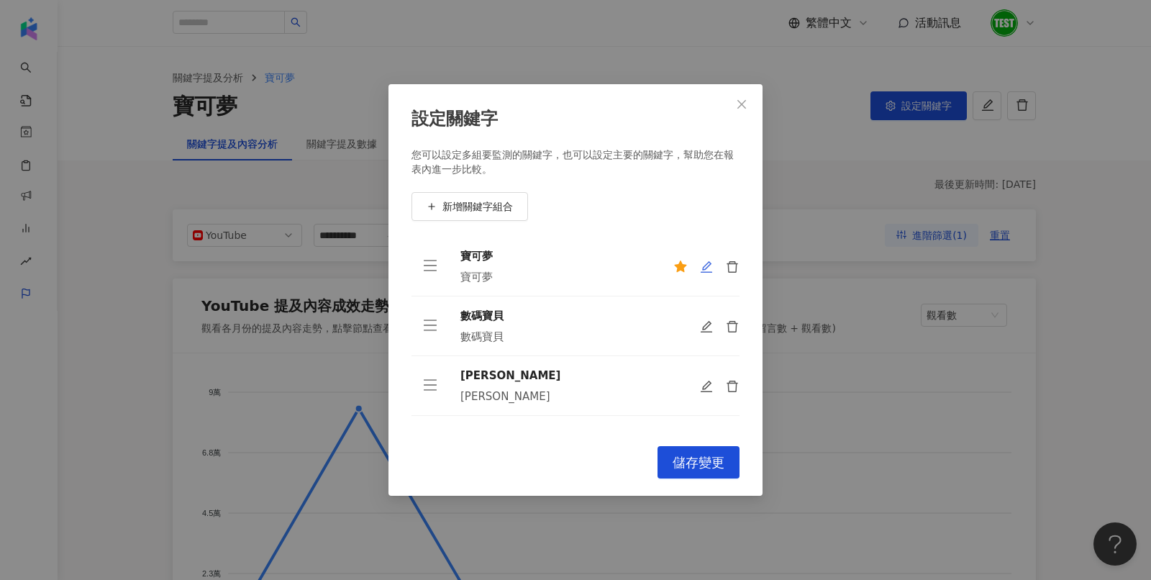
click at [704, 265] on icon "edit" at bounding box center [706, 266] width 13 height 13
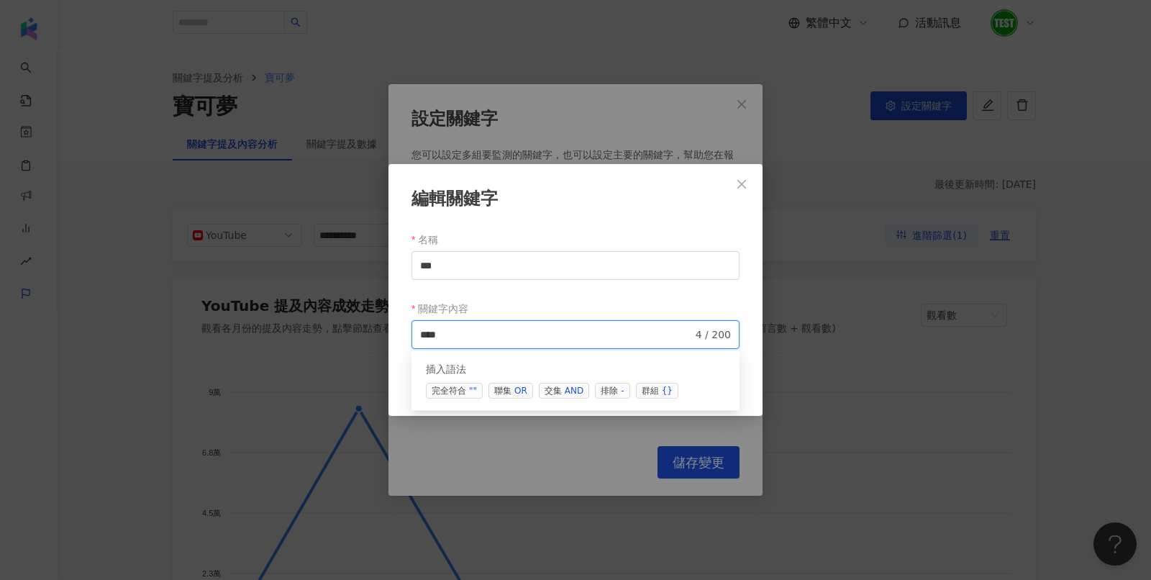
click at [500, 329] on input "***" at bounding box center [556, 335] width 273 height 16
drag, startPoint x: 500, startPoint y: 329, endPoint x: 377, endPoint y: 328, distance: 123.0
click at [377, 328] on div "編輯關鍵字 名稱 *** 關鍵字內容 *** 4 / 200 searchOperator 插入語法 完全符合 "" 聯集 OR 交集 AND 排除 - 群組…" at bounding box center [575, 290] width 1151 height 580
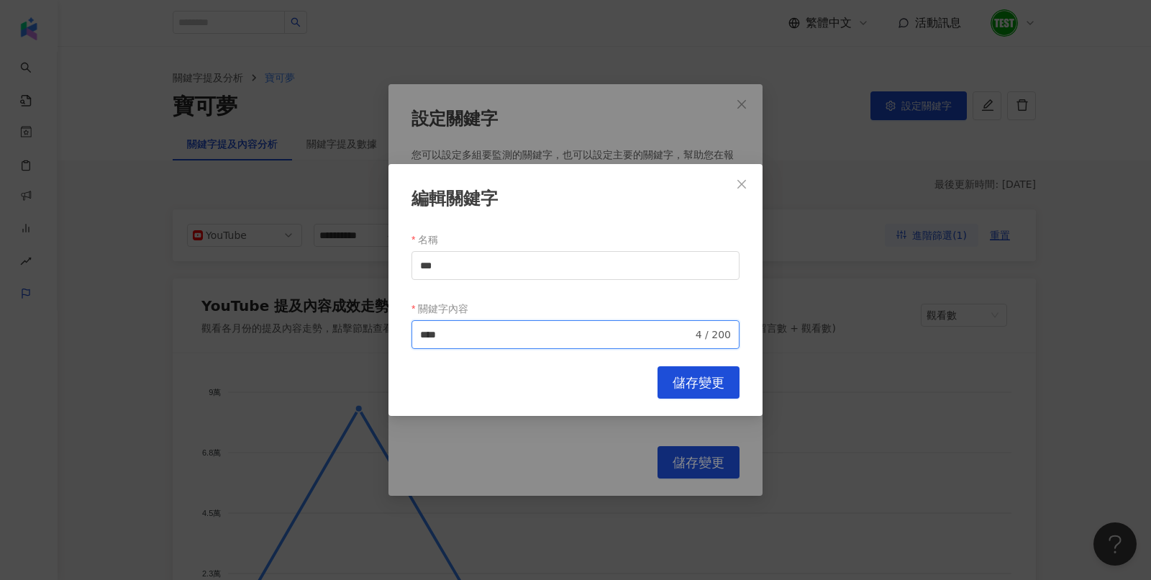
paste input "*******"
drag, startPoint x: 460, startPoint y: 334, endPoint x: 364, endPoint y: 334, distance: 96.4
click at [364, 334] on div "**********" at bounding box center [575, 290] width 1151 height 580
type input "**********"
drag, startPoint x: 460, startPoint y: 275, endPoint x: 372, endPoint y: 263, distance: 88.7
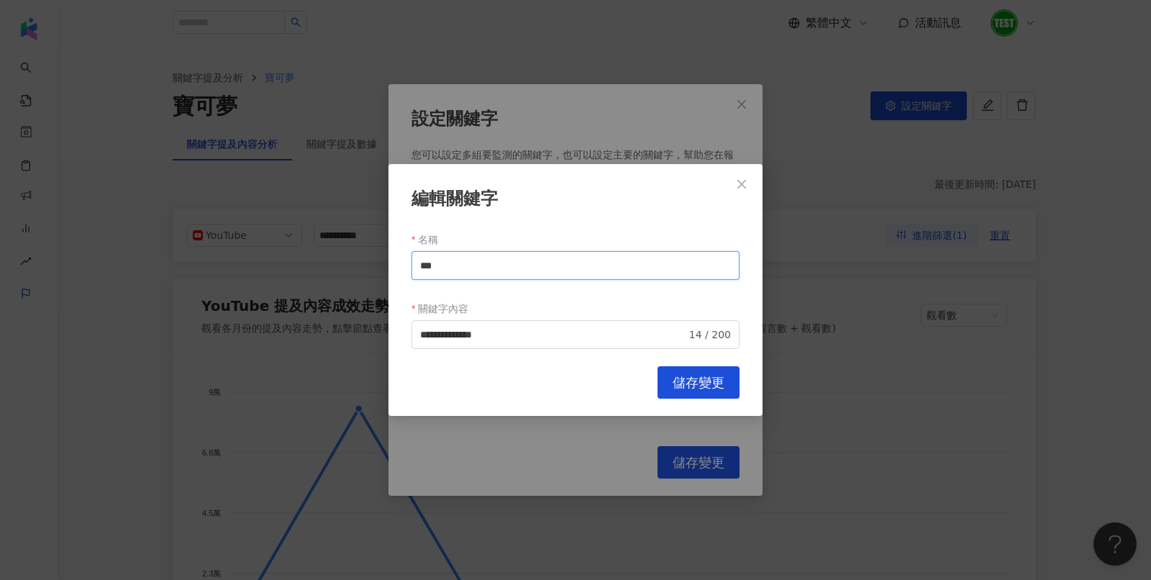
click at [372, 263] on div "**********" at bounding box center [575, 290] width 1151 height 580
paste input "****"
type input "*******"
click at [716, 375] on span "儲存變更" at bounding box center [698, 383] width 52 height 16
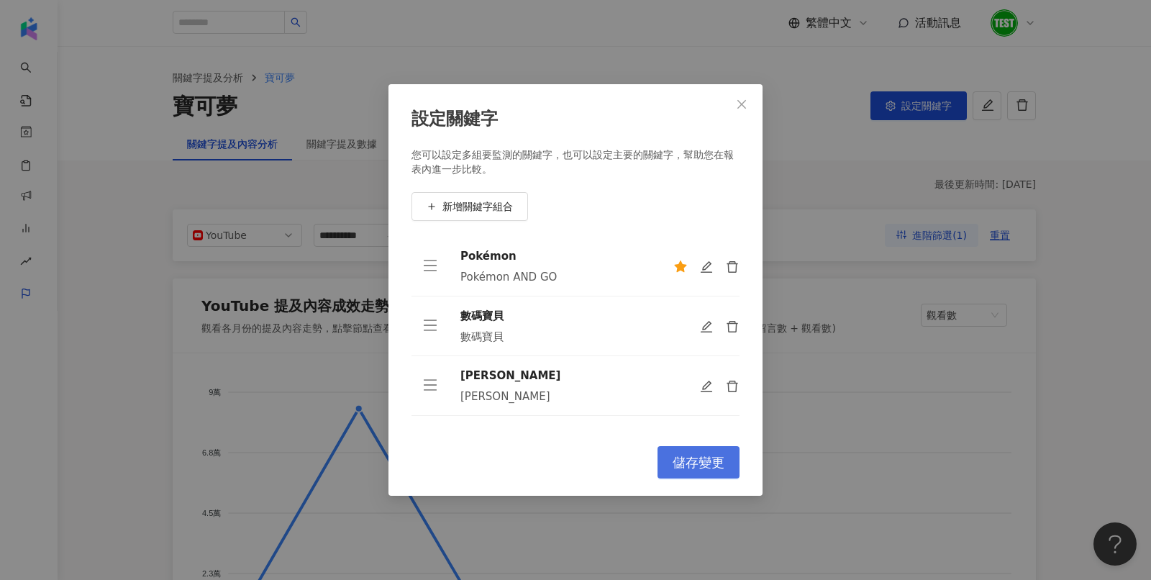
click at [700, 456] on span "儲存變更" at bounding box center [698, 463] width 52 height 16
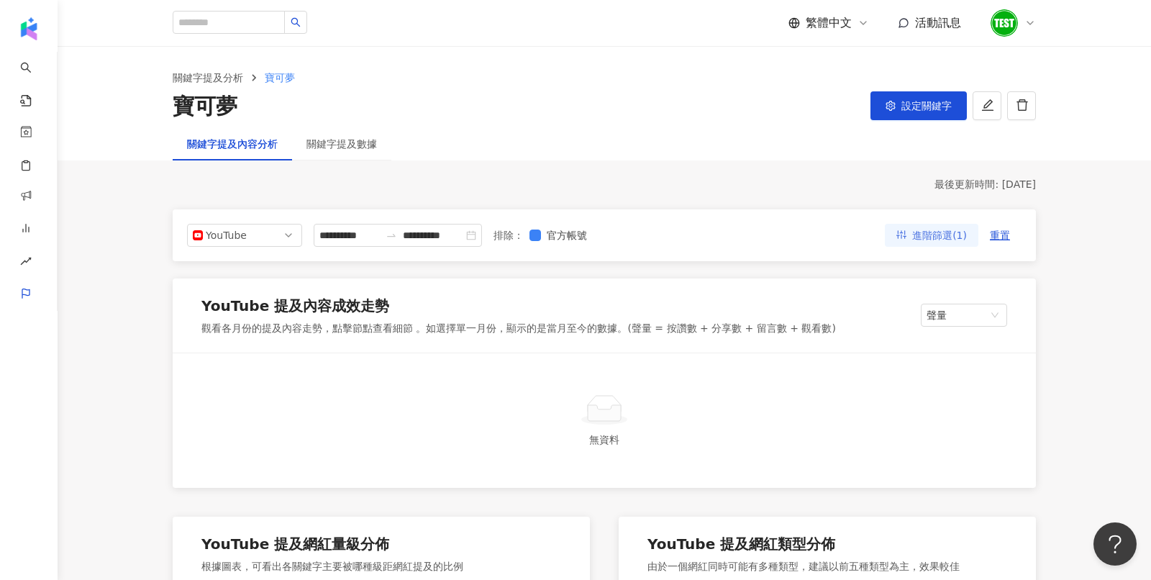
click at [924, 240] on span "進階篩選(1)" at bounding box center [939, 235] width 55 height 23
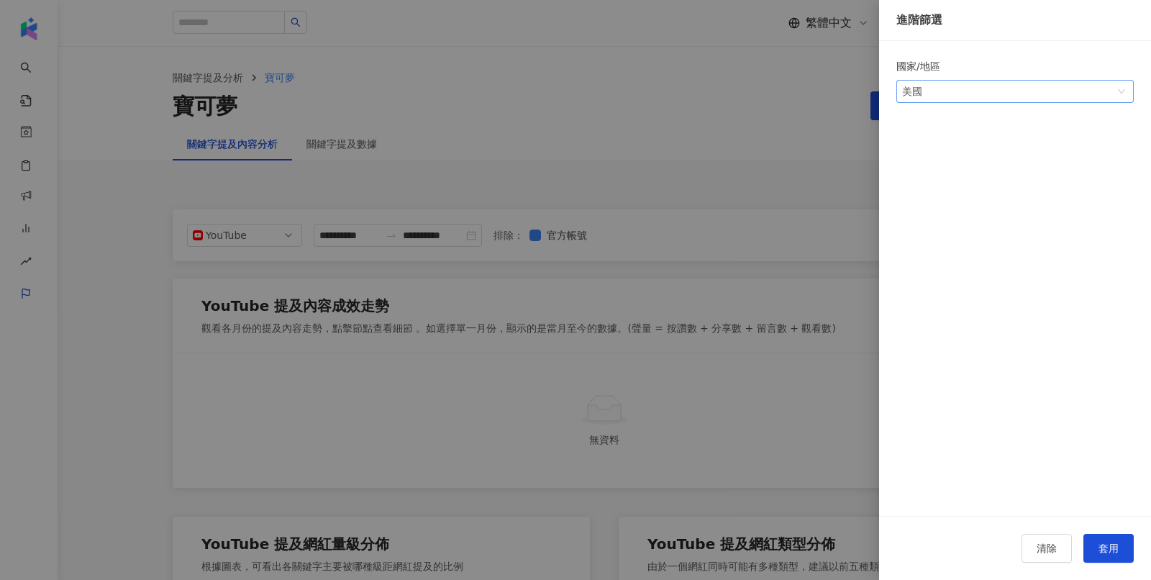
click at [936, 93] on div "美國" at bounding box center [925, 92] width 47 height 22
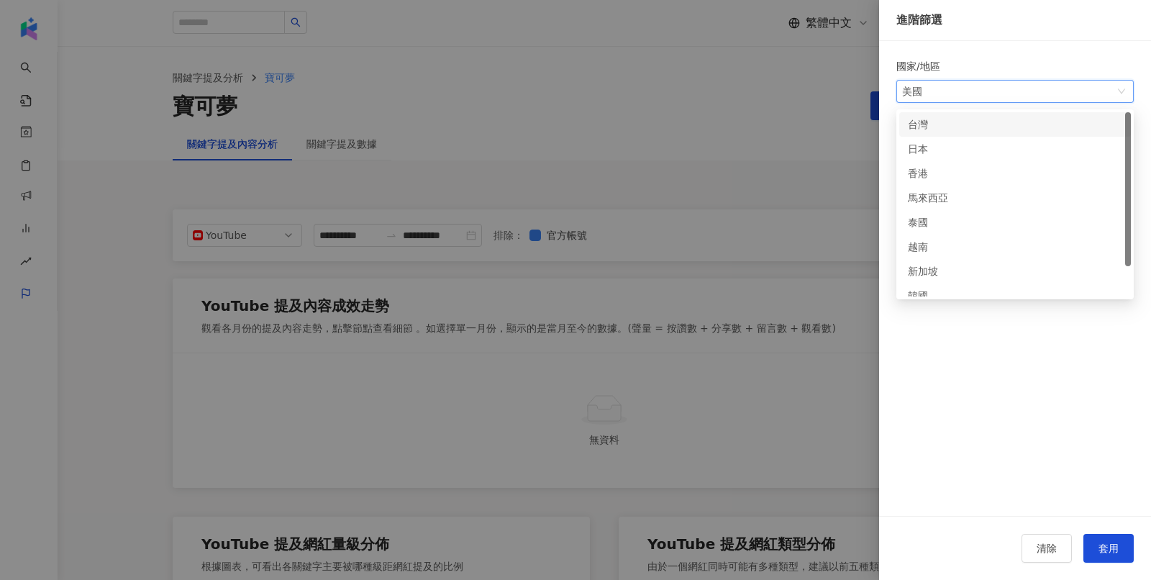
click at [930, 121] on div "台灣" at bounding box center [931, 125] width 47 height 16
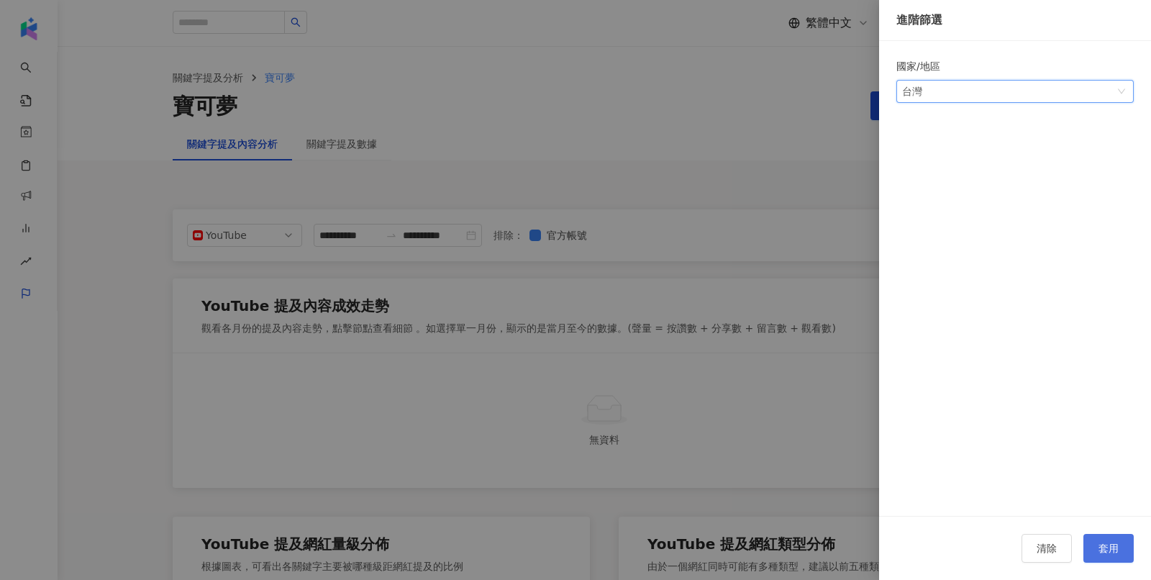
click at [1095, 545] on button "套用" at bounding box center [1108, 548] width 50 height 29
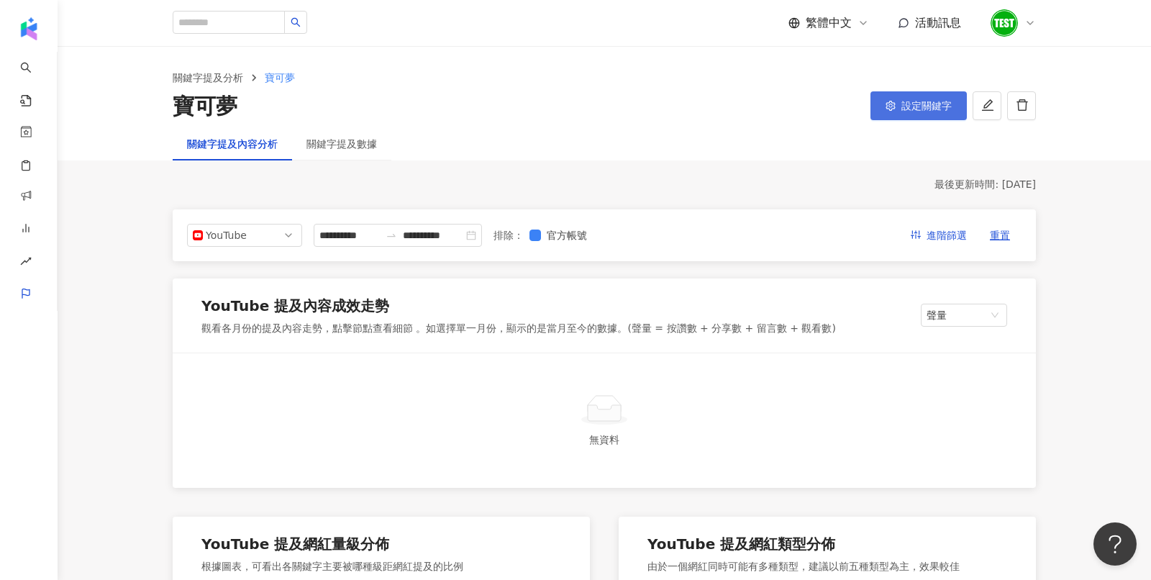
click at [924, 110] on span "設定關鍵字" at bounding box center [926, 106] width 50 height 12
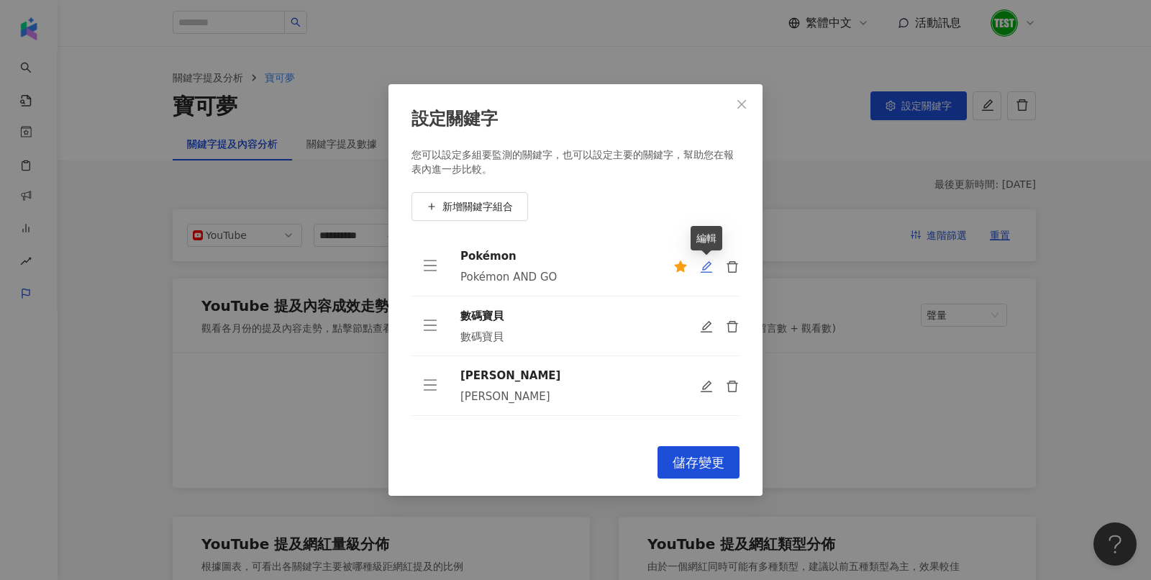
click at [705, 264] on icon "edit" at bounding box center [706, 266] width 13 height 13
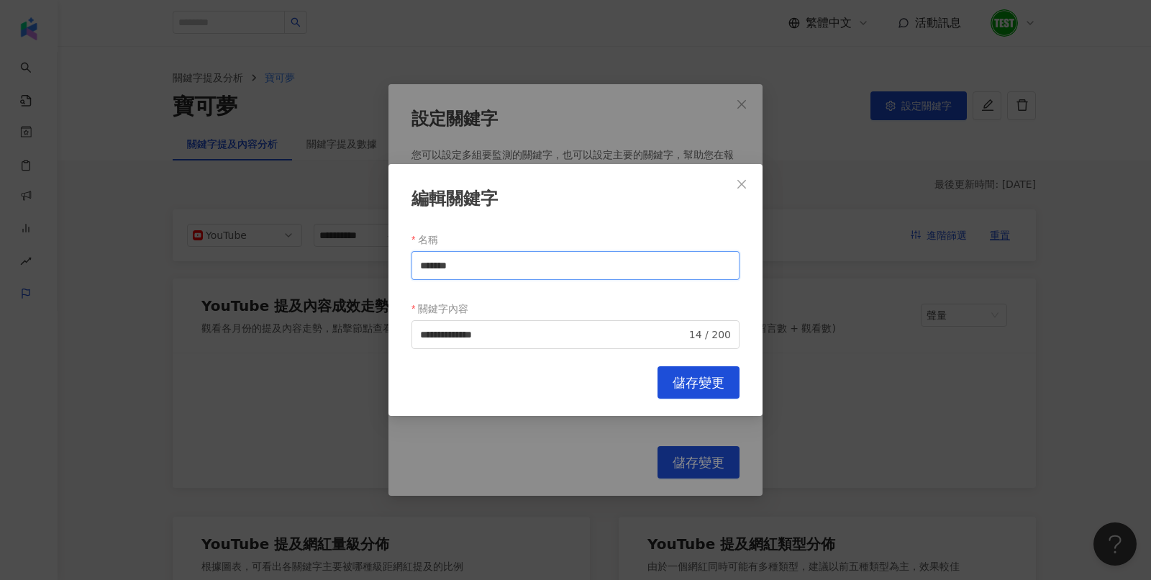
click at [498, 264] on input "*******" at bounding box center [575, 265] width 328 height 29
drag, startPoint x: 537, startPoint y: 334, endPoint x: 392, endPoint y: 332, distance: 145.3
click at [392, 332] on div "**********" at bounding box center [575, 290] width 374 height 252
type input "*"
type input "***"
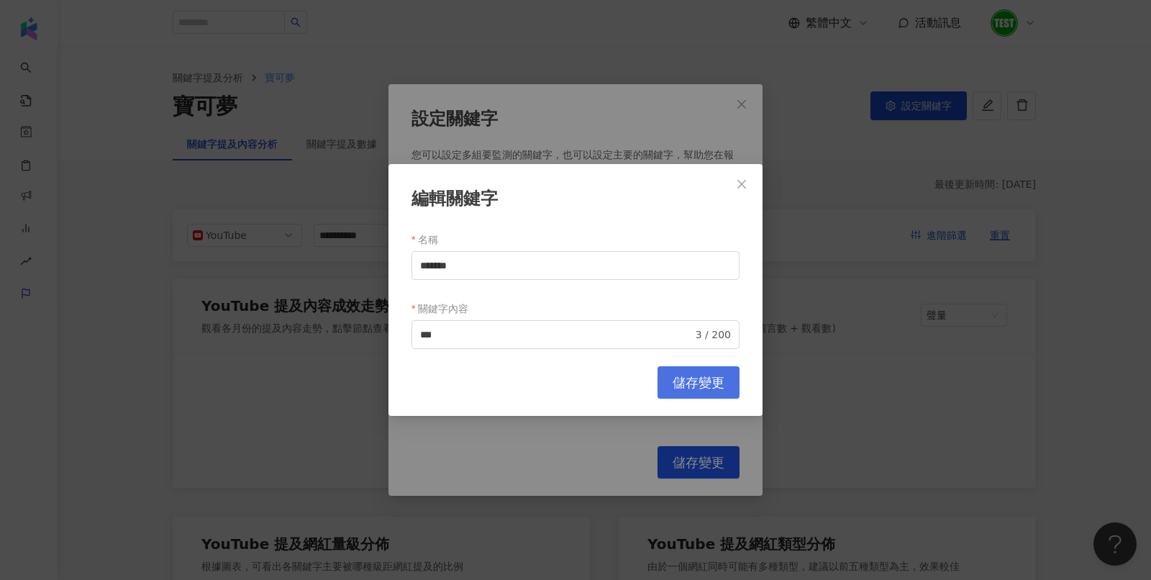
click at [686, 384] on span "儲存變更" at bounding box center [698, 383] width 52 height 16
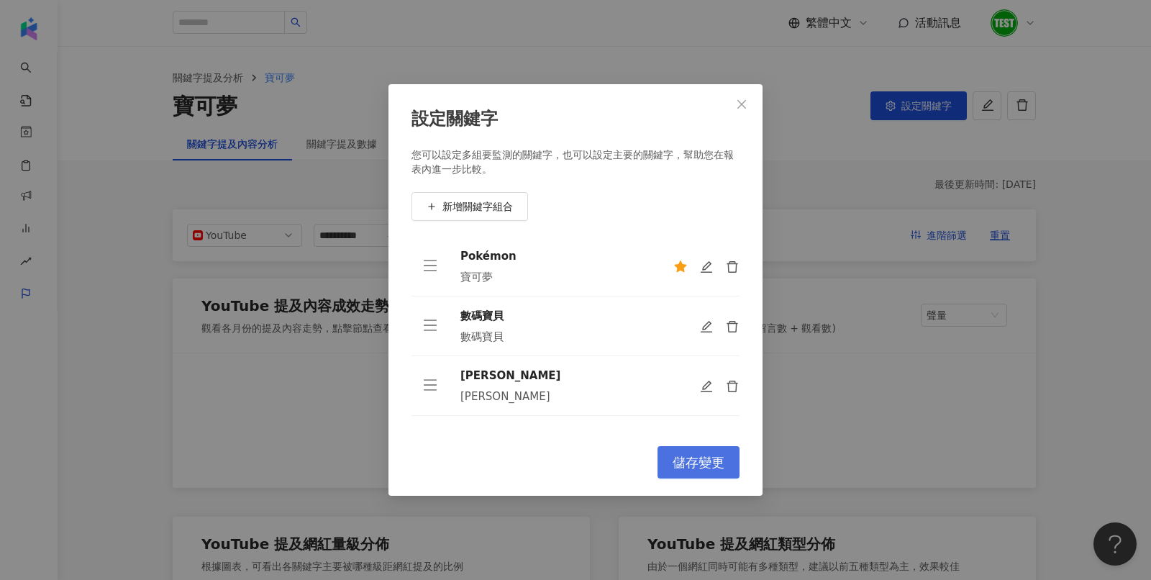
click at [708, 459] on span "儲存變更" at bounding box center [698, 463] width 52 height 16
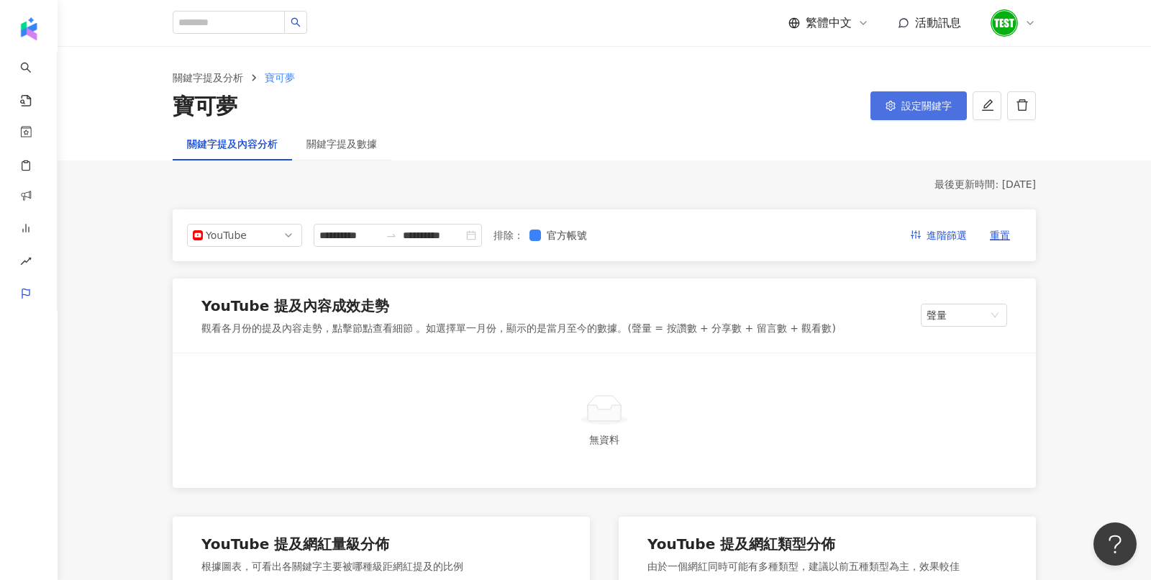
click at [916, 109] on span "設定關鍵字" at bounding box center [926, 106] width 50 height 12
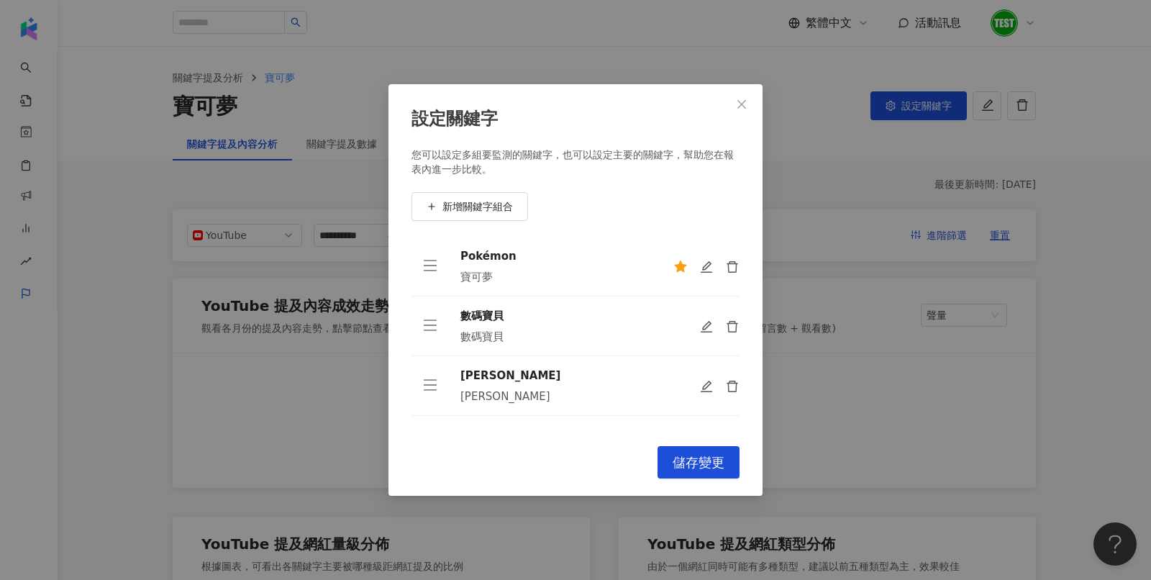
click at [718, 268] on div at bounding box center [706, 266] width 66 height 14
click at [707, 265] on icon "edit" at bounding box center [706, 266] width 13 height 13
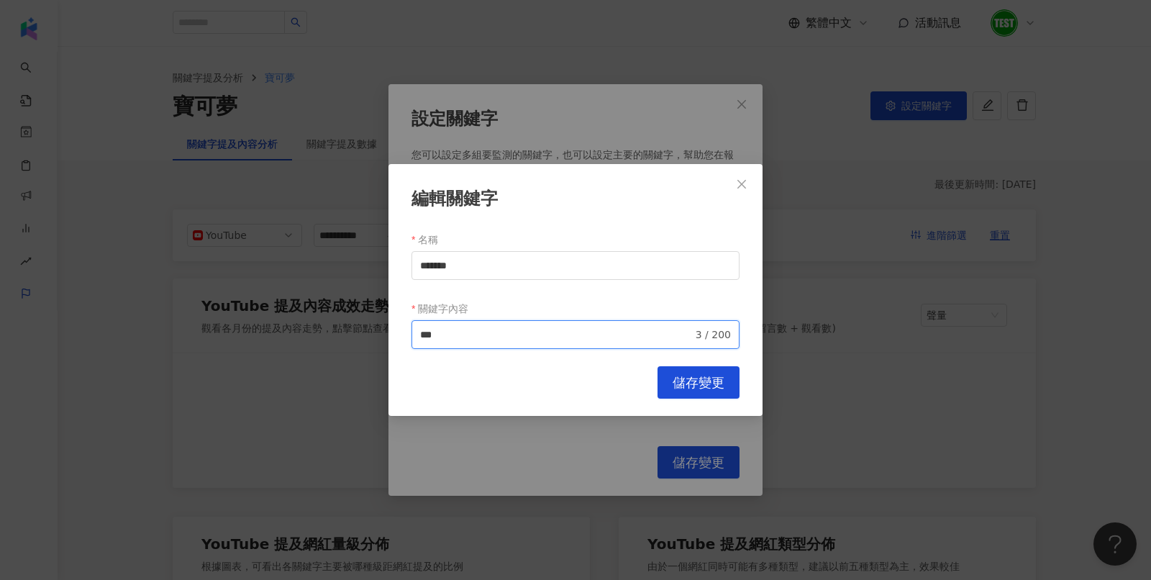
drag, startPoint x: 467, startPoint y: 340, endPoint x: 368, endPoint y: 332, distance: 100.3
click at [368, 332] on div "編輯關鍵字 名稱 ******* 關鍵字內容 寶可夢 *** 3 / 200 Cancel 儲存變更" at bounding box center [575, 290] width 1151 height 580
paste input "****"
type input "*******"
click at [717, 389] on span "儲存變更" at bounding box center [698, 383] width 52 height 16
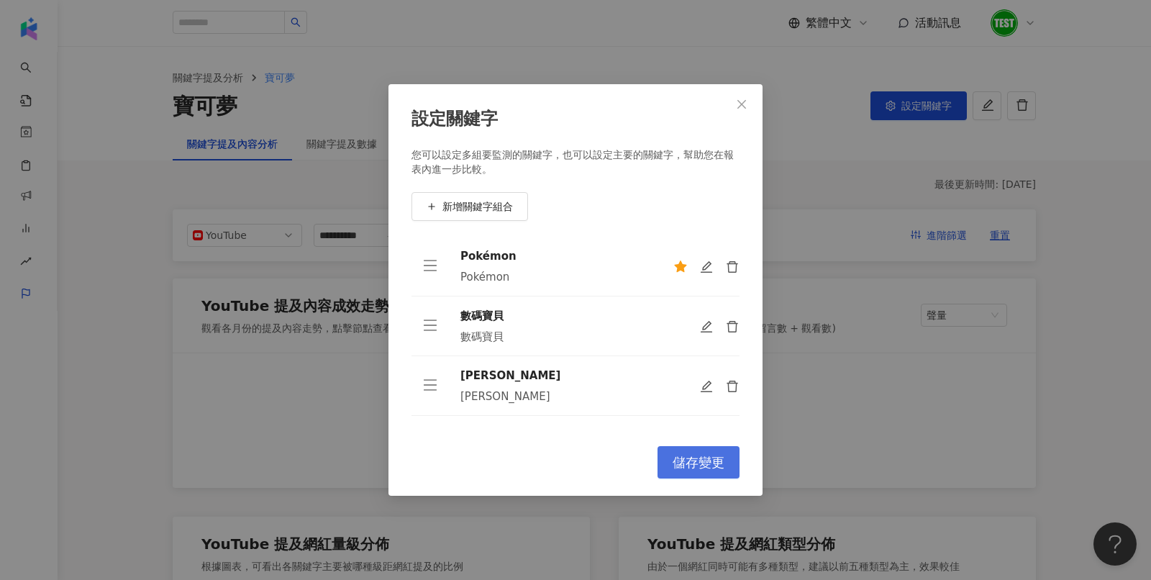
click at [705, 453] on button "儲存變更" at bounding box center [698, 462] width 82 height 32
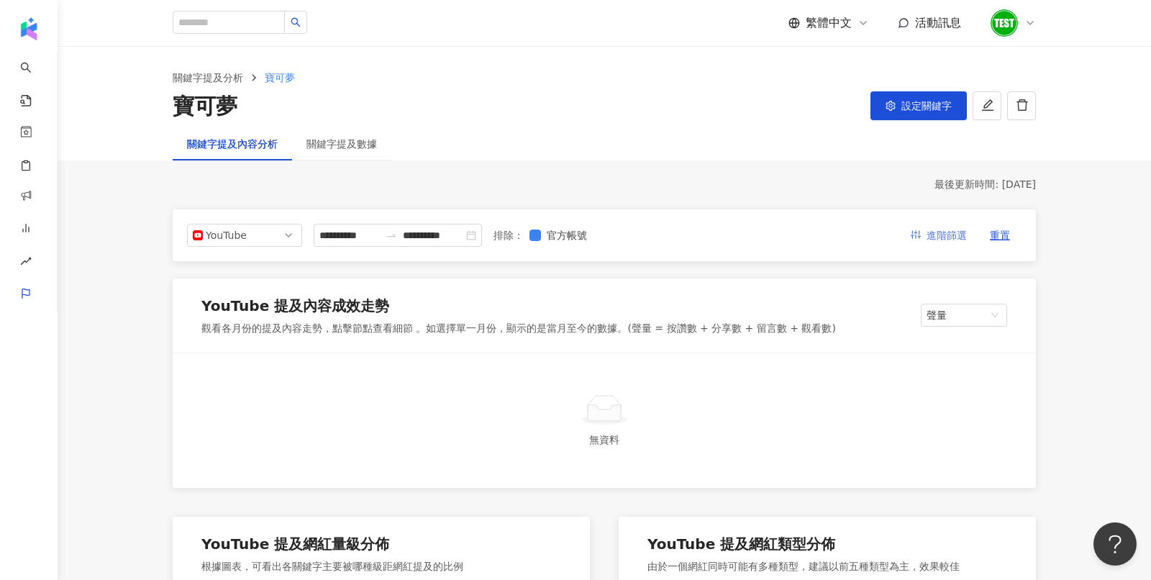
click at [935, 236] on span "進階篩選" at bounding box center [946, 235] width 40 height 23
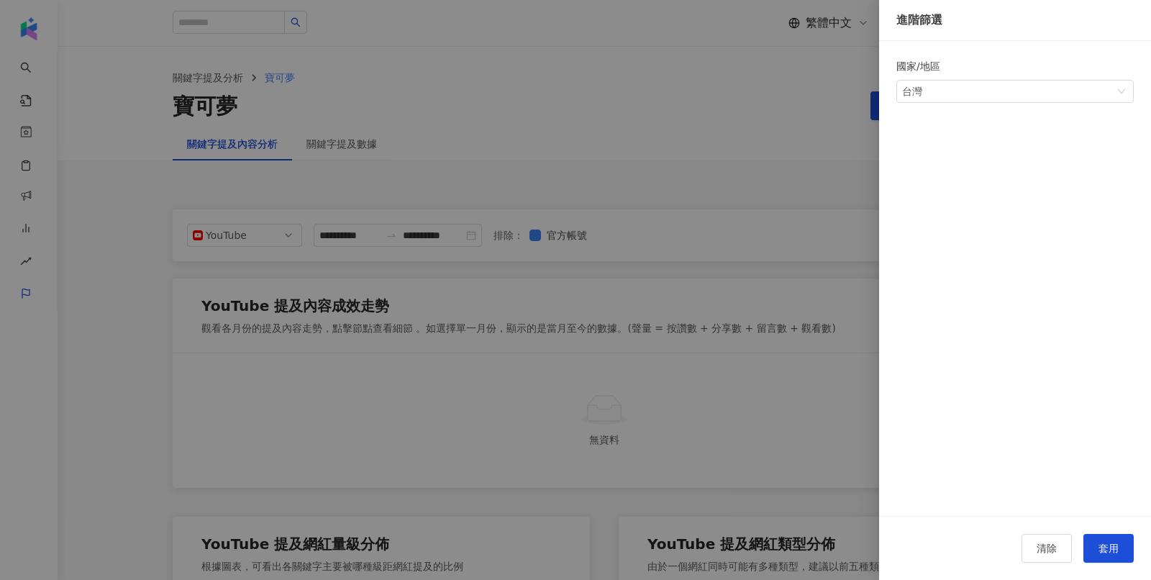
click at [935, 236] on form "國家/地區 台灣" at bounding box center [1014, 295] width 237 height 475
click at [957, 96] on span "台灣" at bounding box center [1015, 92] width 226 height 22
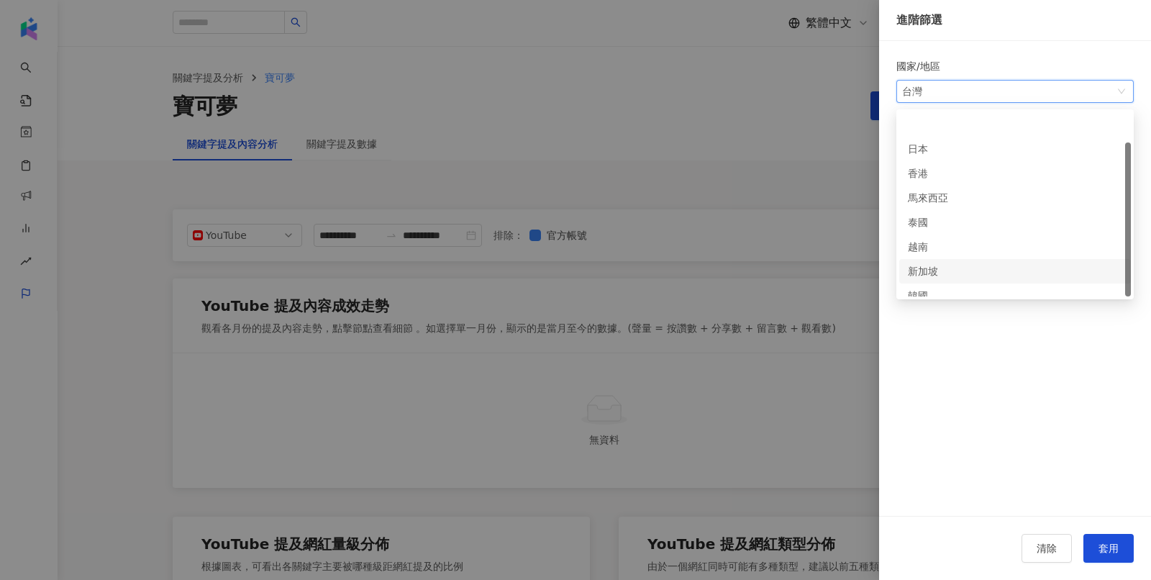
scroll to position [36, 0]
click at [933, 282] on div "美國" at bounding box center [931, 284] width 47 height 16
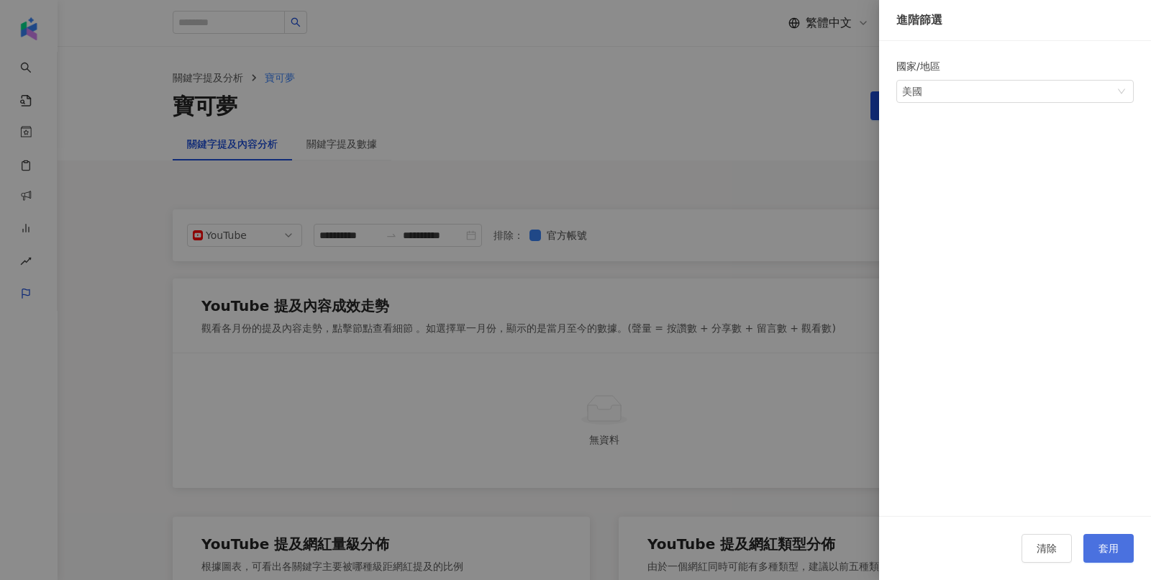
click at [1118, 552] on span "套用" at bounding box center [1108, 548] width 20 height 12
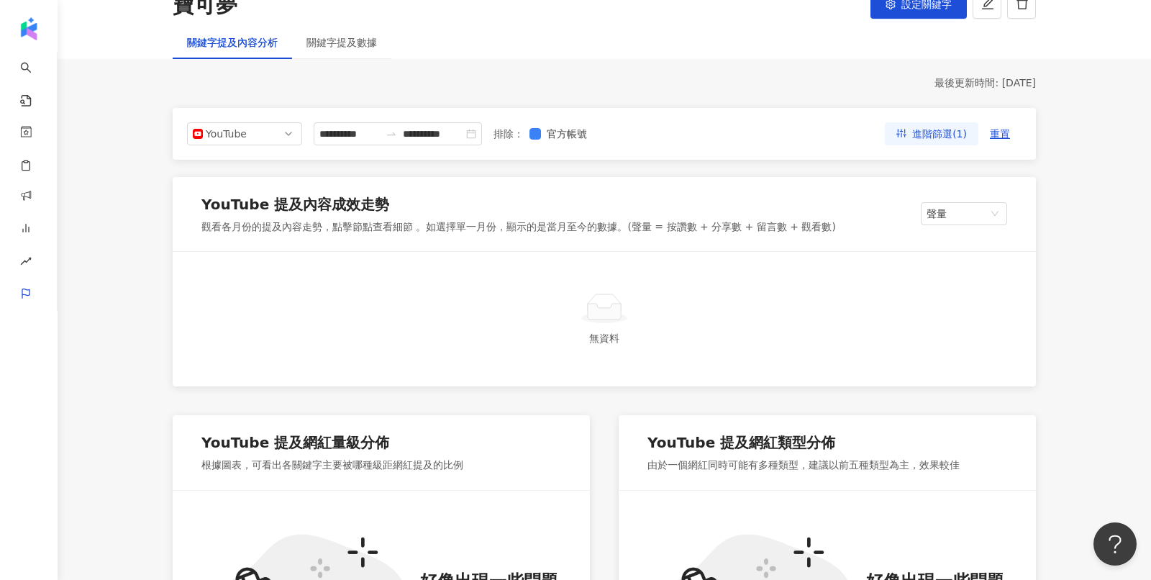
scroll to position [114, 0]
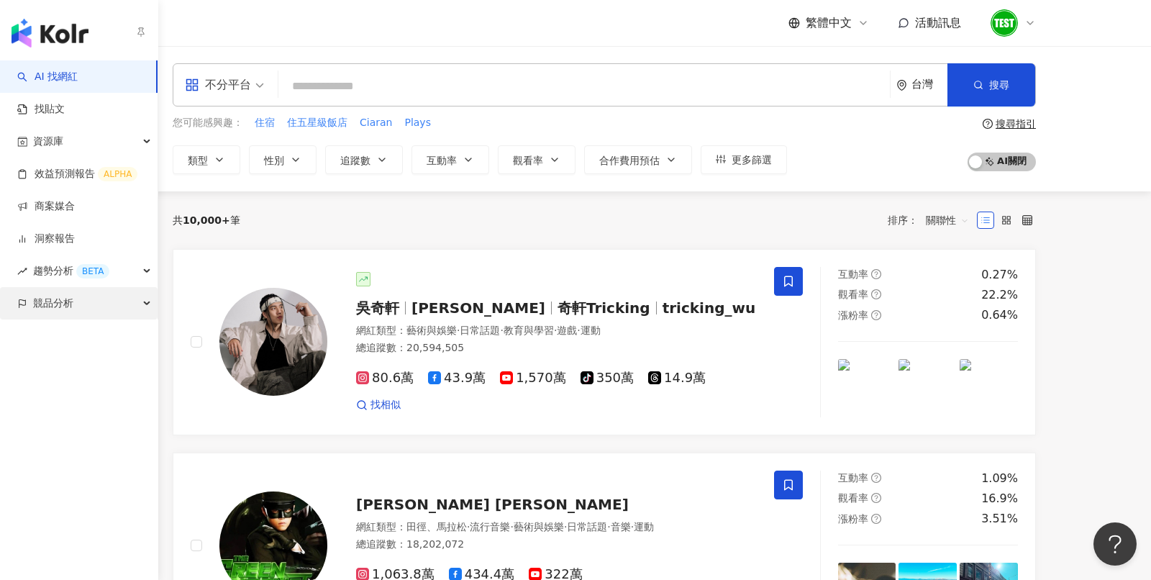
click at [34, 306] on span "競品分析" at bounding box center [53, 303] width 40 height 32
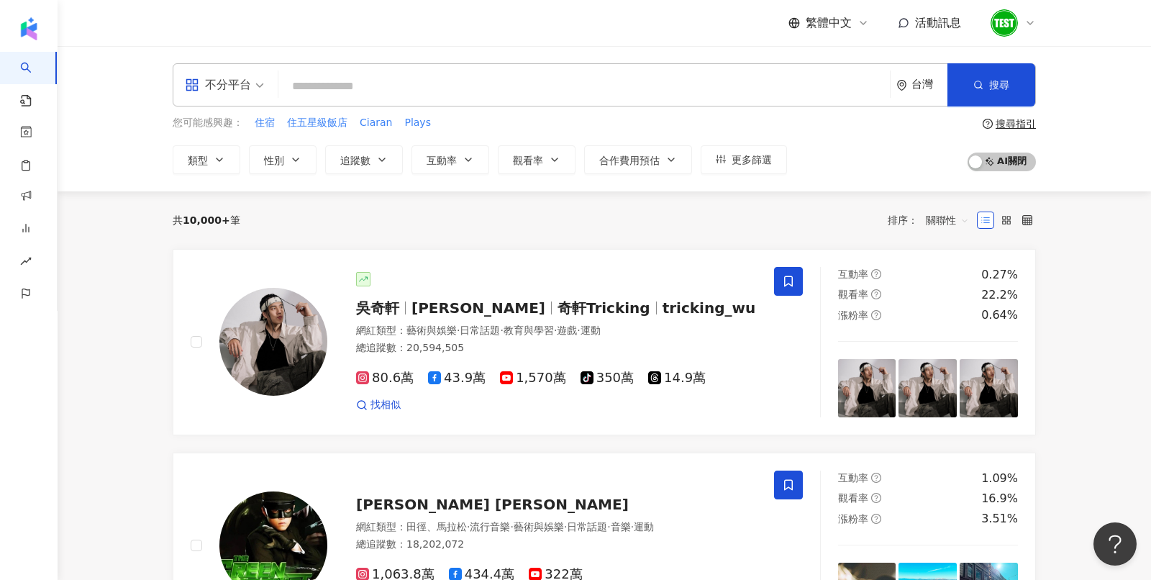
click at [264, 86] on div "不分平台" at bounding box center [224, 85] width 95 height 42
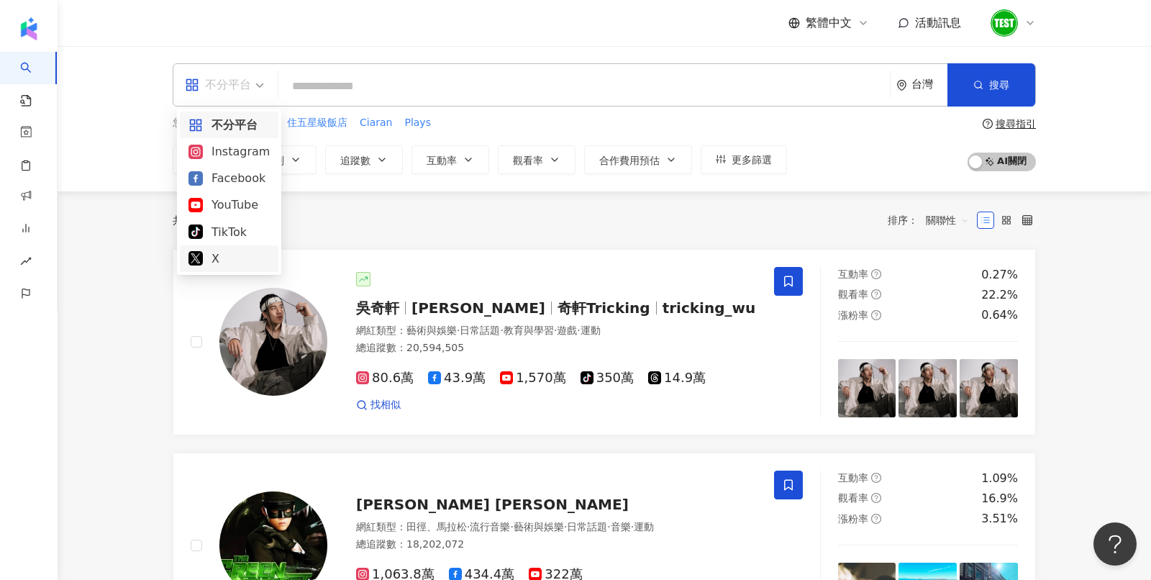
click at [222, 265] on div "X" at bounding box center [228, 259] width 81 height 18
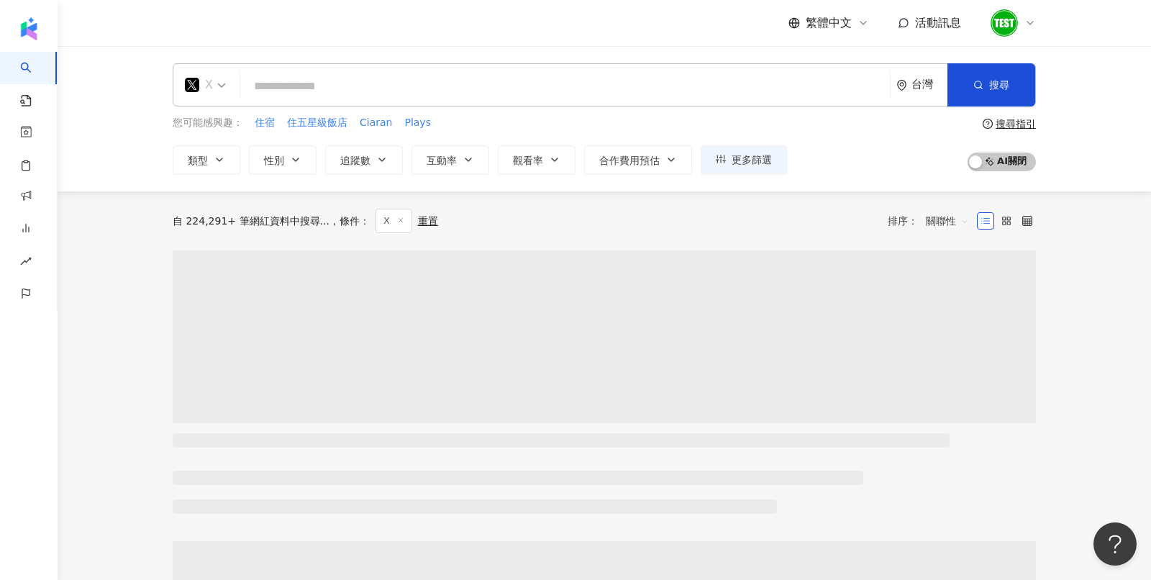
click at [196, 76] on div "X" at bounding box center [199, 84] width 28 height 23
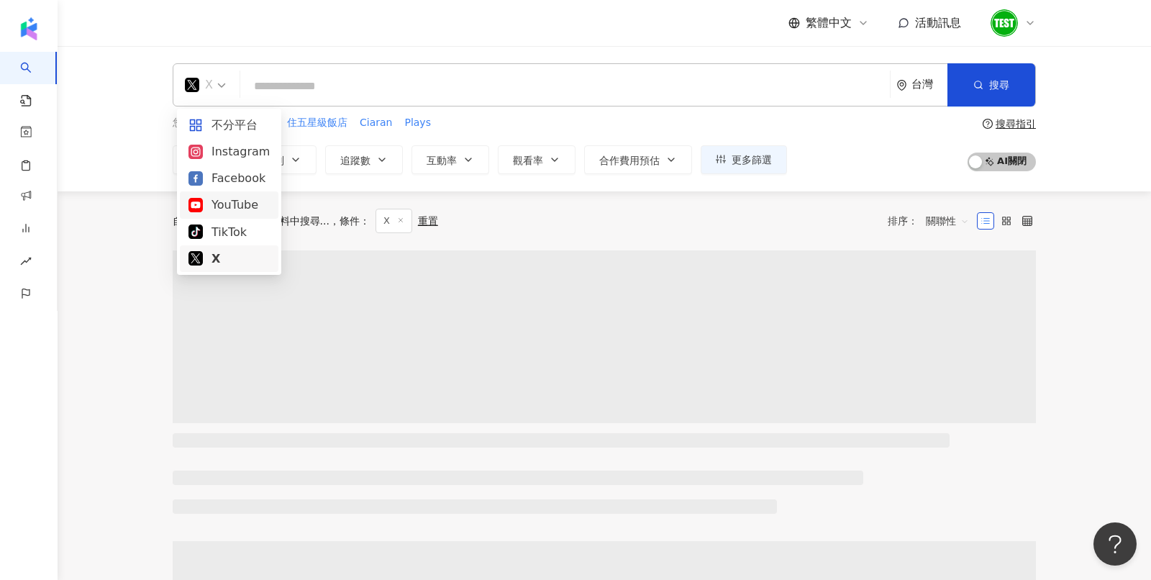
click at [202, 211] on icon at bounding box center [195, 205] width 14 height 14
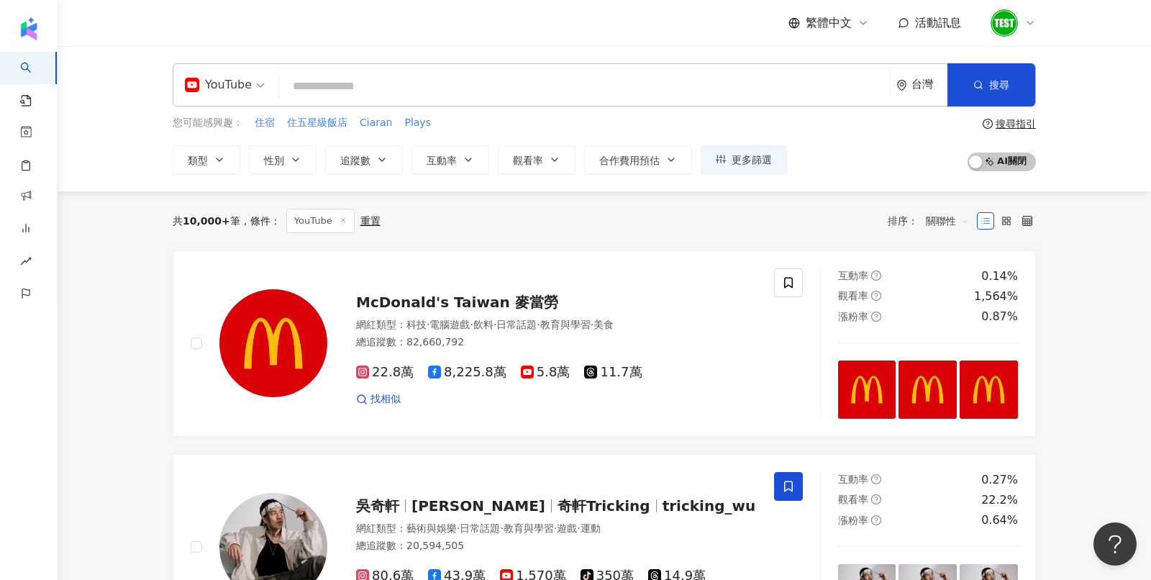
click at [909, 85] on div "台灣" at bounding box center [921, 85] width 51 height 42
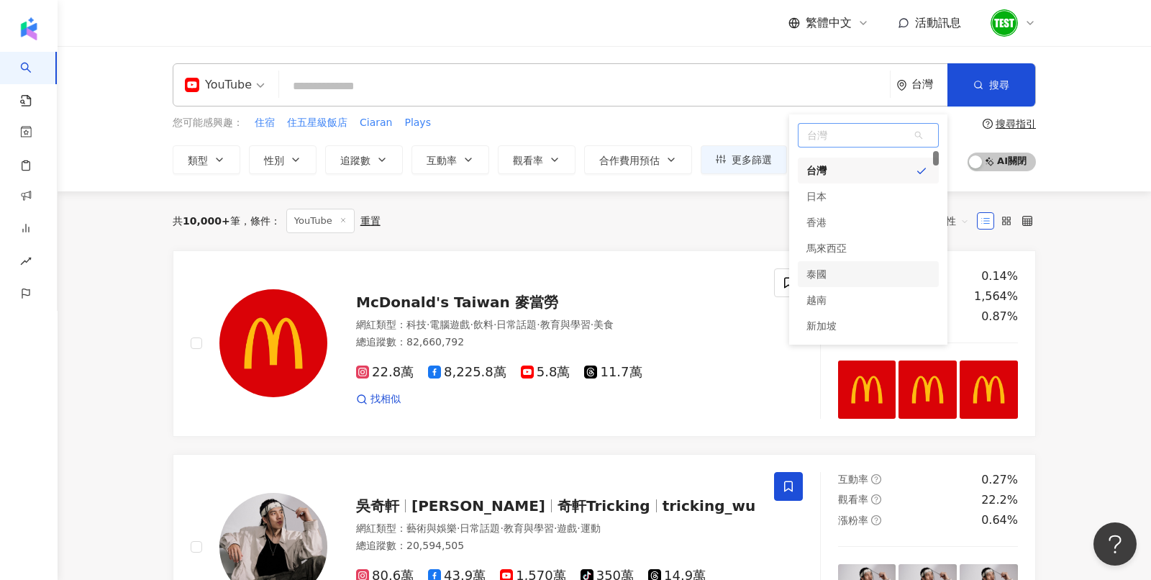
scroll to position [20, 0]
click at [836, 193] on div "日本" at bounding box center [868, 195] width 141 height 26
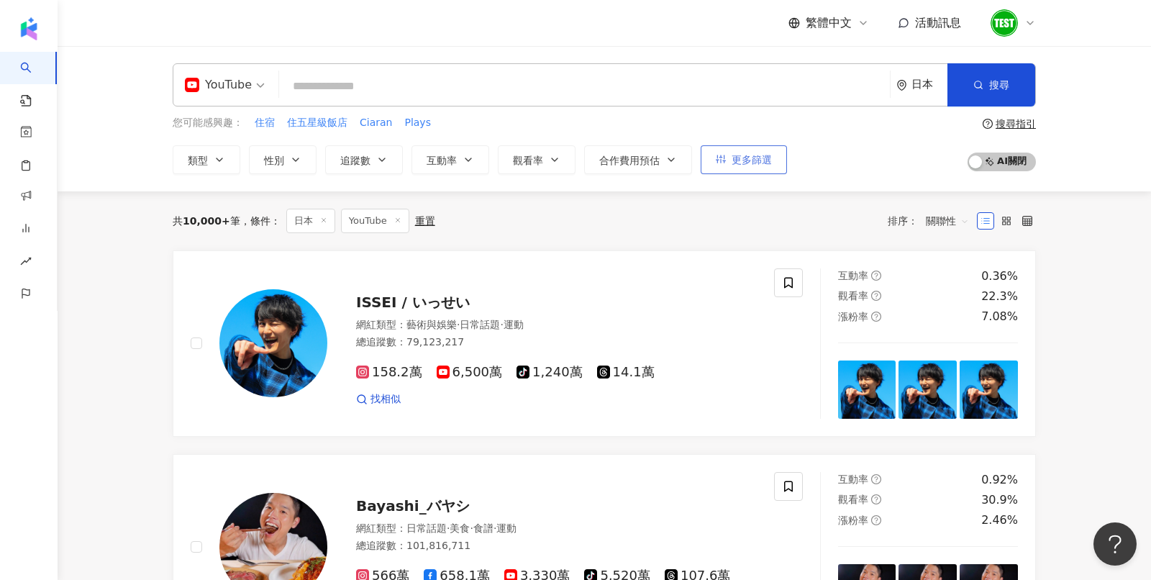
click at [741, 156] on span "更多篩選" at bounding box center [751, 160] width 40 height 12
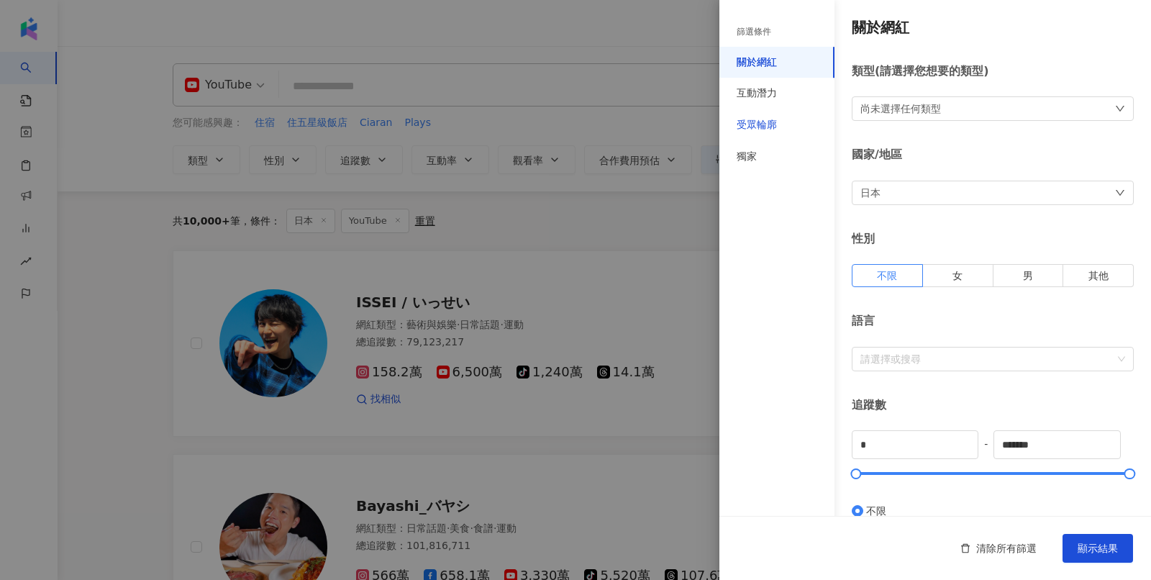
click at [775, 119] on div "受眾輪廓" at bounding box center [756, 125] width 40 height 14
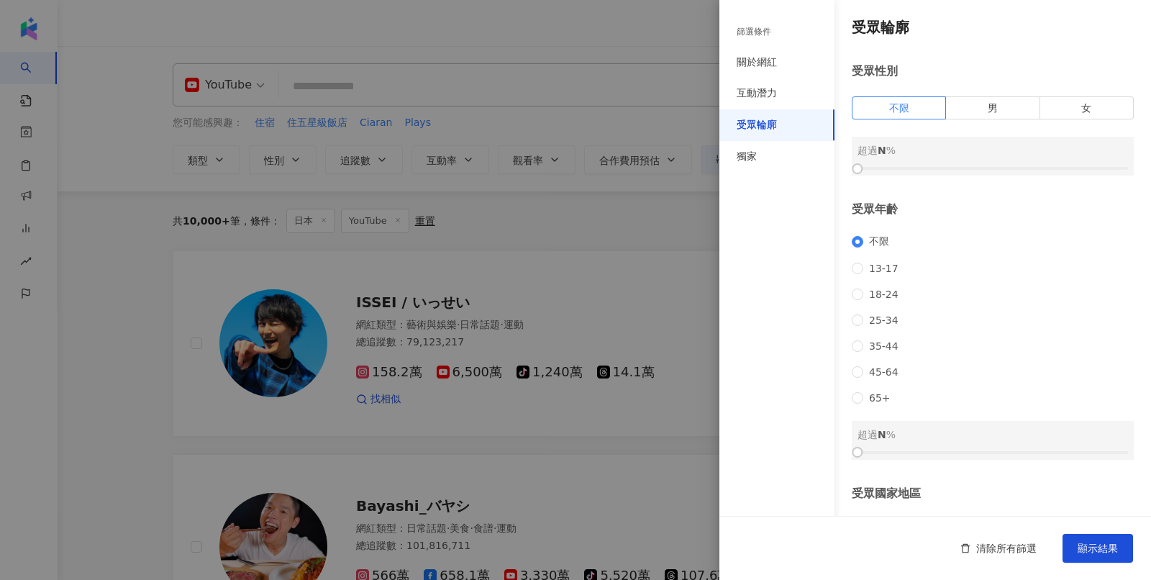
scroll to position [124, 0]
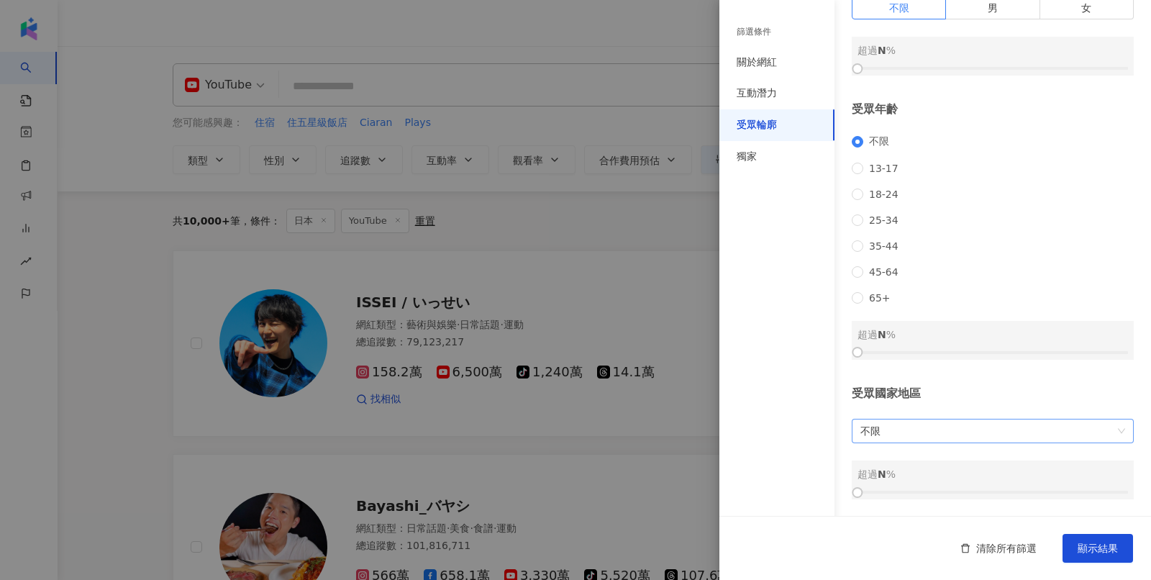
click at [923, 442] on span "不限" at bounding box center [992, 430] width 265 height 23
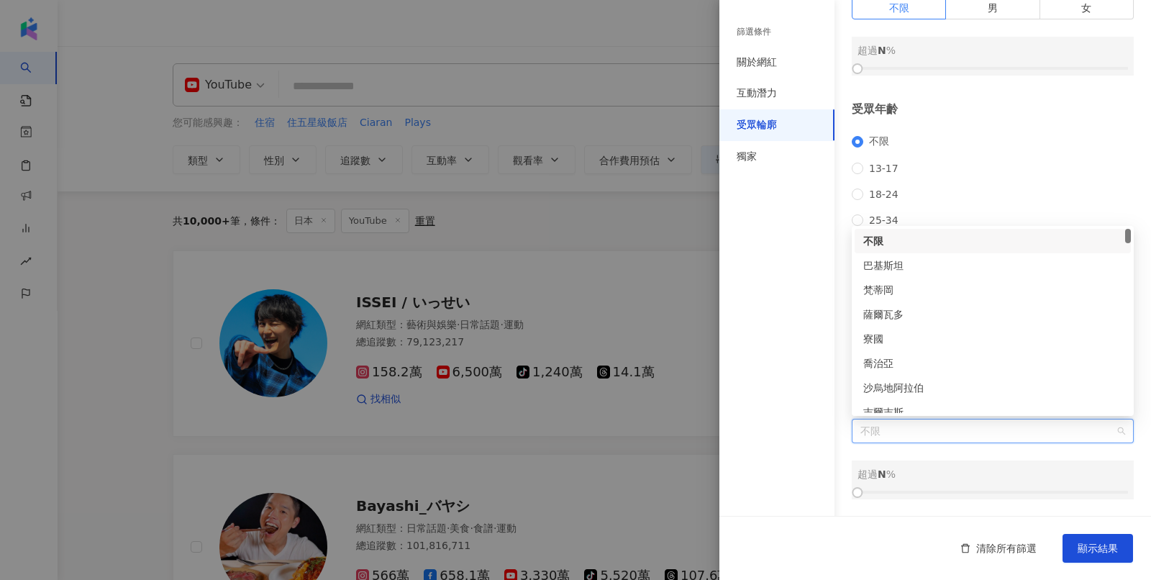
scroll to position [0, 0]
click at [1025, 135] on div "不限 [PHONE_NUMBER] [PHONE_NUMBER] 45-64 65+" at bounding box center [993, 219] width 282 height 168
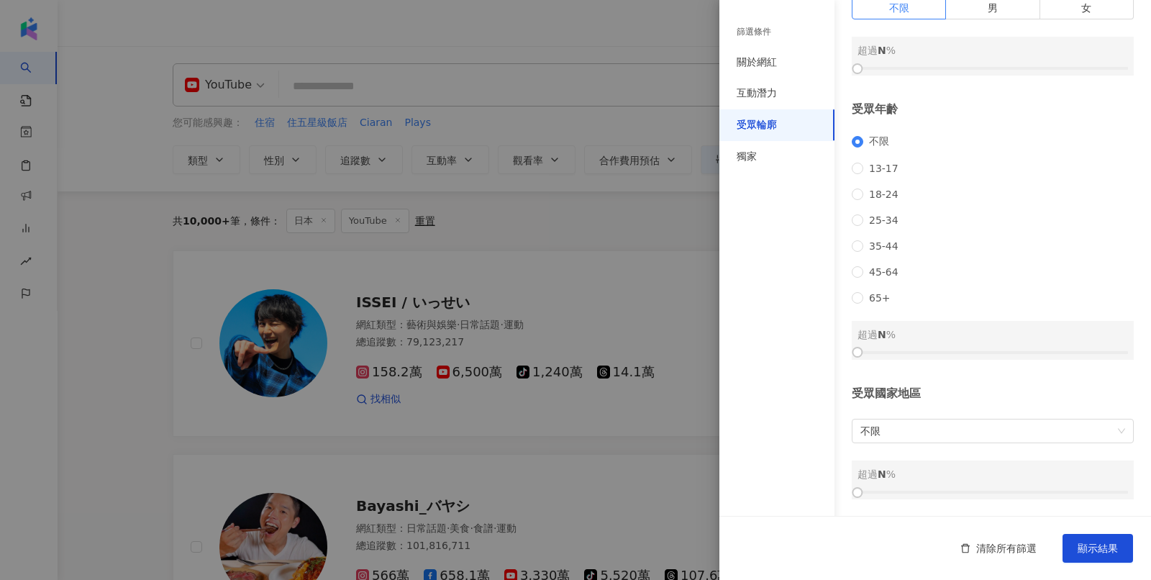
click at [581, 251] on div at bounding box center [575, 290] width 1151 height 580
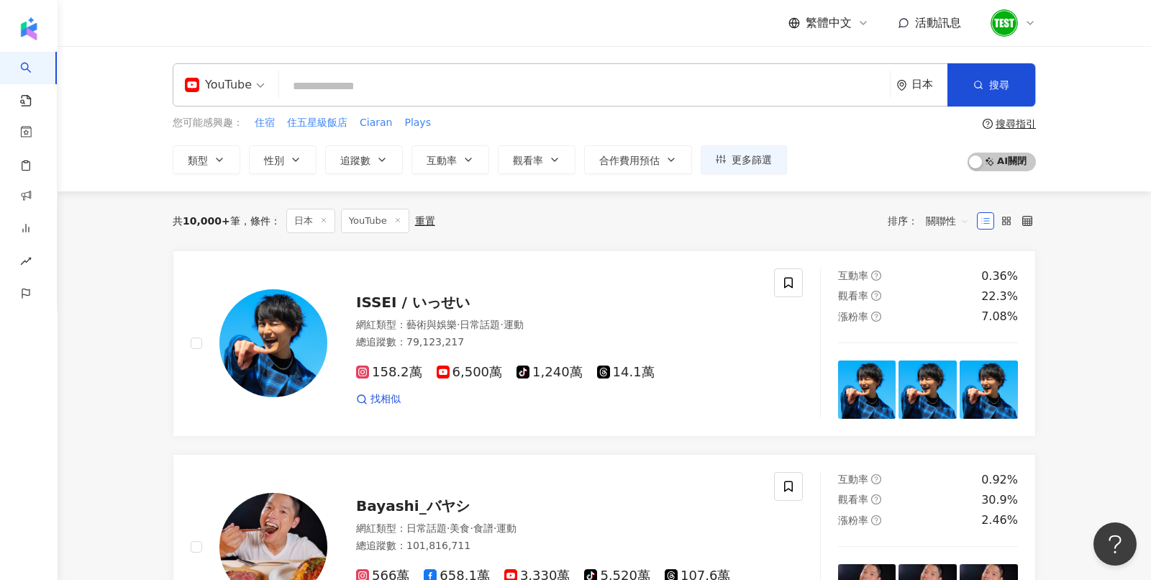
click at [198, 176] on div "YouTube 日本 搜尋 您可能感興趣： 住宿 住五星級飯店 Ciaran Plays 類型 性別 追蹤數 互動率 觀看率 合作費用預估 更多篩選 篩選條件…" at bounding box center [604, 118] width 1093 height 145
click at [203, 161] on span "類型" at bounding box center [198, 161] width 20 height 12
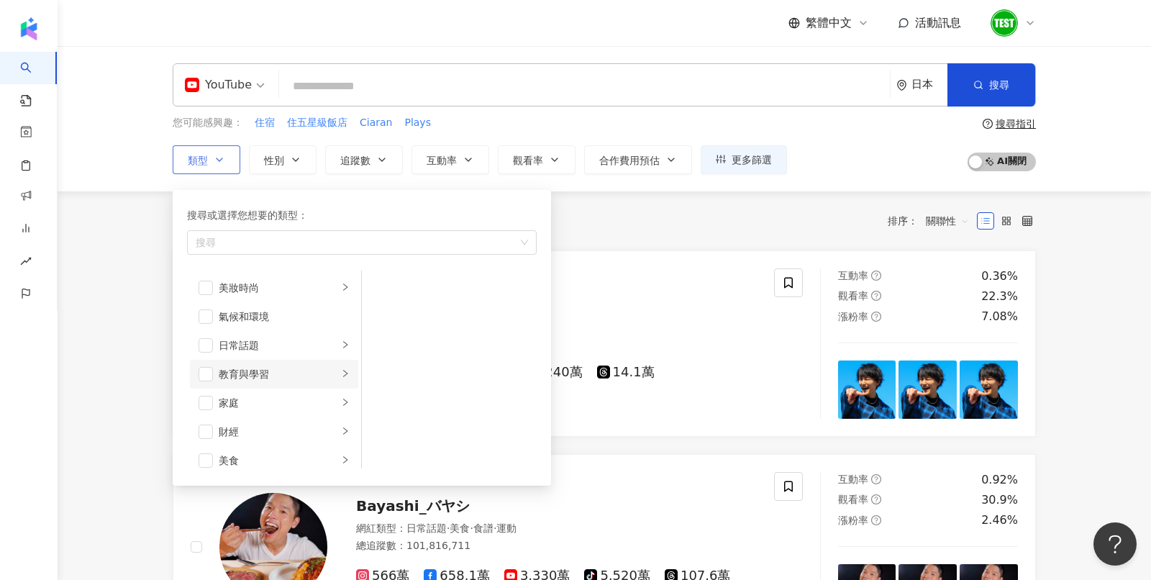
scroll to position [29, 0]
click at [206, 342] on span "button" at bounding box center [205, 344] width 14 height 14
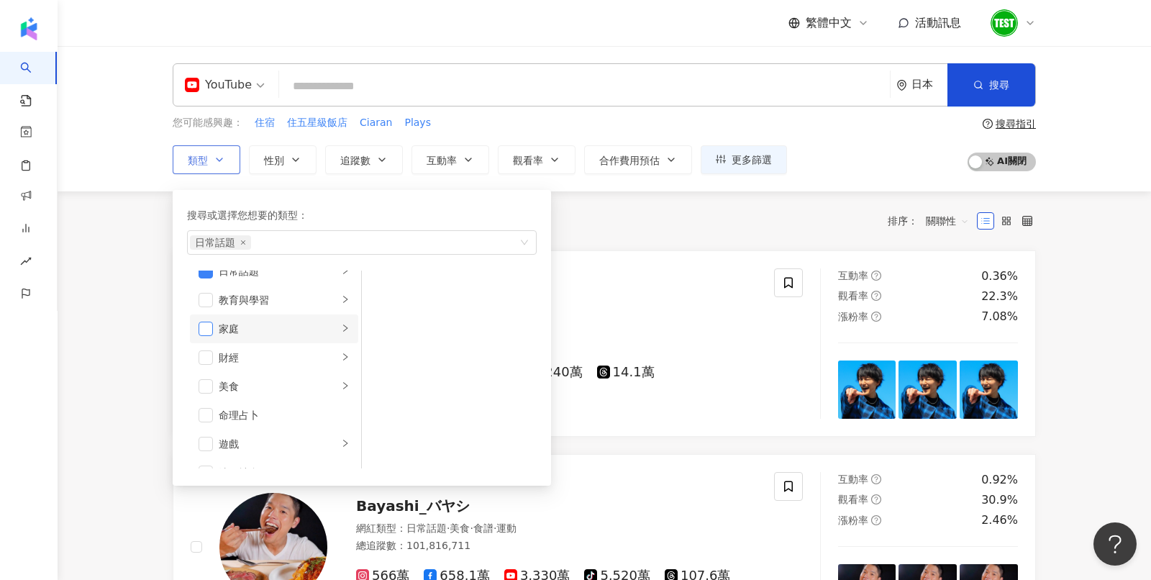
click at [212, 325] on span "button" at bounding box center [205, 328] width 14 height 14
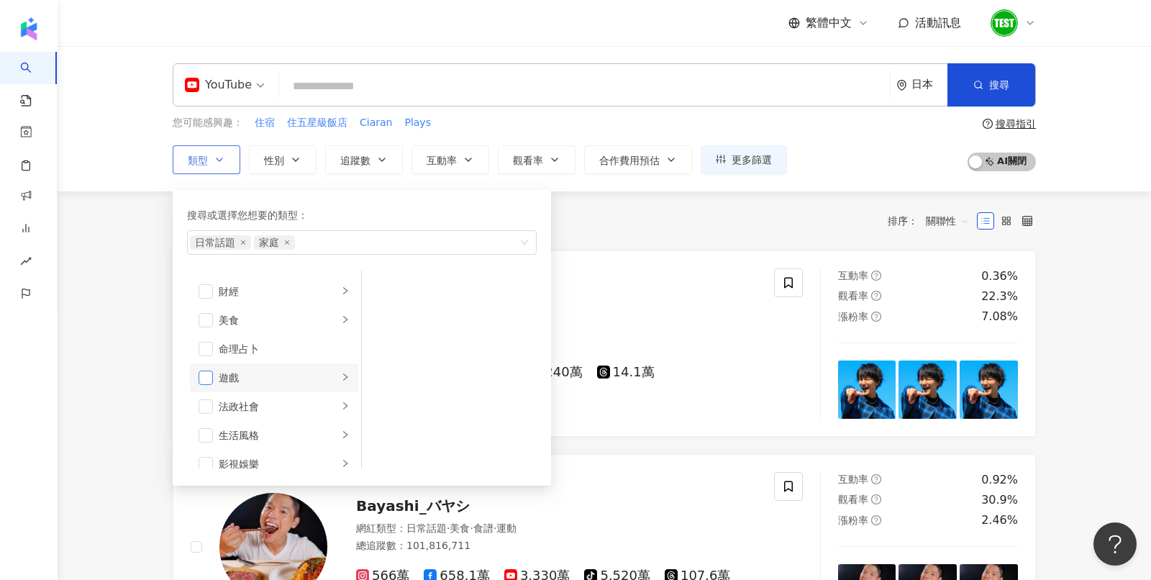
click at [211, 372] on span "button" at bounding box center [205, 377] width 14 height 14
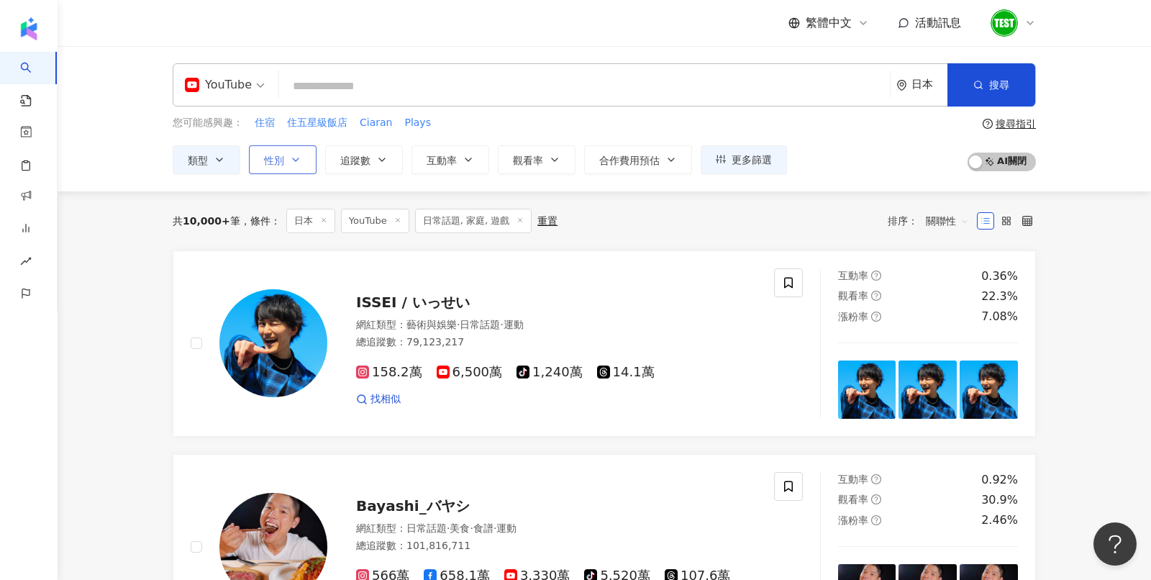
click at [252, 165] on button "性別" at bounding box center [283, 159] width 68 height 29
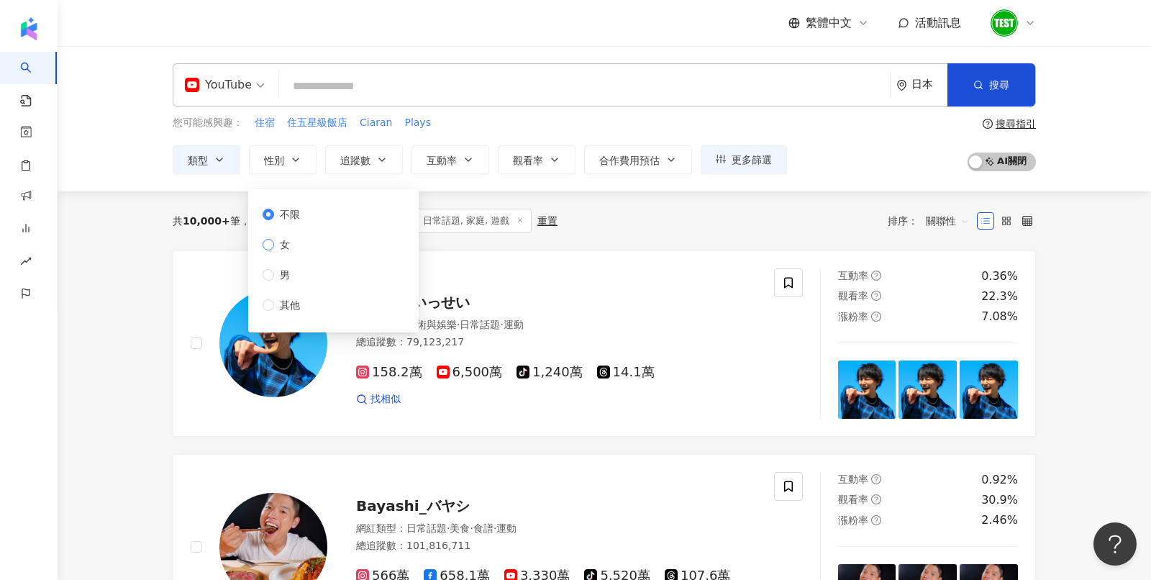
click at [284, 244] on span "女" at bounding box center [285, 245] width 22 height 16
click at [627, 233] on div "共 10,000+ 筆 條件 ： 日本 YouTube 日常話題, 家庭, 遊戲 重置 排序： 關聯性" at bounding box center [604, 220] width 863 height 59
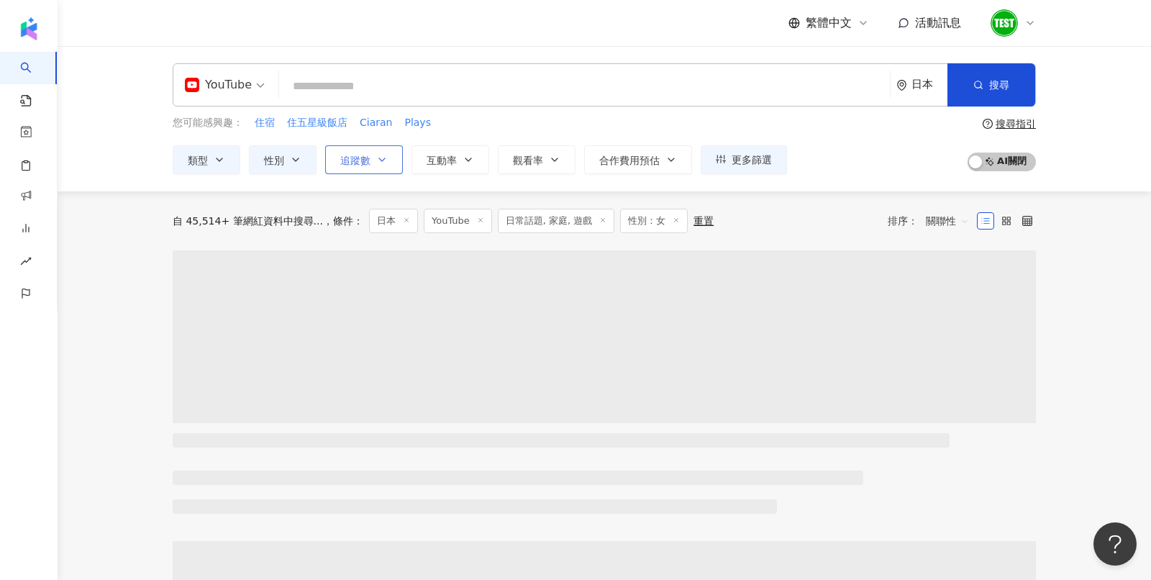
click at [369, 160] on button "追蹤數" at bounding box center [364, 159] width 78 height 29
click at [275, 157] on span "性別" at bounding box center [274, 161] width 20 height 12
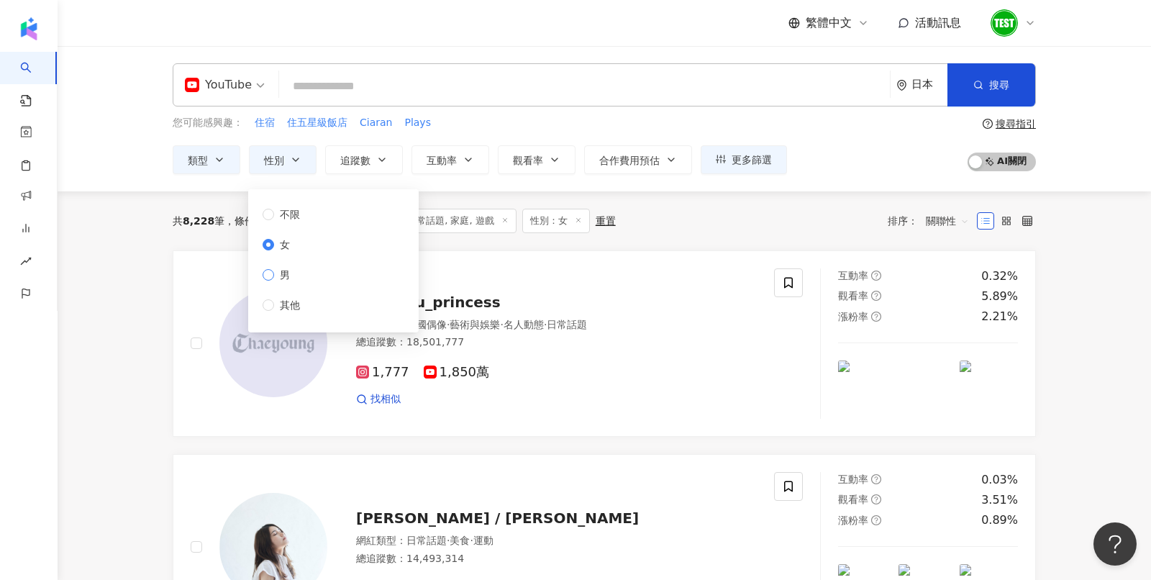
click at [286, 279] on span "男" at bounding box center [285, 275] width 22 height 16
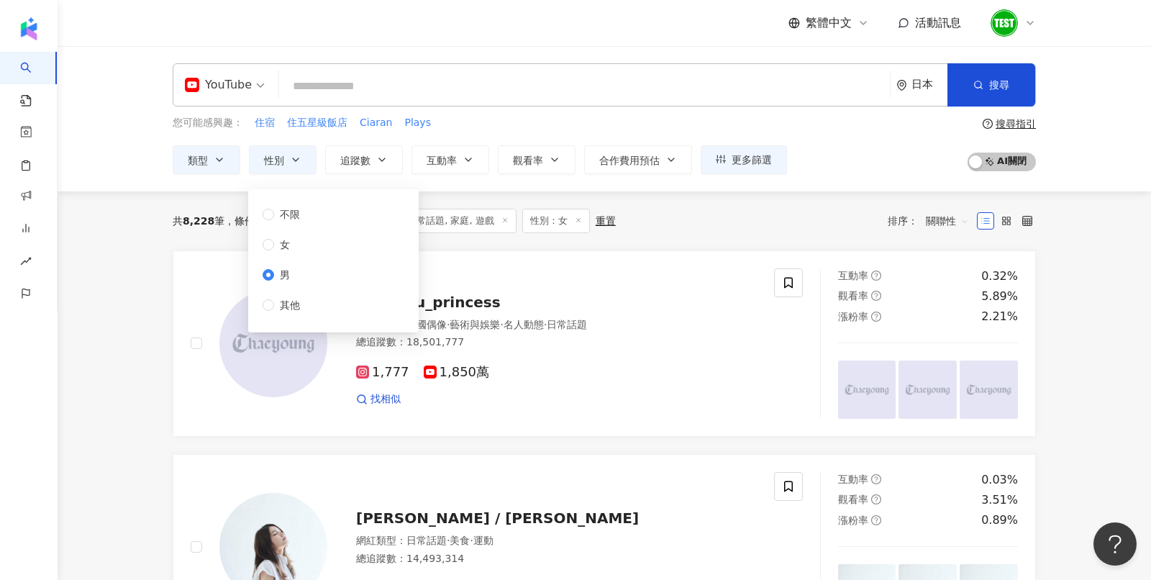
click at [672, 215] on div "共 8,228 筆 條件 ： 日本 YouTube 日常話題, 家庭, 遊戲 性別：女 重置 排序： 關聯性" at bounding box center [604, 221] width 863 height 24
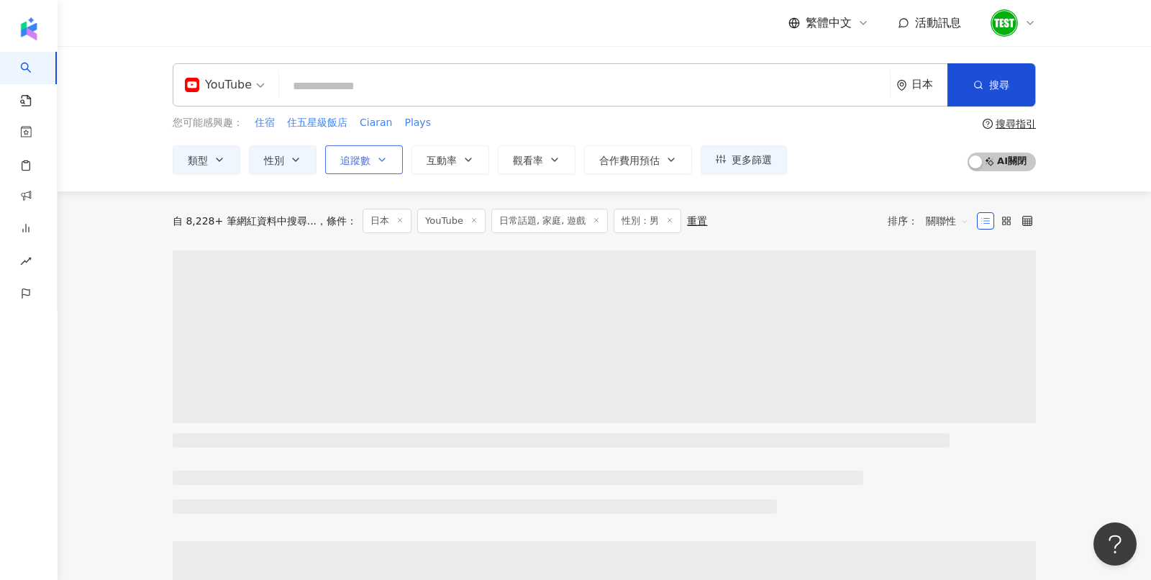
click at [368, 155] on span "追蹤數" at bounding box center [355, 161] width 30 height 12
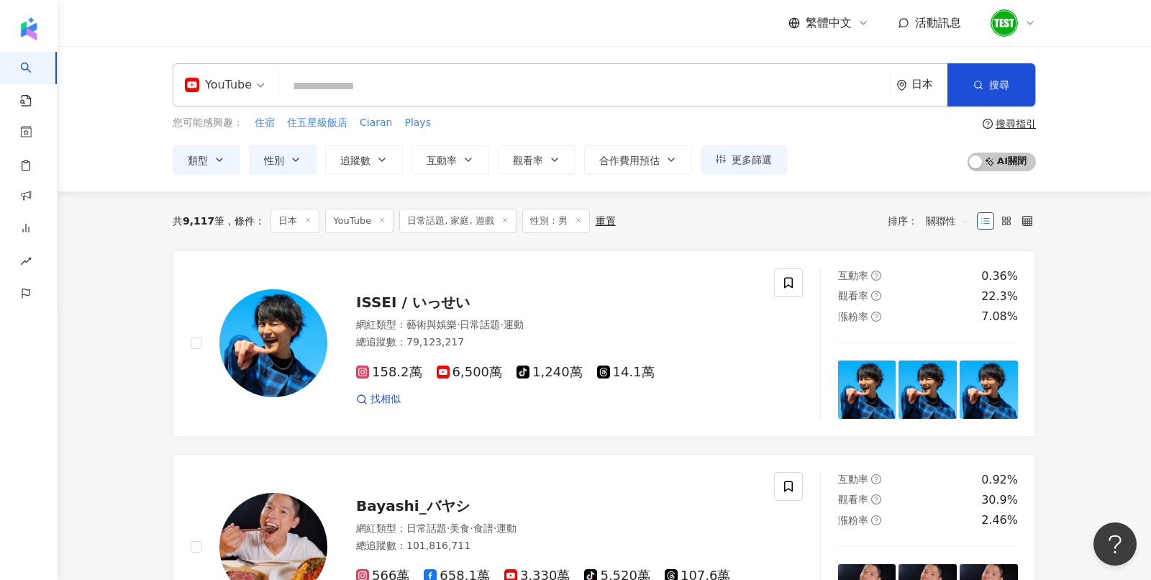
click at [831, 214] on div "共 9,117 筆 條件 ： 日本 YouTube 日常話題, 家庭, 遊戲 性別：男 重置 排序： 關聯性" at bounding box center [604, 221] width 863 height 24
click at [462, 151] on button "互動率" at bounding box center [450, 159] width 78 height 29
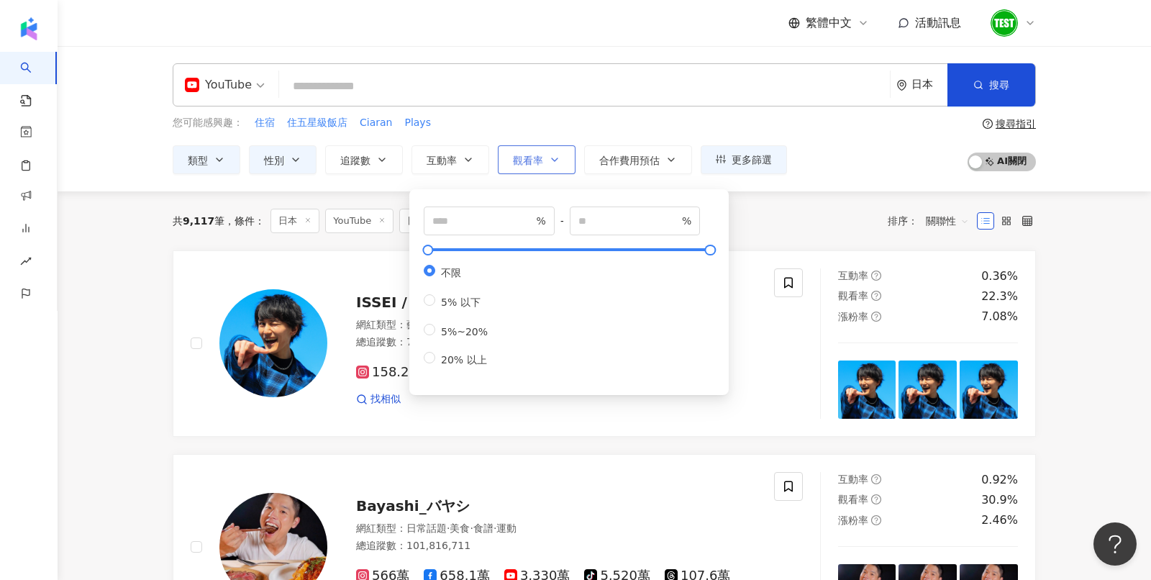
click at [562, 158] on button "觀看率" at bounding box center [537, 159] width 78 height 29
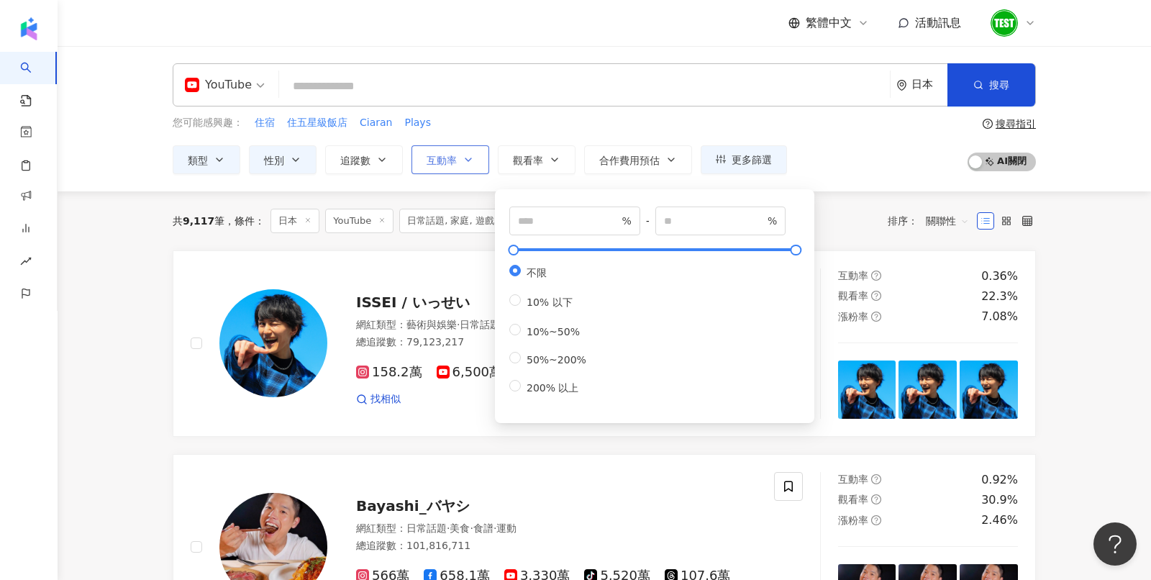
click at [481, 152] on button "互動率" at bounding box center [450, 159] width 78 height 29
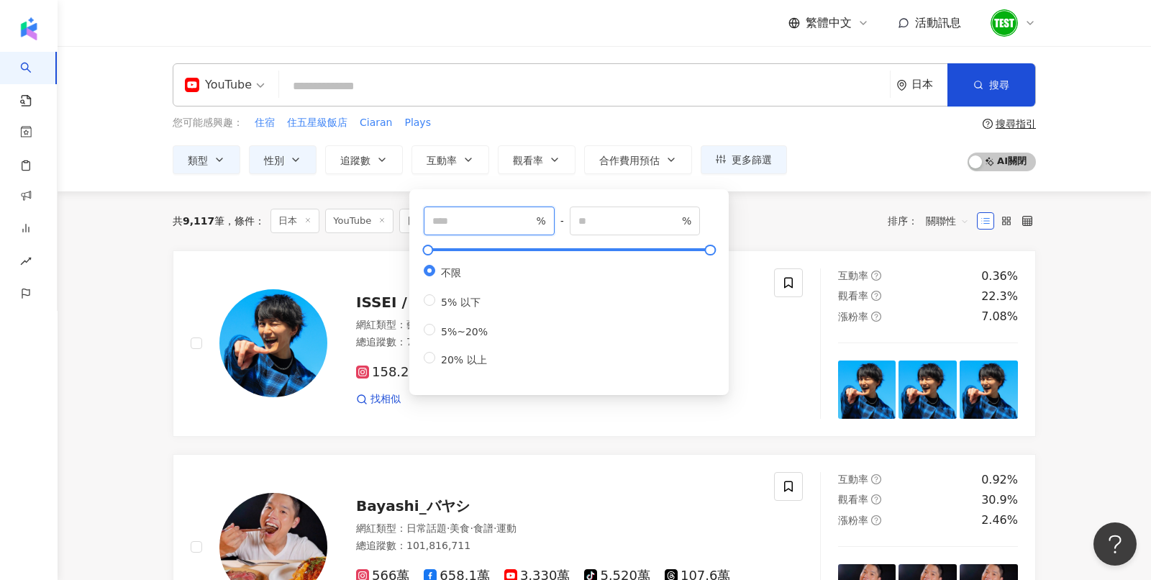
click at [467, 225] on input "number" at bounding box center [482, 221] width 101 height 16
type input "***"
click at [767, 191] on div "共 9,117 筆 條件 ： 日本 YouTube 日常話題, 家庭, 遊戲 性別：男 重置 排序： 關聯性" at bounding box center [604, 220] width 863 height 59
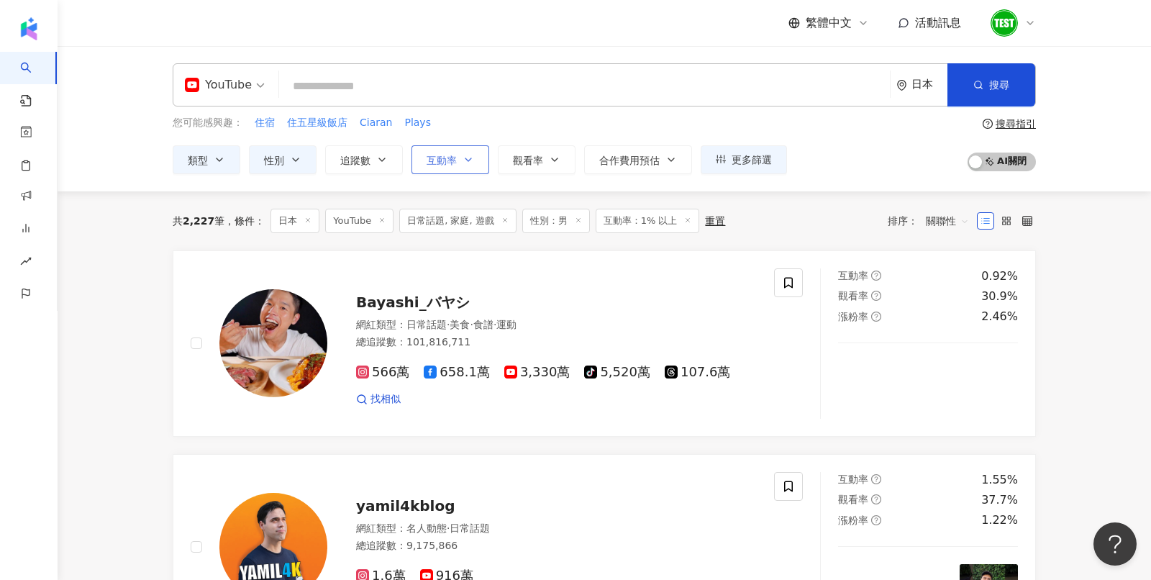
click at [445, 163] on span "互動率" at bounding box center [441, 161] width 30 height 12
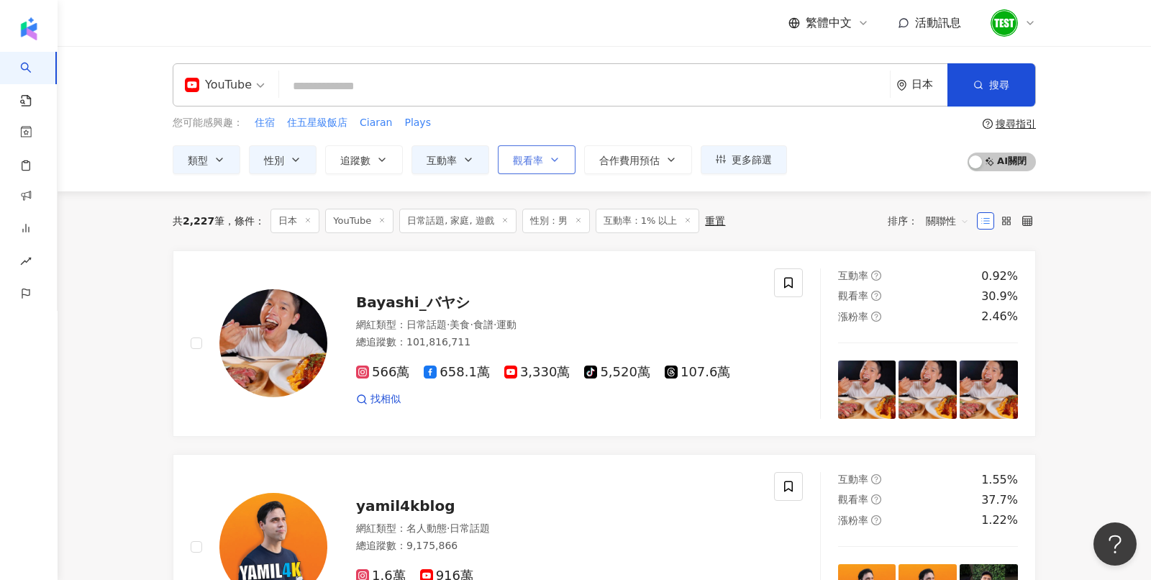
click at [528, 155] on span "觀看率" at bounding box center [528, 161] width 30 height 12
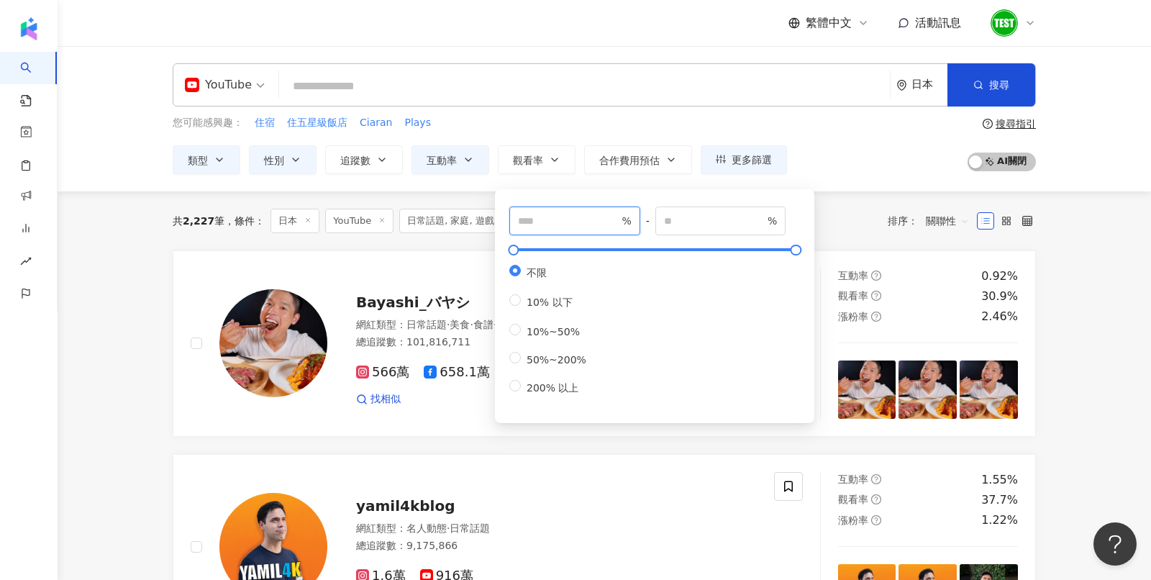
click at [530, 225] on input "number" at bounding box center [568, 221] width 101 height 16
type input "**"
click at [870, 182] on div "YouTube 日本 搜尋 您可能感興趣： 住宿 住五星級飯店 Ciaran Plays 類型 性別 追蹤數 互動率 觀看率 合作費用預估 更多篩選 篩選條件…" at bounding box center [604, 118] width 1093 height 145
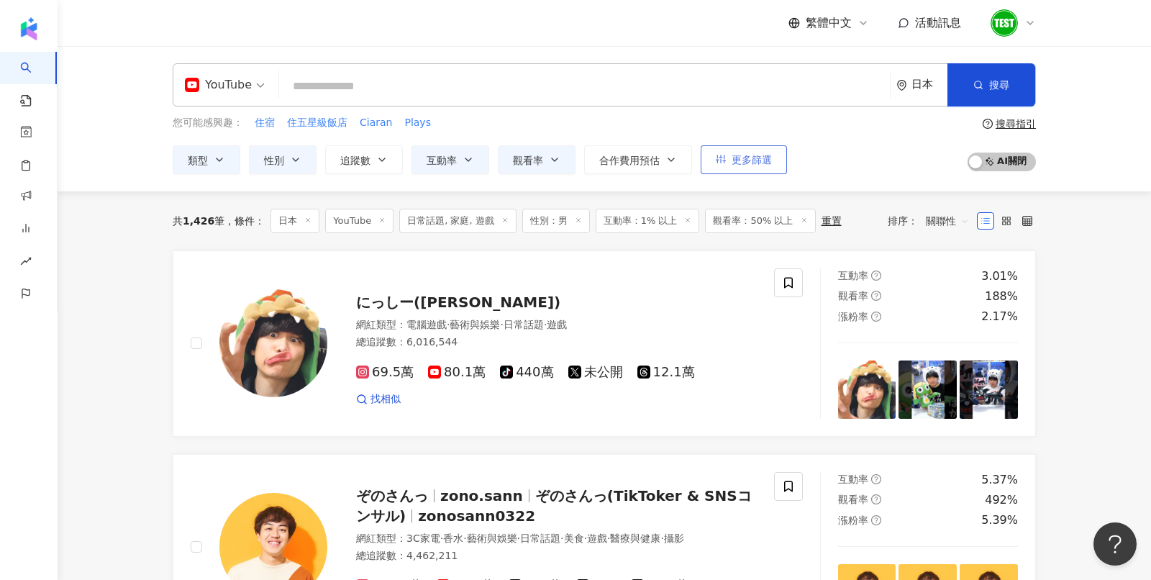
click at [743, 155] on span "更多篩選" at bounding box center [751, 160] width 40 height 12
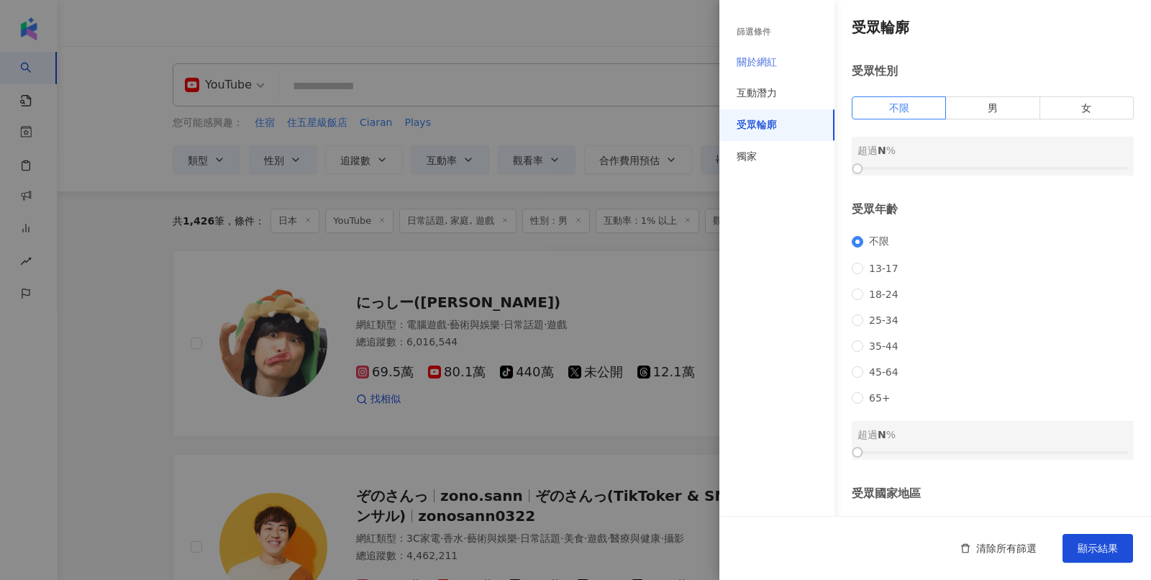
click at [763, 53] on div "關於網紅" at bounding box center [776, 63] width 115 height 32
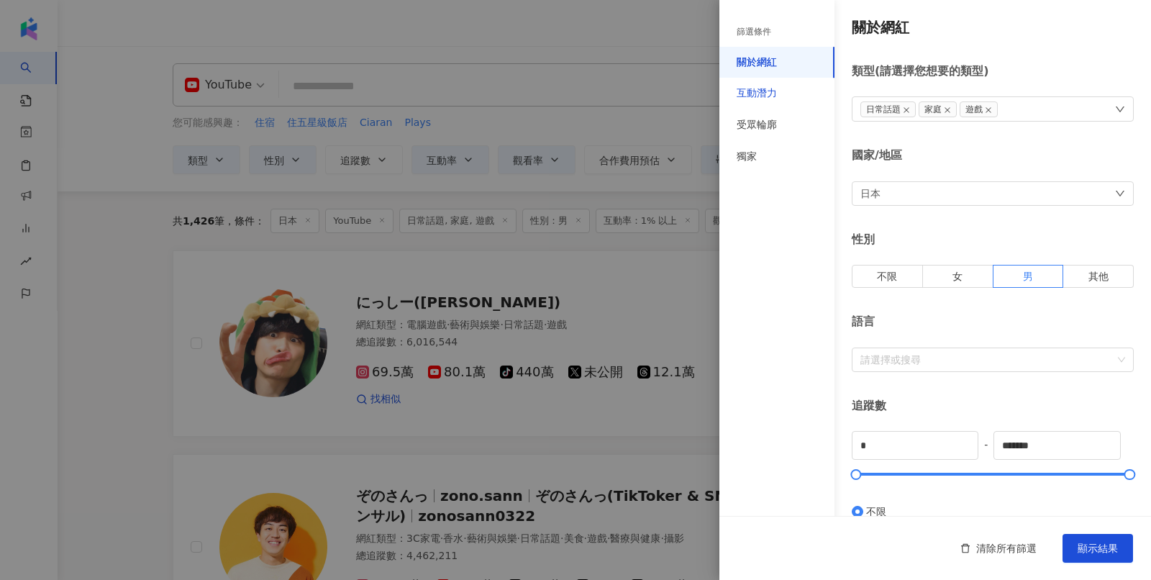
click at [767, 96] on div "互動潛力" at bounding box center [756, 93] width 40 height 14
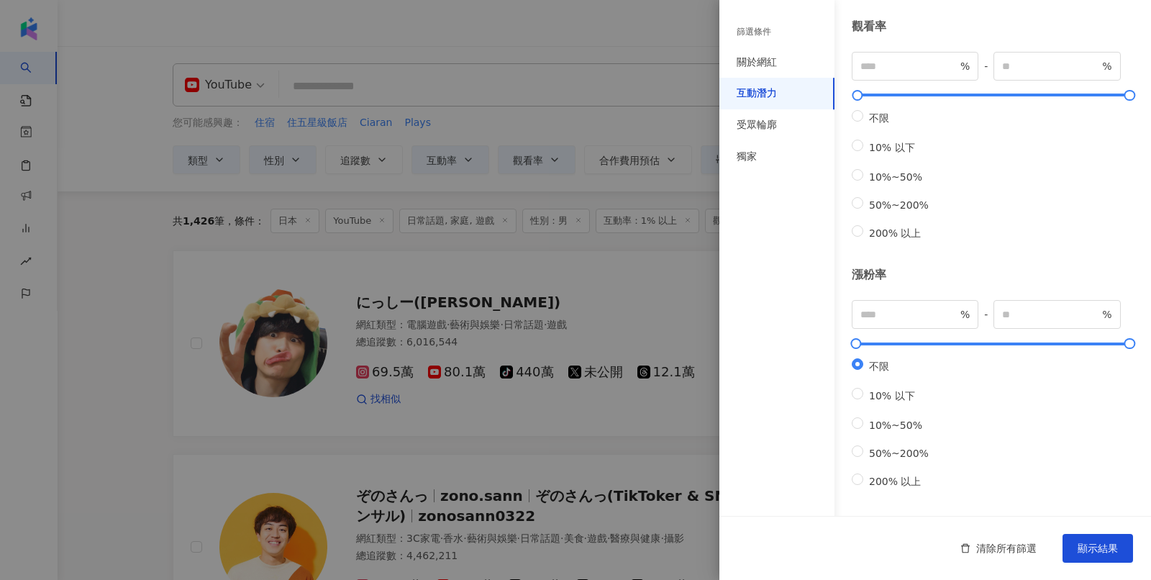
scroll to position [407, 0]
click at [785, 129] on div "受眾輪廓" at bounding box center [776, 125] width 115 height 32
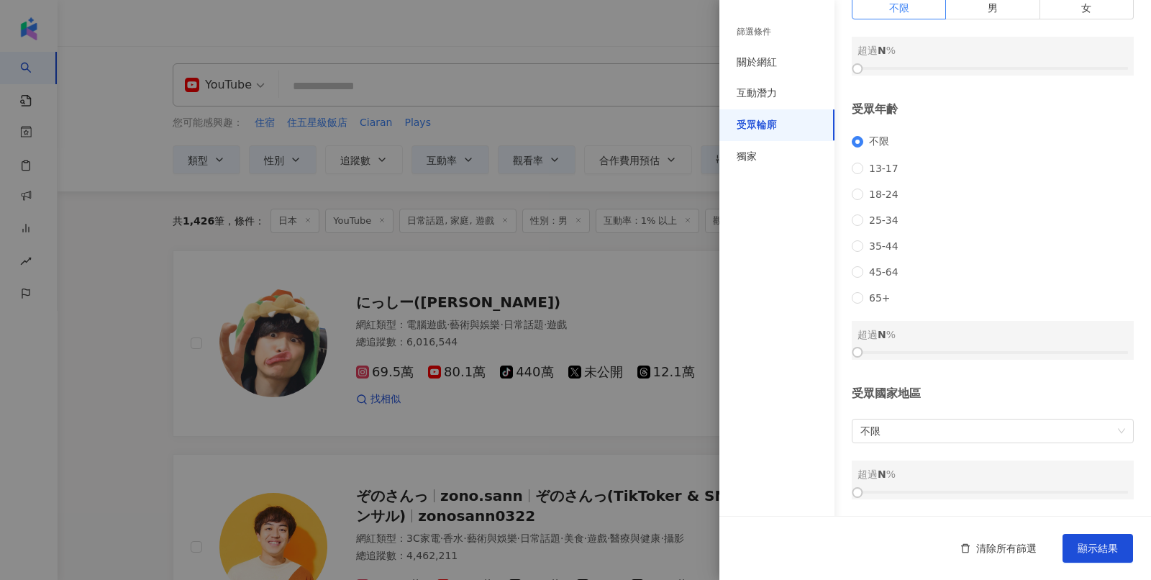
click at [631, 85] on div at bounding box center [575, 290] width 1151 height 580
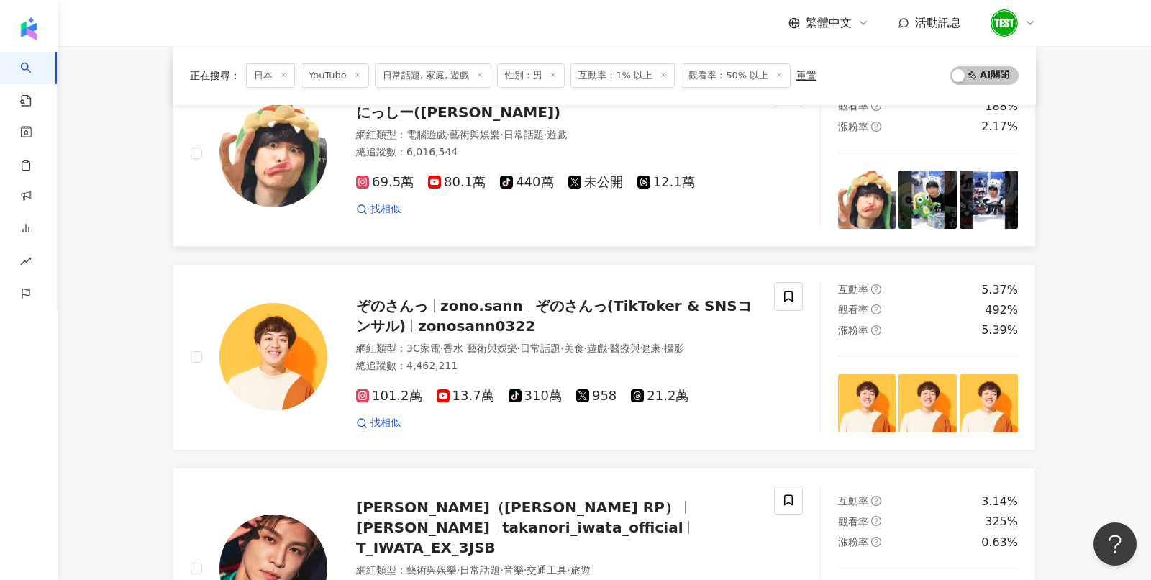
scroll to position [0, 0]
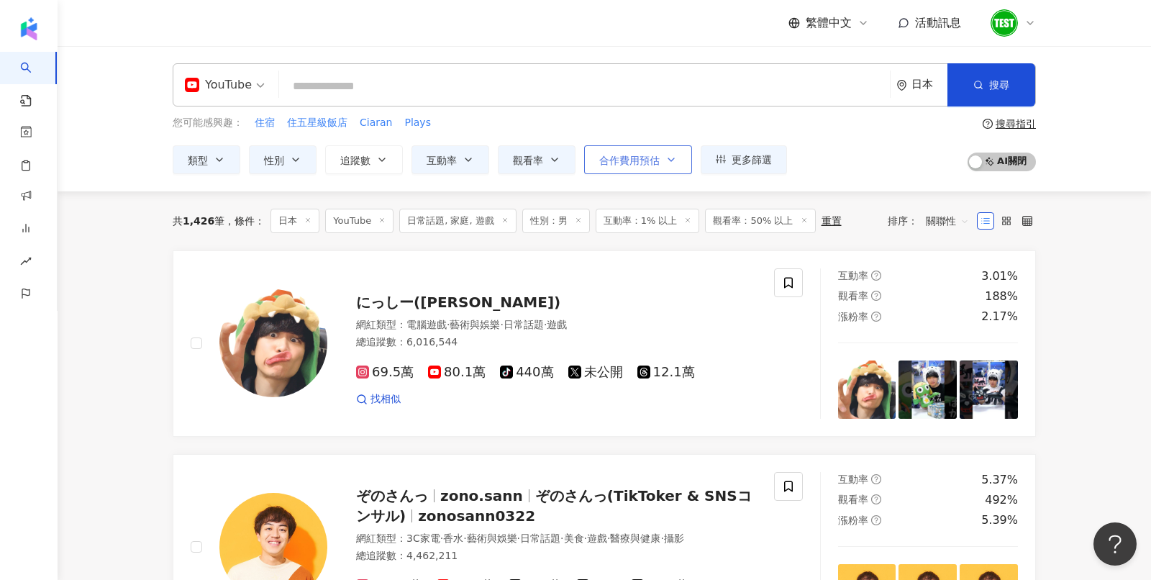
click at [648, 155] on span "合作費用預估" at bounding box center [629, 161] width 60 height 12
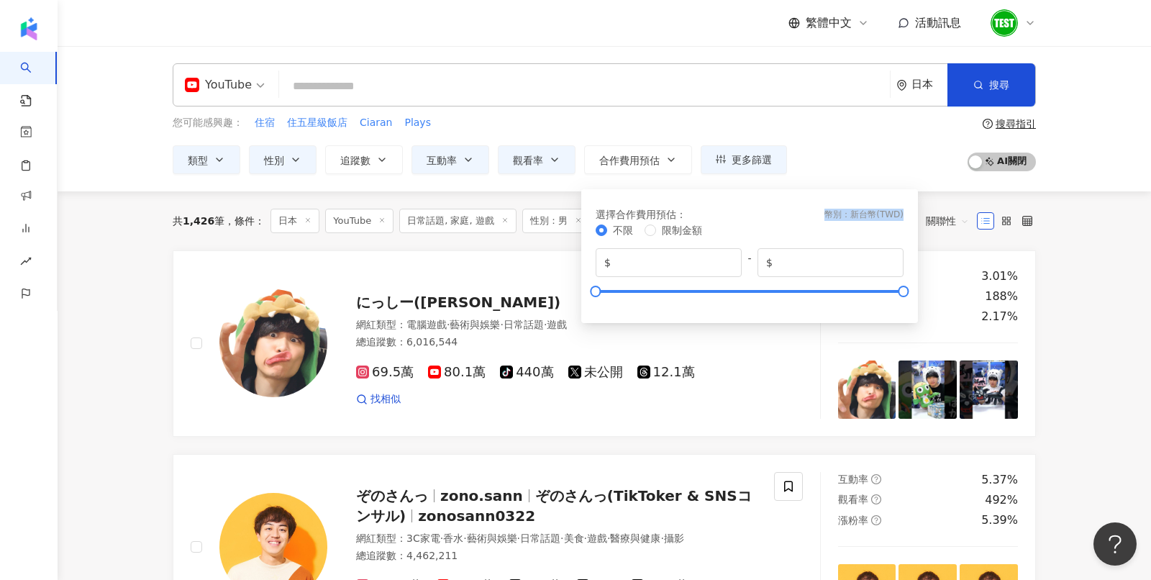
drag, startPoint x: 815, startPoint y: 215, endPoint x: 913, endPoint y: 216, distance: 97.8
click at [913, 216] on div "選擇合作費用預估 ： 幣別 ： 新台幣 ( TWD ) 不限 限制金額 $ * - $ *******" at bounding box center [749, 256] width 337 height 134
click at [849, 165] on div "您可能感興趣： 住宿 住五星級飯店 Ciaran Plays 類型 性別 追蹤數 互動率 觀看率 合作費用預估 更多篩選 篩選條件 關於網紅 互動潛力 受眾輪…" at bounding box center [604, 144] width 863 height 59
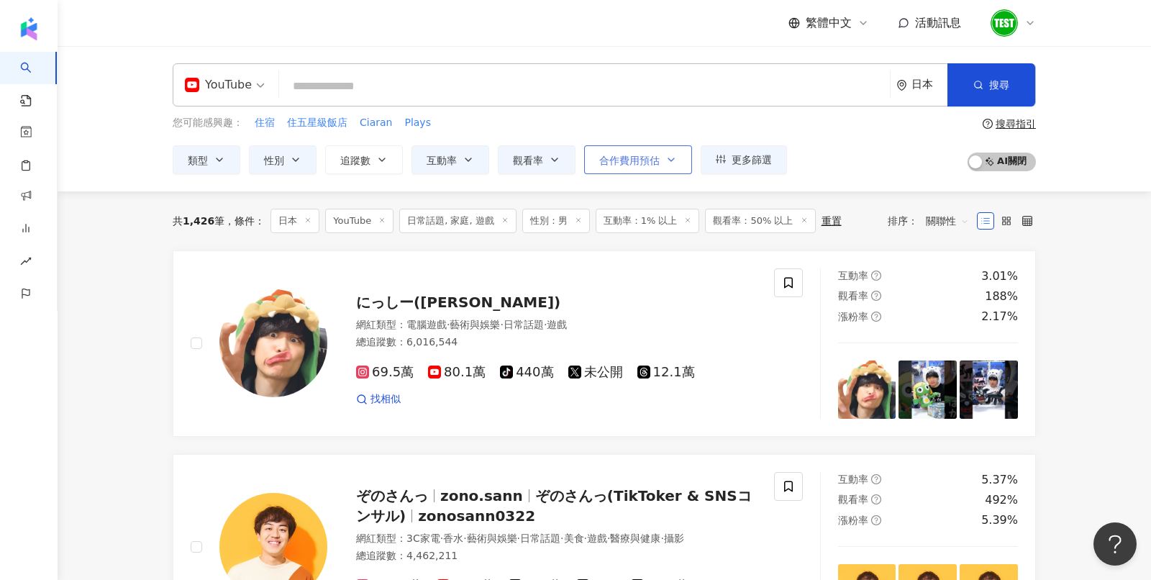
click at [641, 158] on span "合作費用預估" at bounding box center [629, 161] width 60 height 12
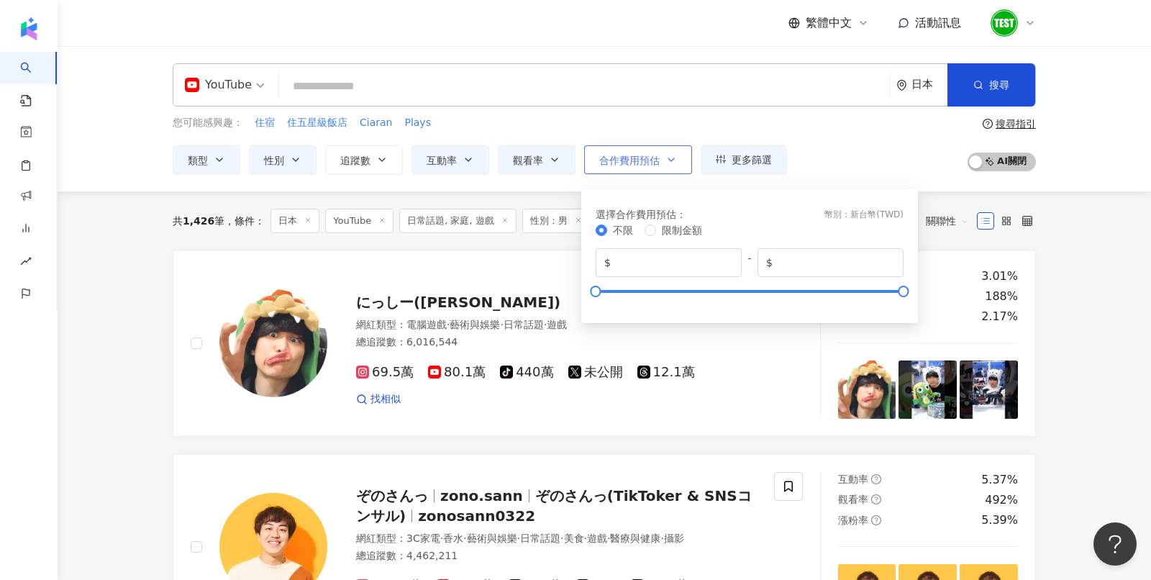
click at [683, 156] on button "合作費用預估" at bounding box center [638, 159] width 108 height 29
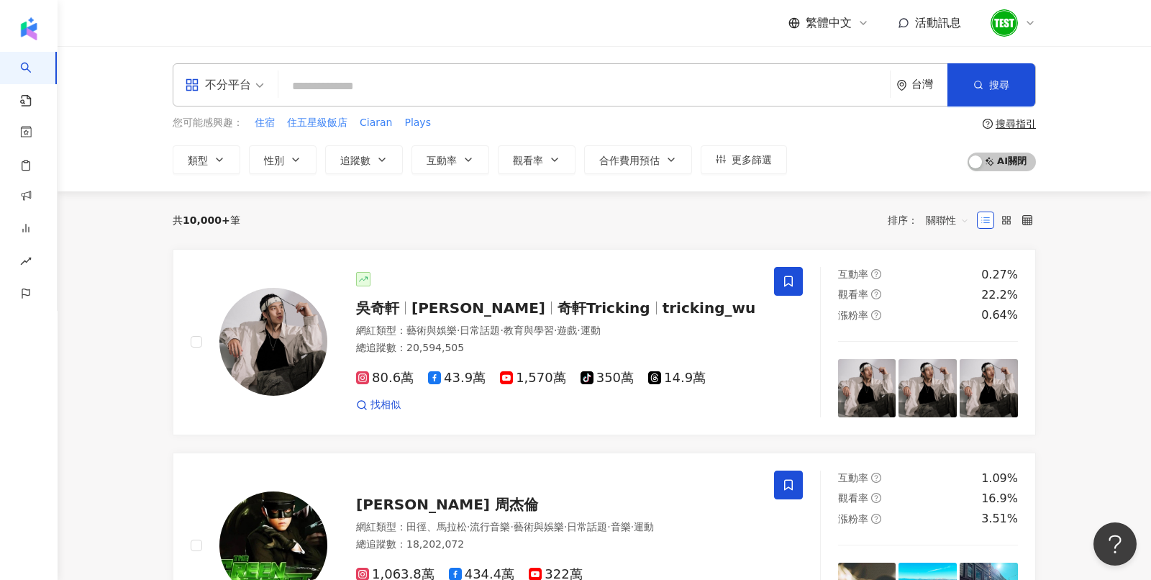
click at [199, 96] on span at bounding box center [224, 85] width 79 height 42
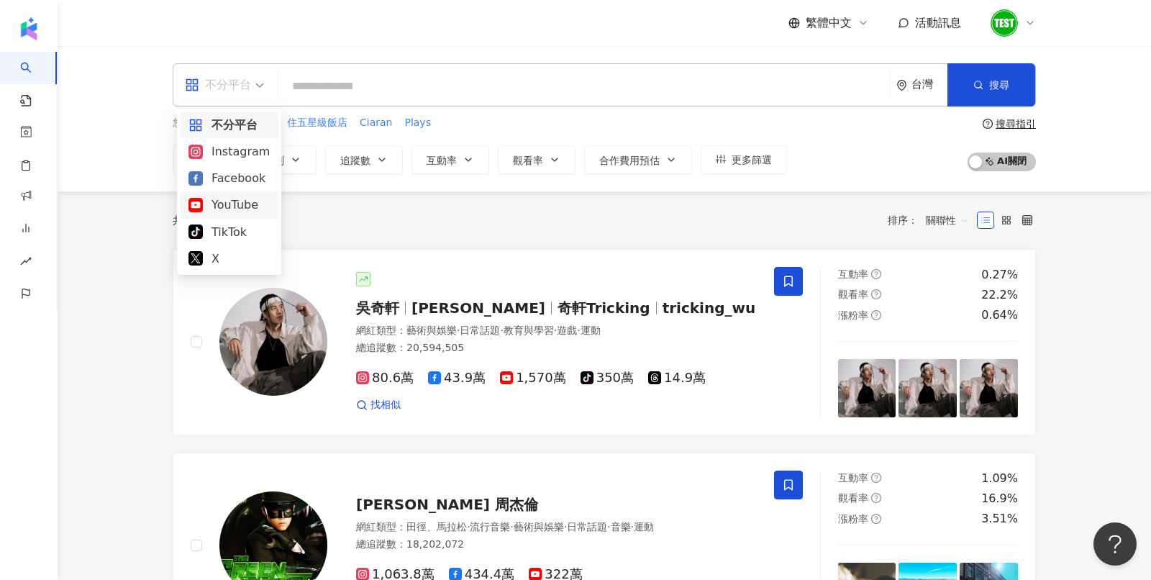
click at [224, 198] on div "YouTube" at bounding box center [228, 205] width 81 height 18
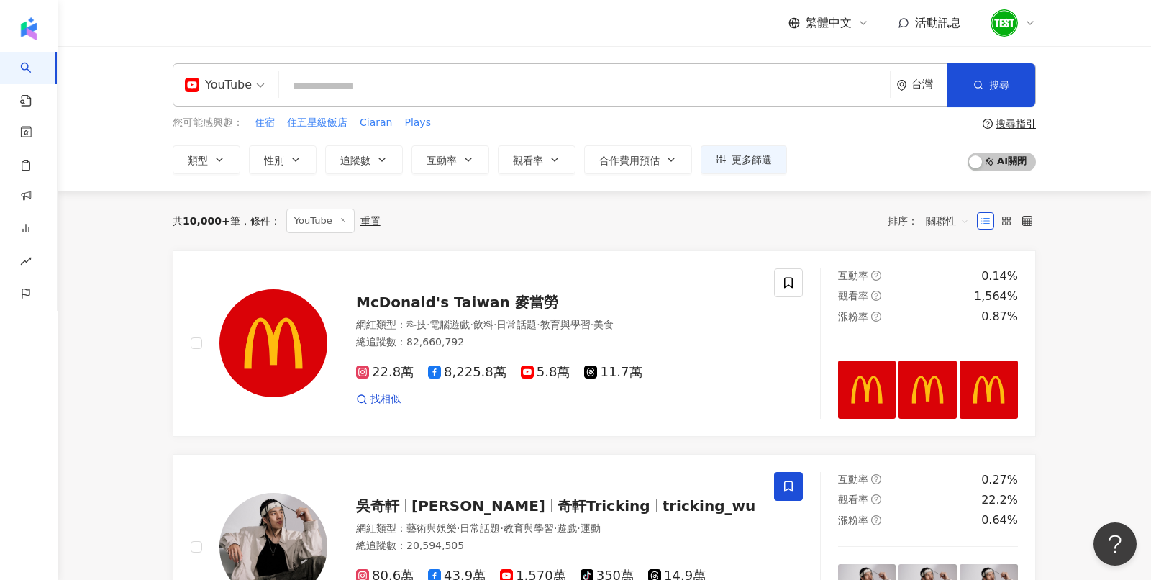
click at [401, 79] on input "search" at bounding box center [584, 86] width 599 height 27
paste input "*******"
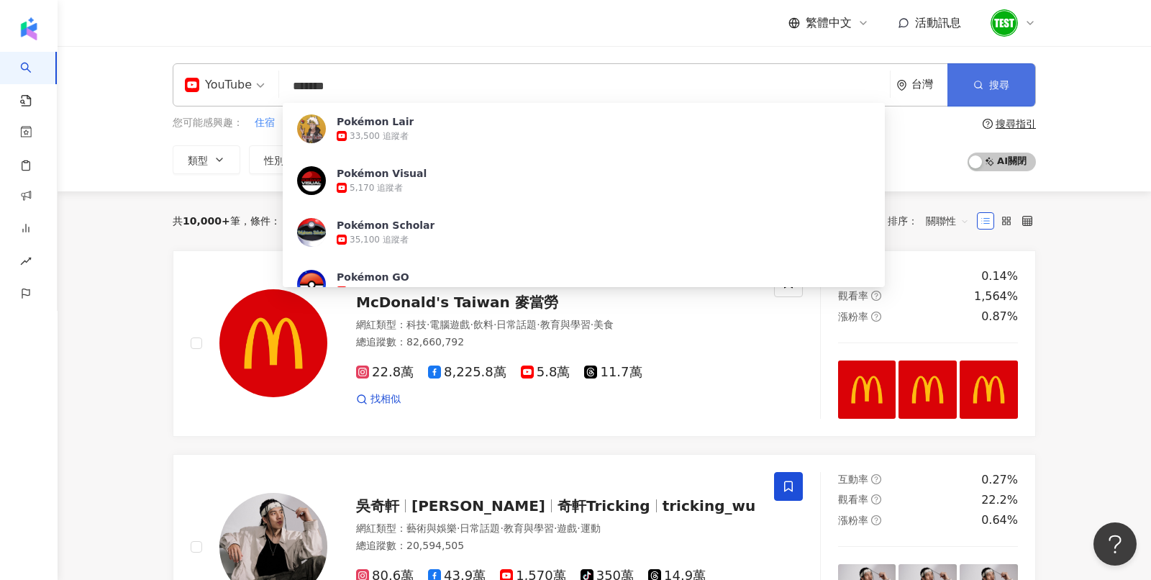
type input "*******"
click at [983, 81] on button "搜尋" at bounding box center [991, 84] width 88 height 43
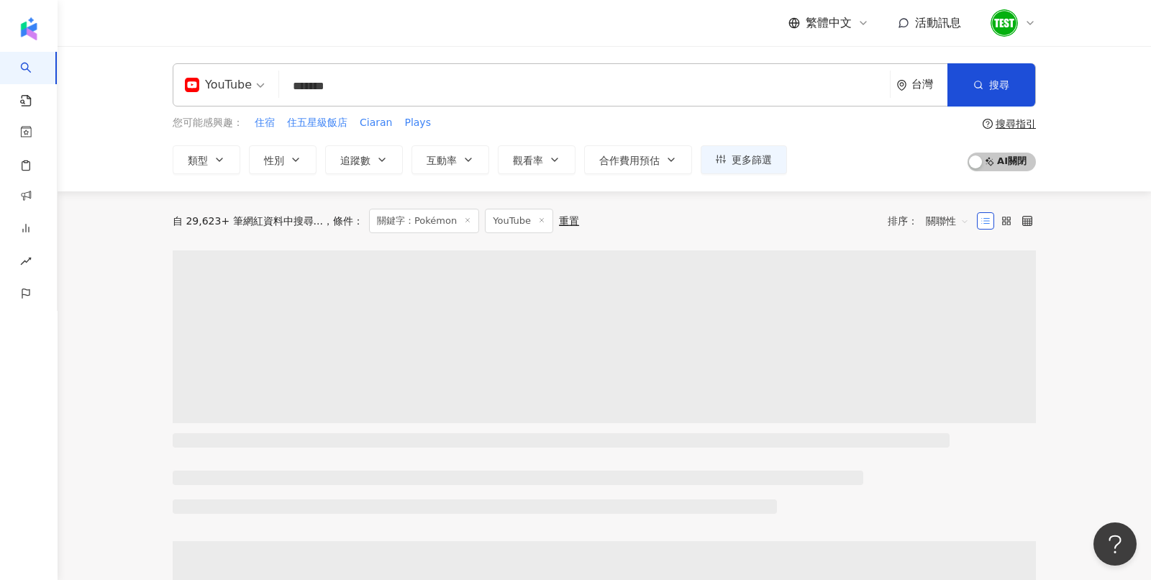
click at [919, 91] on div "台灣" at bounding box center [921, 85] width 51 height 42
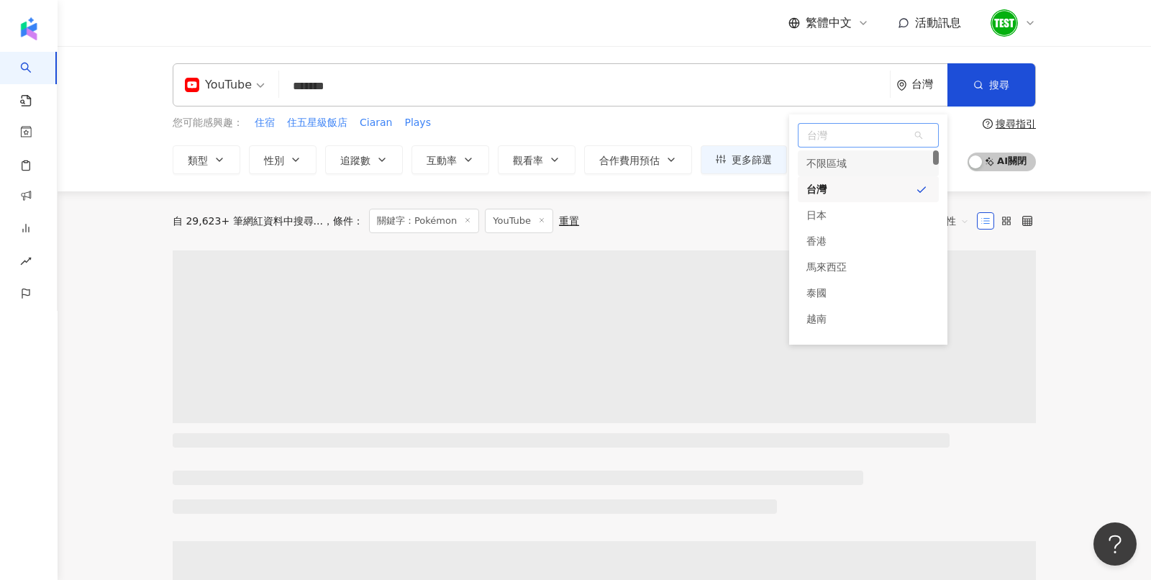
click at [863, 165] on div "不限區域" at bounding box center [868, 163] width 141 height 26
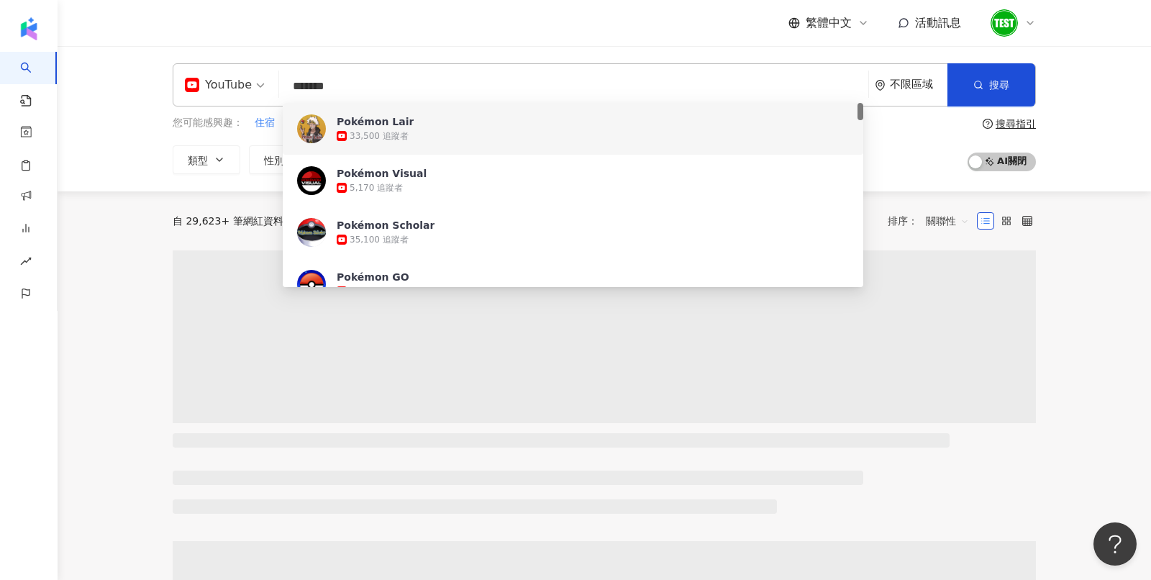
click at [434, 45] on div "繁體中文 活動訊息" at bounding box center [604, 23] width 863 height 46
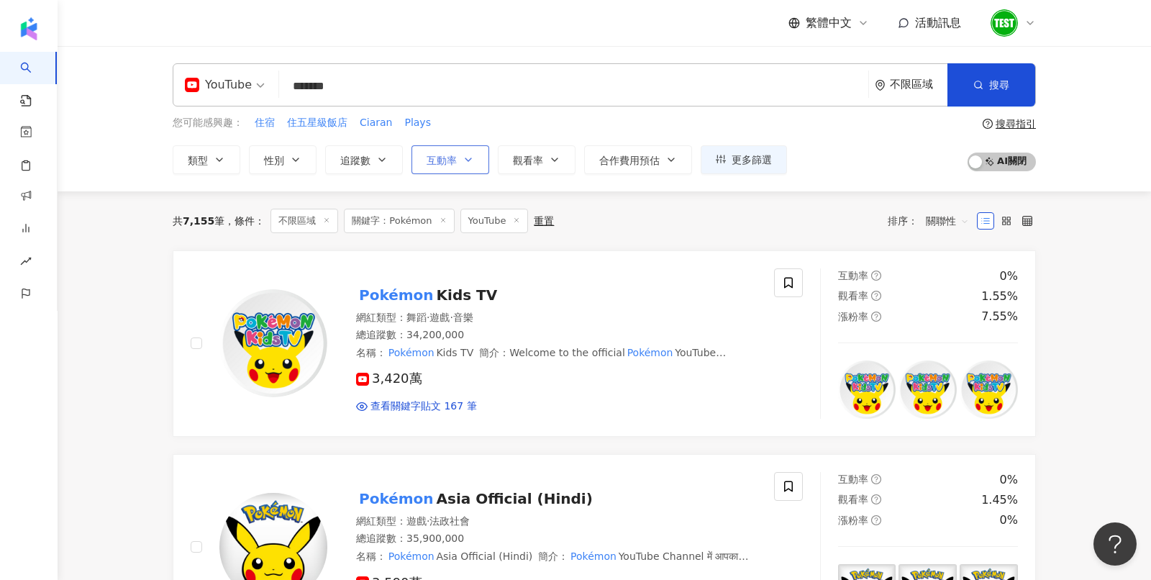
click at [460, 166] on button "互動率" at bounding box center [450, 159] width 78 height 29
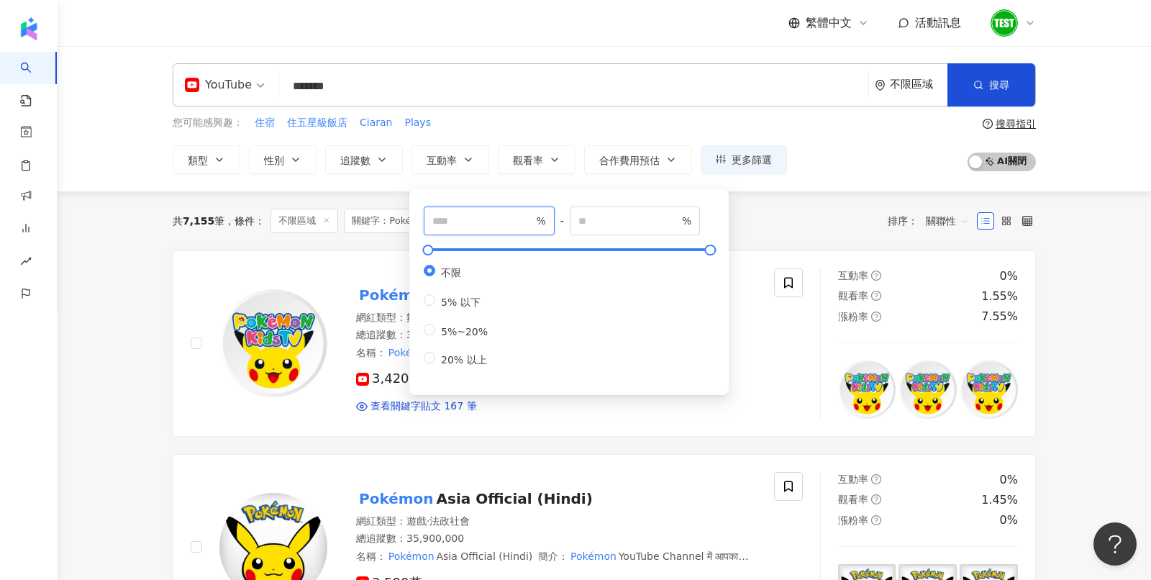
click at [451, 222] on input "number" at bounding box center [482, 221] width 101 height 16
type input "***"
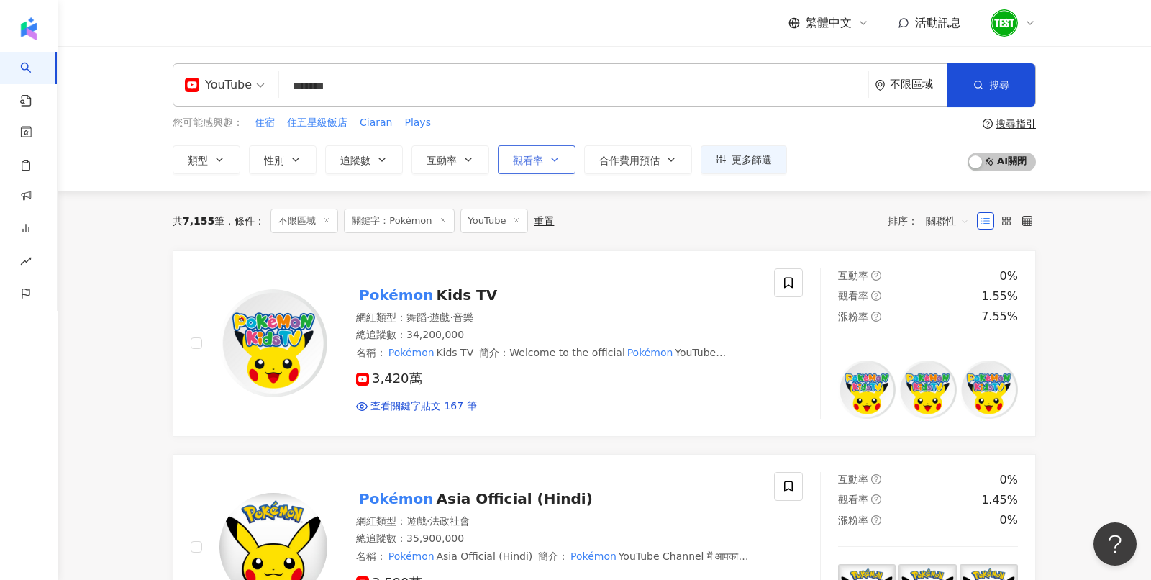
click at [529, 151] on button "觀看率" at bounding box center [537, 159] width 78 height 29
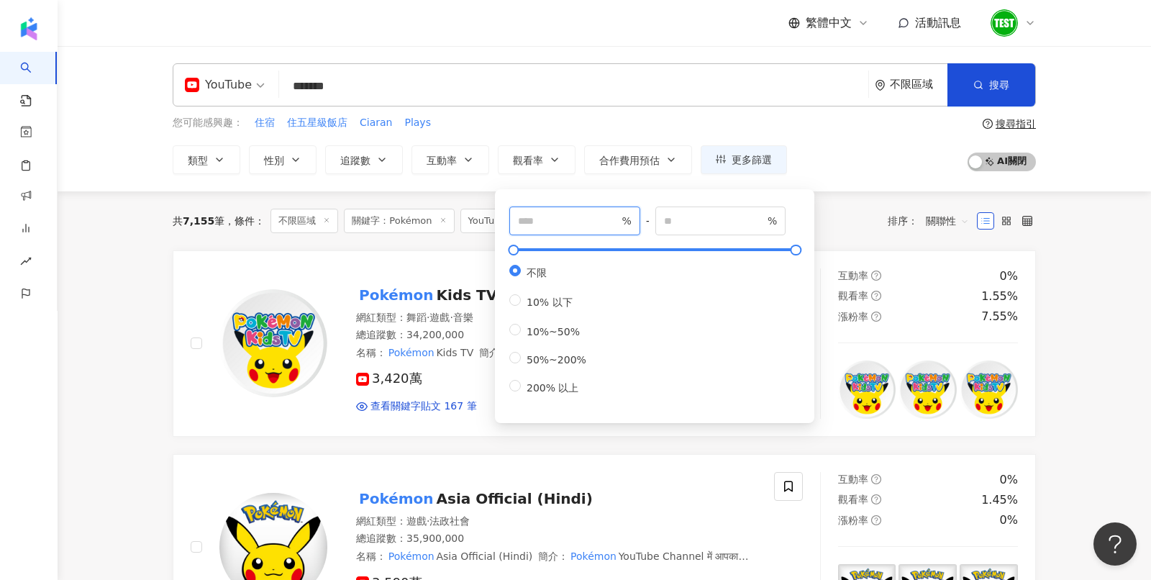
click at [581, 215] on input "number" at bounding box center [568, 221] width 101 height 16
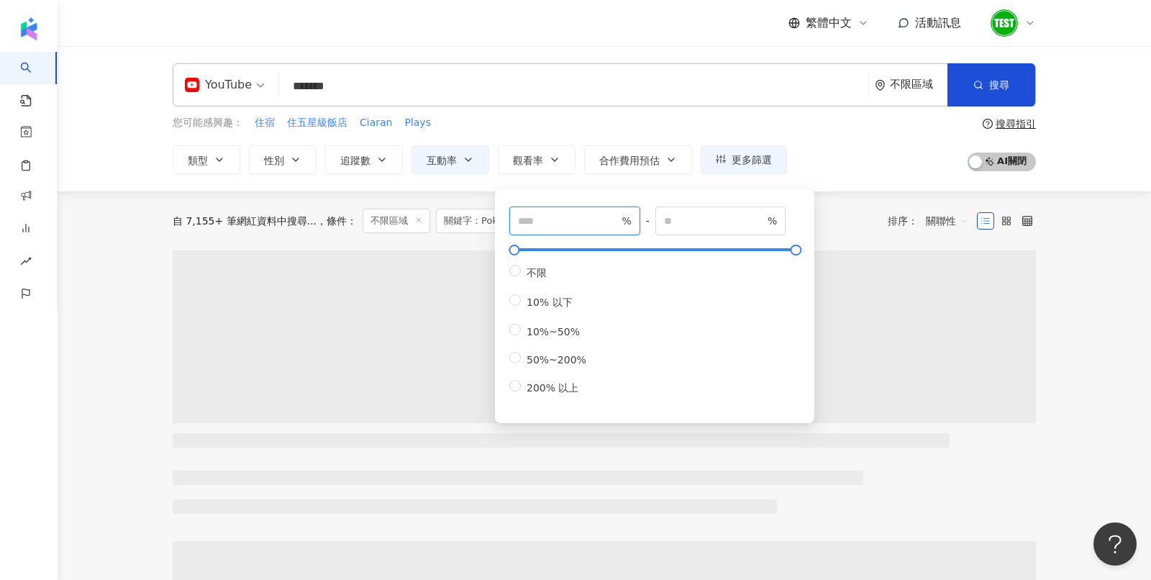
type input "**"
click at [864, 174] on div "YouTube ******* 不限區域 搜尋 c6ed3e10-98ab-4074-8d7d-1afde1bd02eb 921a11e3-efa8-4ee5…" at bounding box center [604, 118] width 1093 height 145
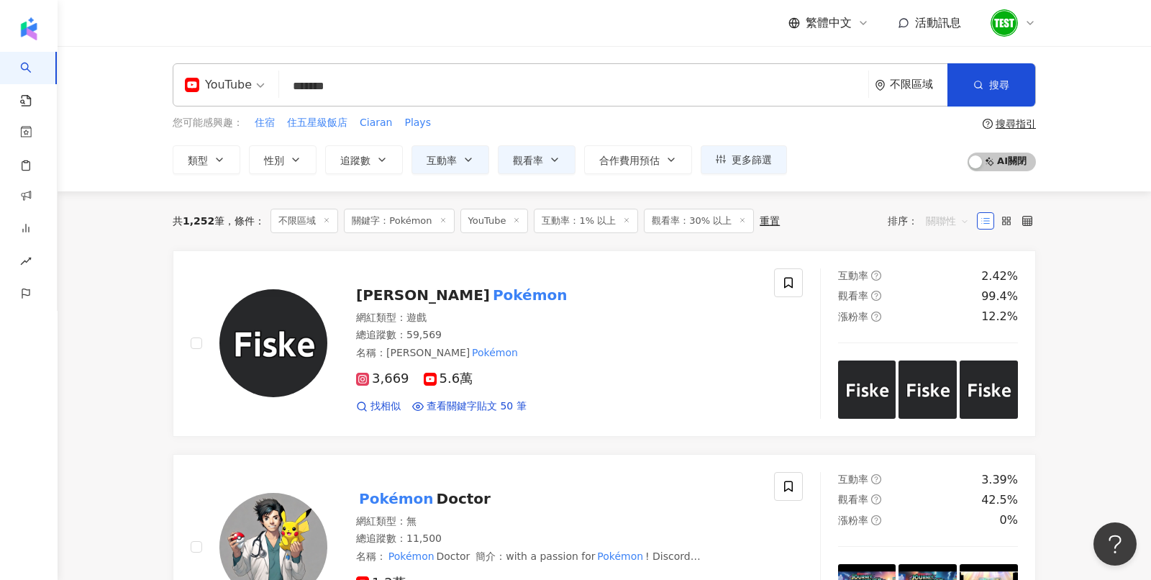
click at [940, 220] on span "關聯性" at bounding box center [947, 220] width 43 height 23
click at [944, 371] on div "關鍵字" at bounding box center [947, 371] width 36 height 16
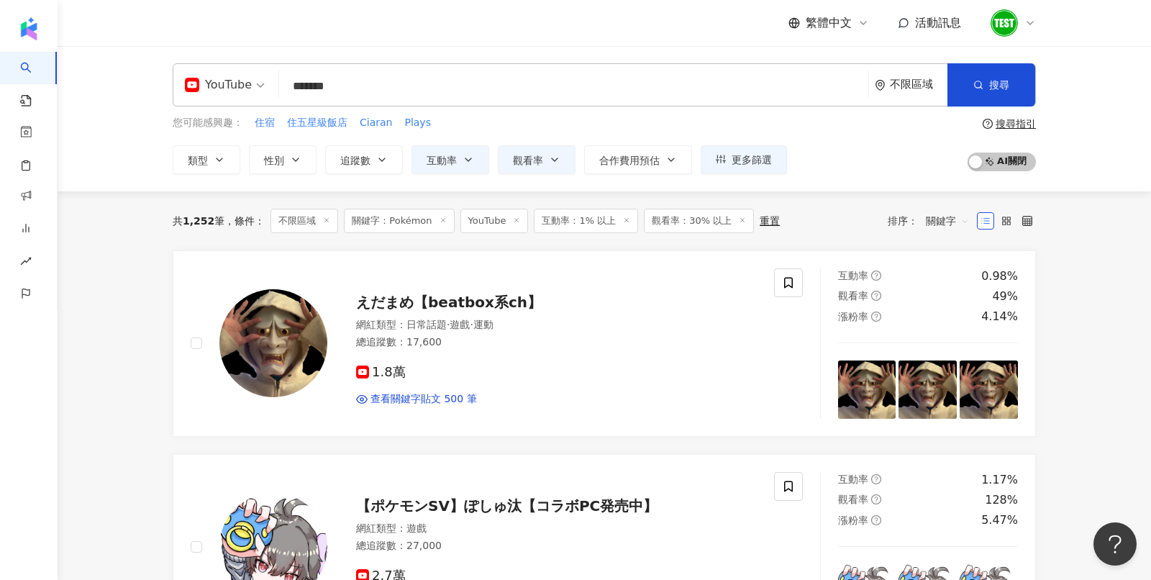
click at [381, 85] on input "*******" at bounding box center [574, 86] width 578 height 27
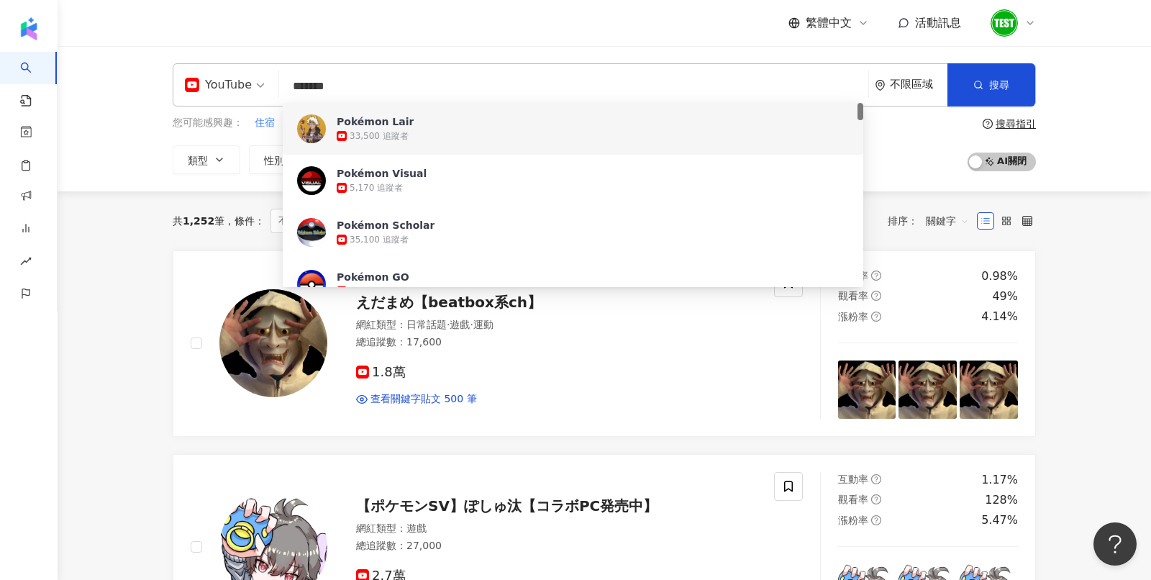
click at [160, 158] on div "YouTube ******* 不限區域 搜尋 c6ed3e10-98ab-4074-8d7d-1afde1bd02eb 921a11e3-efa8-4ee5…" at bounding box center [604, 118] width 921 height 111
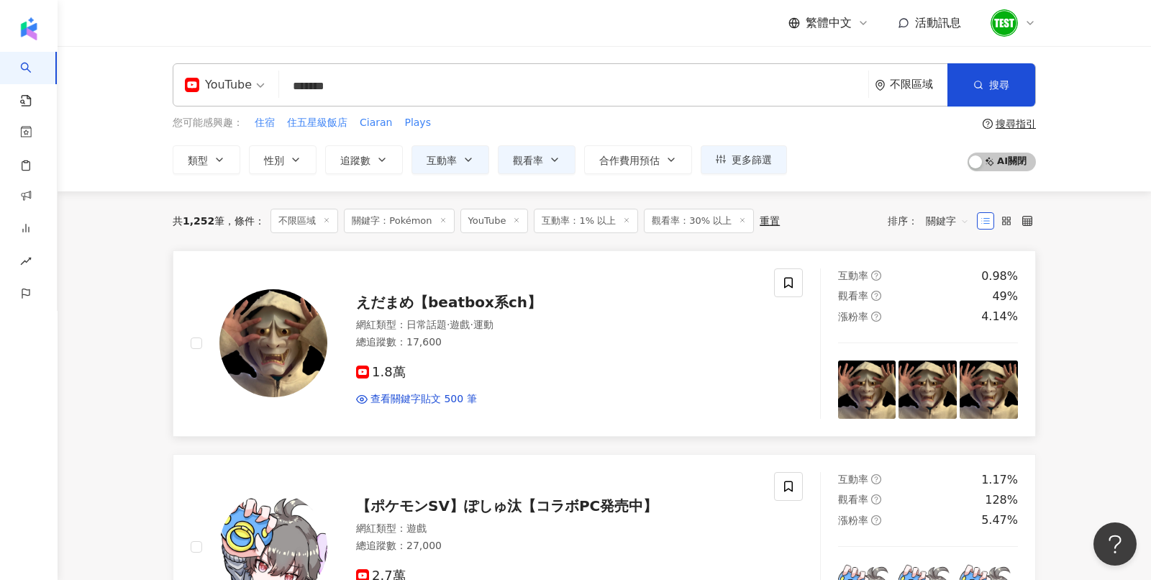
click at [299, 325] on img at bounding box center [273, 343] width 108 height 108
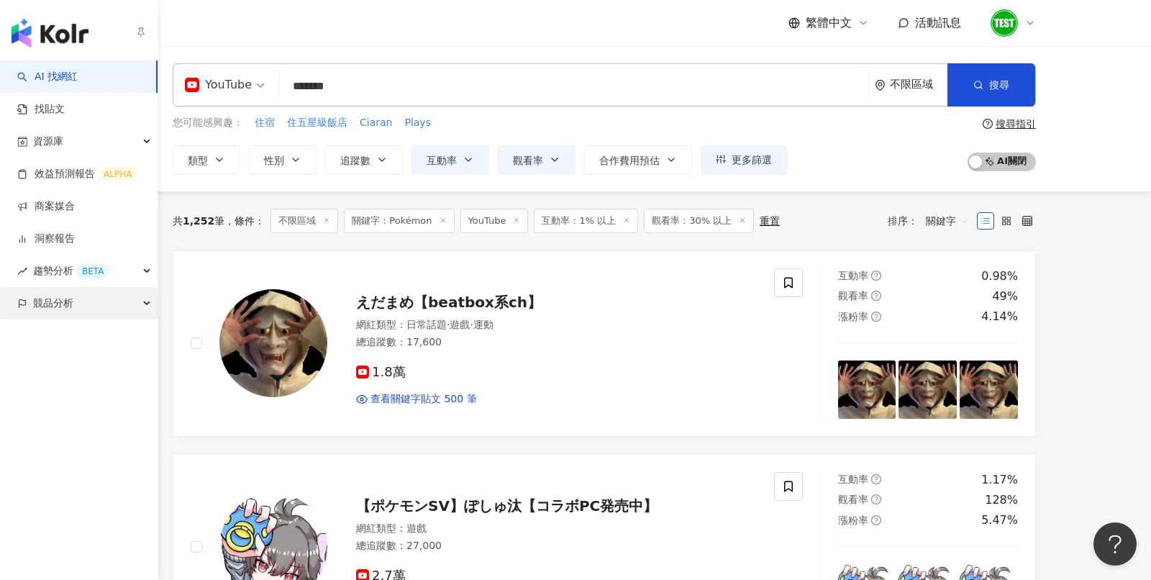
click at [47, 314] on span "競品分析" at bounding box center [53, 303] width 40 height 32
click at [71, 337] on link "品牌帳號分析" at bounding box center [65, 336] width 60 height 14
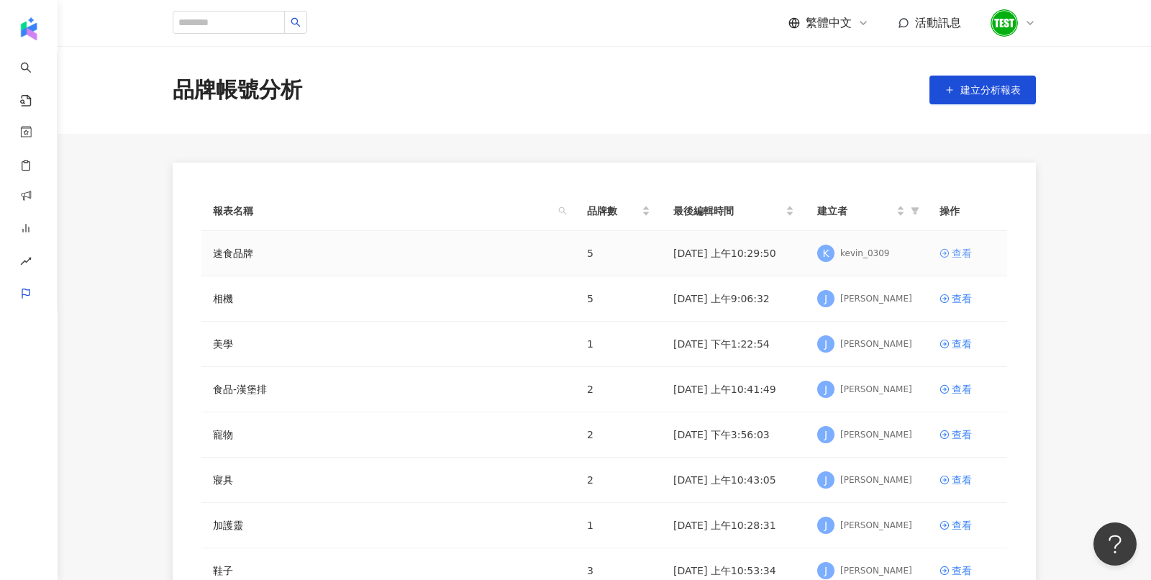
click at [967, 247] on div "查看" at bounding box center [961, 253] width 20 height 16
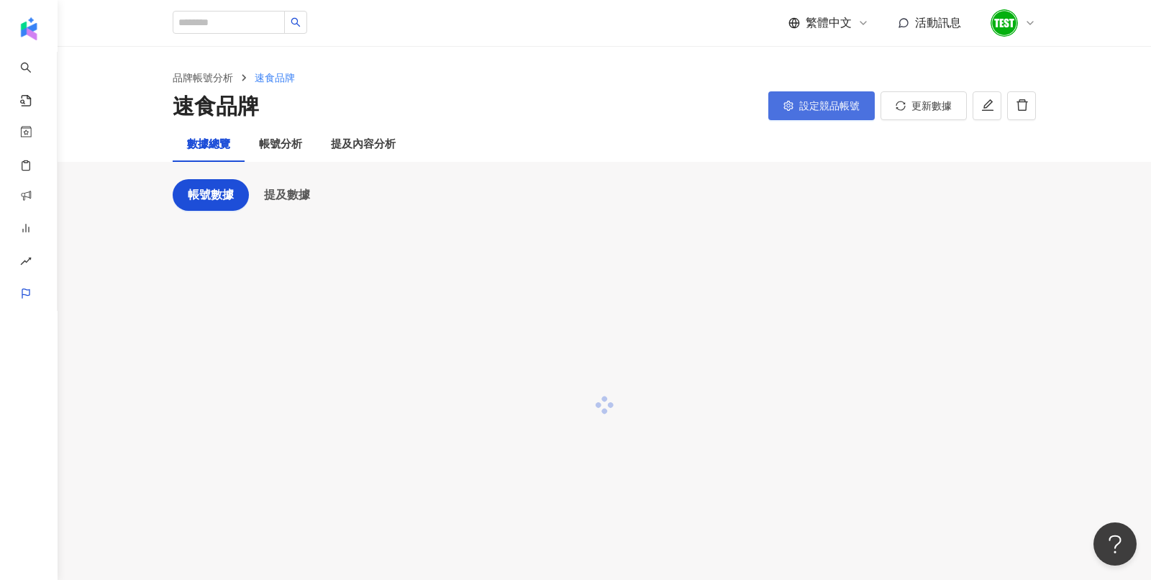
click at [836, 106] on span "設定競品帳號" at bounding box center [829, 106] width 60 height 12
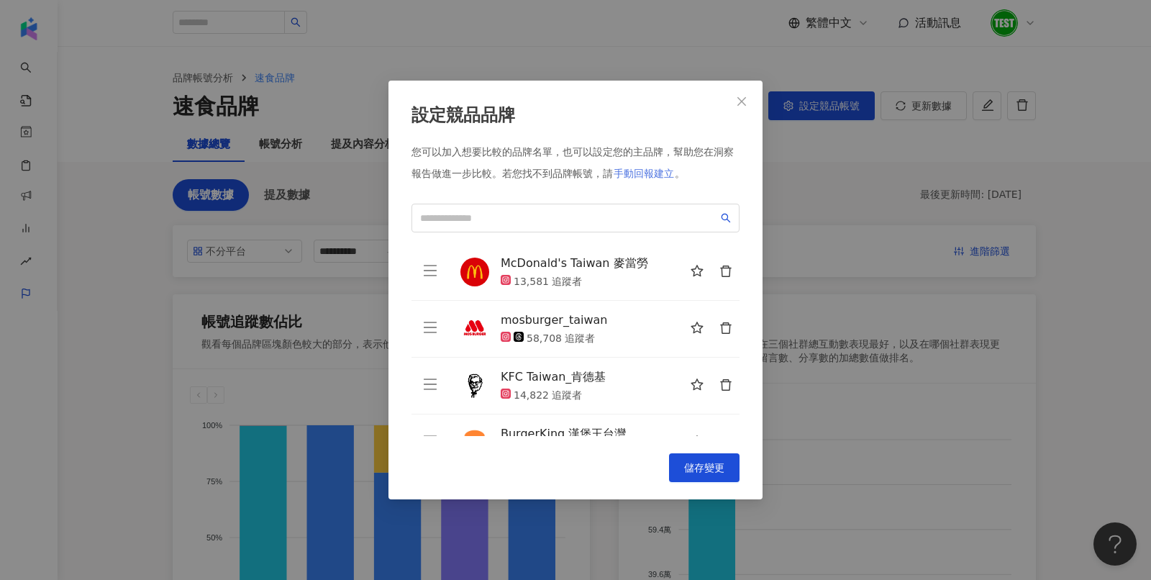
click at [662, 172] on span "手動回報建立" at bounding box center [643, 174] width 60 height 12
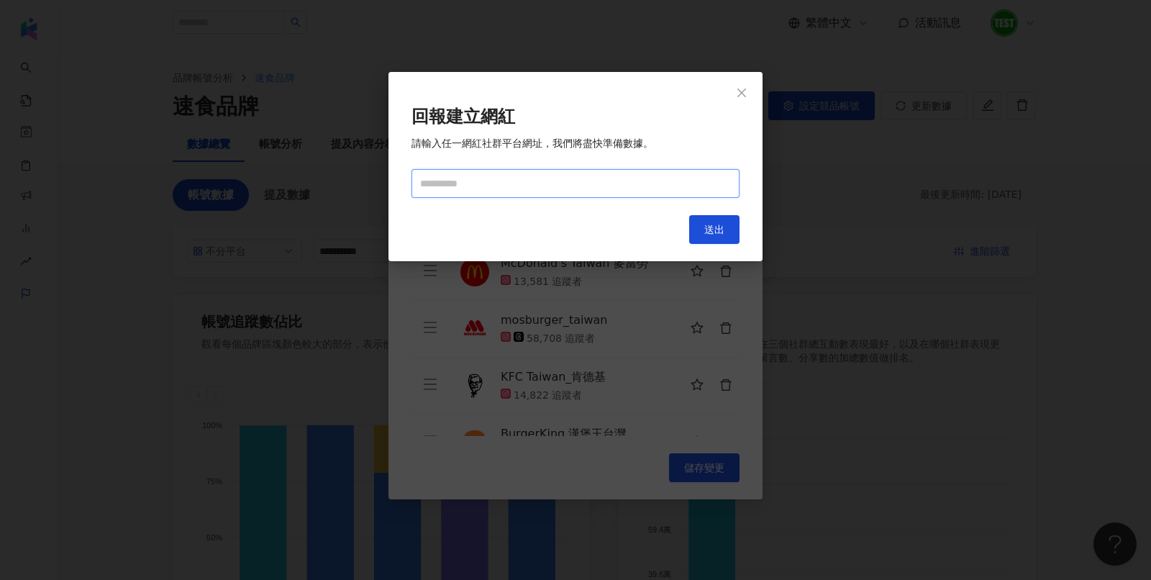
click at [662, 172] on input "text" at bounding box center [575, 183] width 328 height 29
click at [734, 85] on button "Close" at bounding box center [741, 92] width 29 height 29
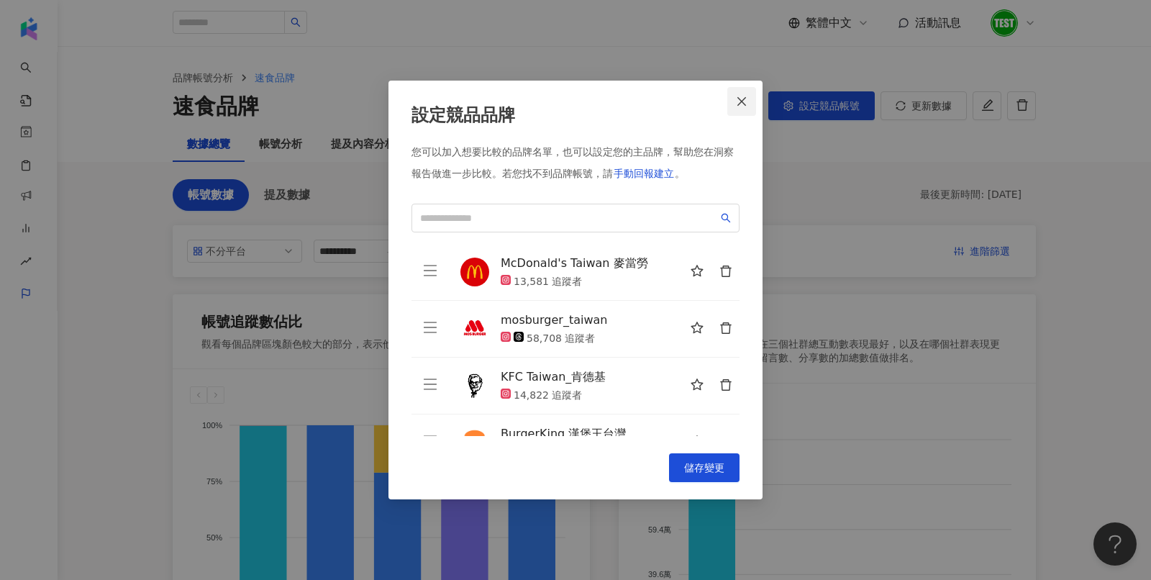
click at [739, 96] on icon "close" at bounding box center [742, 102] width 12 height 12
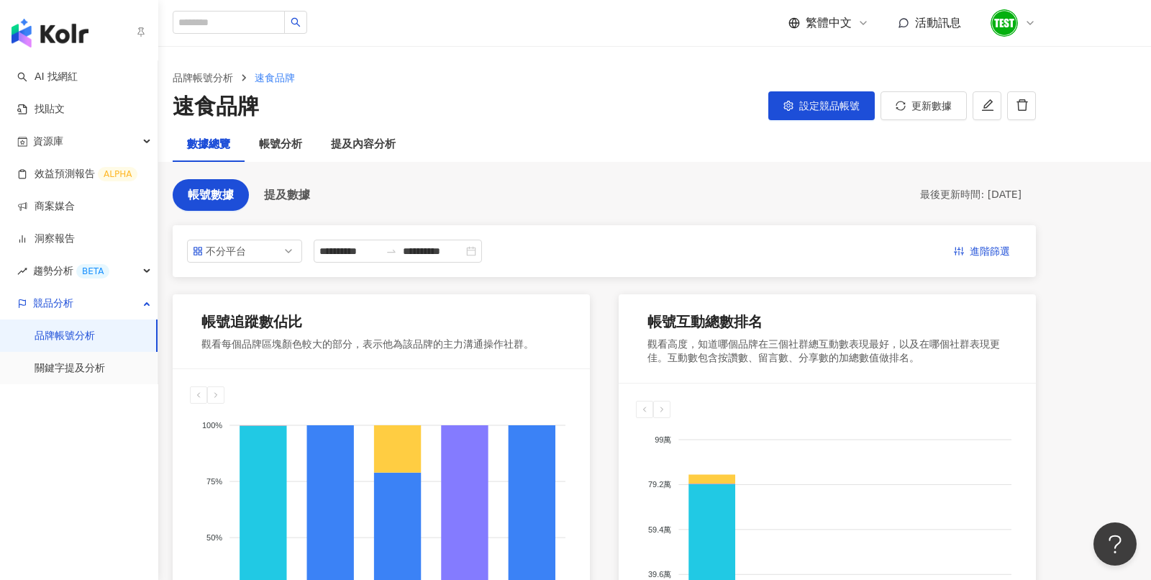
click at [43, 40] on img "button" at bounding box center [50, 33] width 77 height 29
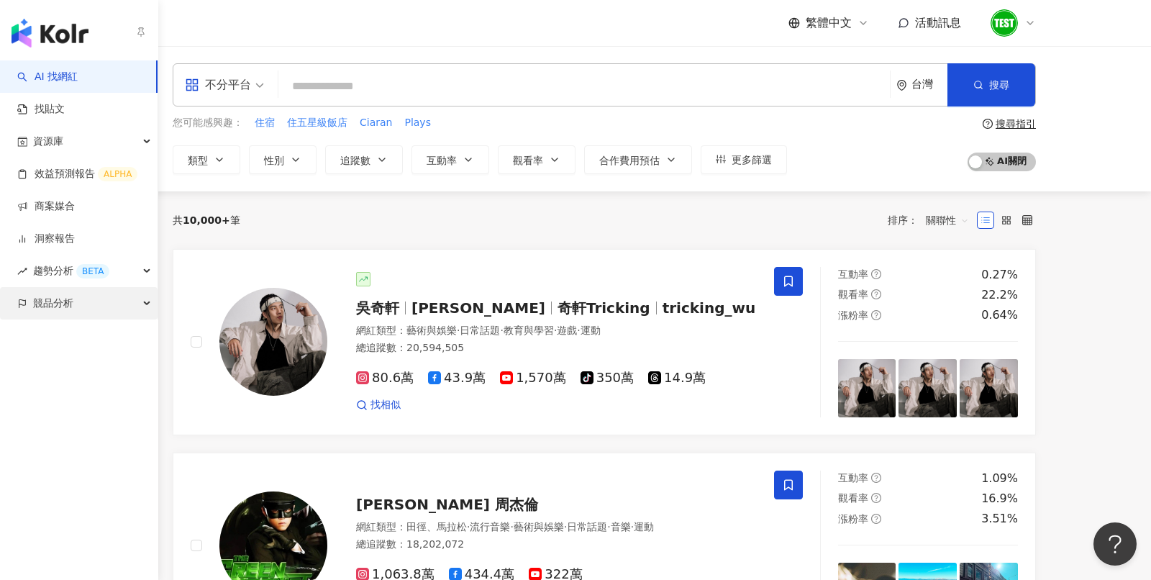
click at [45, 305] on span "競品分析" at bounding box center [53, 303] width 40 height 32
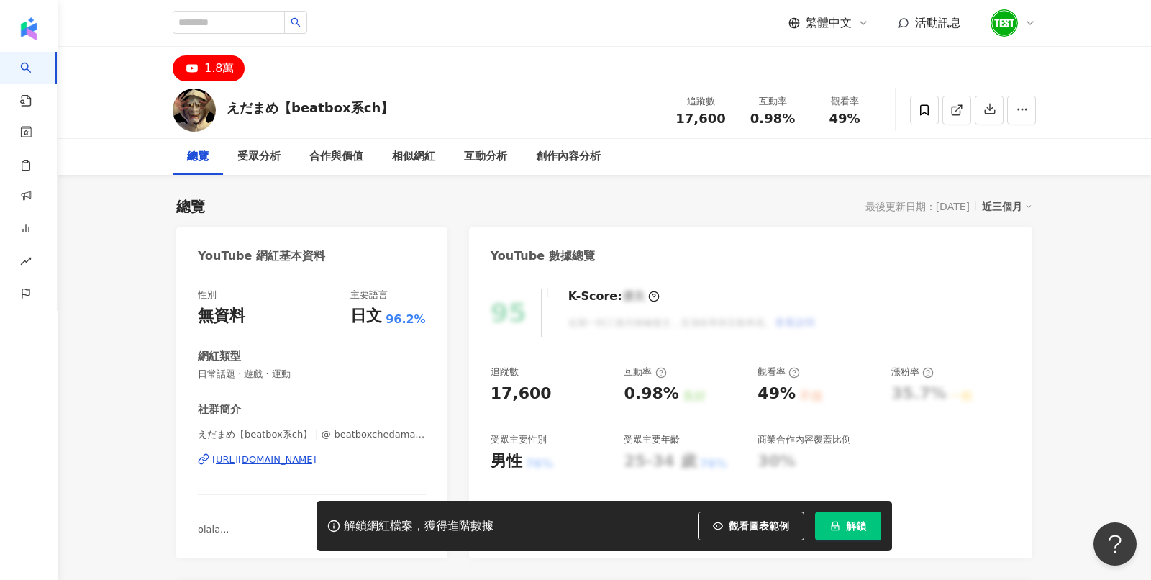
click at [840, 516] on button "解鎖" at bounding box center [848, 525] width 66 height 29
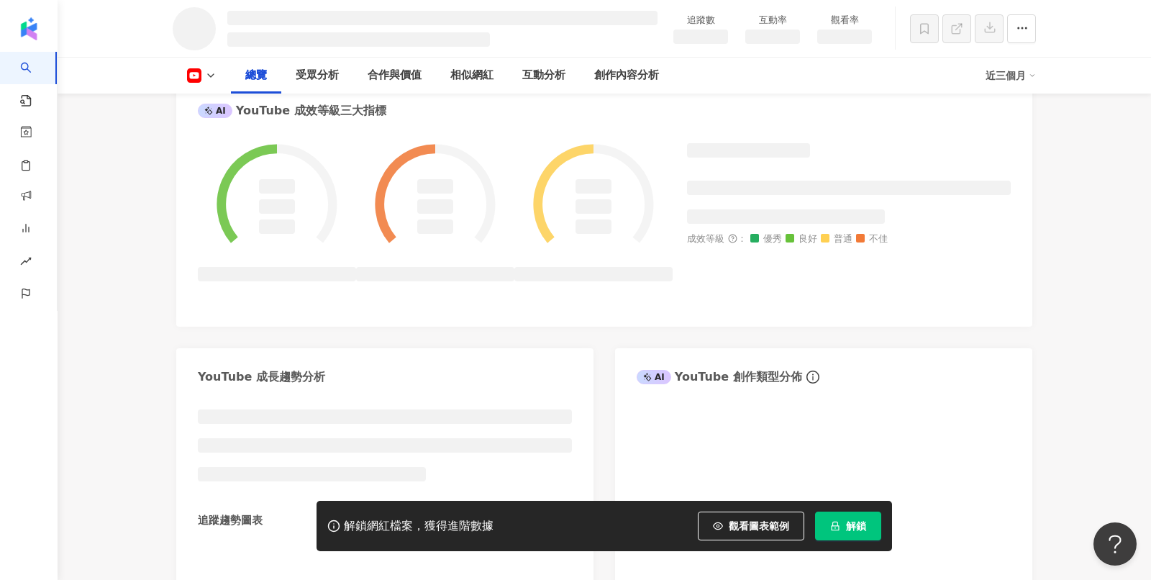
scroll to position [527, 0]
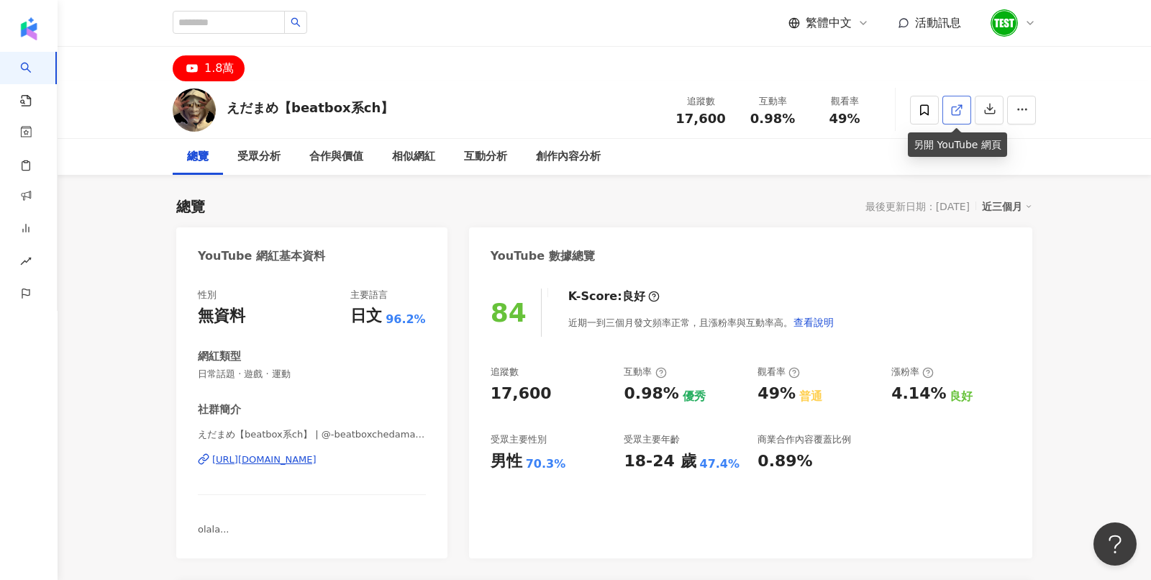
click at [960, 105] on polyline at bounding box center [960, 107] width 4 height 4
click at [930, 109] on icon at bounding box center [924, 110] width 13 height 13
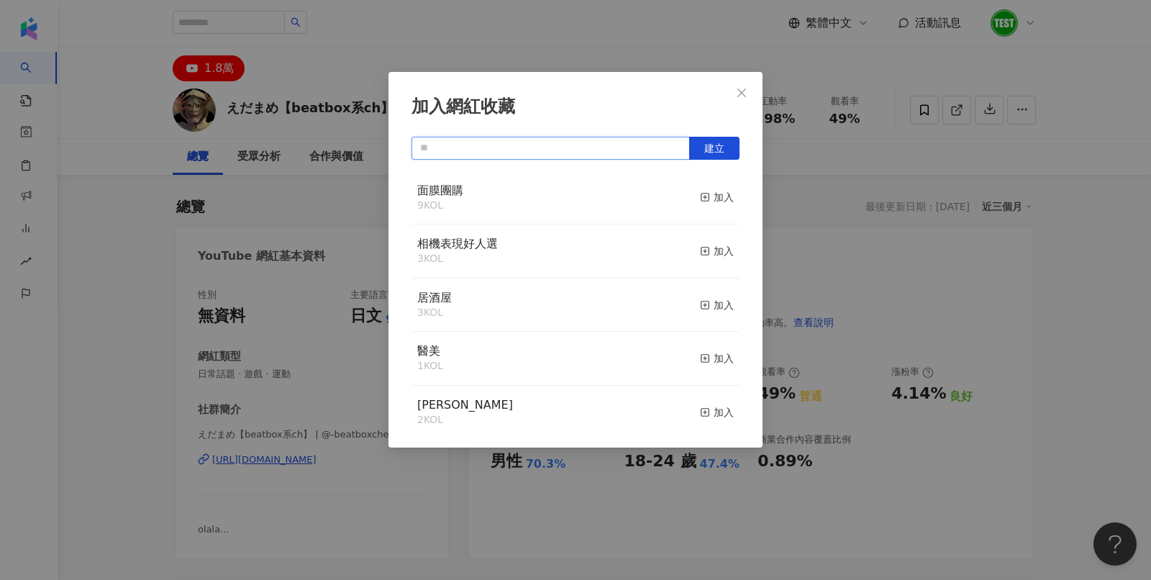
click at [604, 140] on input "text" at bounding box center [550, 148] width 278 height 23
type input "*"
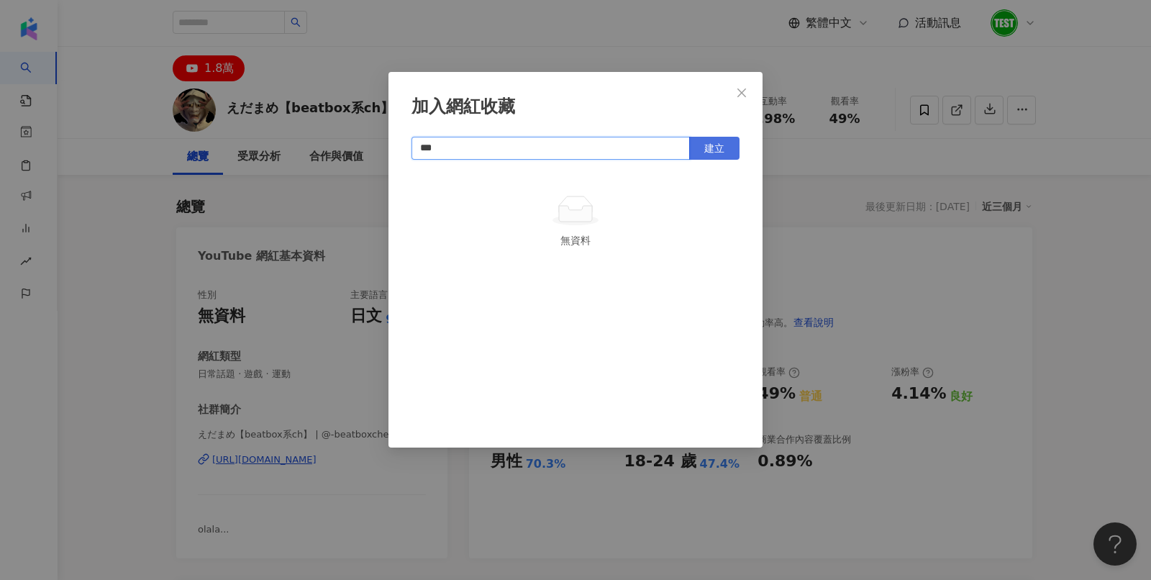
click at [728, 142] on button "建立" at bounding box center [714, 148] width 50 height 23
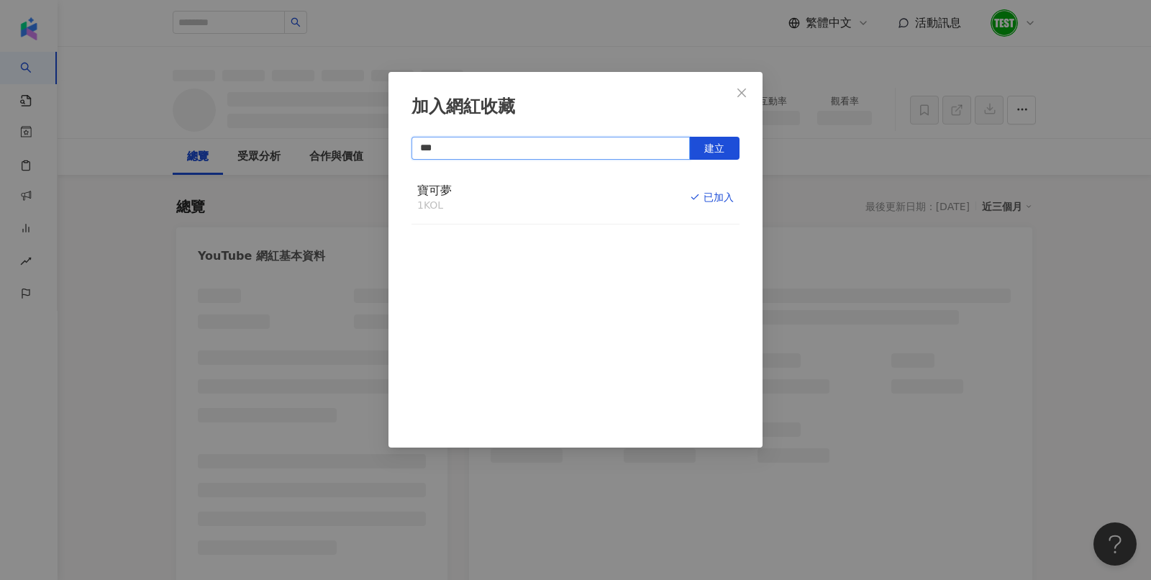
type input "***"
click at [877, 170] on div "加入網紅收藏 *** 建立 寶可夢 1 KOL 已加入" at bounding box center [575, 290] width 1151 height 580
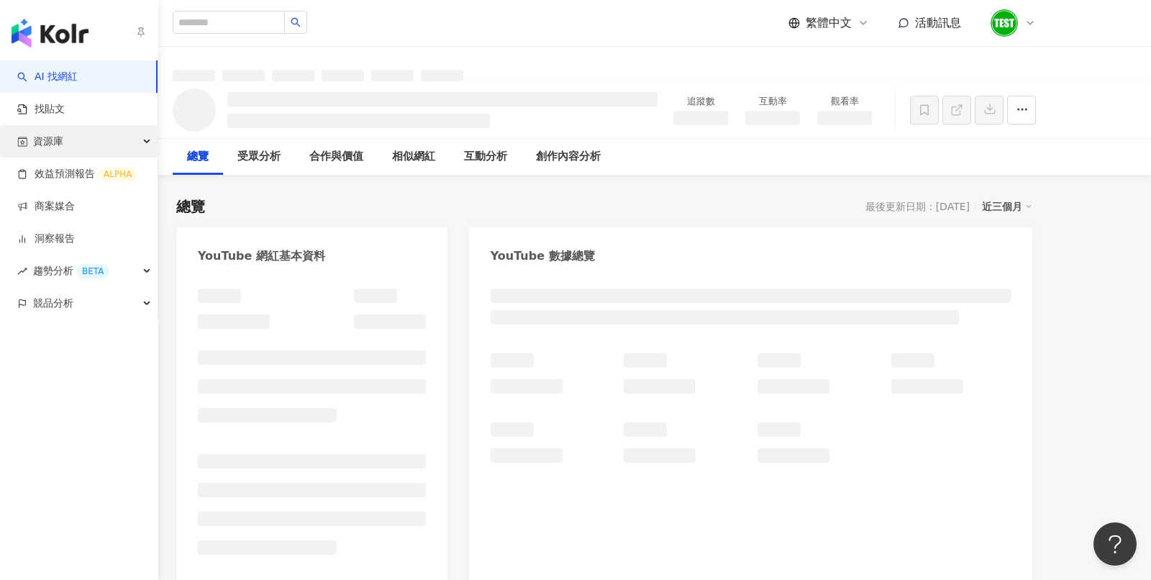
click at [63, 147] on span "資源庫" at bounding box center [48, 141] width 30 height 32
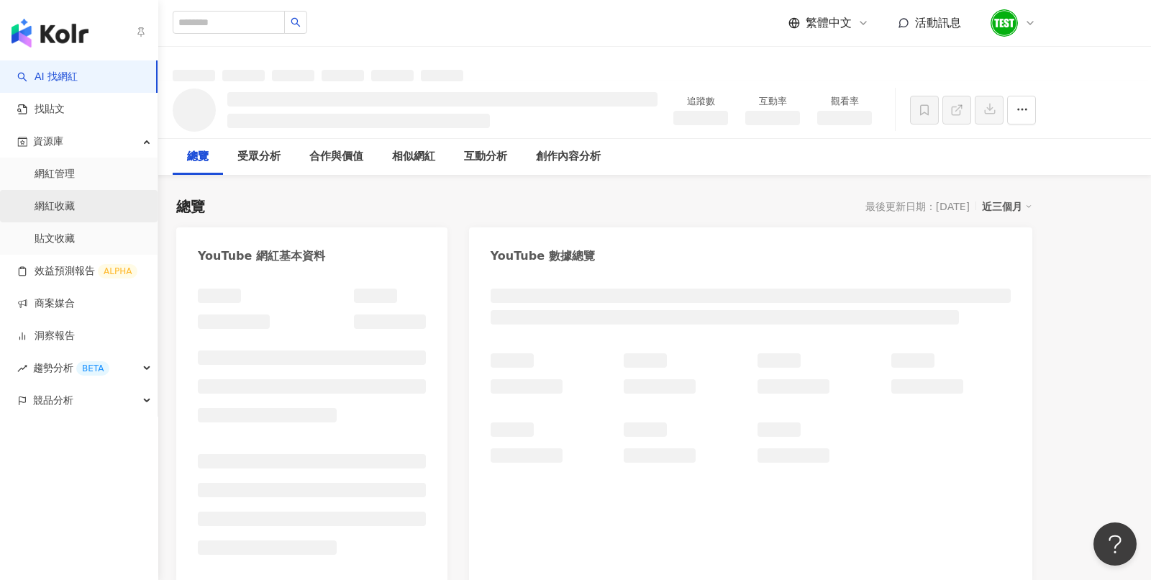
click at [70, 204] on link "網紅收藏" at bounding box center [55, 206] width 40 height 14
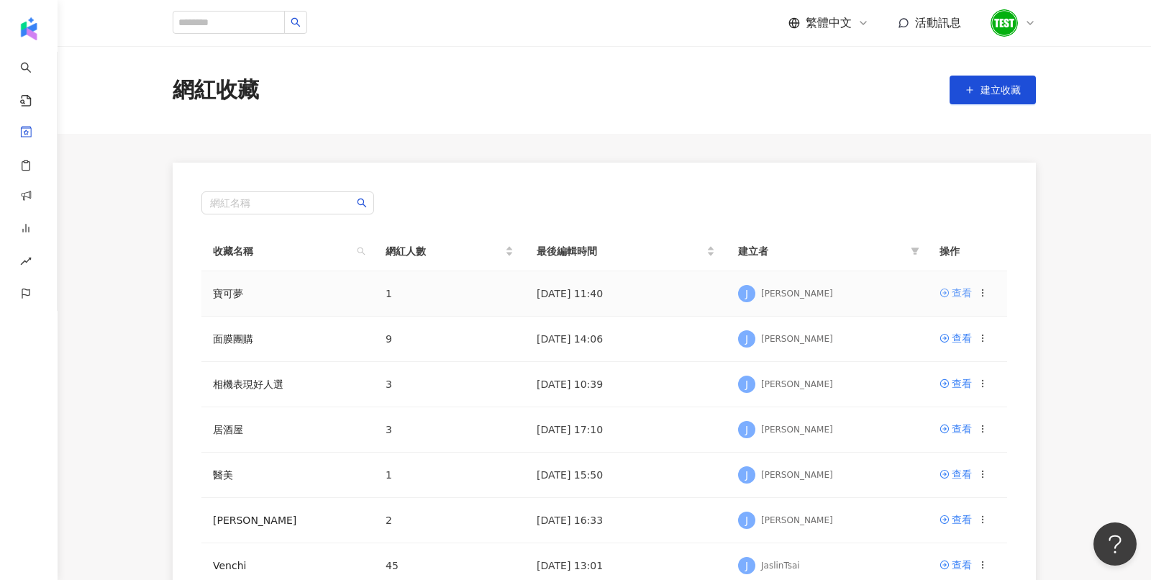
click at [951, 292] on div "查看" at bounding box center [961, 293] width 20 height 16
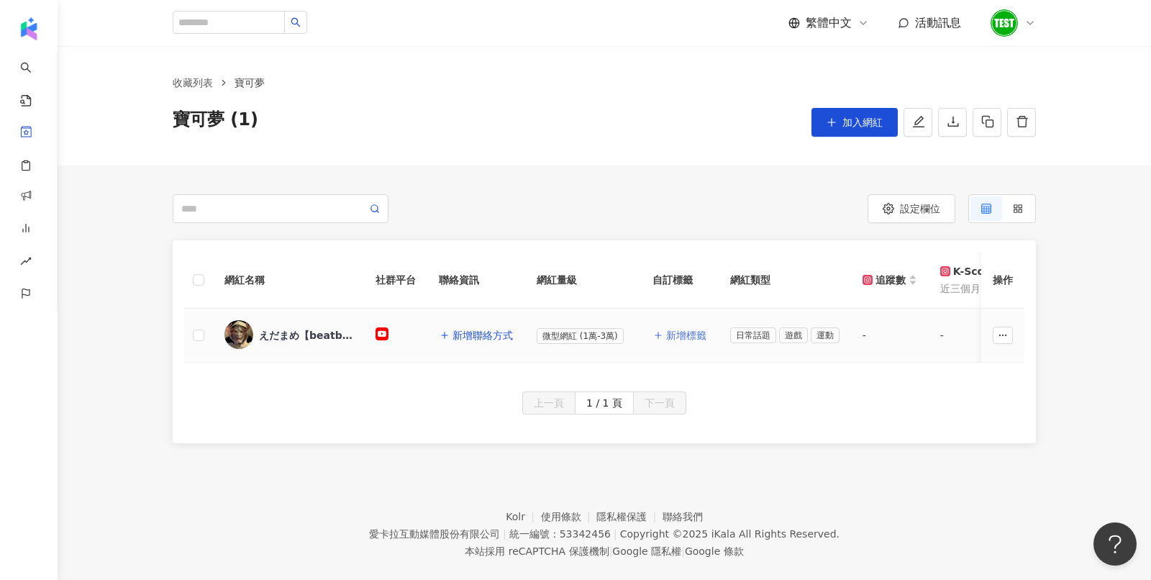
click at [680, 332] on span "新增標籤" at bounding box center [686, 335] width 40 height 12
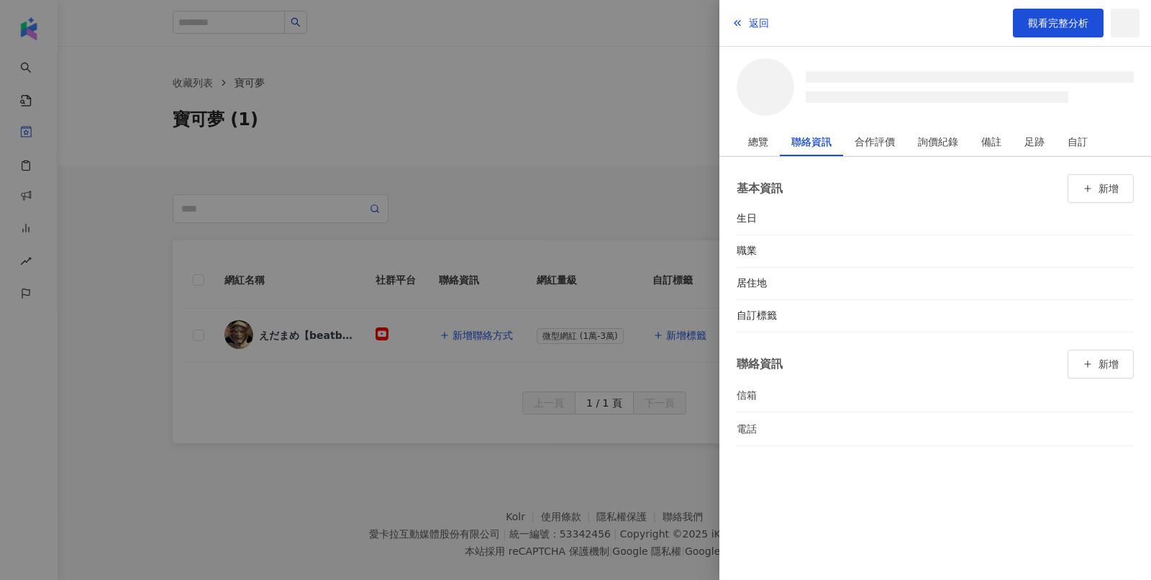
click at [521, 180] on div at bounding box center [575, 290] width 1151 height 580
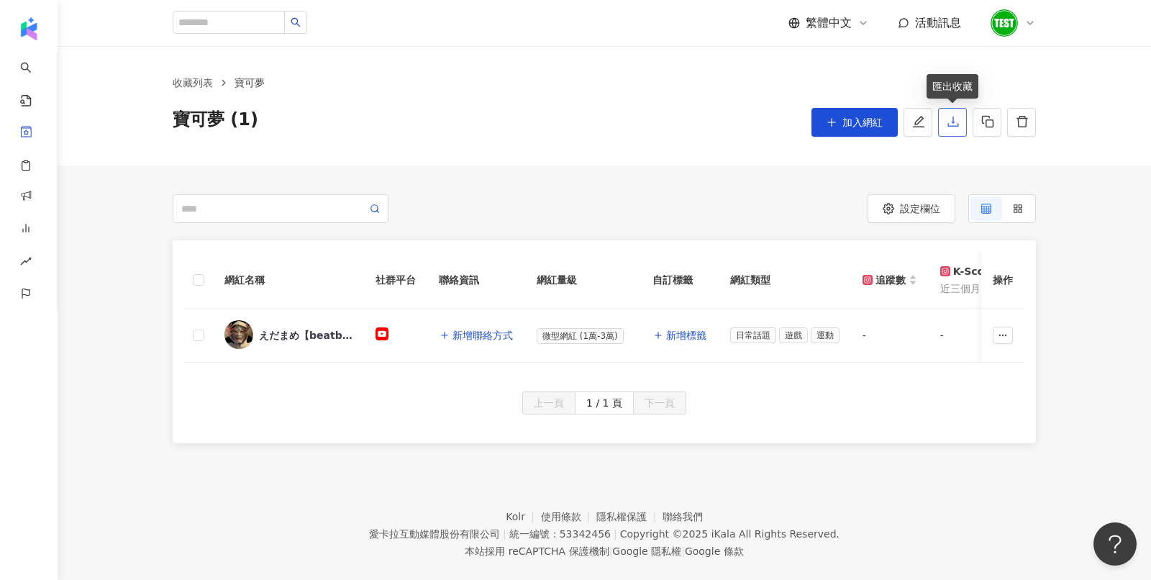
click at [950, 117] on icon "download" at bounding box center [952, 121] width 13 height 13
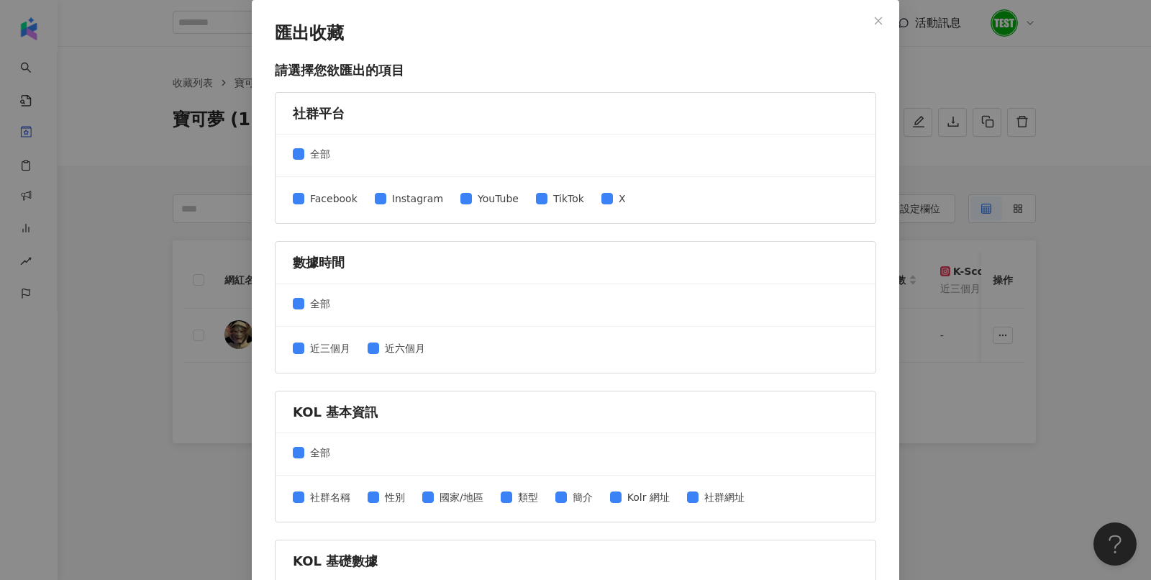
scroll to position [529, 0]
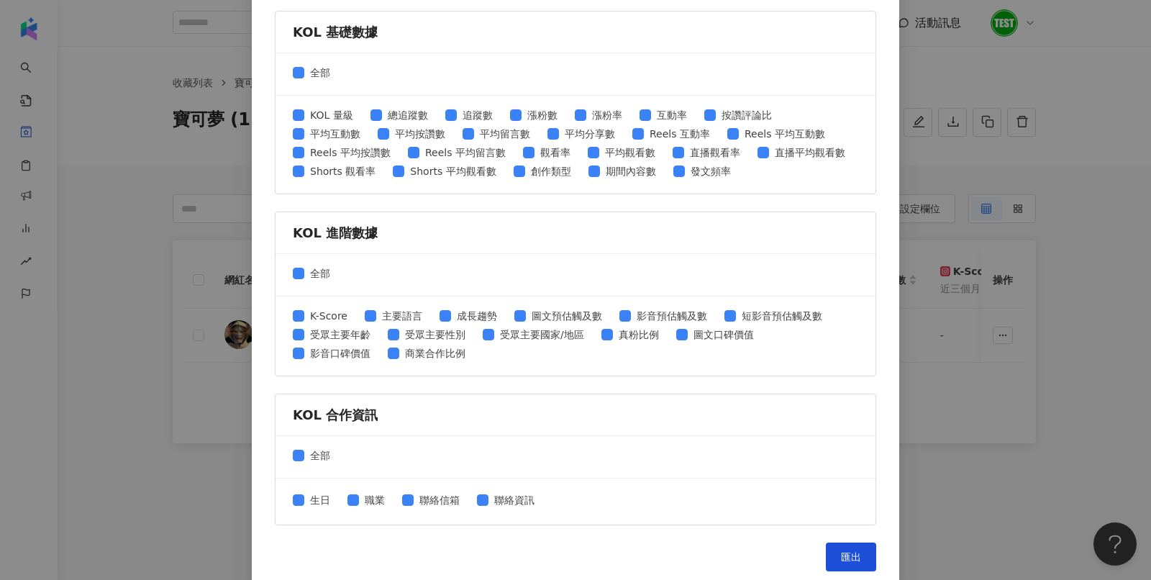
click at [206, 385] on div "匯出收藏 請選擇您欲匯出的項目 社群平台 全部 Facebook Instagram YouTube TikTok X 數據時間 全部 近三個月 近六個月 K…" at bounding box center [575, 290] width 1151 height 580
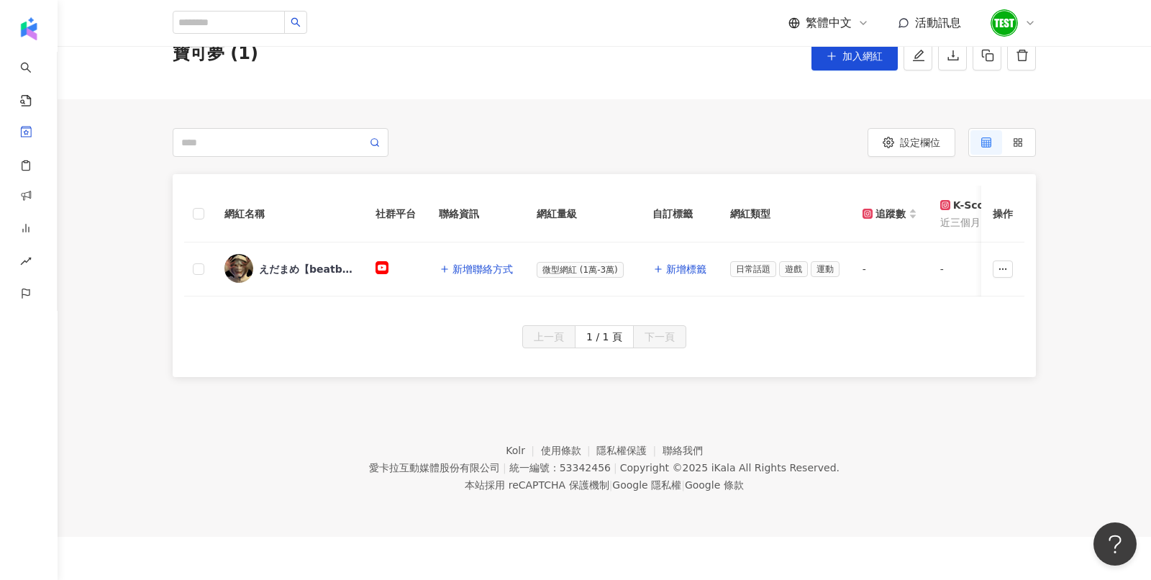
scroll to position [0, 0]
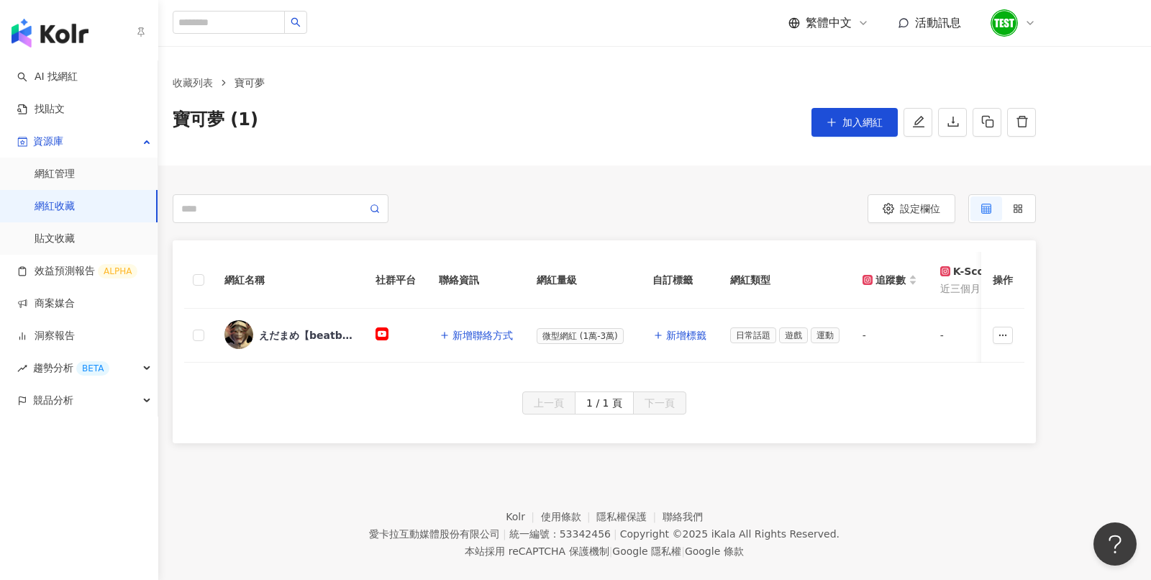
click at [58, 214] on link "網紅收藏" at bounding box center [55, 206] width 40 height 14
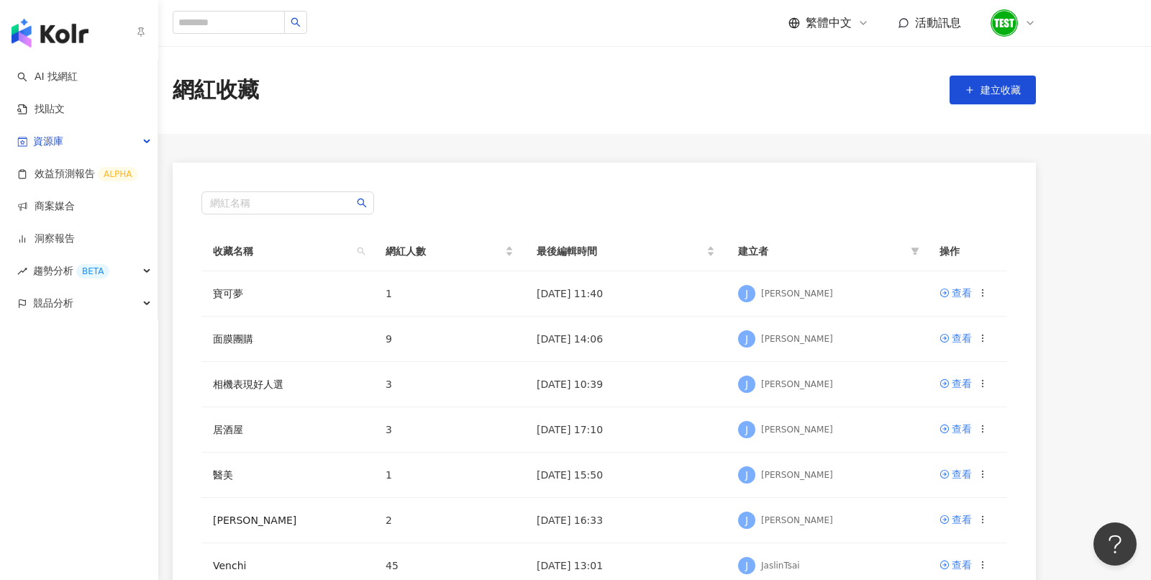
click at [51, 32] on img "button" at bounding box center [50, 33] width 77 height 29
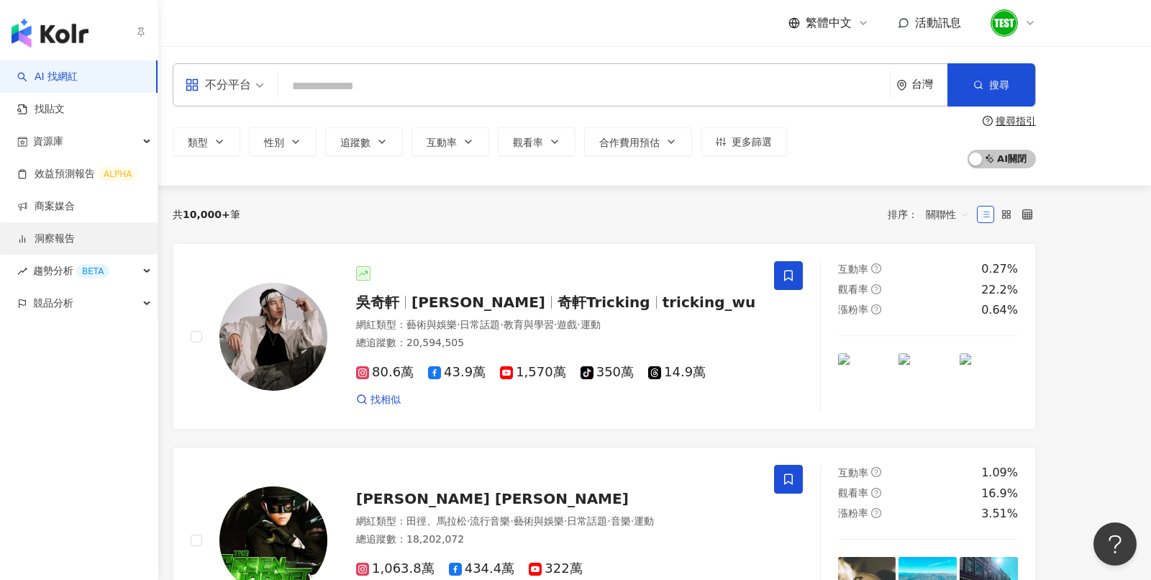
click at [38, 233] on link "洞察報告" at bounding box center [46, 239] width 58 height 14
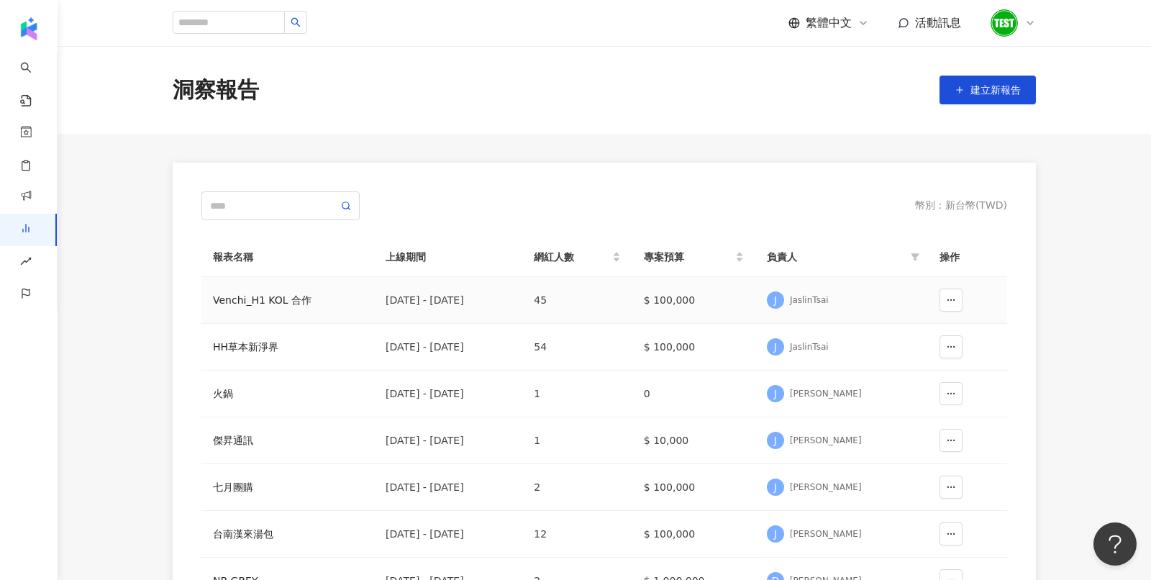
click at [232, 292] on div "Venchi_H1 KOL 合作" at bounding box center [288, 300] width 150 height 16
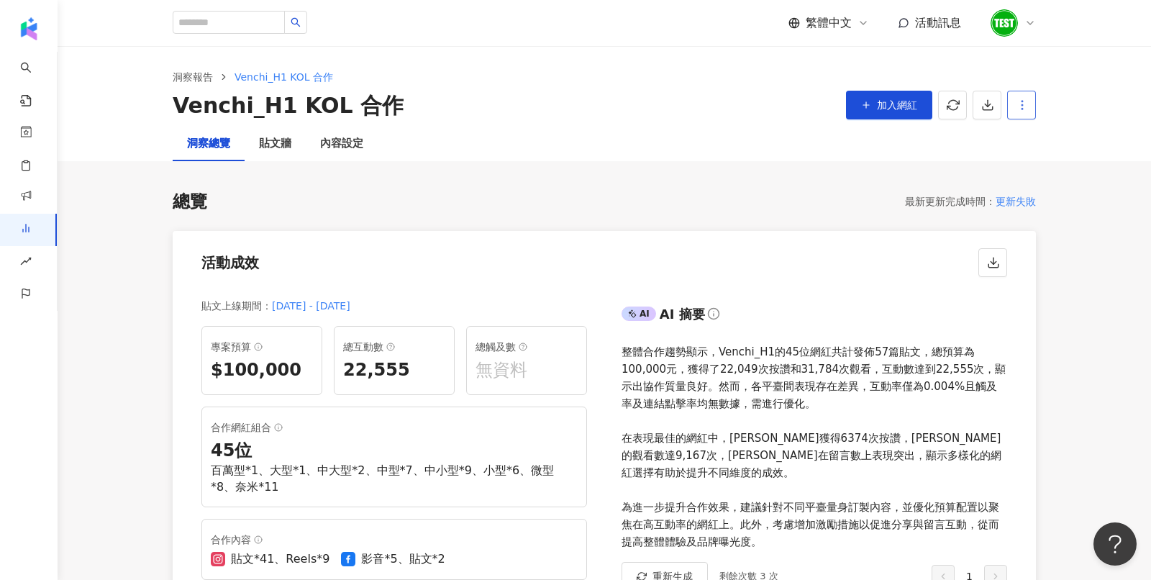
click at [1020, 103] on icon "button" at bounding box center [1021, 105] width 13 height 13
click at [1035, 146] on div "設定報告" at bounding box center [1046, 140] width 56 height 16
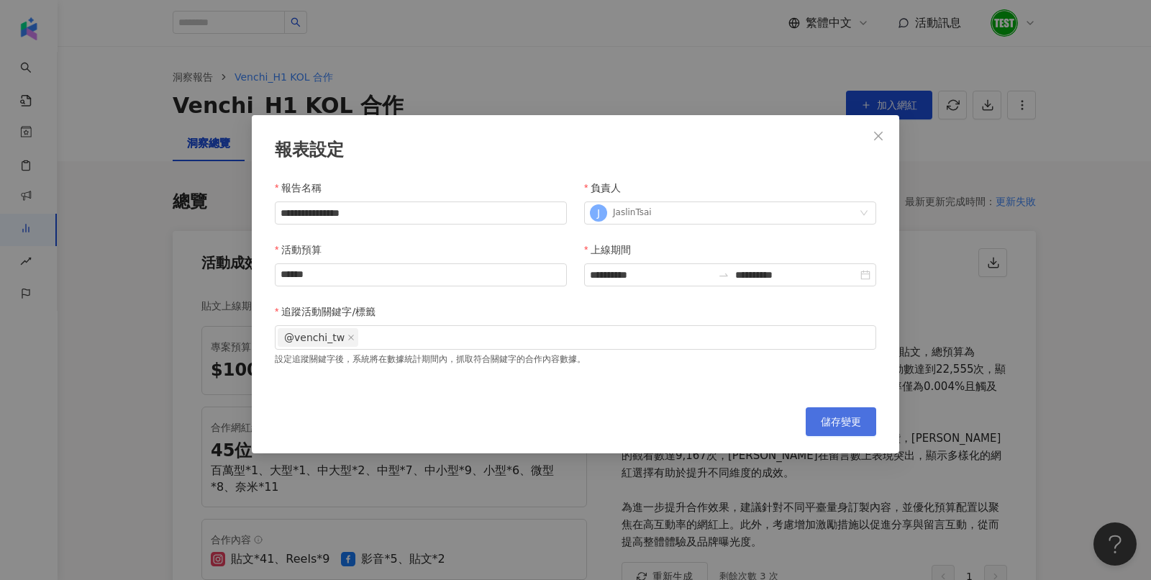
click at [849, 417] on span "儲存變更" at bounding box center [841, 422] width 40 height 12
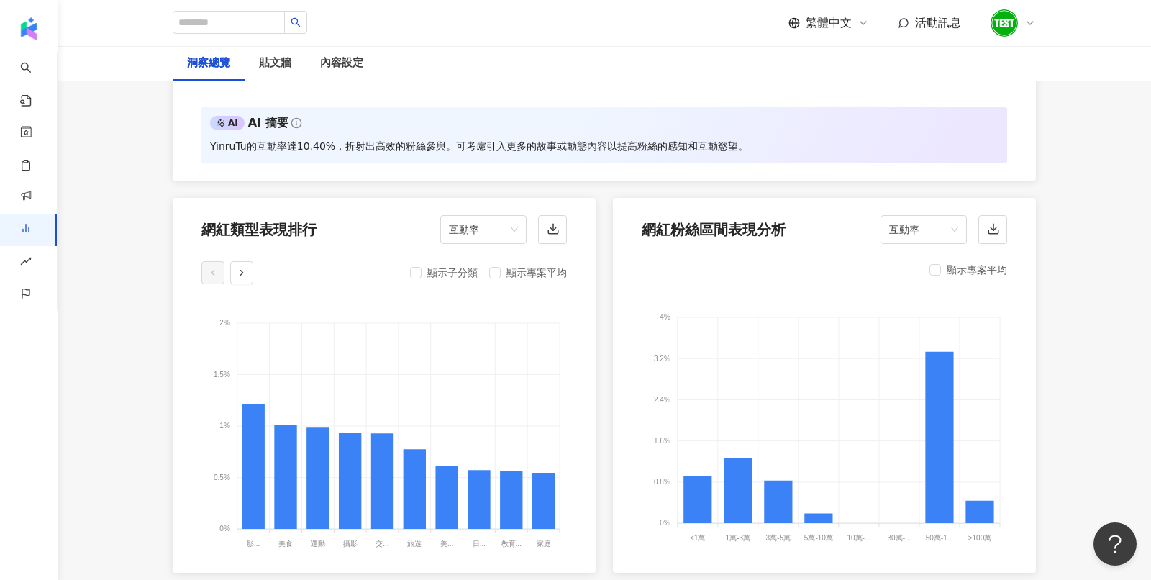
scroll to position [1492, 0]
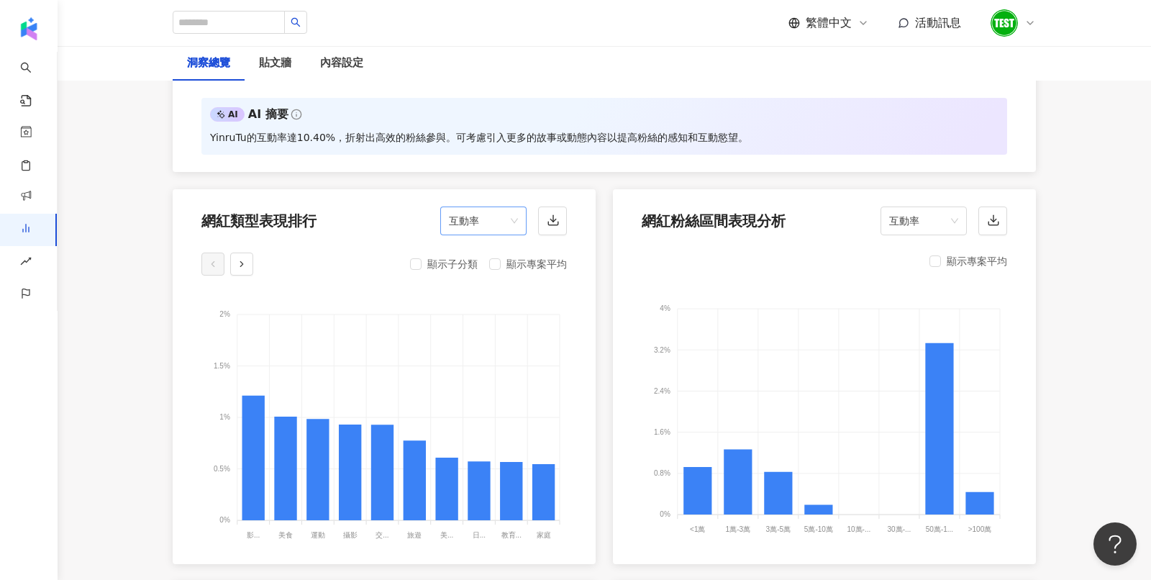
click at [498, 228] on span "互動率" at bounding box center [483, 220] width 69 height 27
click at [383, 204] on div "網紅類型表現排行 互動率" at bounding box center [384, 216] width 423 height 55
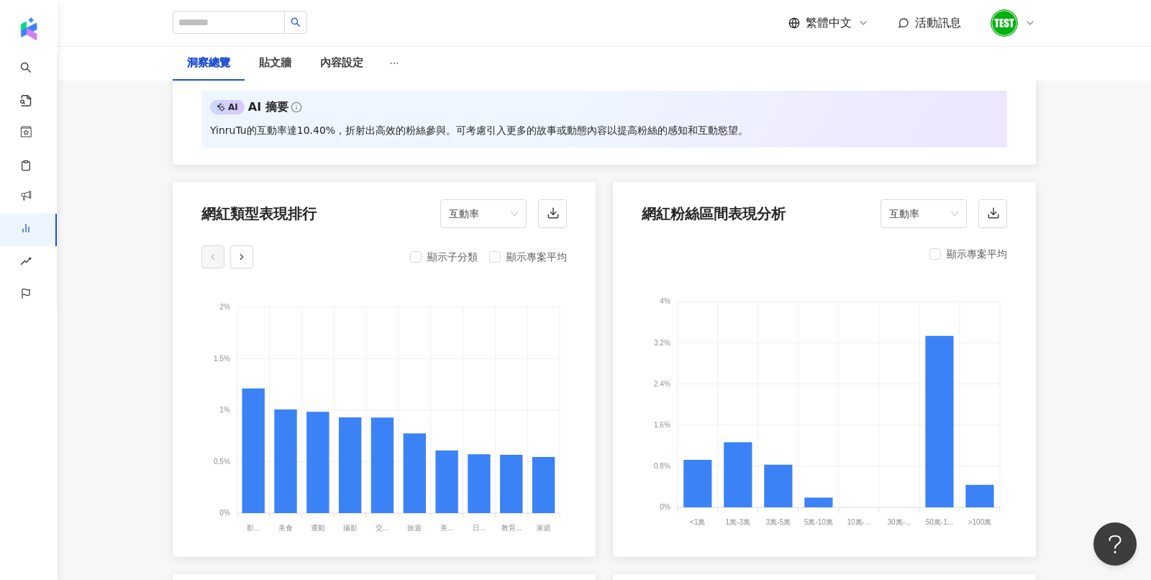
scroll to position [1502, 0]
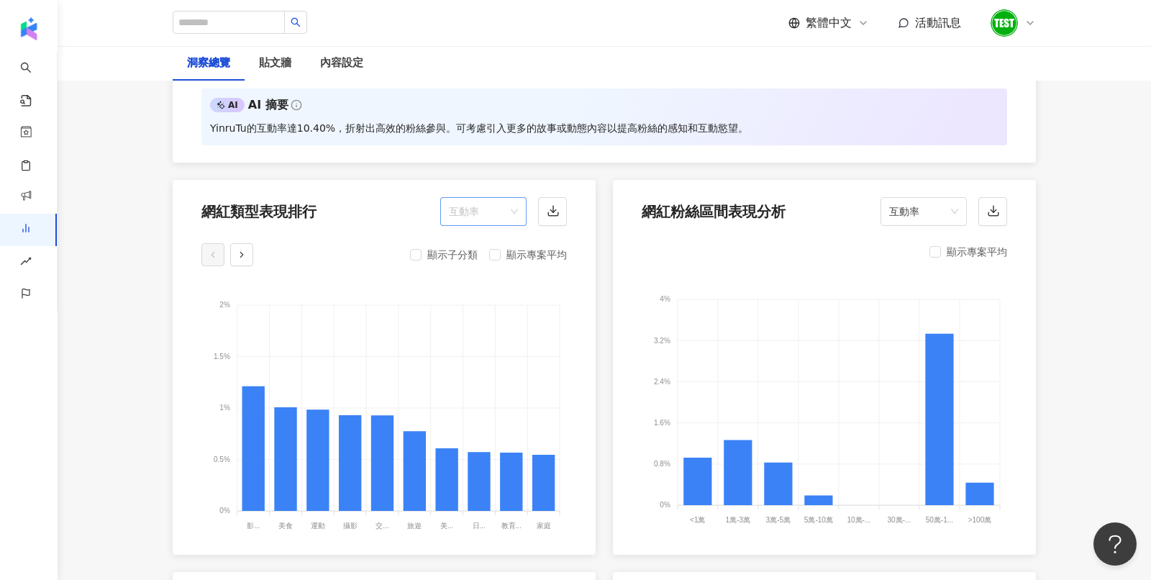
click at [472, 198] on span "互動率" at bounding box center [483, 211] width 69 height 27
click at [456, 269] on div "留言數" at bounding box center [483, 266] width 63 height 16
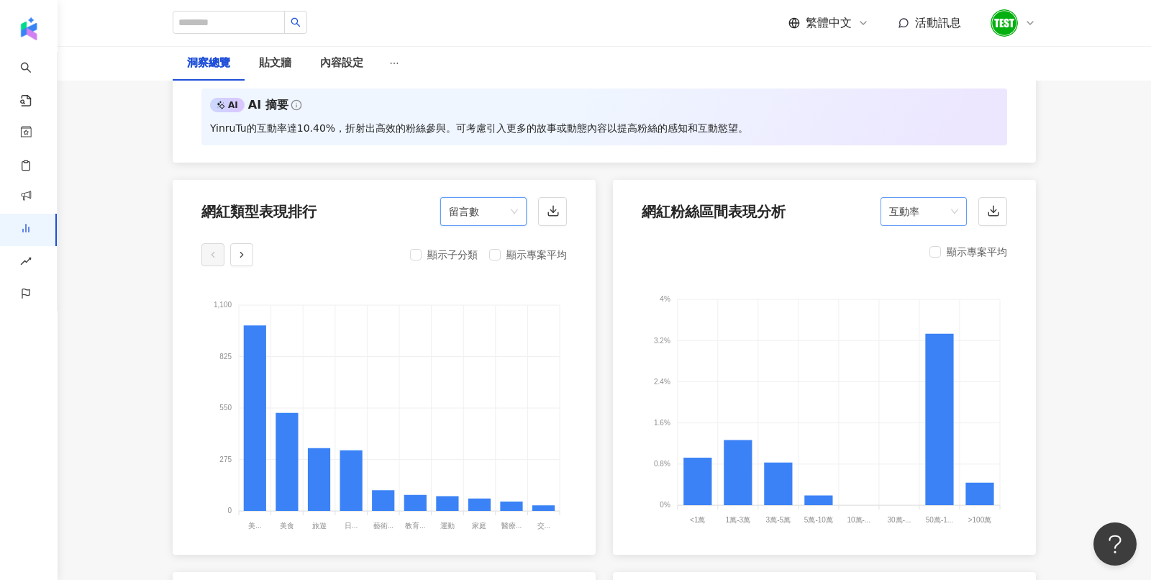
click at [915, 211] on span "互動率" at bounding box center [923, 211] width 69 height 27
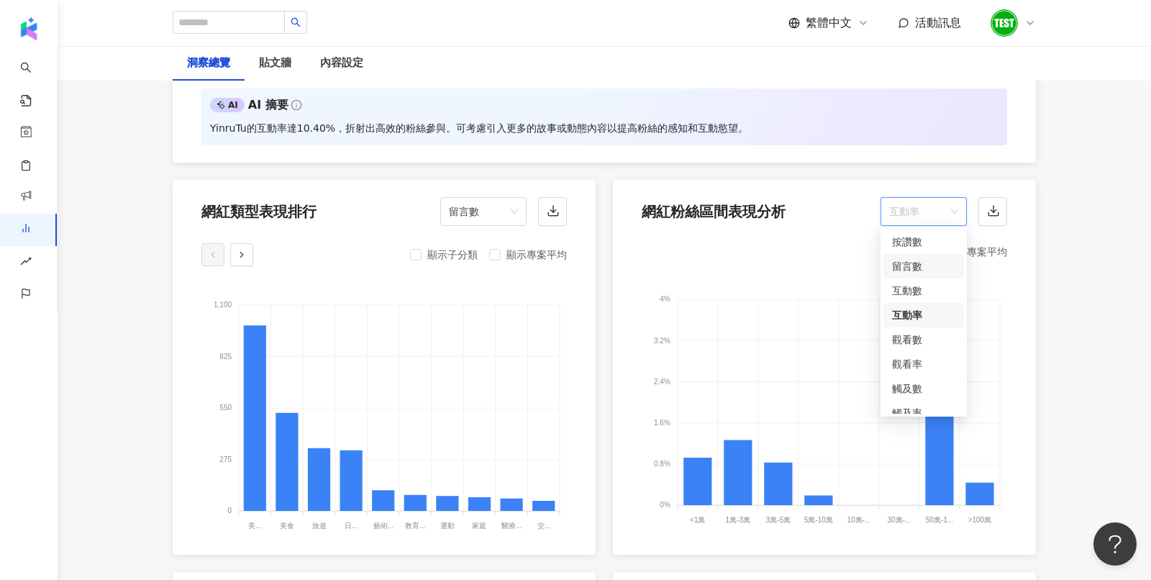
click at [893, 270] on div "留言數" at bounding box center [923, 266] width 63 height 16
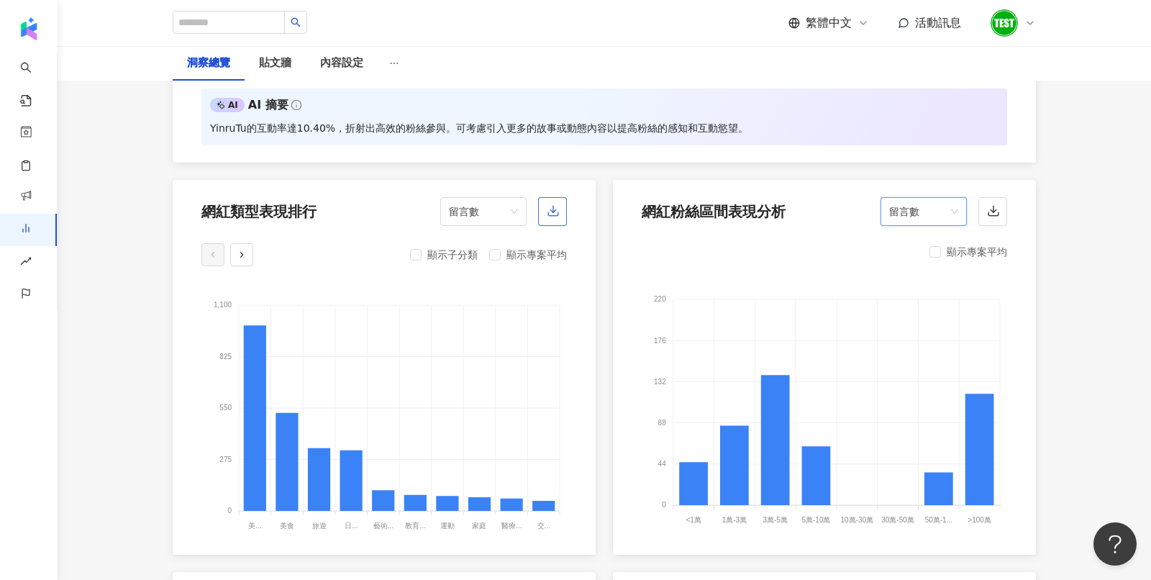
click at [552, 220] on button "button" at bounding box center [552, 211] width 29 height 29
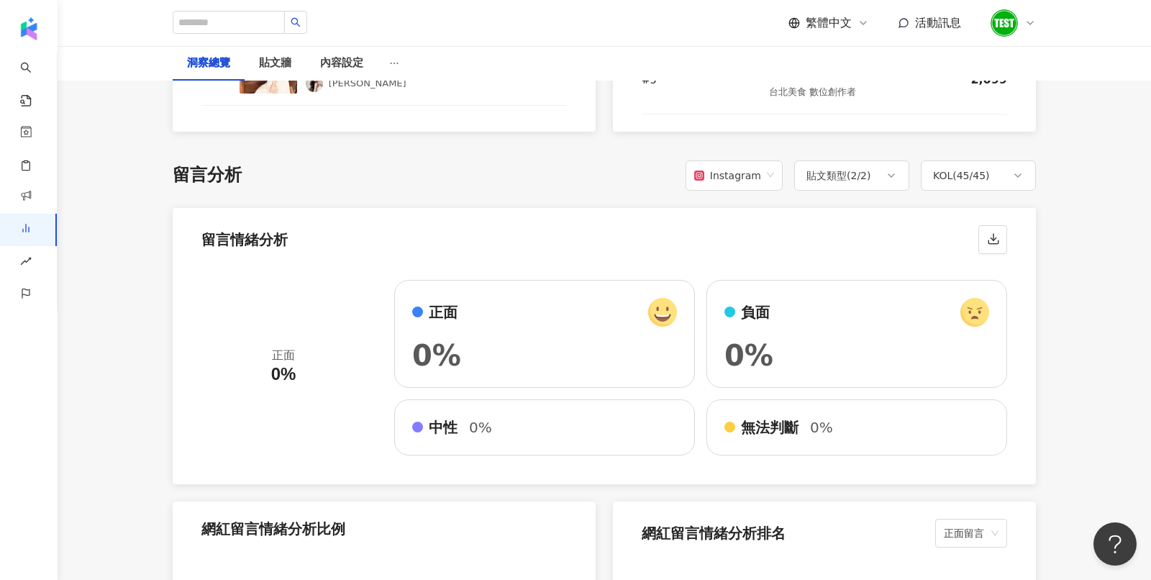
scroll to position [2355, 0]
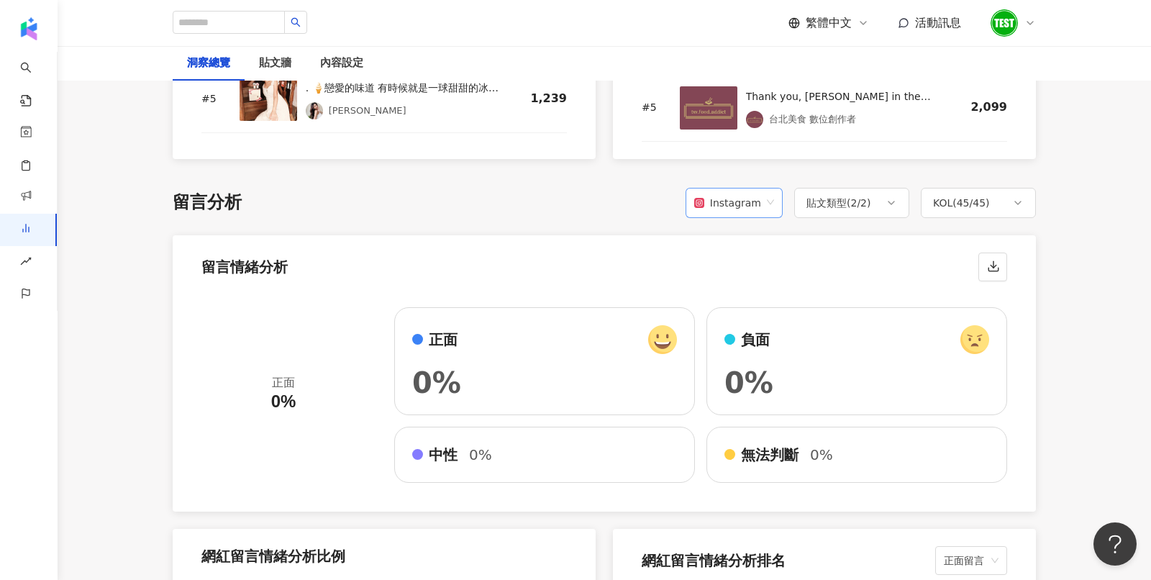
click at [749, 206] on div "Instagram" at bounding box center [727, 202] width 67 height 27
click at [607, 212] on div "留言分析 Instagram 貼文類型 ( 2 / 2 ) KOL ( 45 / 45 )" at bounding box center [604, 203] width 863 height 30
click at [828, 205] on div "貼文類型 ( 2 / 2 )" at bounding box center [838, 202] width 65 height 17
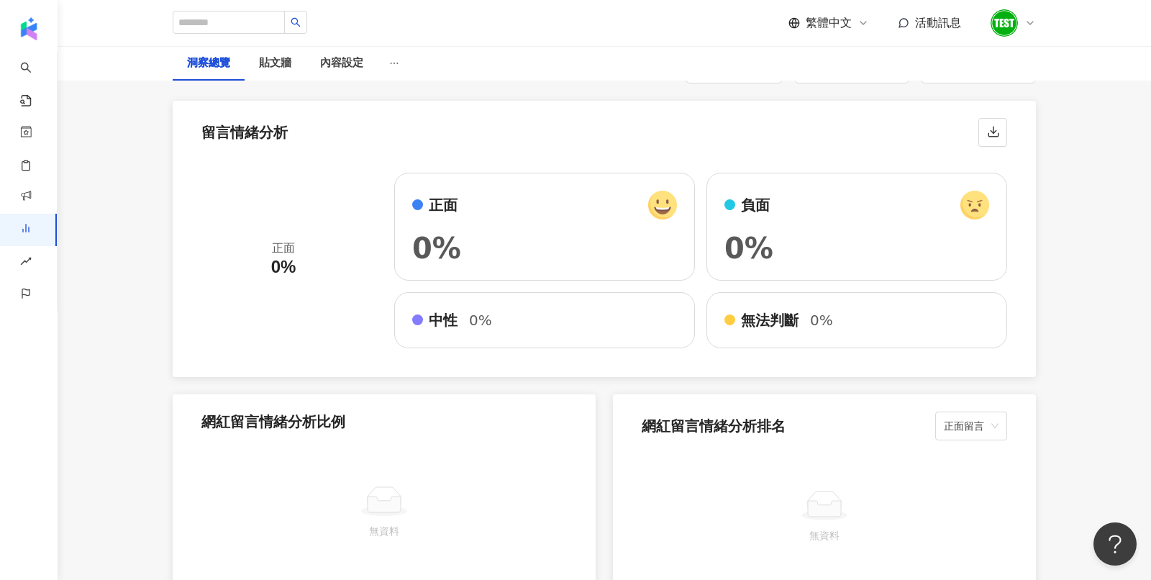
scroll to position [2504, 0]
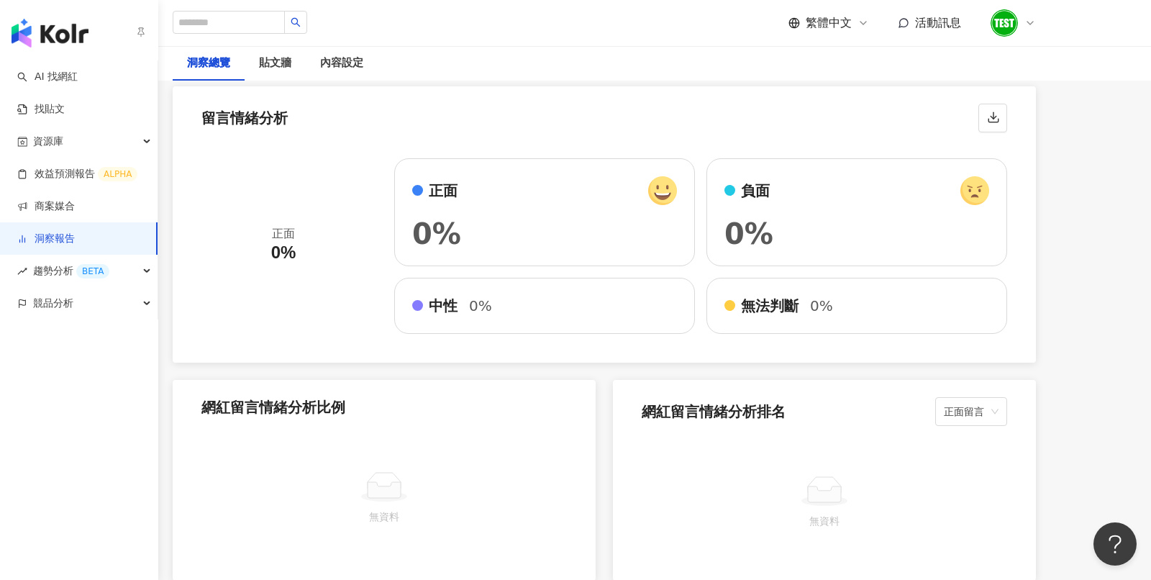
click at [61, 232] on link "洞察報告" at bounding box center [46, 239] width 58 height 14
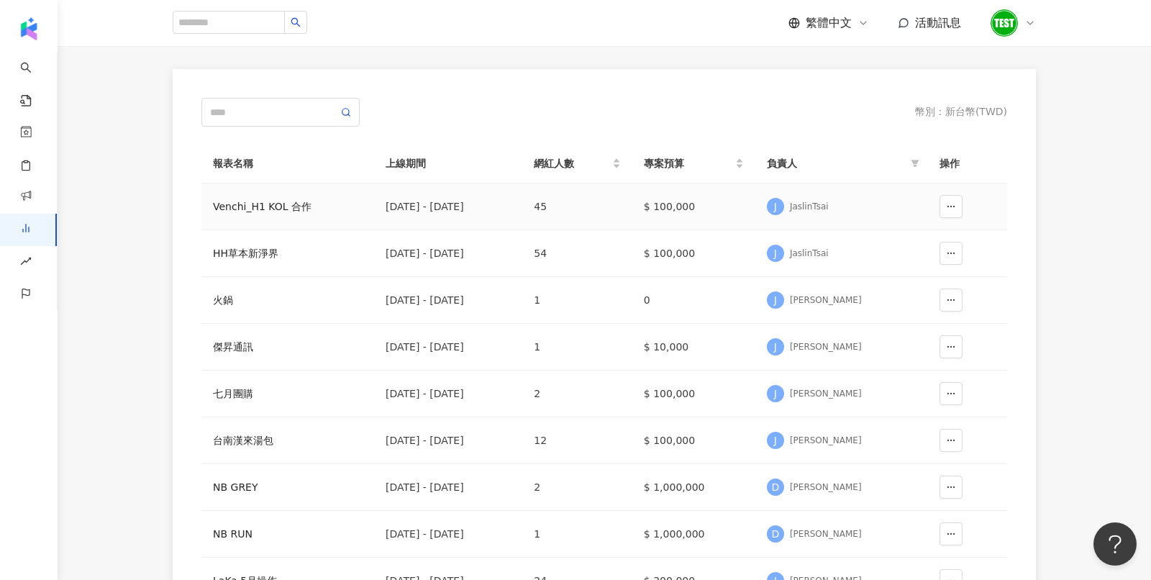
scroll to position [94, 0]
click at [266, 250] on div "HH草本新淨界" at bounding box center [288, 253] width 150 height 16
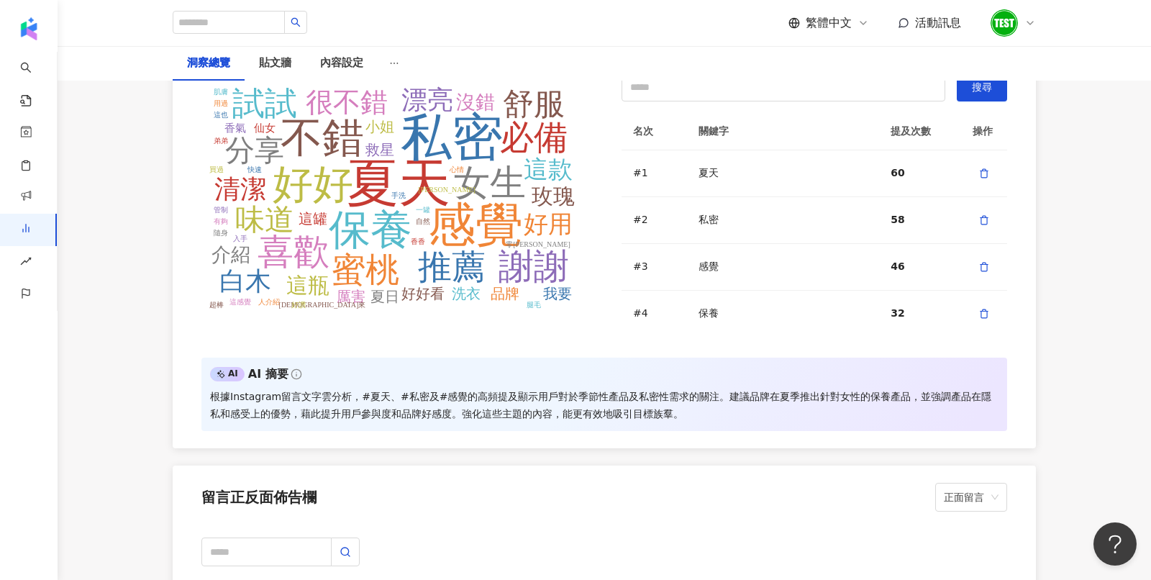
scroll to position [3489, 0]
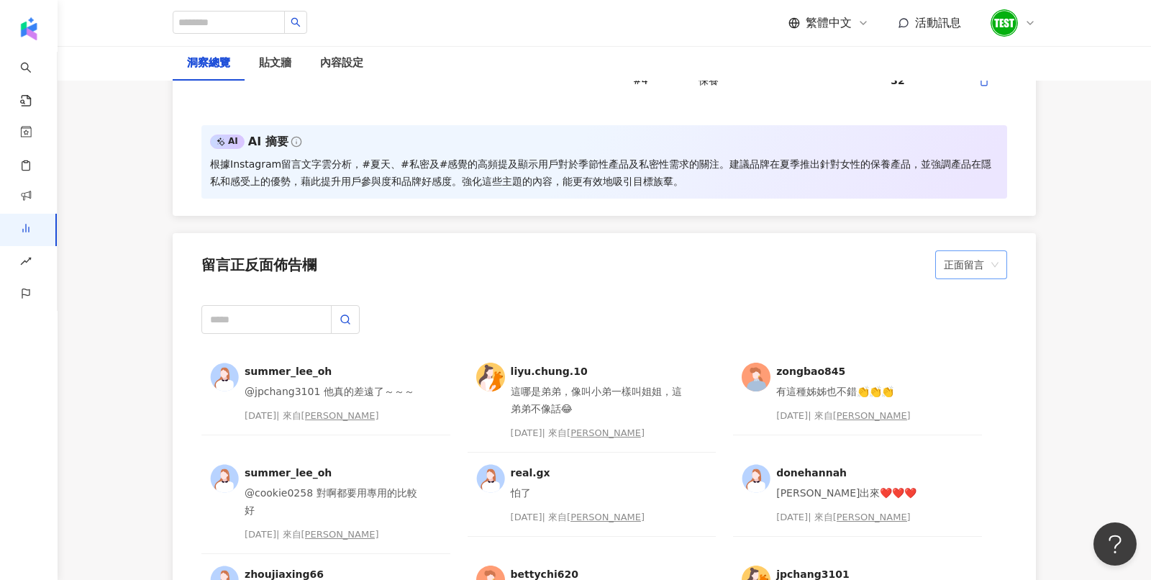
click at [983, 268] on span "正面留言" at bounding box center [971, 264] width 55 height 27
click at [976, 317] on div "負面留言" at bounding box center [970, 314] width 49 height 16
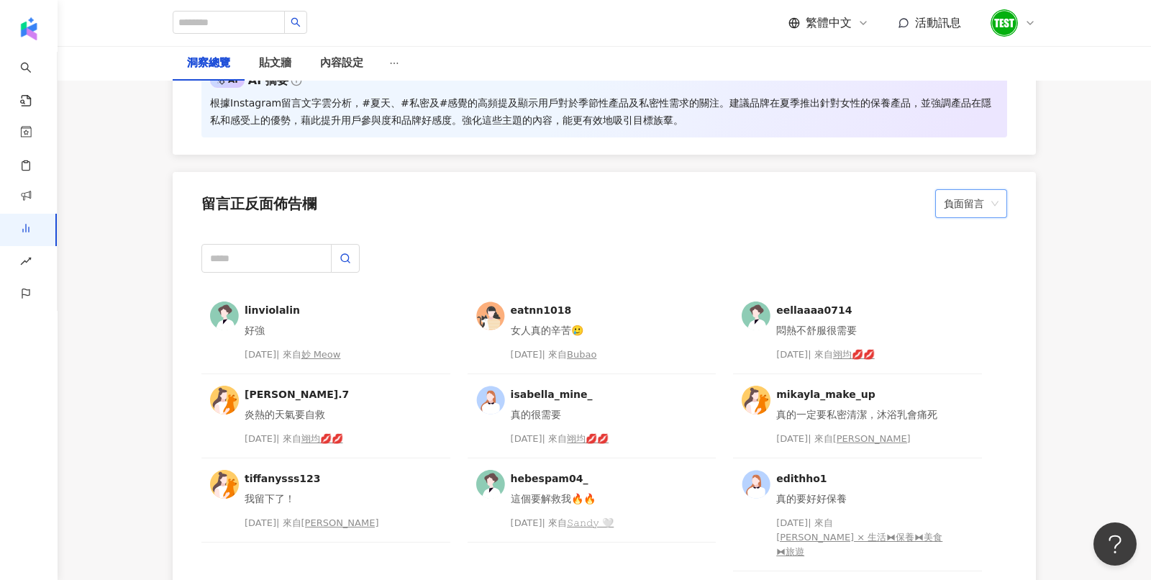
scroll to position [3443, 0]
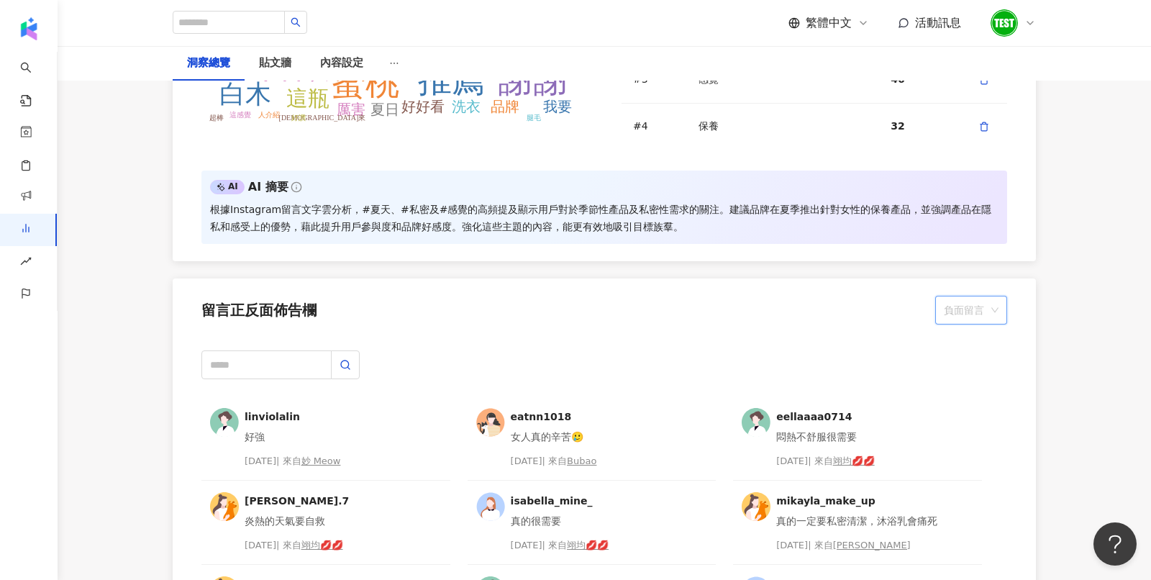
click at [987, 303] on span "負面留言" at bounding box center [971, 309] width 55 height 27
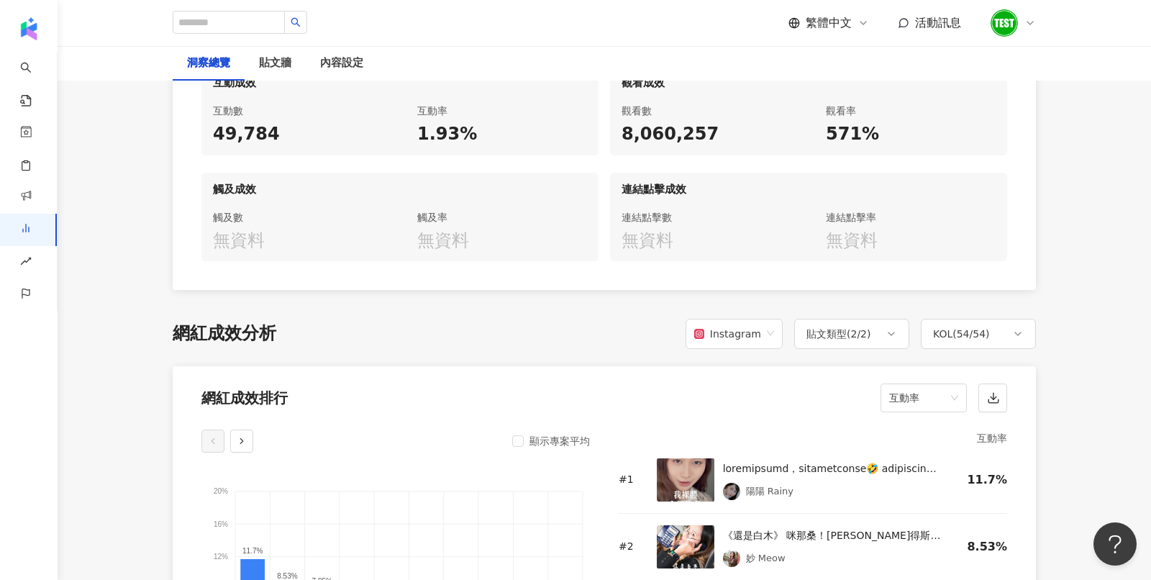
scroll to position [63, 0]
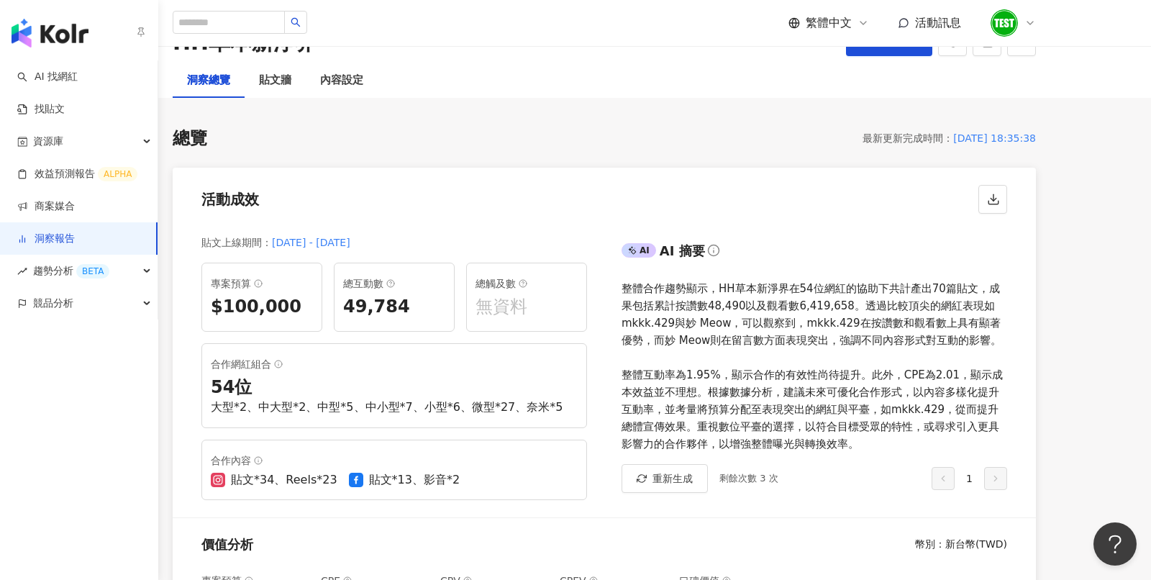
click at [43, 27] on img "button" at bounding box center [50, 33] width 77 height 29
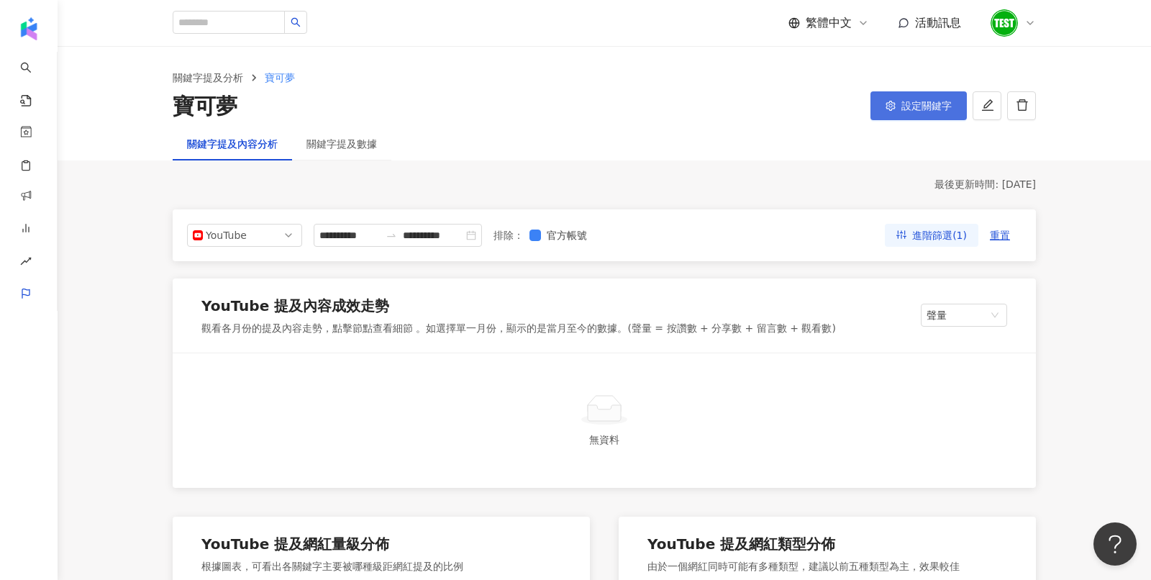
click at [888, 107] on icon "setting" at bounding box center [890, 106] width 10 height 10
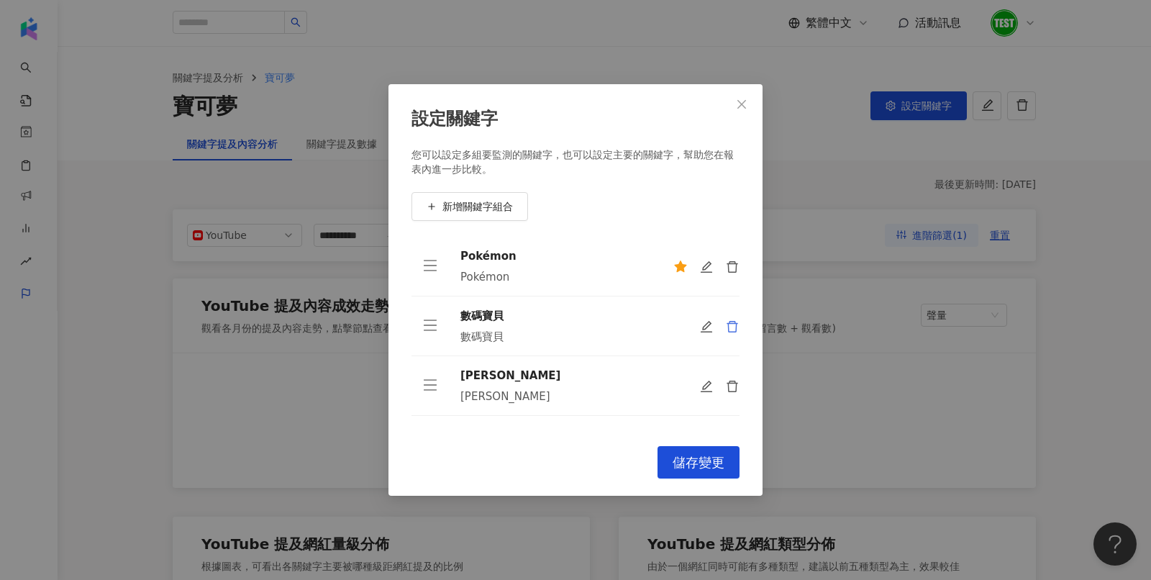
click at [726, 331] on icon "delete" at bounding box center [732, 326] width 13 height 13
click at [730, 329] on icon "delete" at bounding box center [732, 326] width 13 height 13
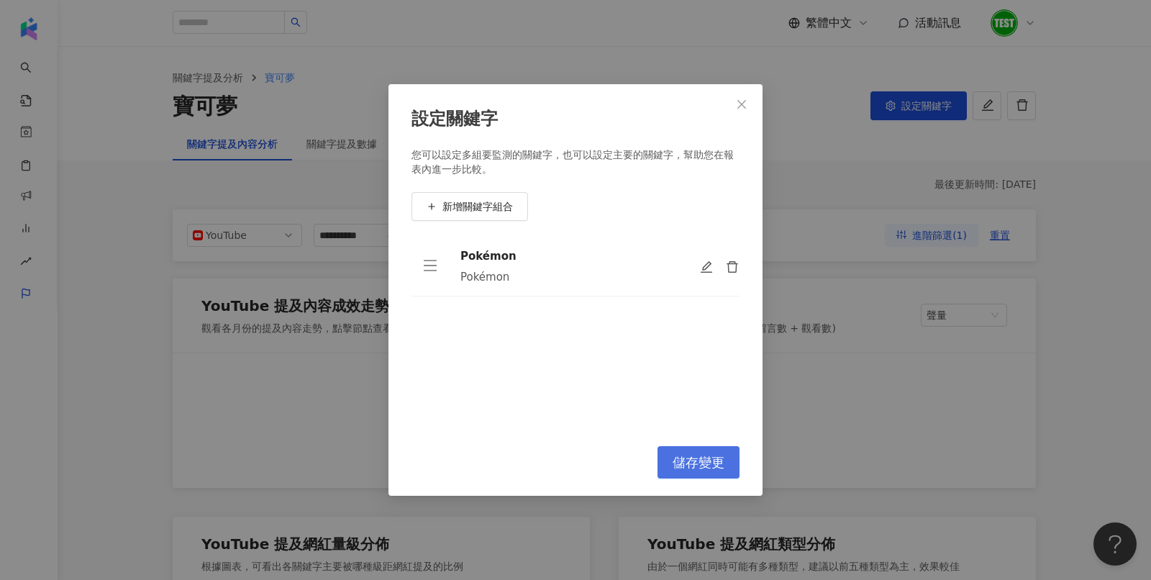
click at [683, 452] on button "儲存變更" at bounding box center [698, 462] width 82 height 32
click at [294, 194] on div "設定關鍵字 您可以設定多組要監測的關鍵字，也可以設定主要的關鍵字，幫助您在報表內進一步比較。 新增關鍵字組合 Pokémon Pokémon To pick …" at bounding box center [575, 290] width 1151 height 580
click at [747, 99] on icon "close" at bounding box center [742, 105] width 12 height 12
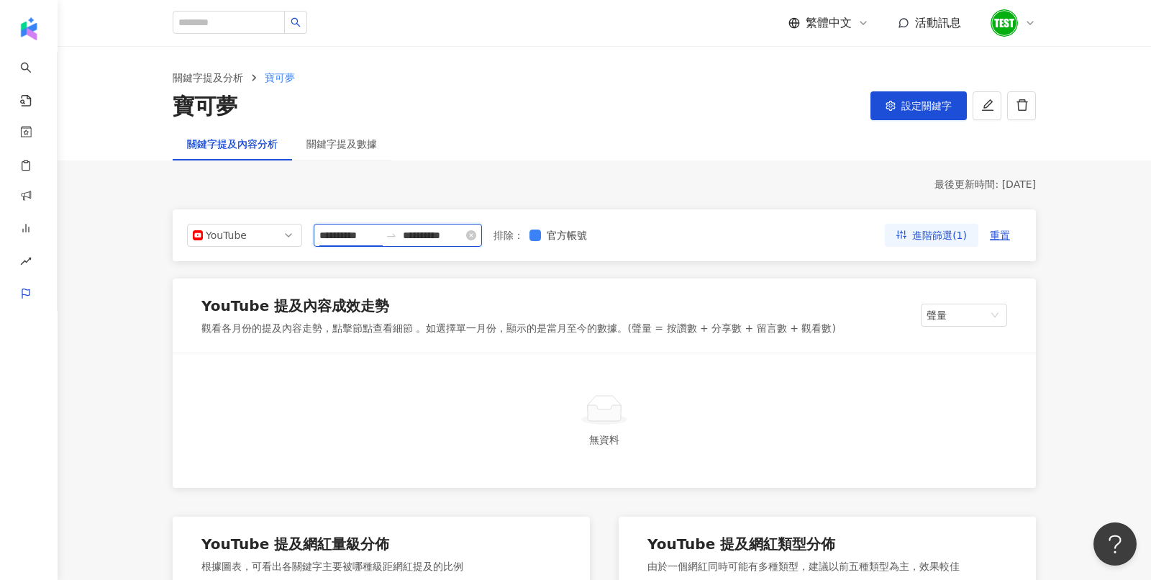
click at [351, 239] on input "**********" at bounding box center [349, 235] width 60 height 16
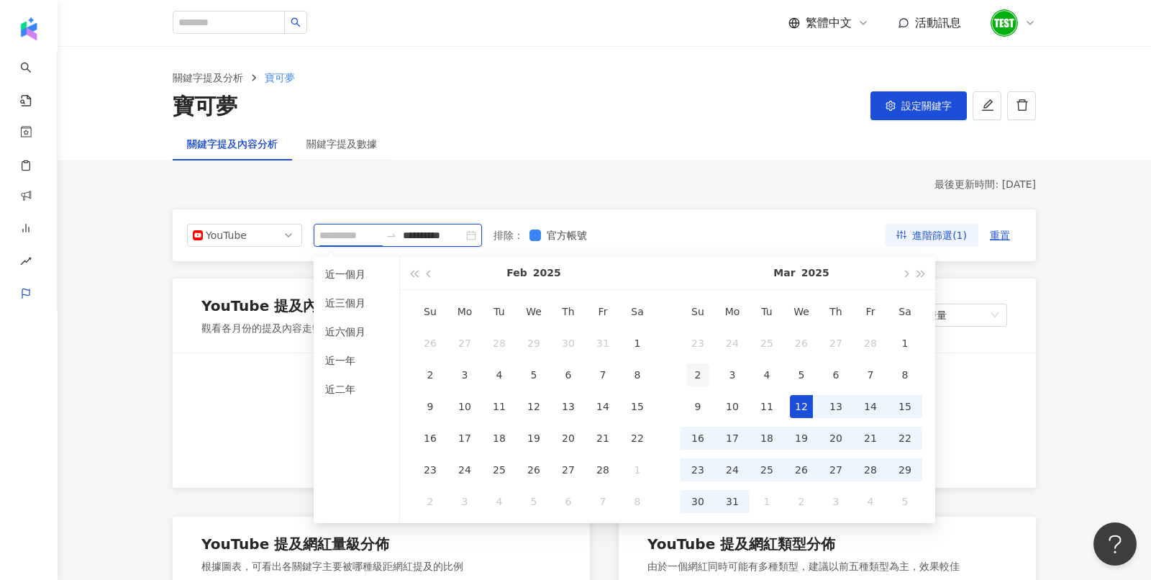
type input "**********"
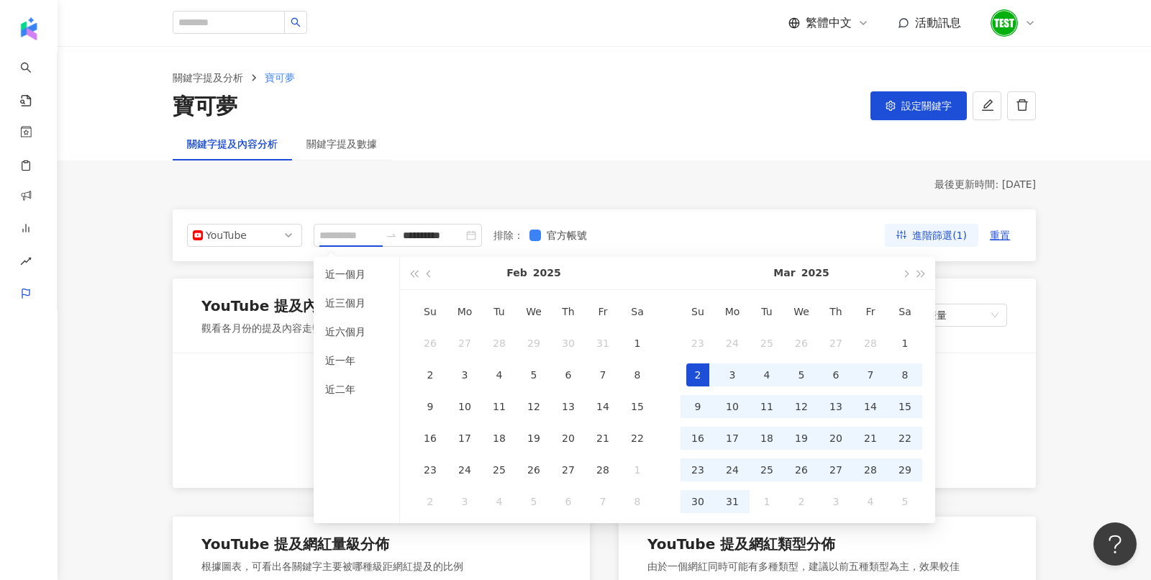
click at [700, 378] on div "2" at bounding box center [697, 374] width 23 height 23
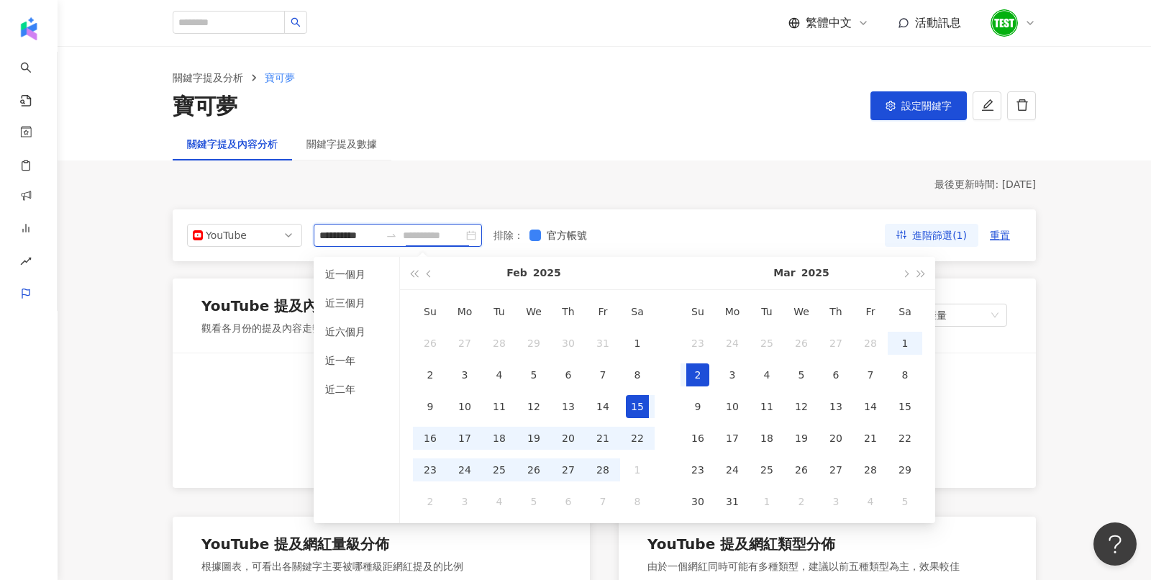
type input "**********"
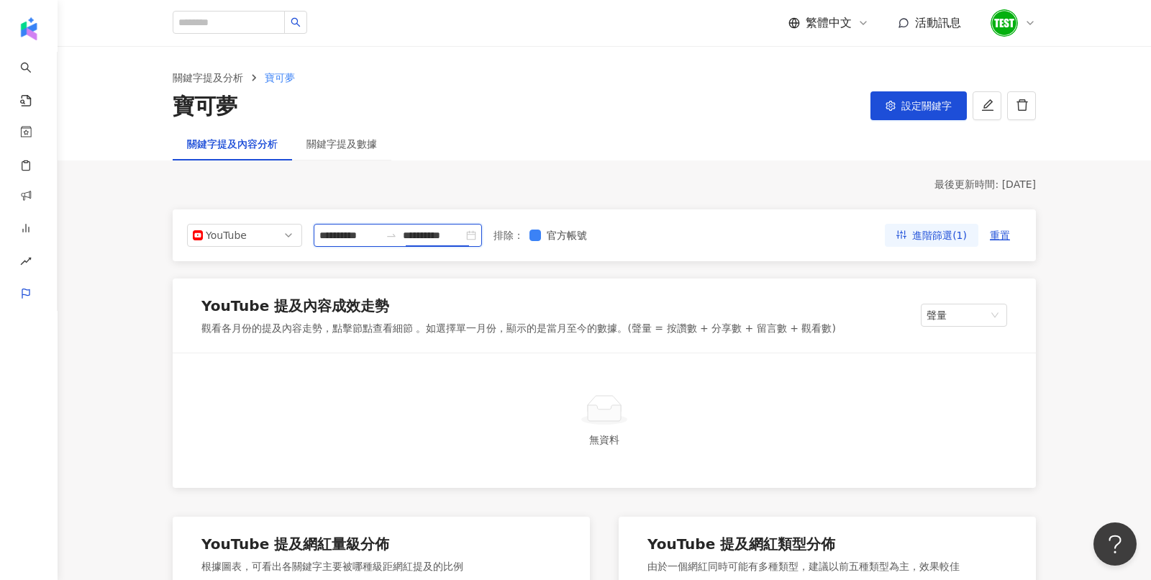
type input "**********"
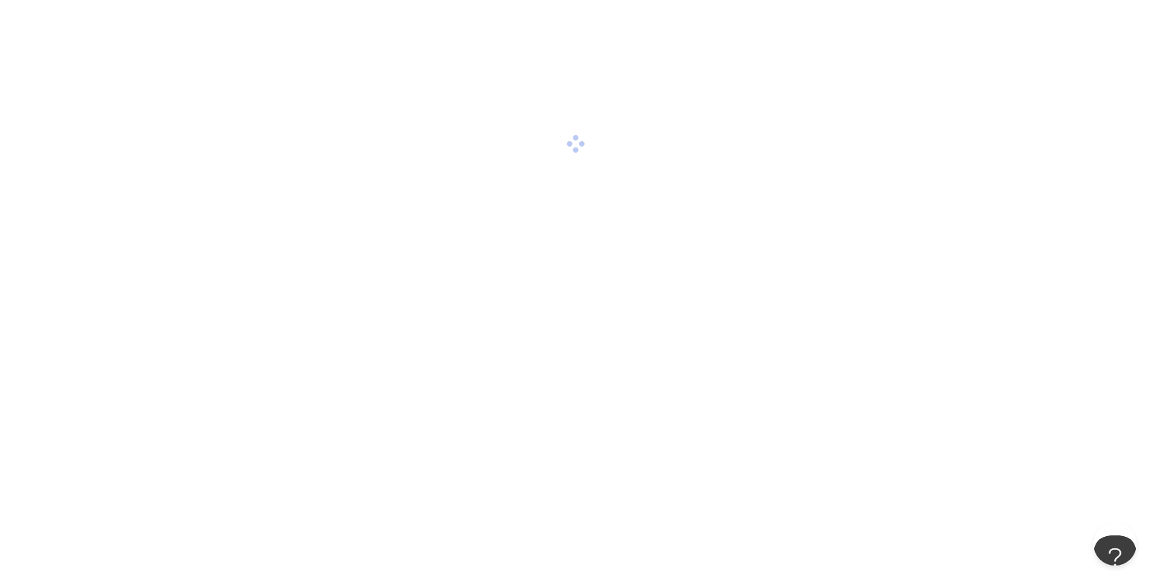
click at [370, 151] on div at bounding box center [575, 144] width 1151 height 288
